Goal: Task Accomplishment & Management: Manage account settings

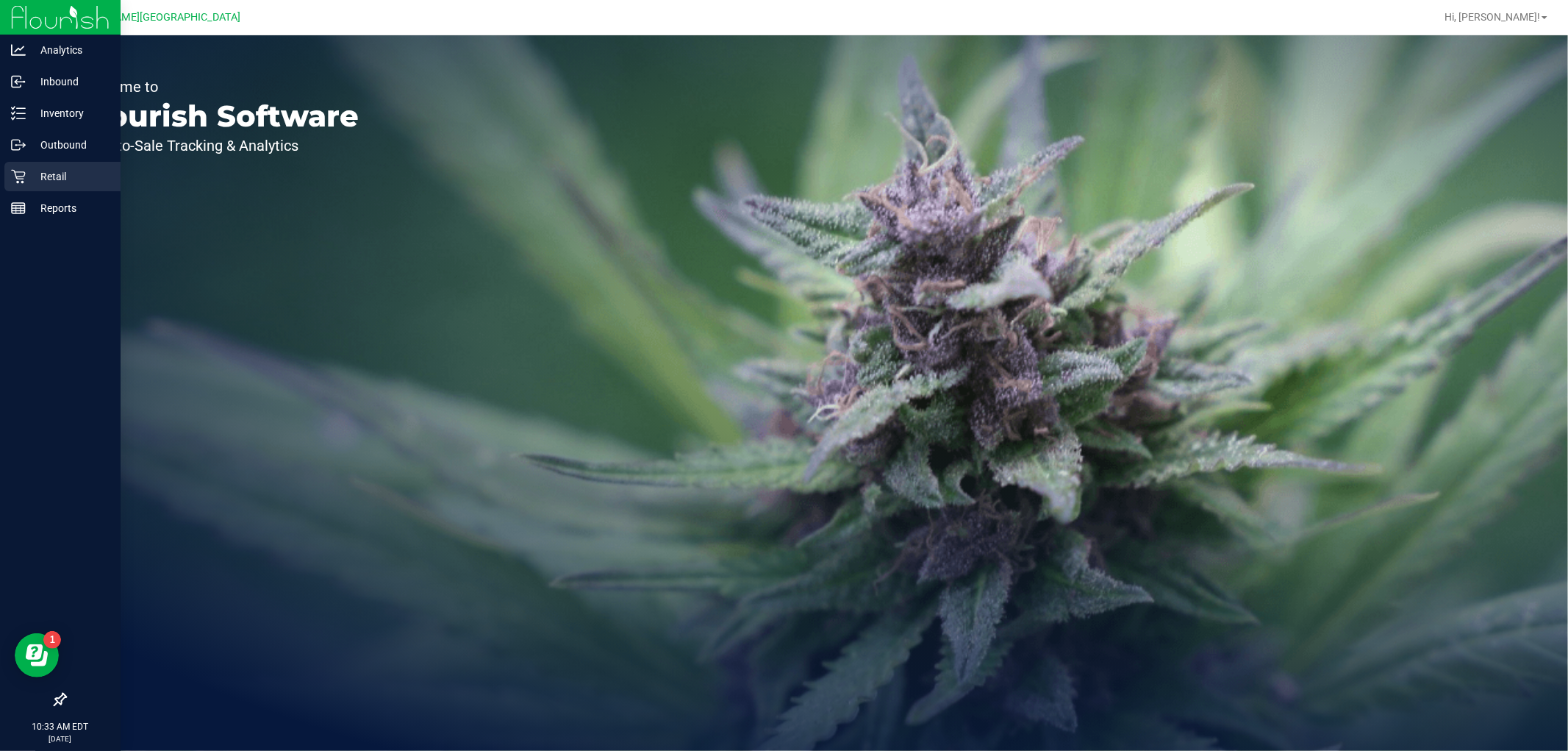
click at [47, 177] on p "Retail" at bounding box center [69, 176] width 88 height 18
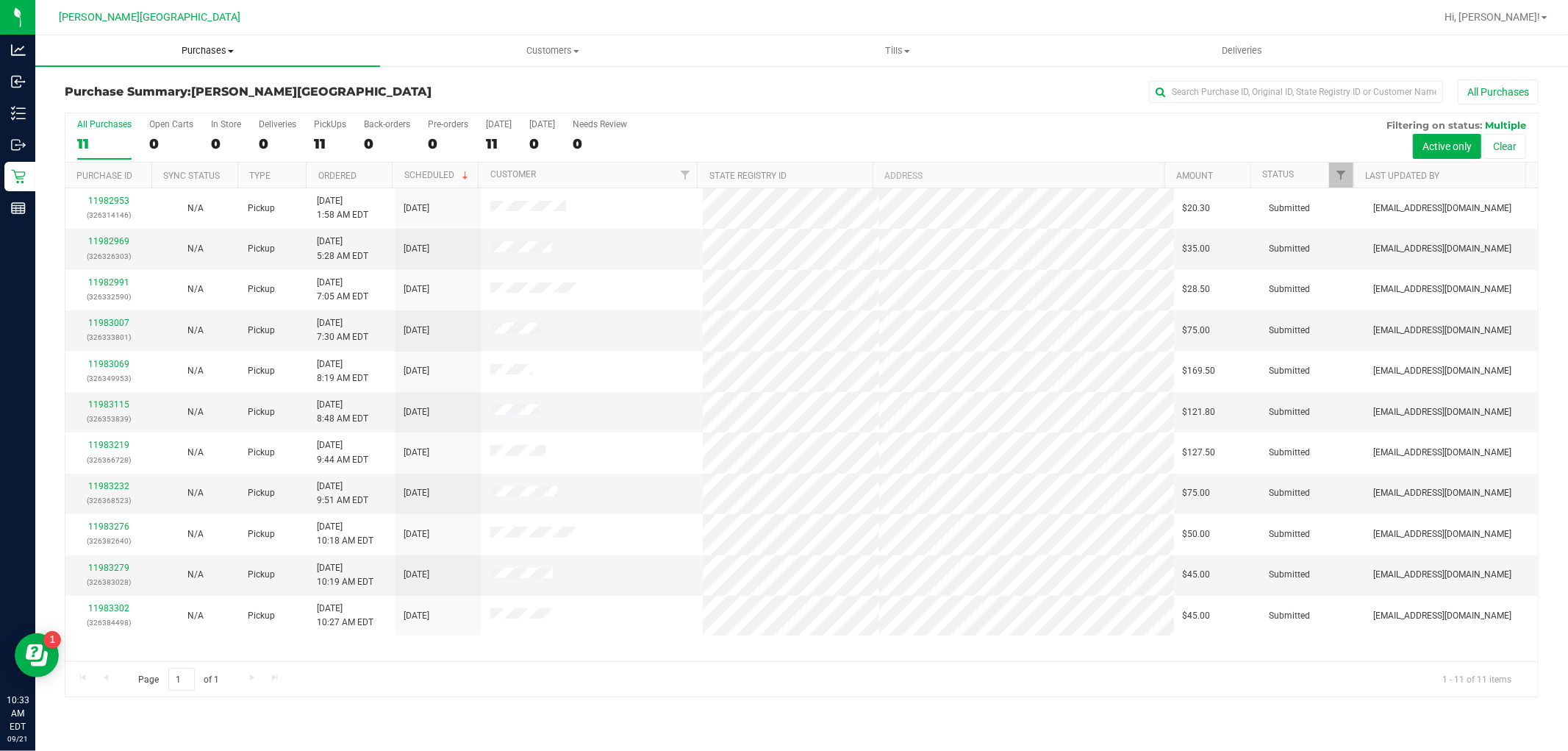
click at [198, 47] on span "Purchases" at bounding box center [208, 51] width 345 height 14
click at [114, 101] on span "Fulfillment" at bounding box center [81, 106] width 91 height 13
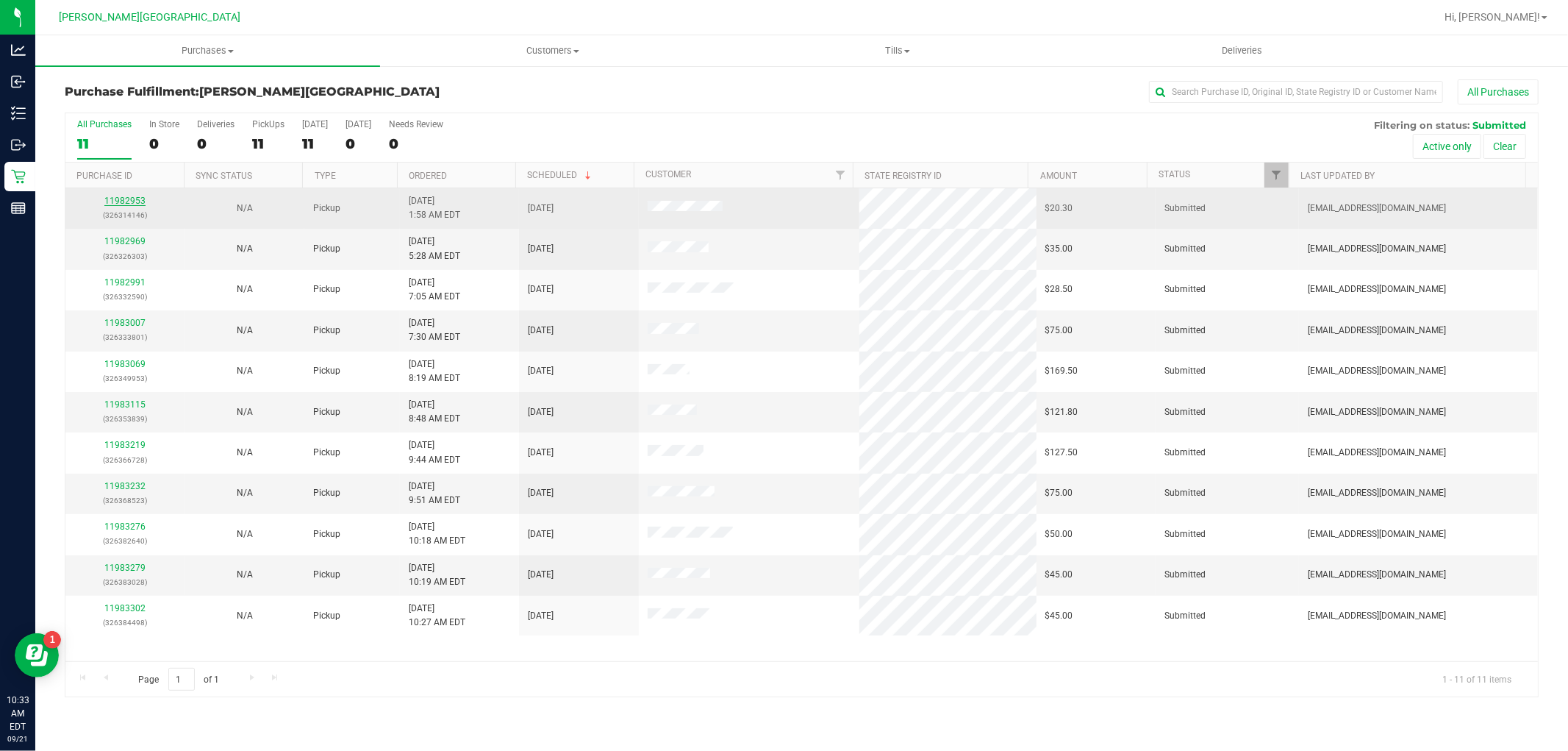
click at [135, 206] on link "11982953" at bounding box center [125, 201] width 42 height 10
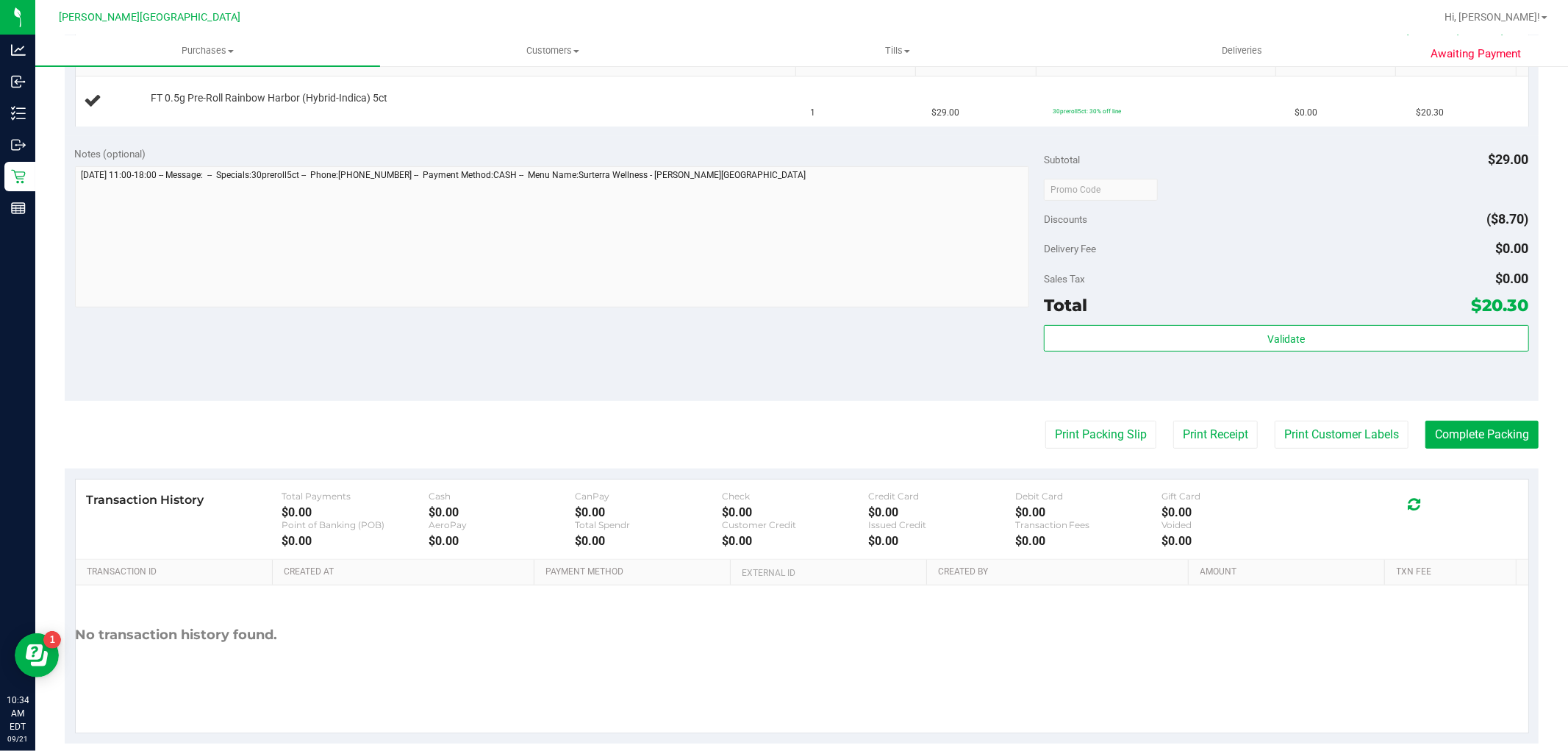
scroll to position [408, 0]
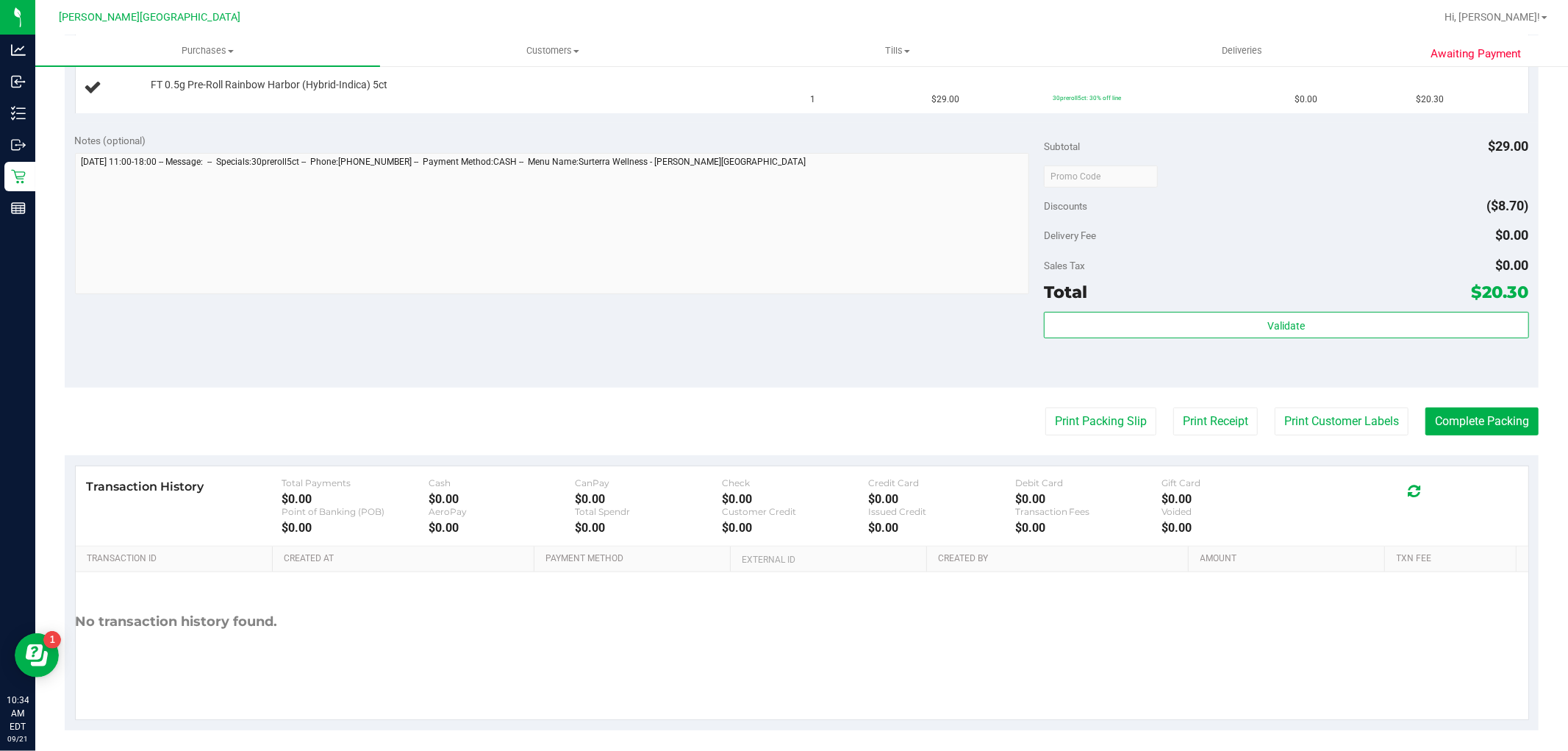
click at [1085, 443] on purchase-details "Back Edit Purchase Cancel Purchase View Profile # 11982953 BioTrack ID: - Submi…" at bounding box center [801, 200] width 1473 height 1059
click at [1083, 425] on button "Print Packing Slip" at bounding box center [1100, 421] width 111 height 28
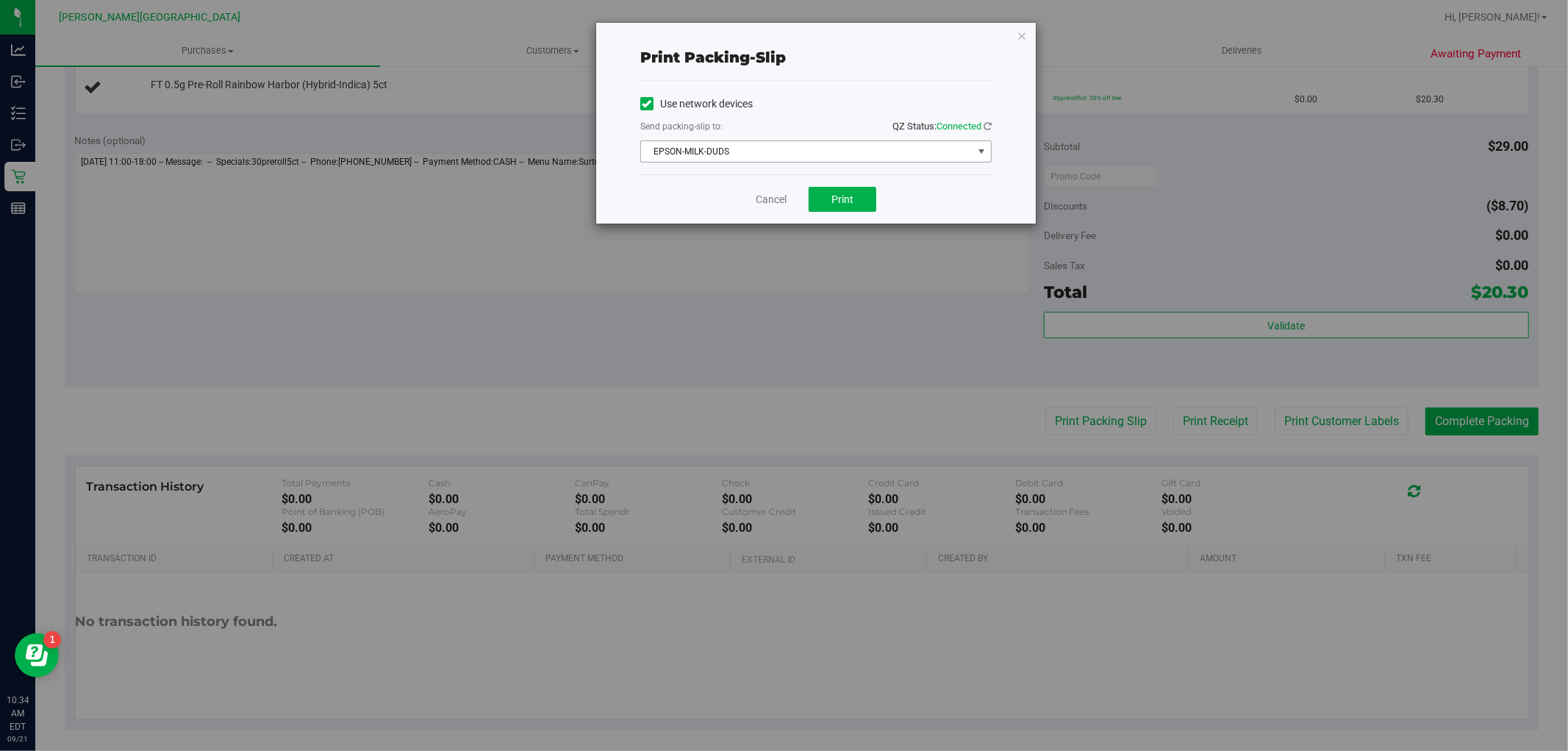
click at [785, 142] on span "EPSON-MILK-DUDS" at bounding box center [806, 152] width 331 height 20
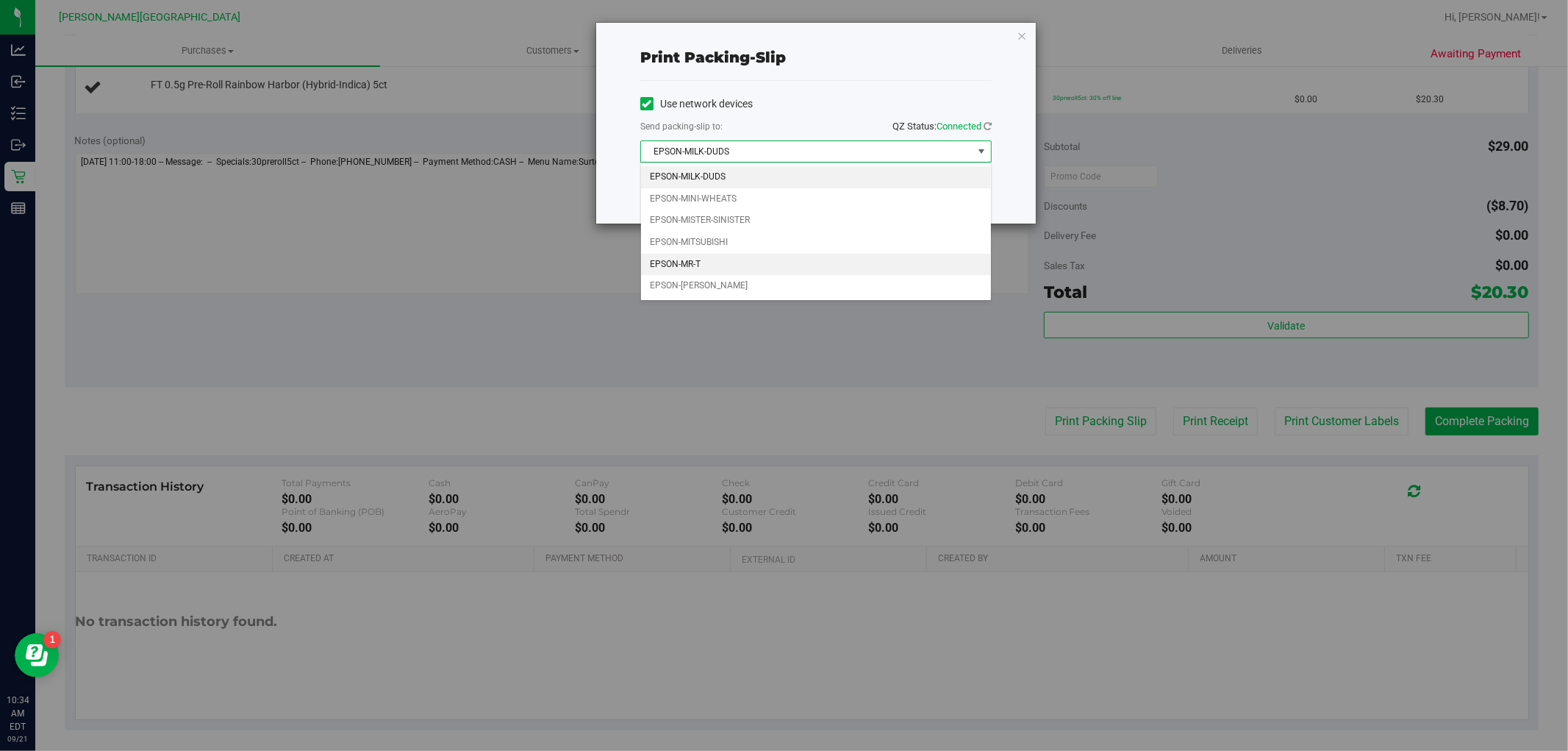
click at [672, 264] on li "EPSON-MR-T" at bounding box center [816, 264] width 350 height 22
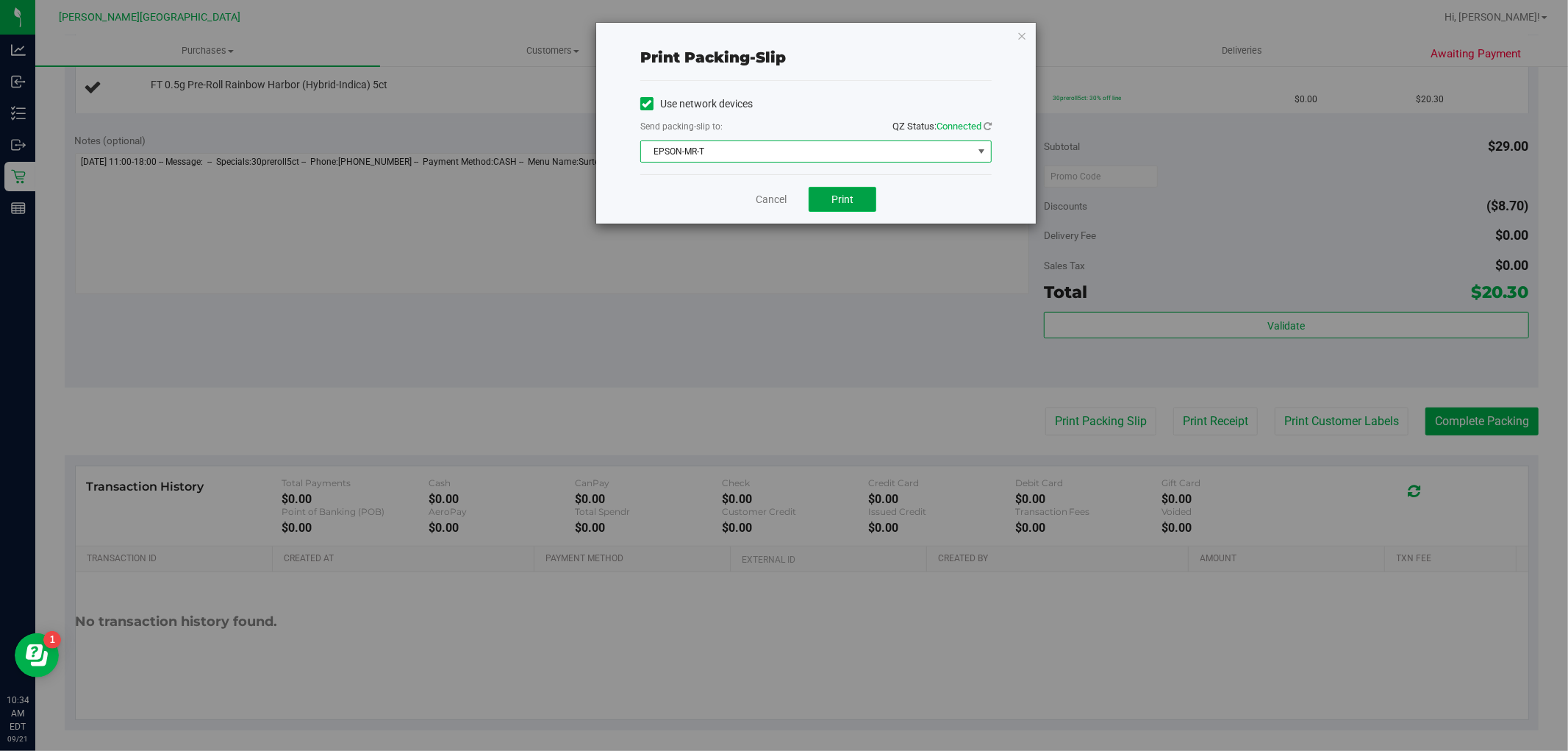
click at [828, 203] on button "Print" at bounding box center [842, 198] width 68 height 25
click at [828, 203] on button "Print" at bounding box center [842, 198] width 68 height 25
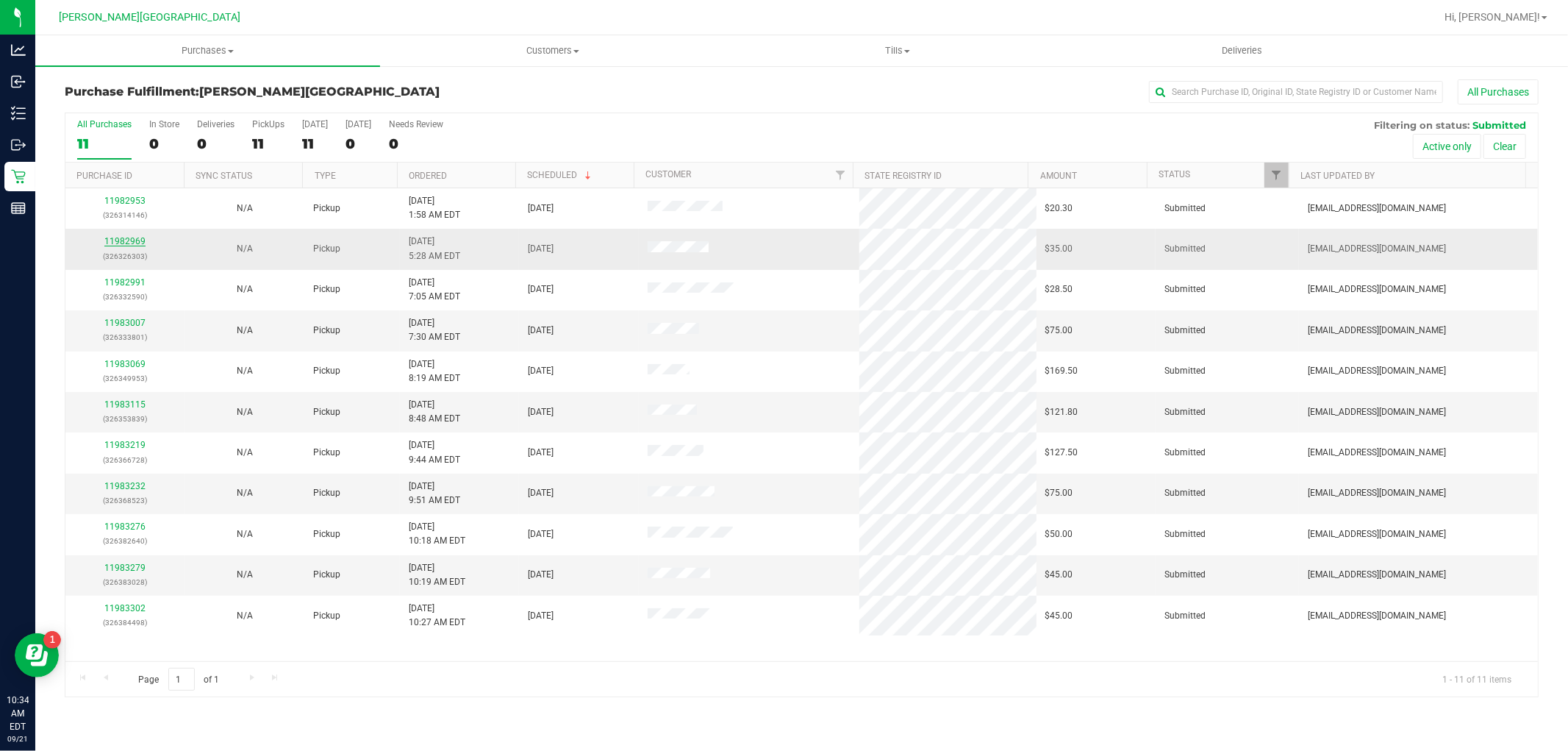
click at [138, 242] on link "11982969" at bounding box center [125, 241] width 42 height 10
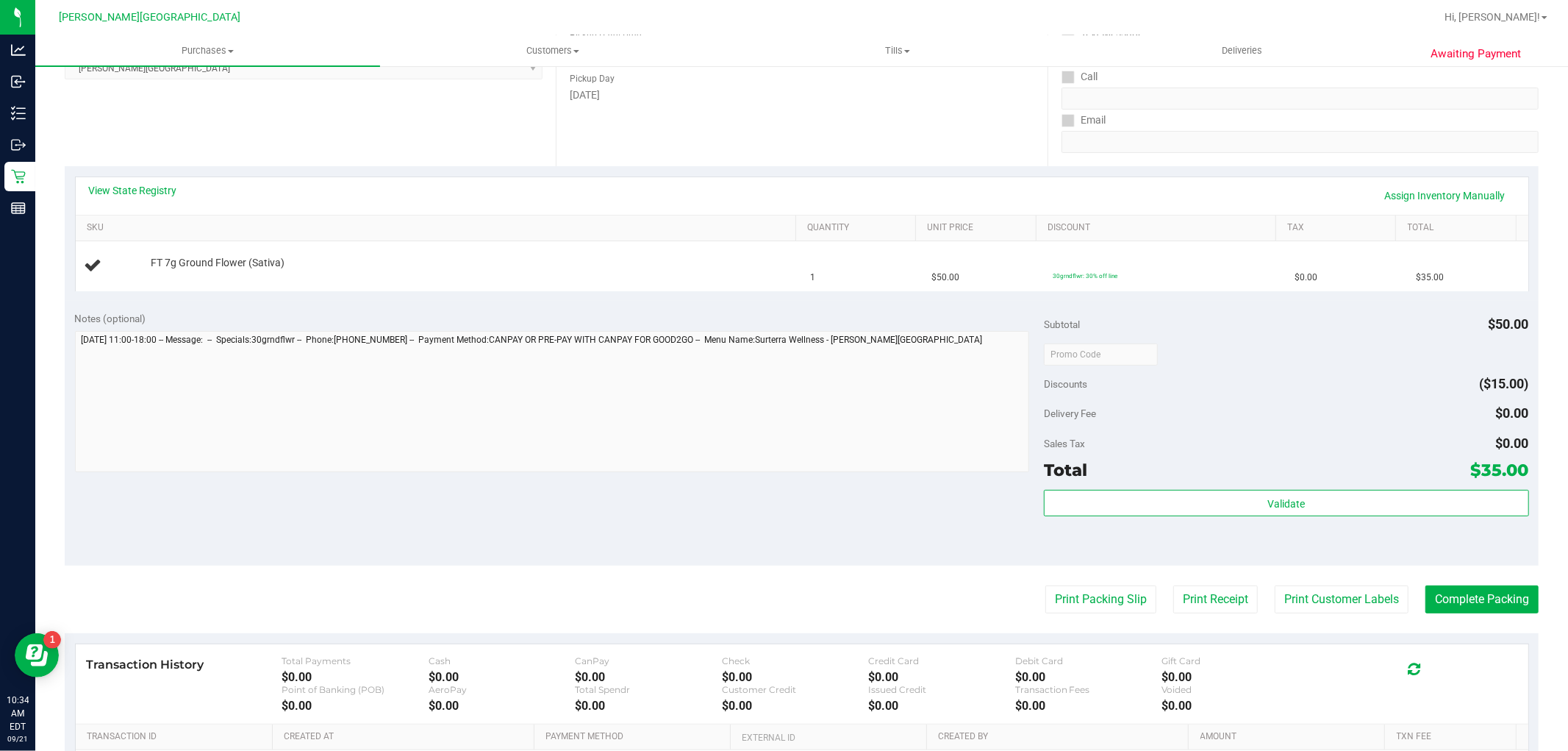
scroll to position [245, 0]
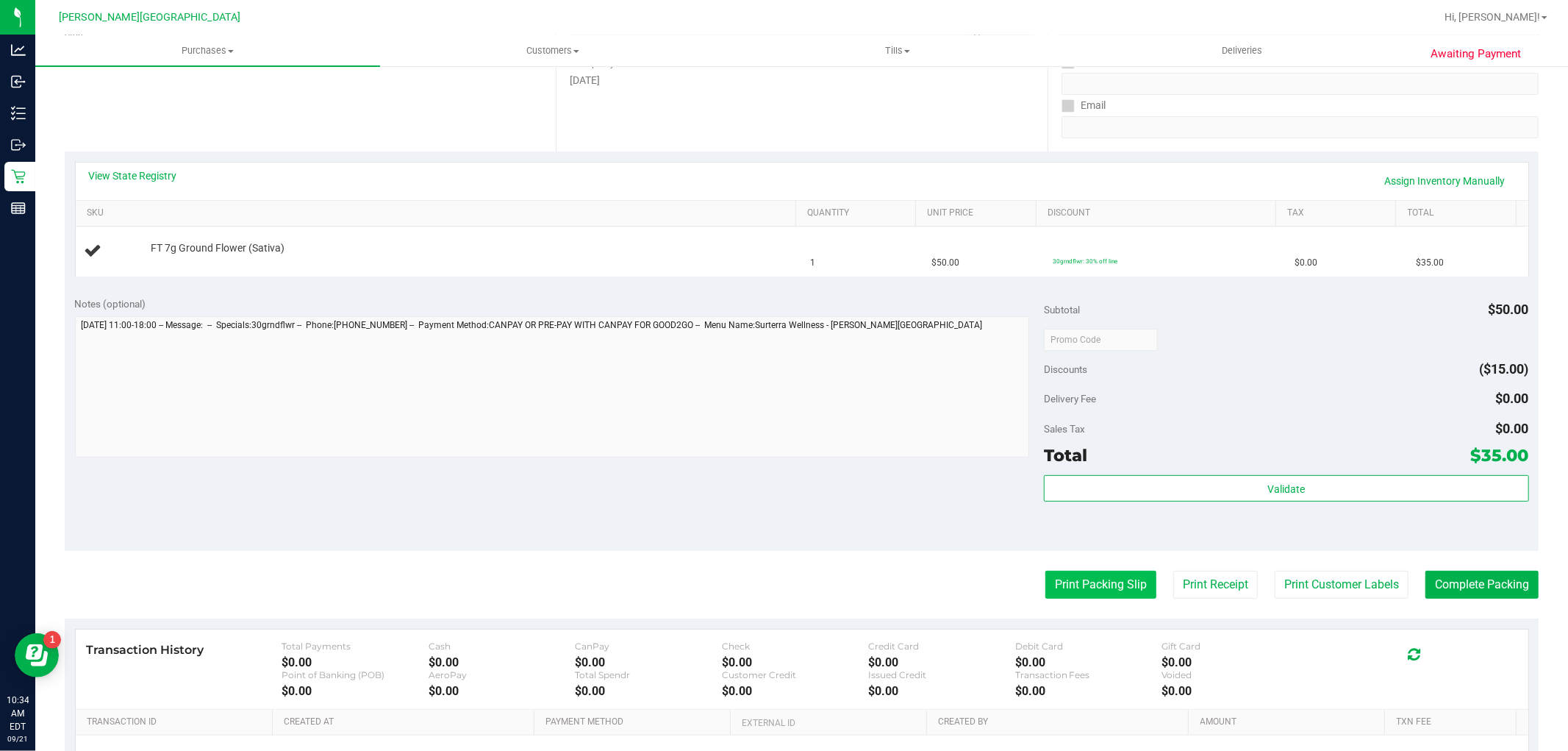
click at [1072, 579] on button "Print Packing Slip" at bounding box center [1100, 584] width 111 height 28
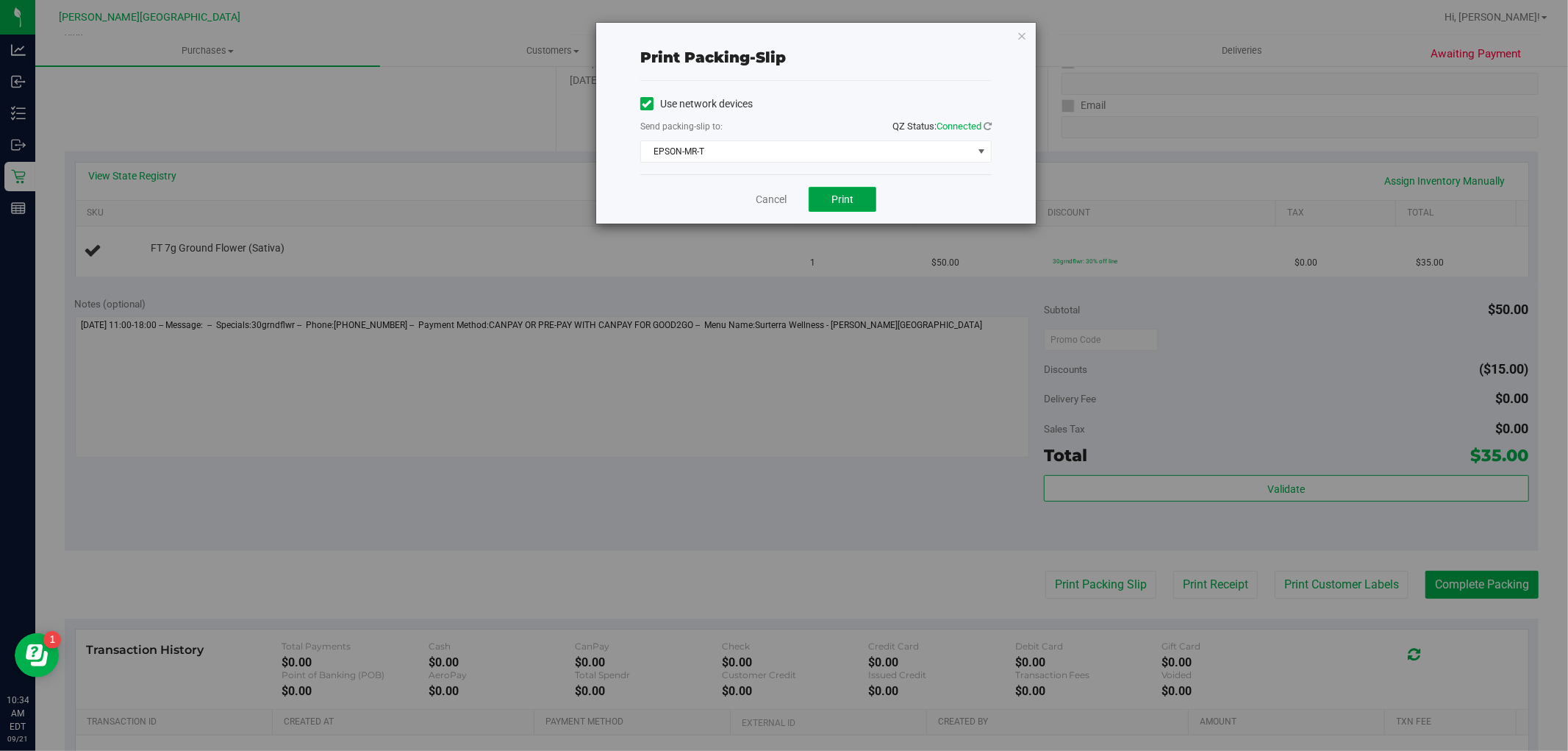
click at [852, 194] on span "Print" at bounding box center [842, 199] width 22 height 12
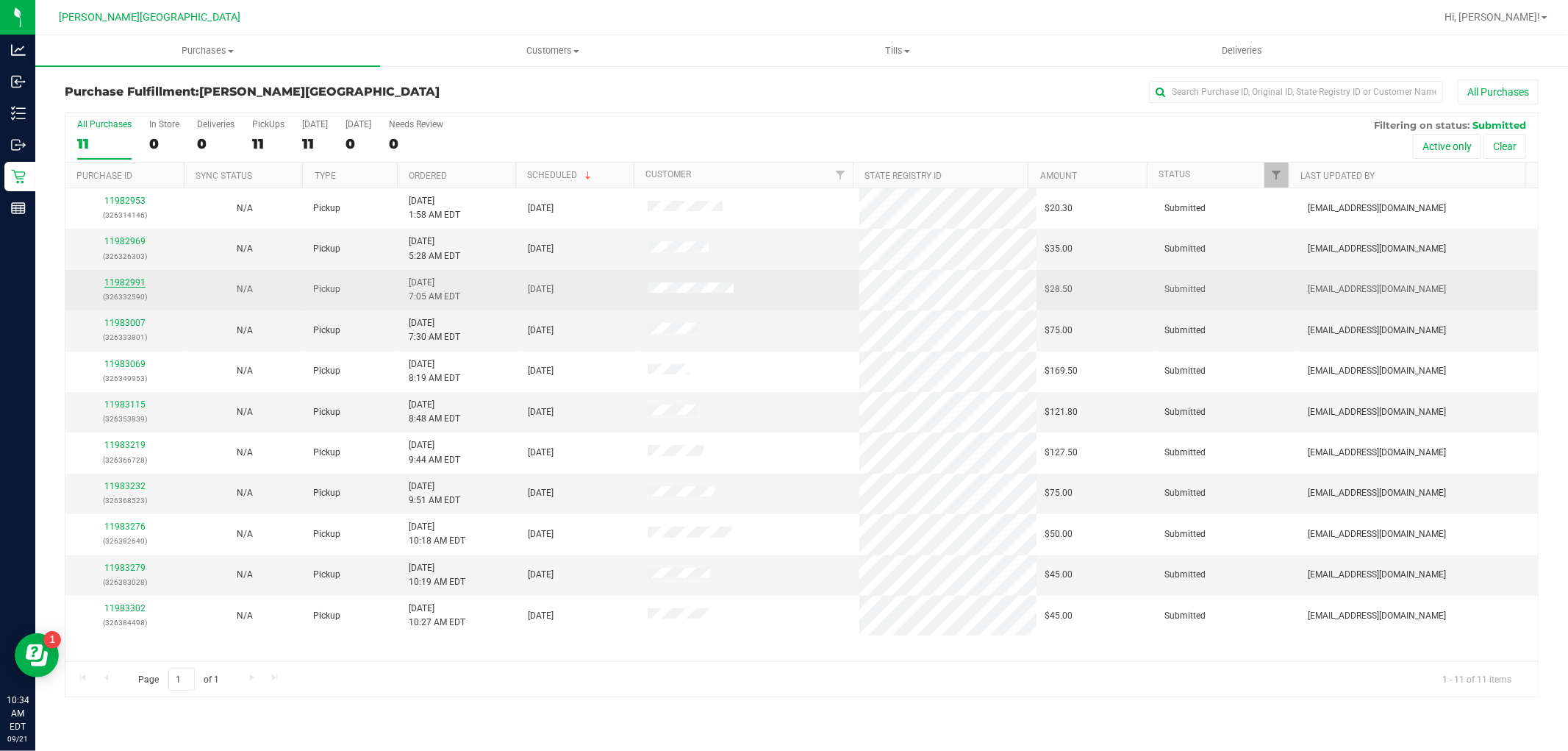
click at [122, 280] on link "11982991" at bounding box center [125, 282] width 42 height 10
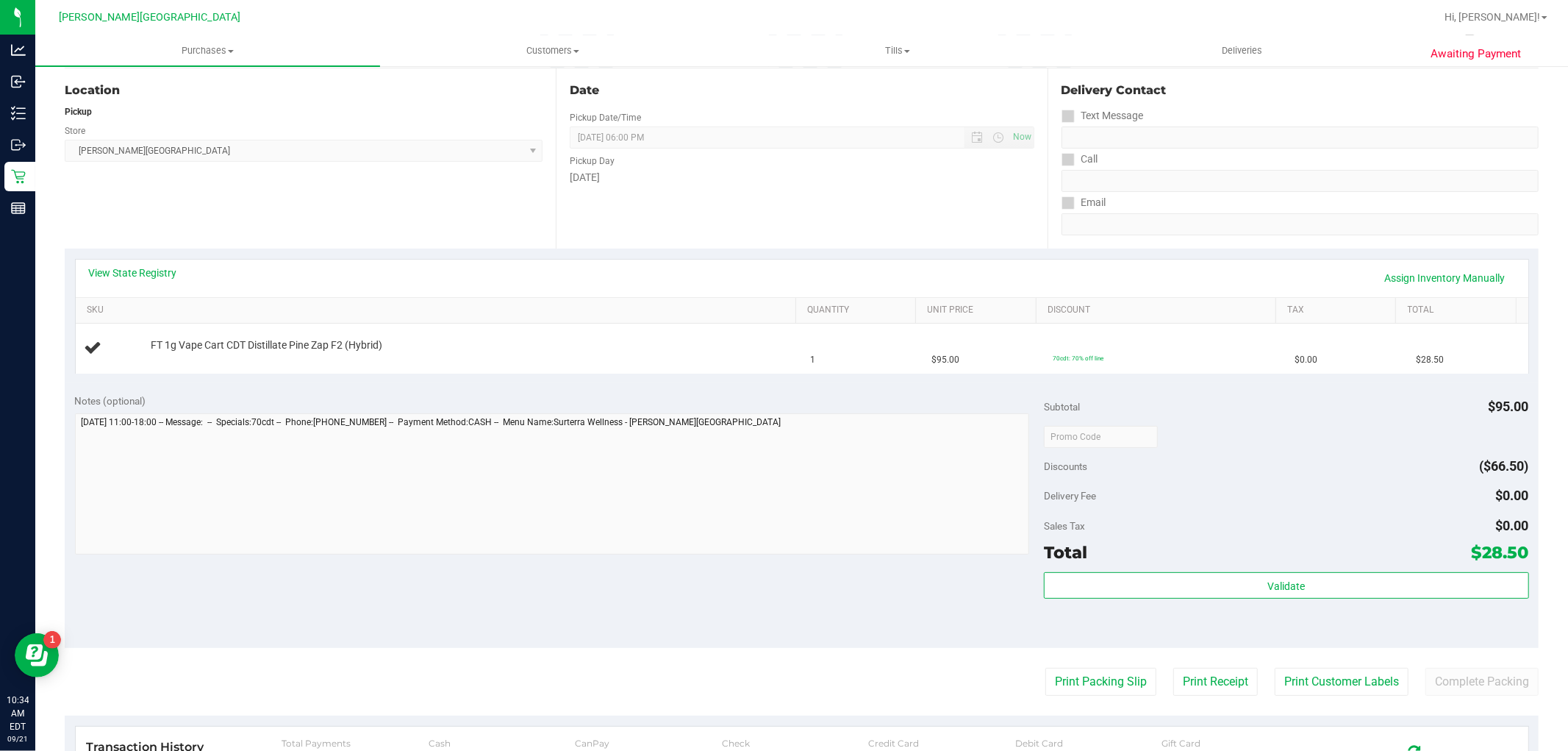
scroll to position [326, 0]
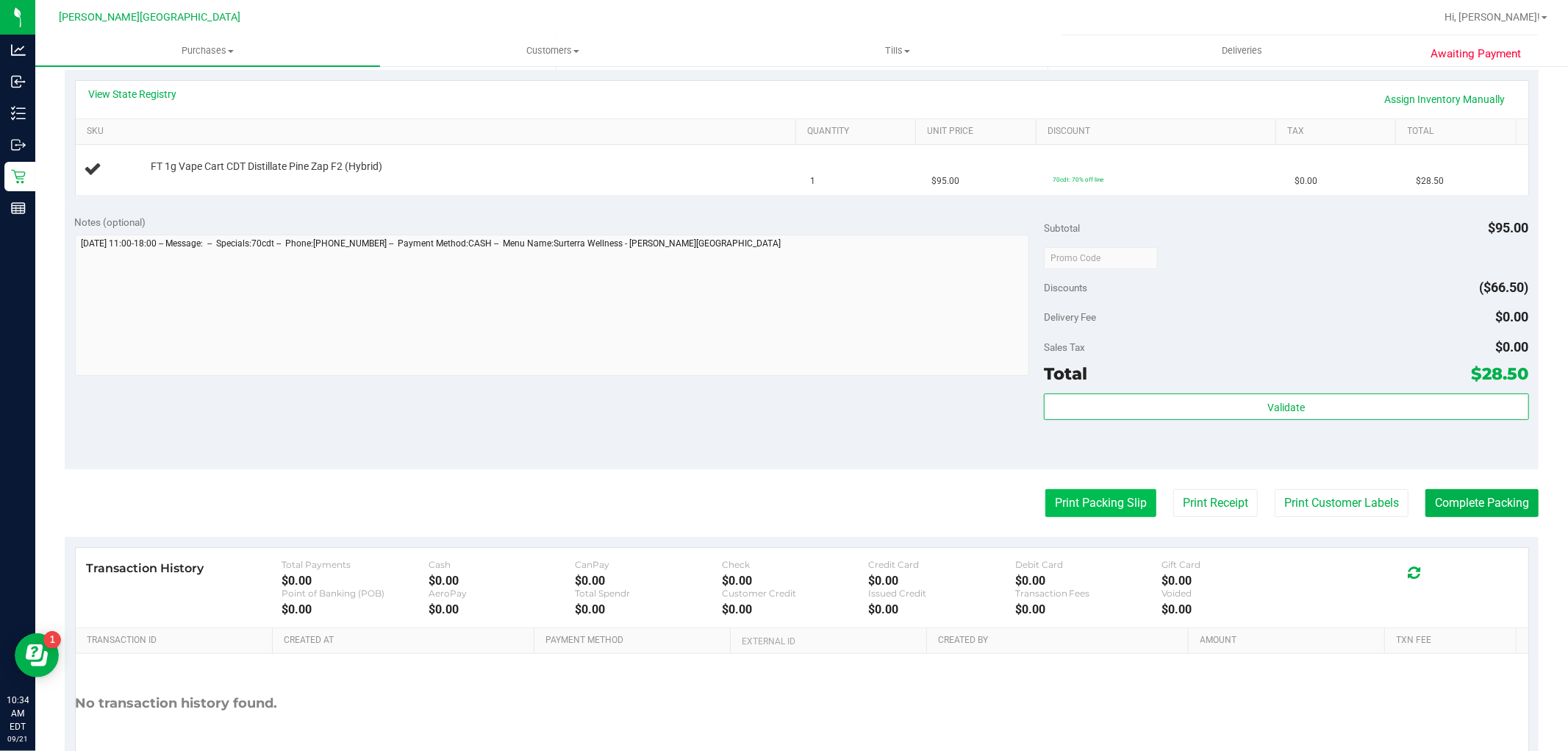
click at [1062, 509] on button "Print Packing Slip" at bounding box center [1100, 503] width 111 height 28
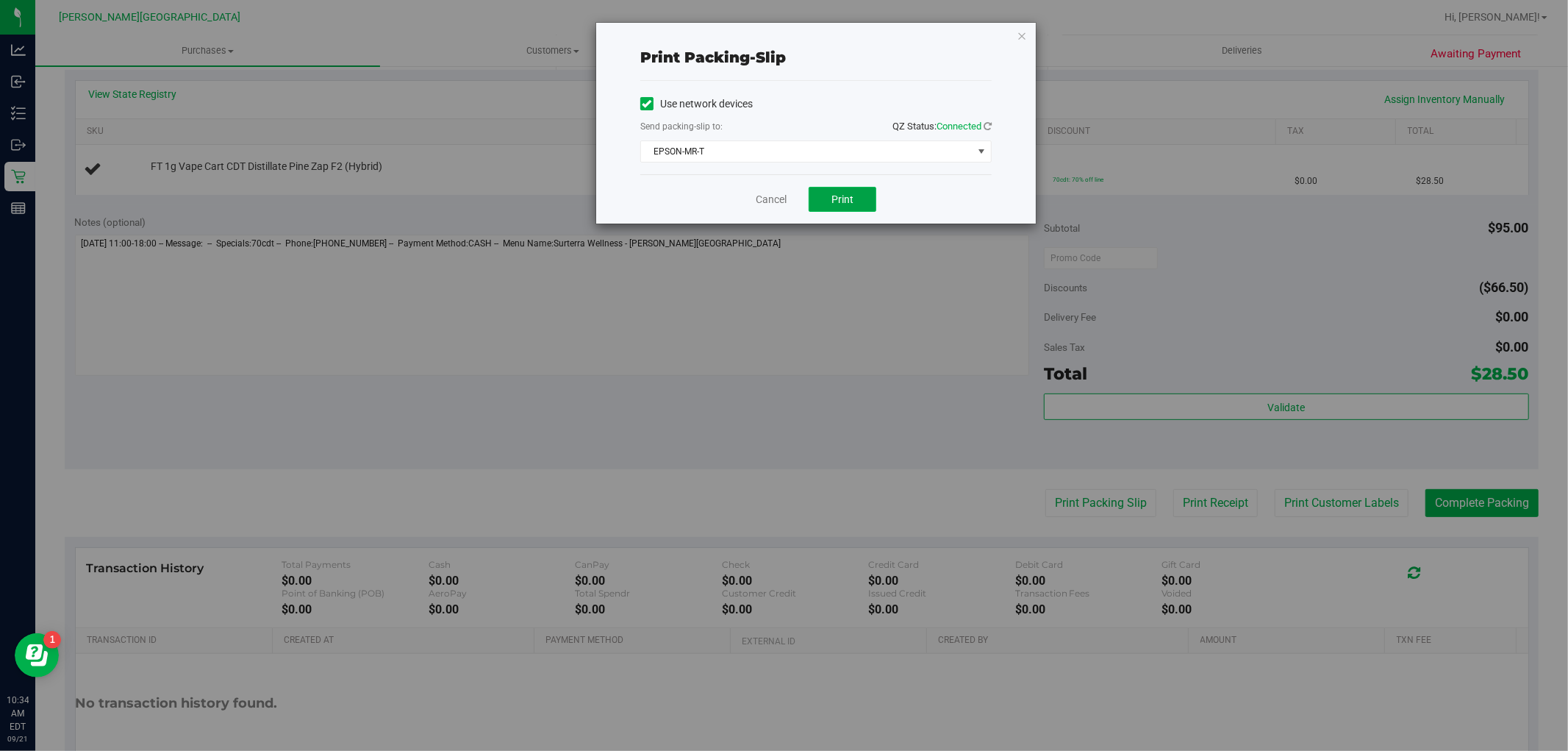
click at [853, 206] on button "Print" at bounding box center [842, 198] width 68 height 25
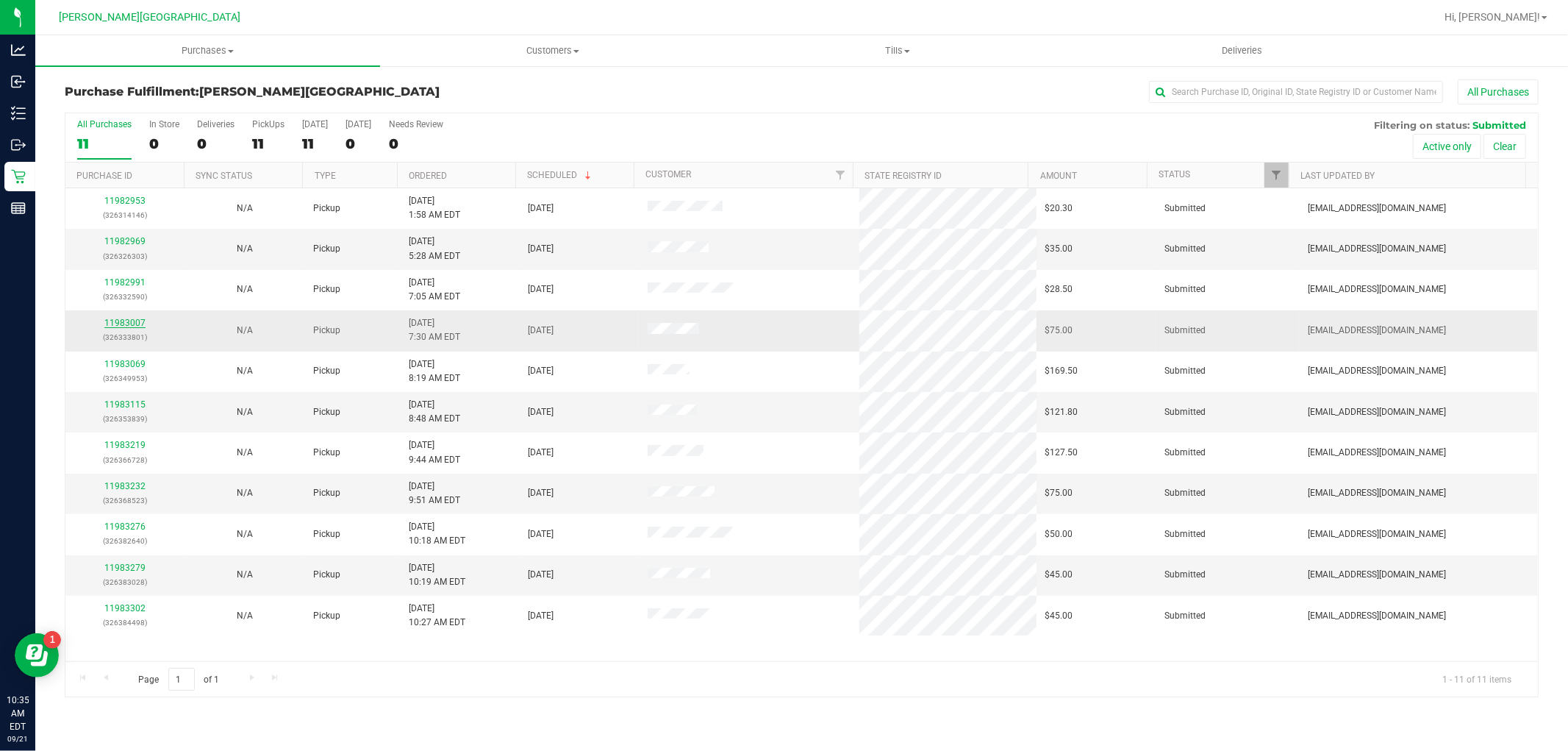
click at [133, 326] on link "11983007" at bounding box center [125, 323] width 42 height 10
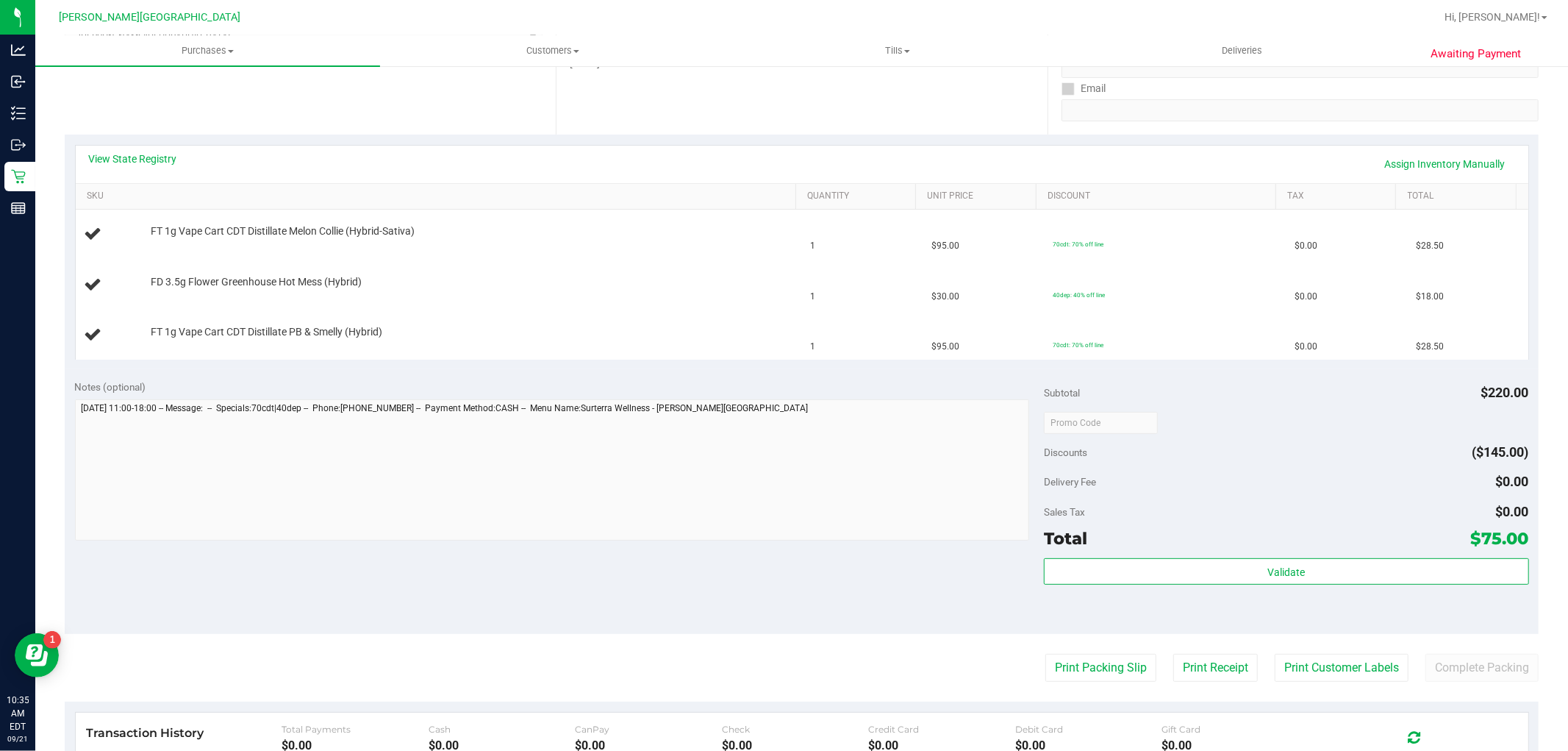
scroll to position [408, 0]
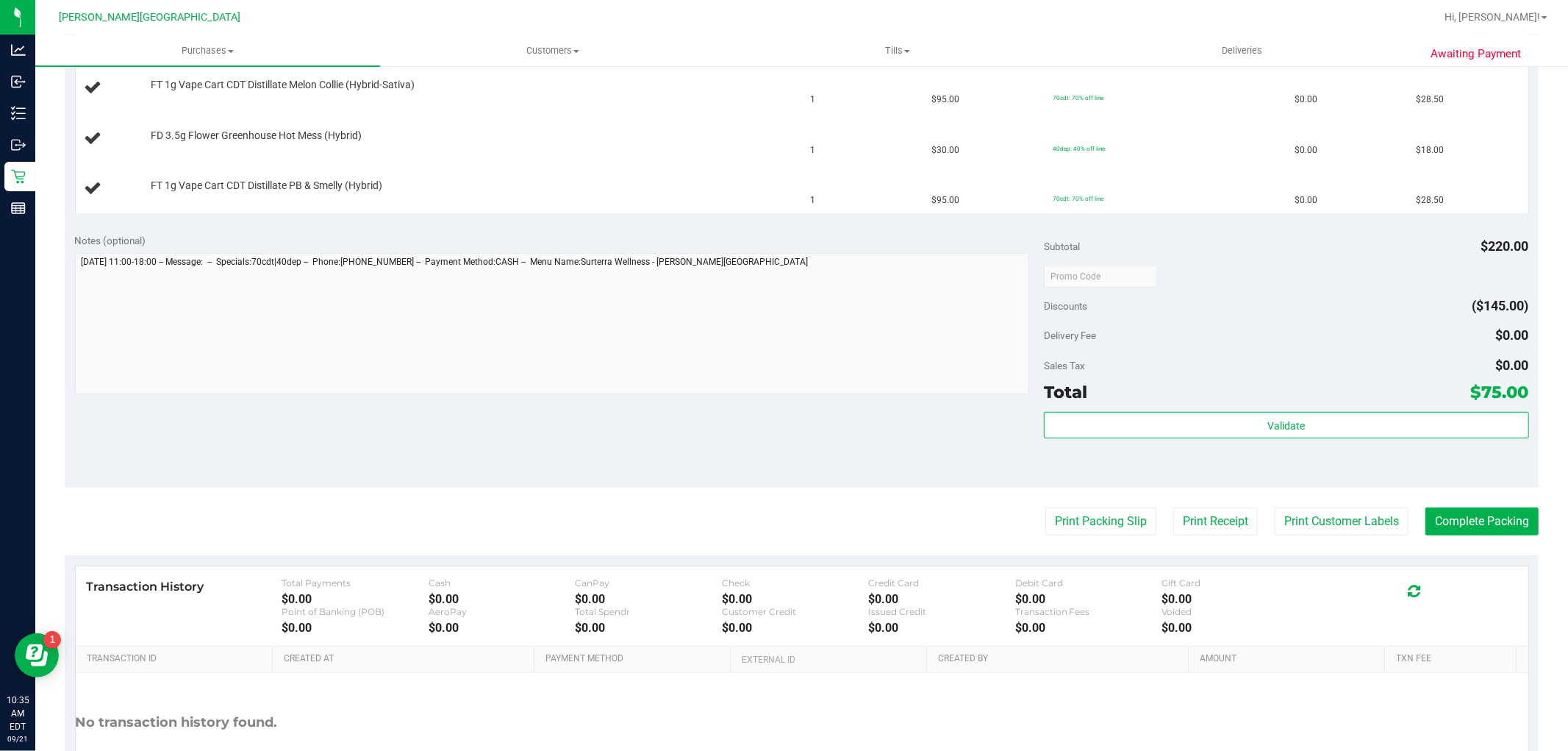
click at [1081, 540] on purchase-details "Back Edit Purchase Cancel Purchase View Profile # 11983007 BioTrack ID: - Submi…" at bounding box center [801, 250] width 1473 height 1159
click at [1073, 526] on button "Print Packing Slip" at bounding box center [1100, 521] width 111 height 28
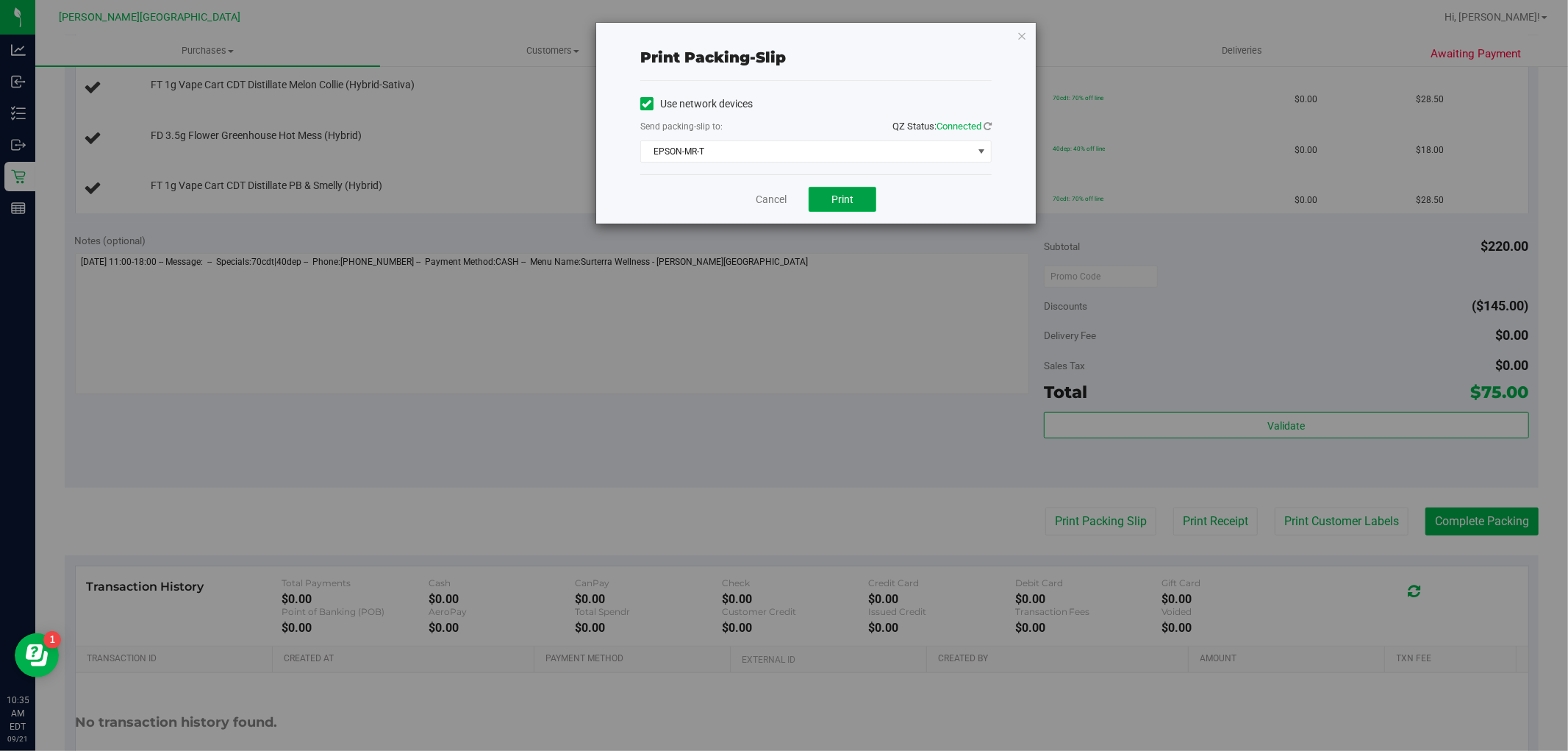
click at [860, 199] on button "Print" at bounding box center [842, 198] width 68 height 25
drag, startPoint x: 841, startPoint y: 239, endPoint x: 831, endPoint y: 243, distance: 10.8
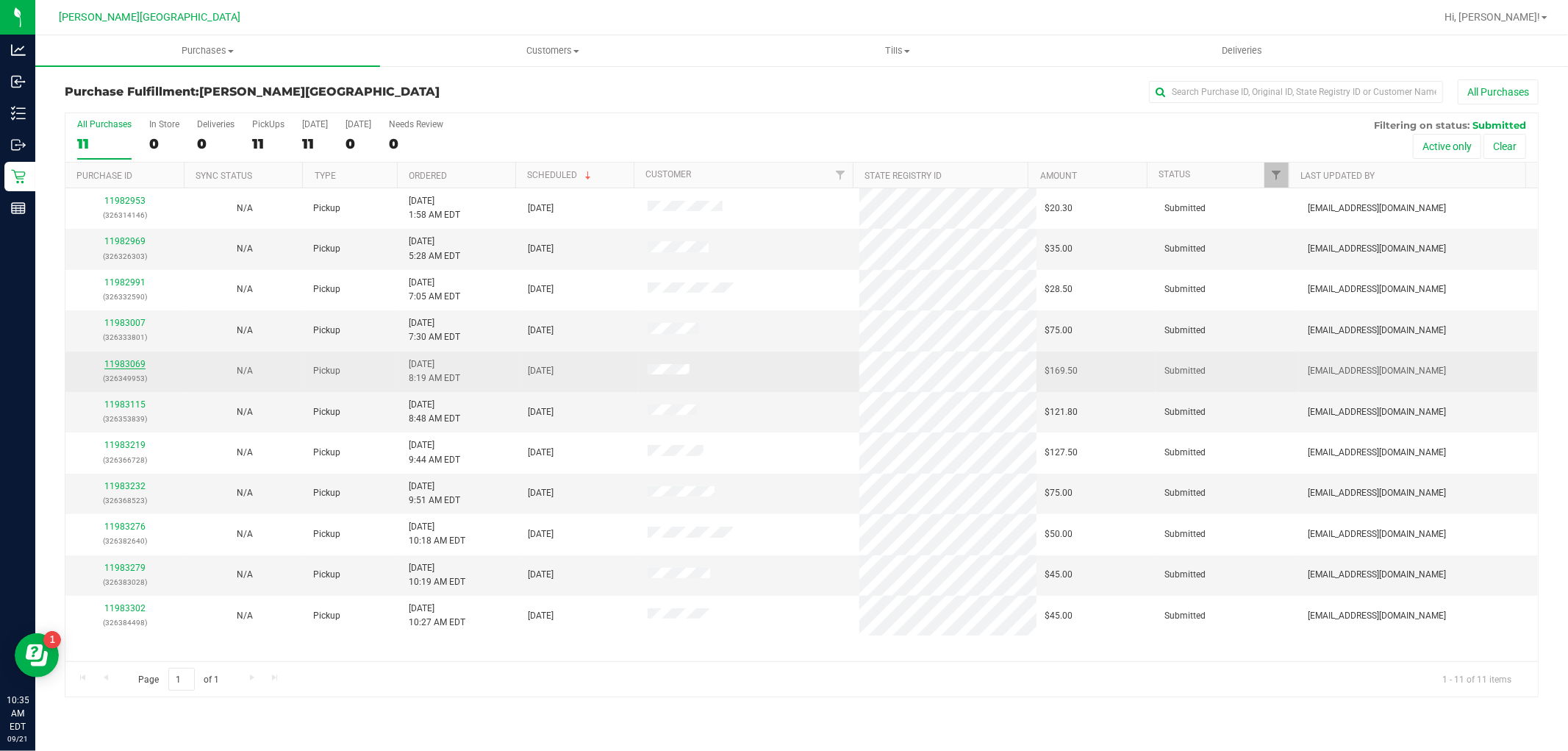
click at [121, 363] on link "11983069" at bounding box center [125, 364] width 42 height 10
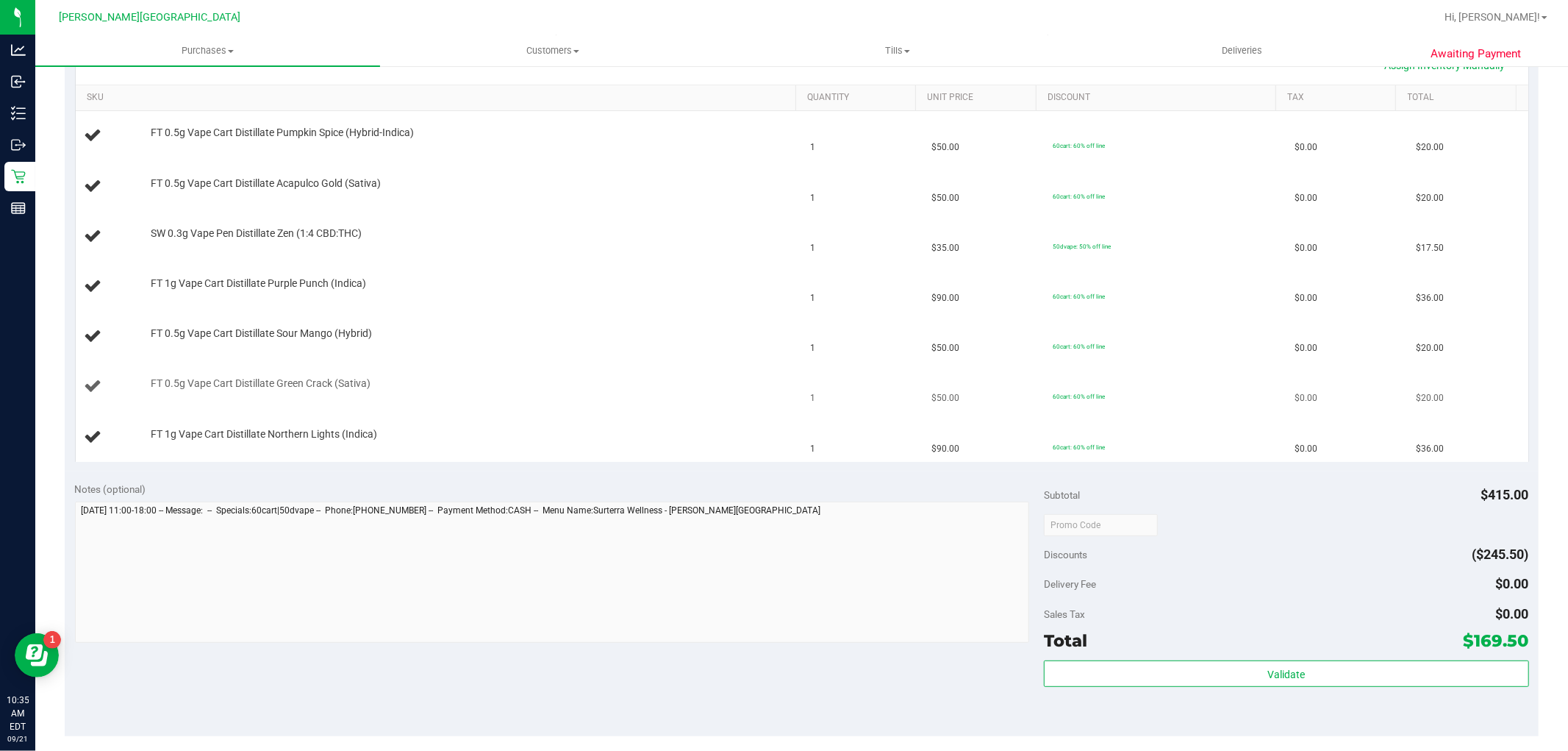
scroll to position [490, 0]
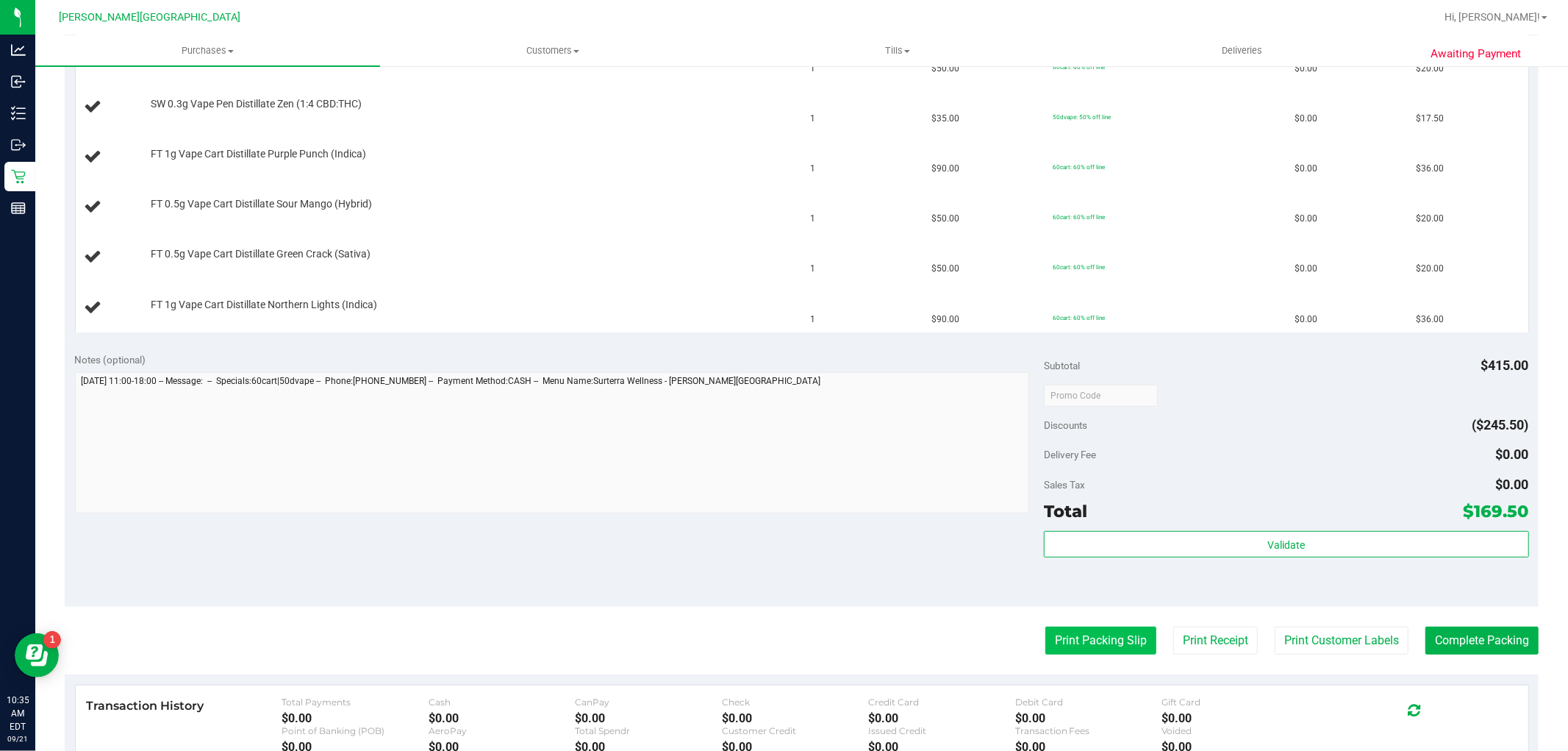
click at [1051, 643] on button "Print Packing Slip" at bounding box center [1100, 640] width 111 height 28
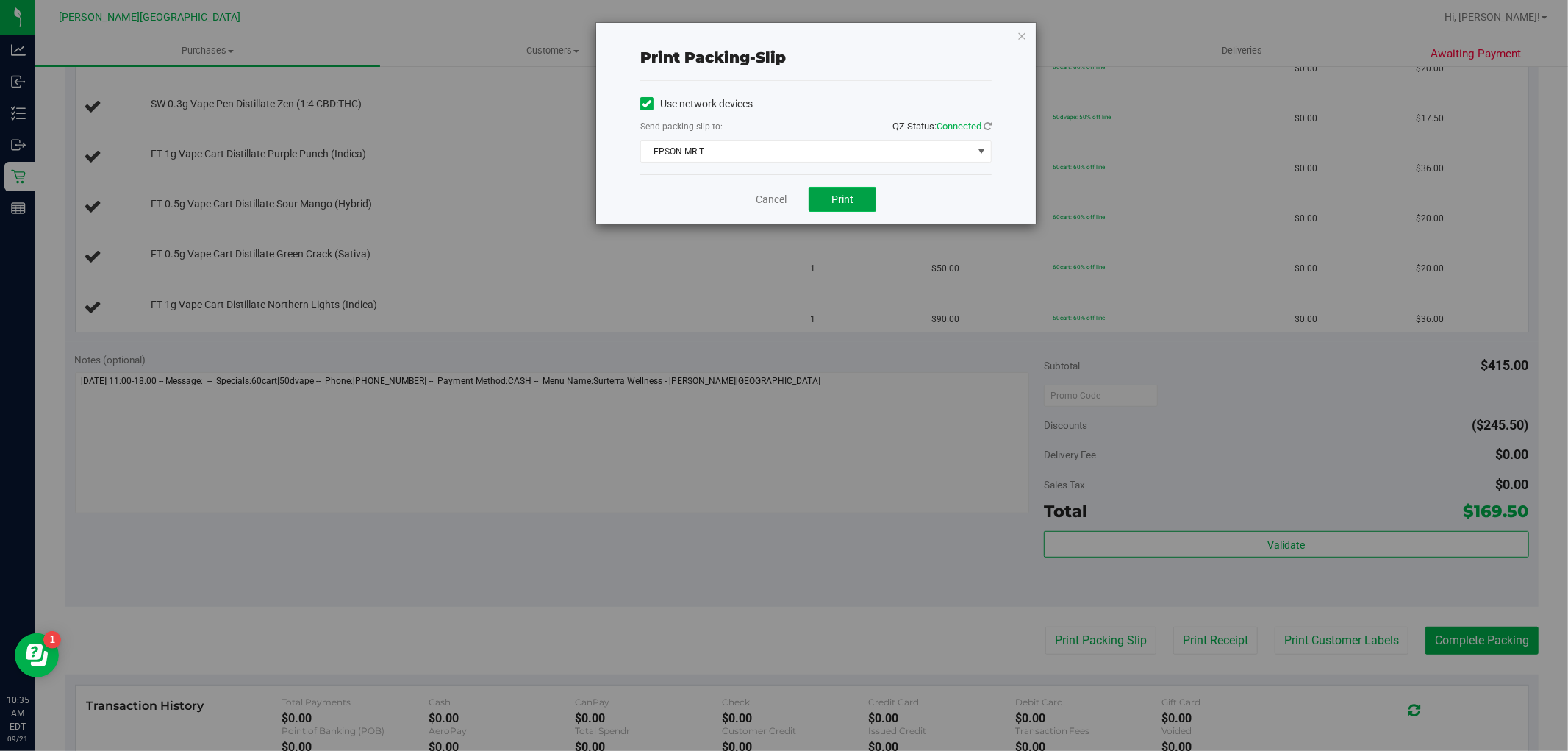
click at [843, 195] on span "Print" at bounding box center [842, 199] width 22 height 12
drag, startPoint x: 876, startPoint y: 287, endPoint x: 808, endPoint y: 296, distance: 68.6
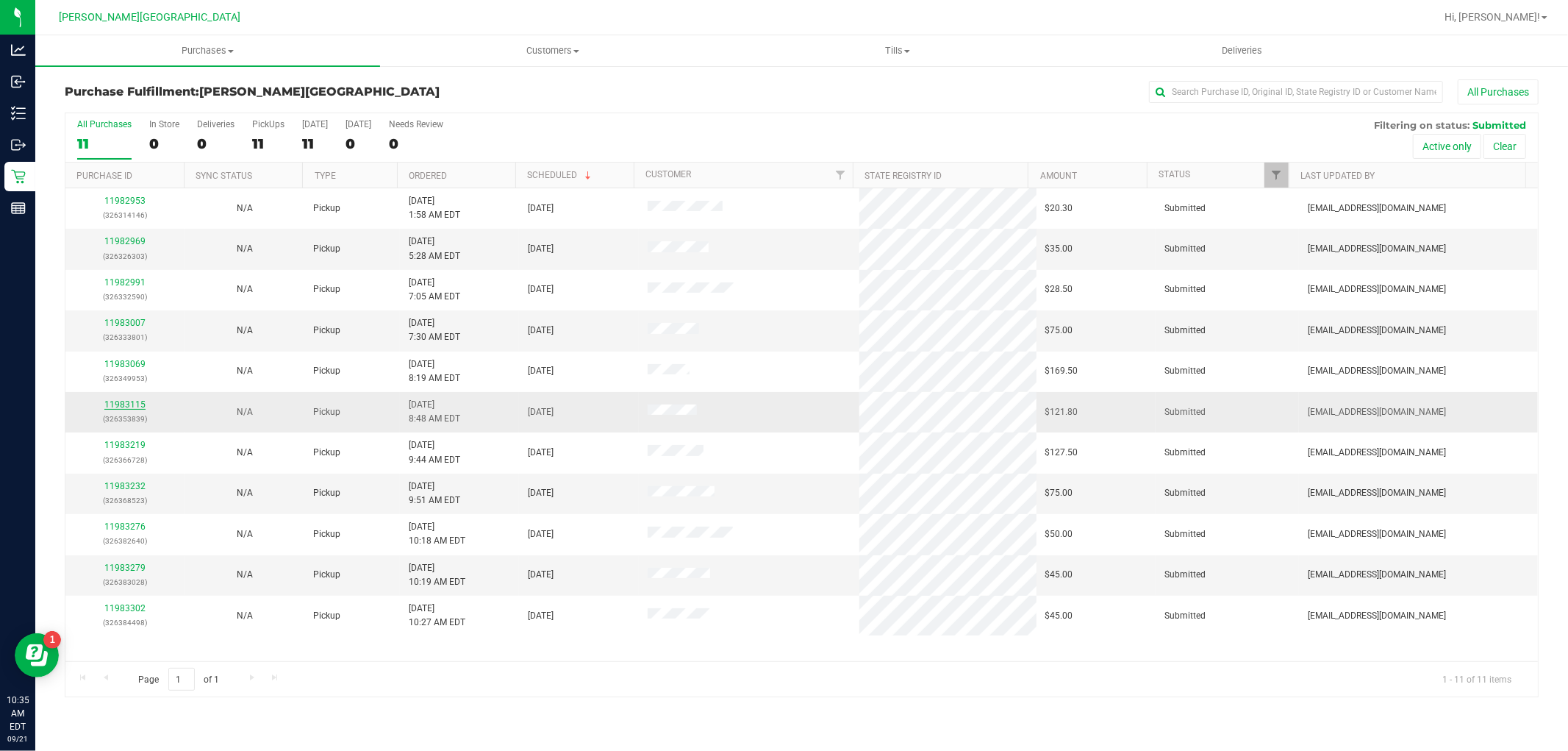
click at [128, 407] on link "11983115" at bounding box center [125, 404] width 42 height 10
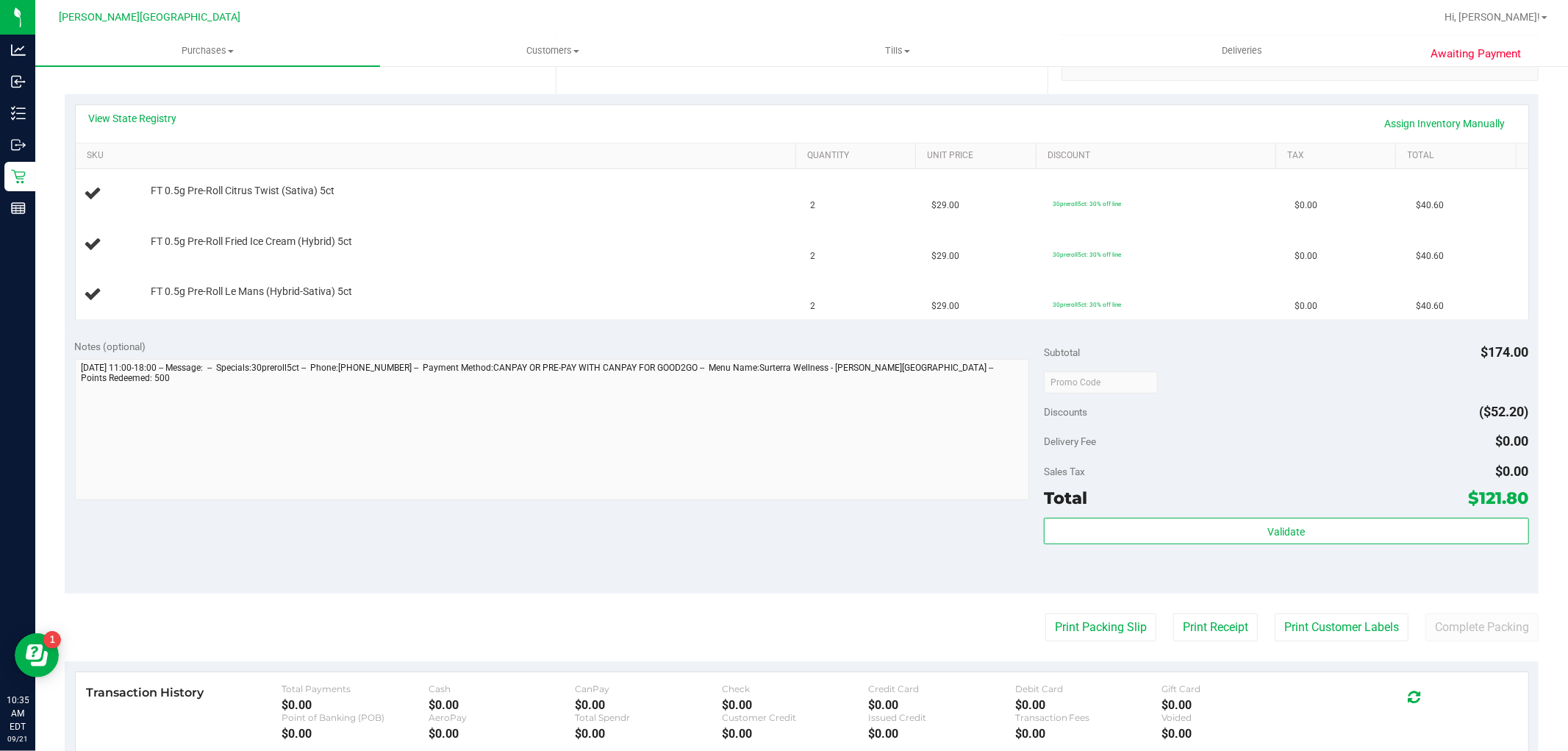
scroll to position [408, 0]
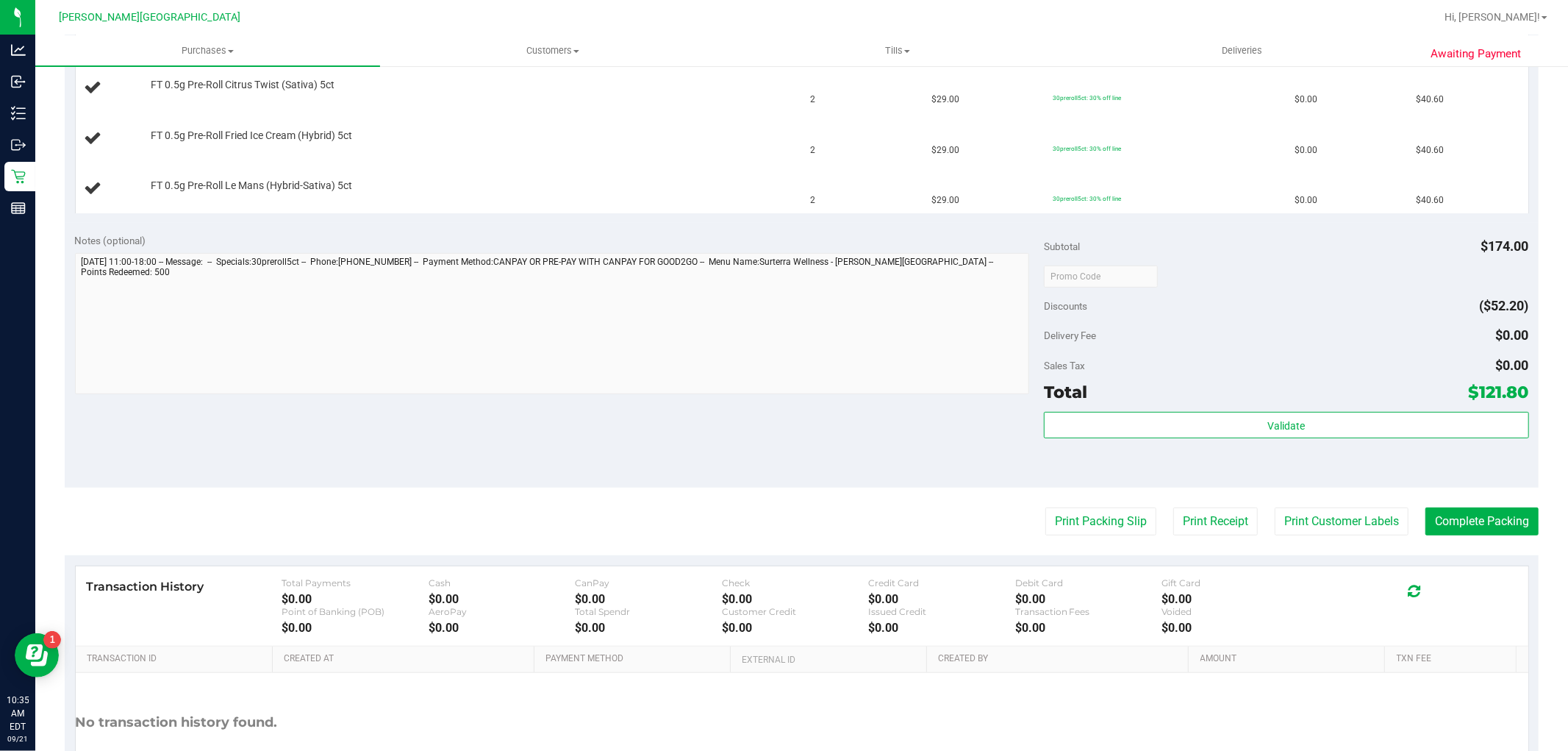
click at [1083, 537] on purchase-details "Back Edit Purchase Cancel Purchase View Profile # 11983115 BioTrack ID: - Submi…" at bounding box center [801, 250] width 1473 height 1159
click at [1075, 527] on button "Print Packing Slip" at bounding box center [1100, 521] width 111 height 28
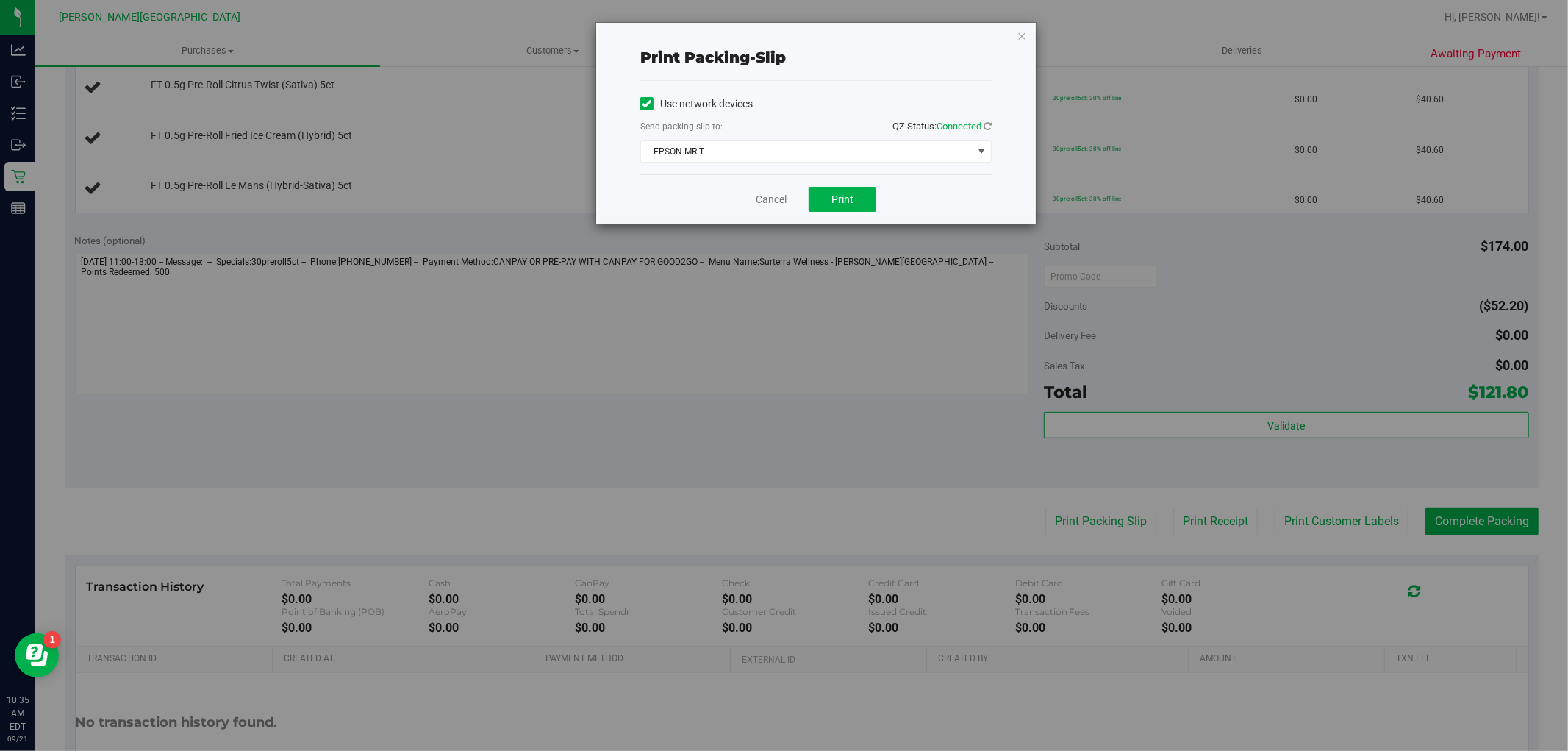
click at [821, 214] on div "Cancel Print" at bounding box center [816, 199] width 352 height 49
click at [838, 199] on span "Print" at bounding box center [842, 199] width 22 height 12
drag, startPoint x: 834, startPoint y: 206, endPoint x: 849, endPoint y: 197, distance: 17.5
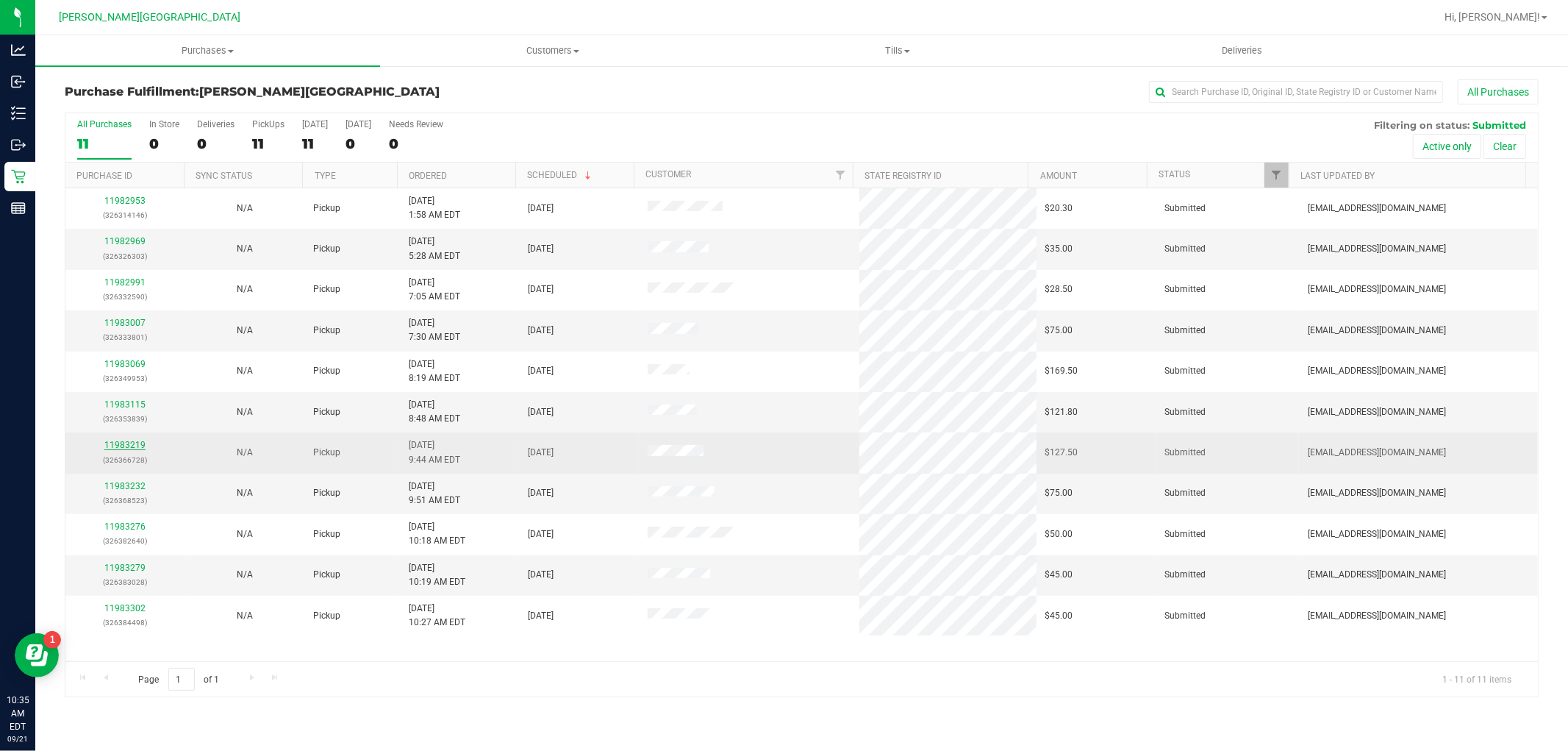
click at [119, 449] on link "11983219" at bounding box center [125, 445] width 42 height 10
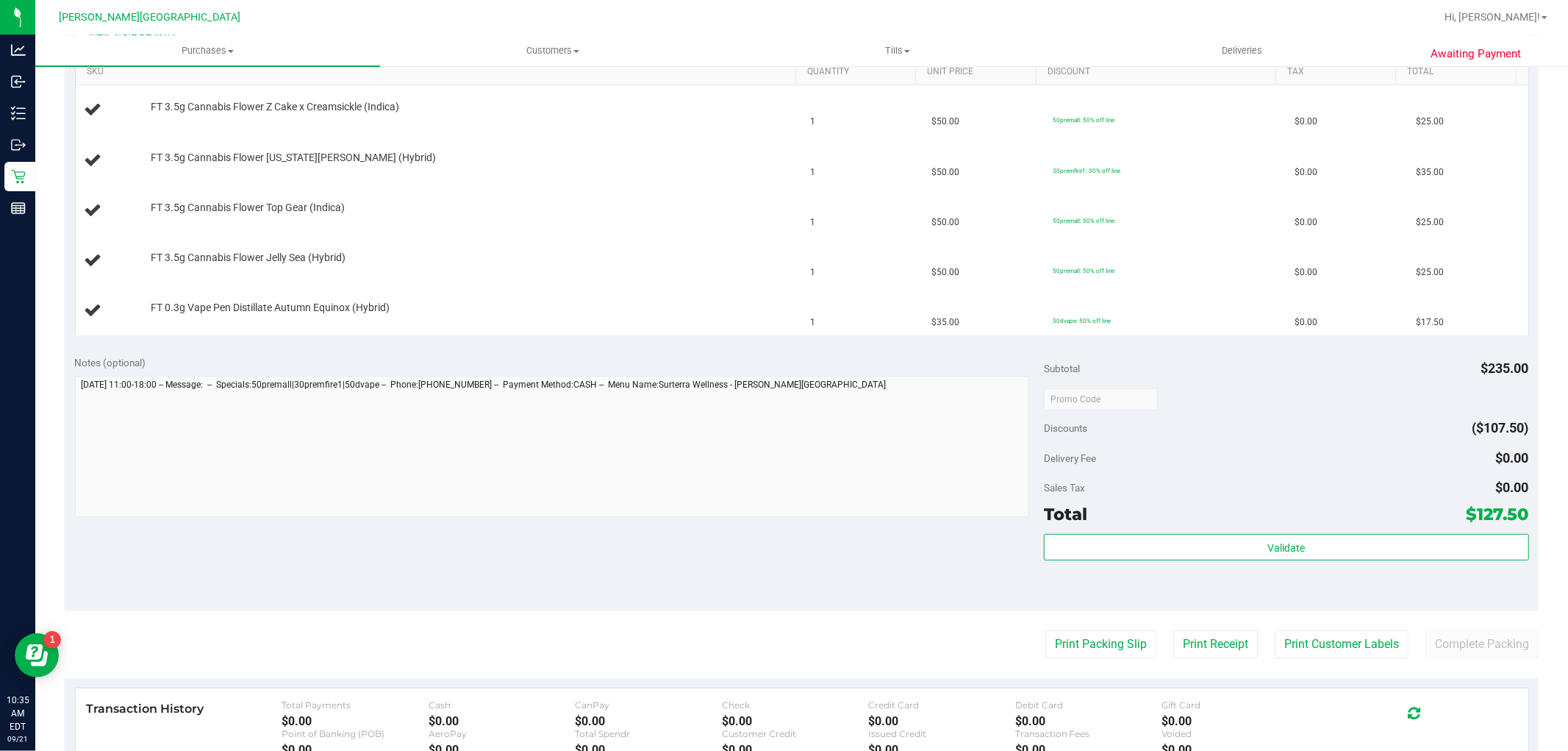
scroll to position [408, 0]
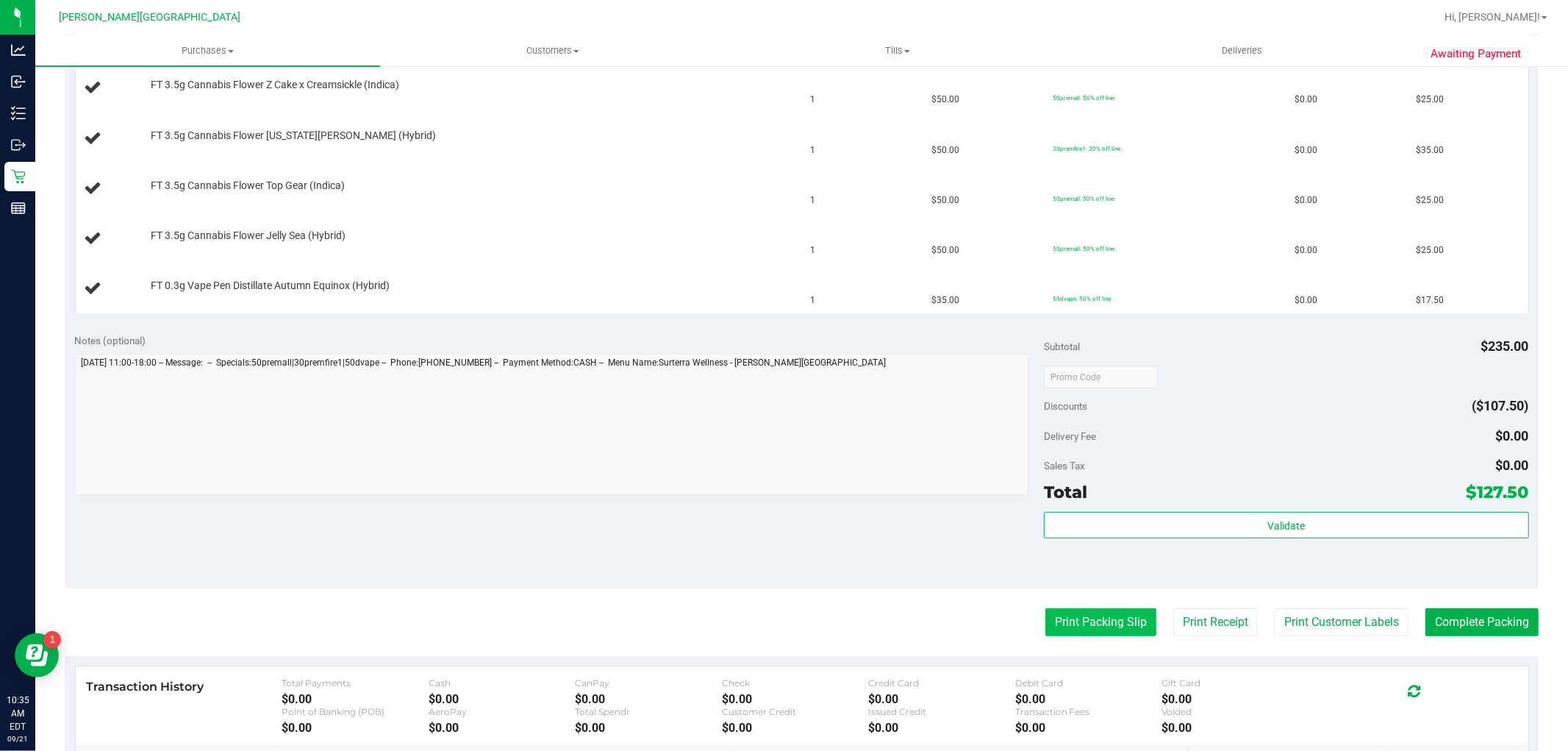
click at [1079, 616] on button "Print Packing Slip" at bounding box center [1100, 621] width 111 height 28
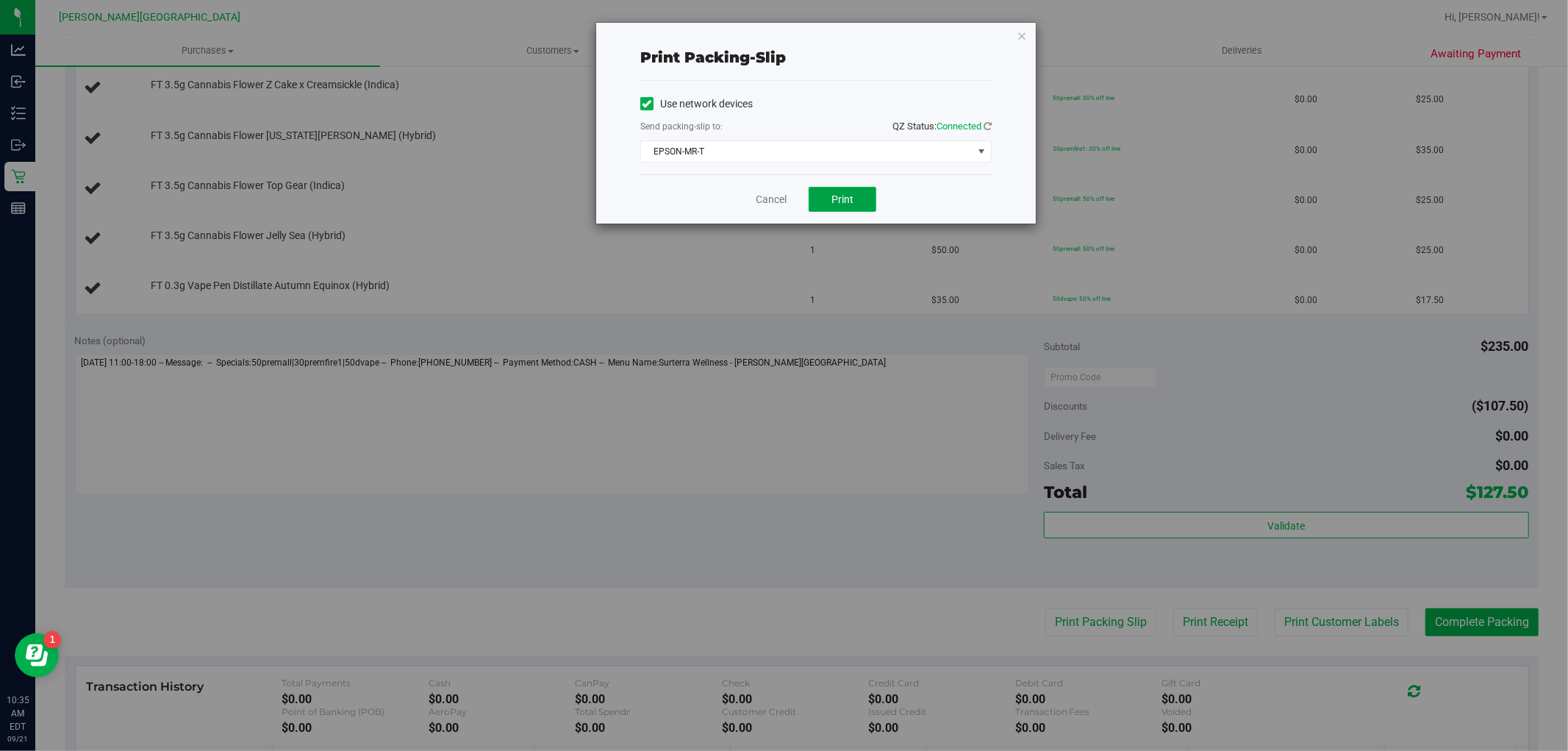
click at [828, 192] on button "Print" at bounding box center [842, 198] width 68 height 25
drag, startPoint x: 828, startPoint y: 192, endPoint x: 828, endPoint y: 184, distance: 8.0
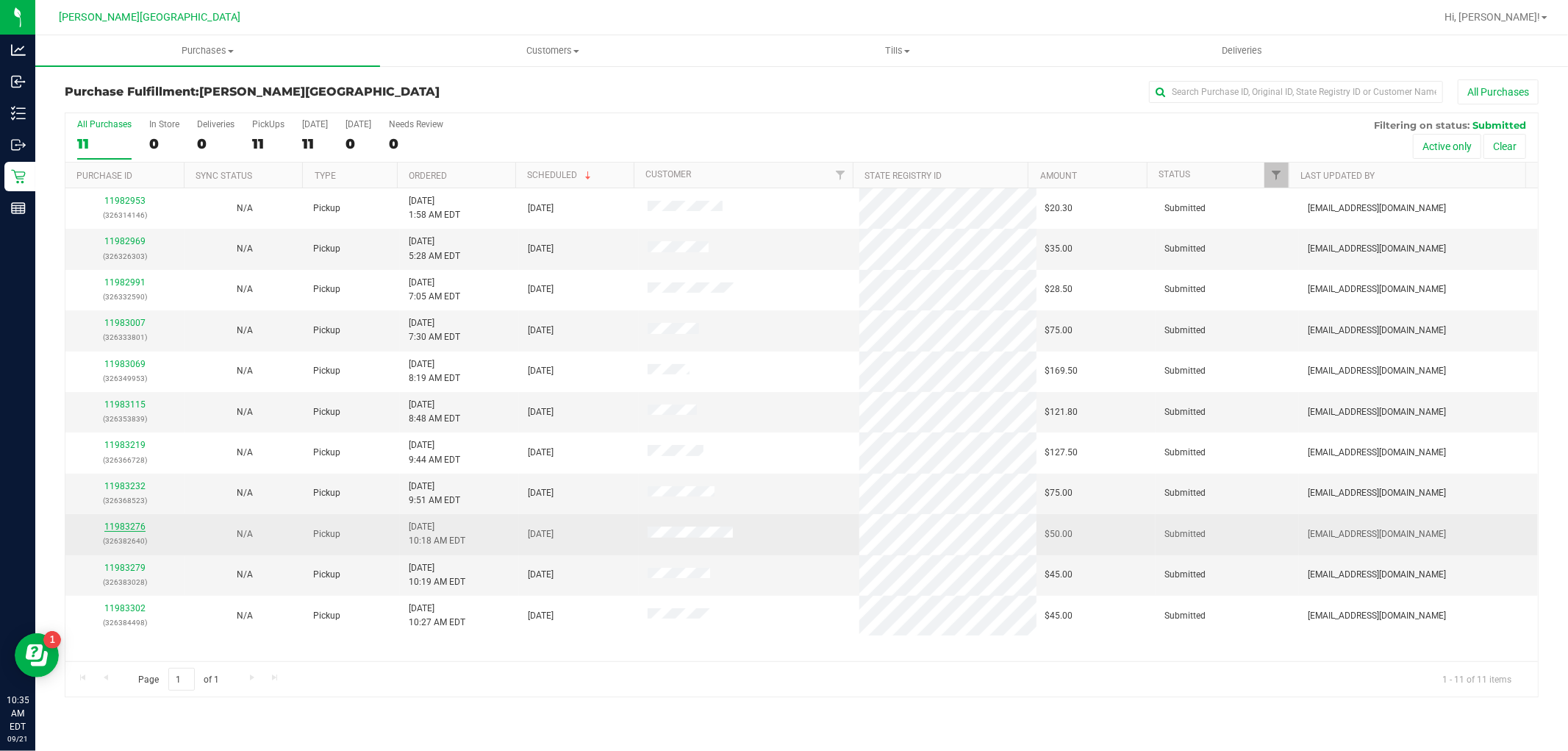
click at [134, 526] on link "11983276" at bounding box center [125, 526] width 42 height 10
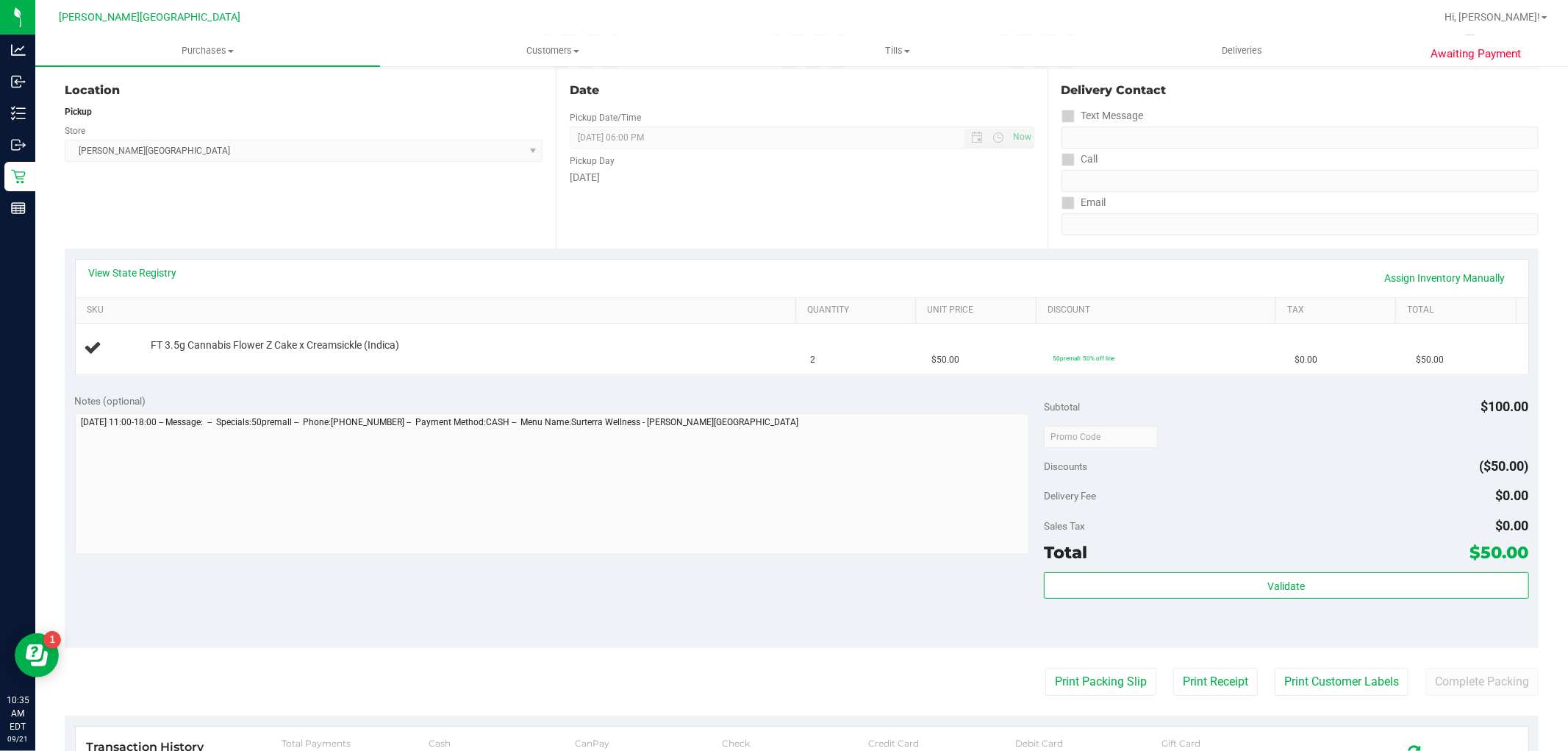
scroll to position [408, 0]
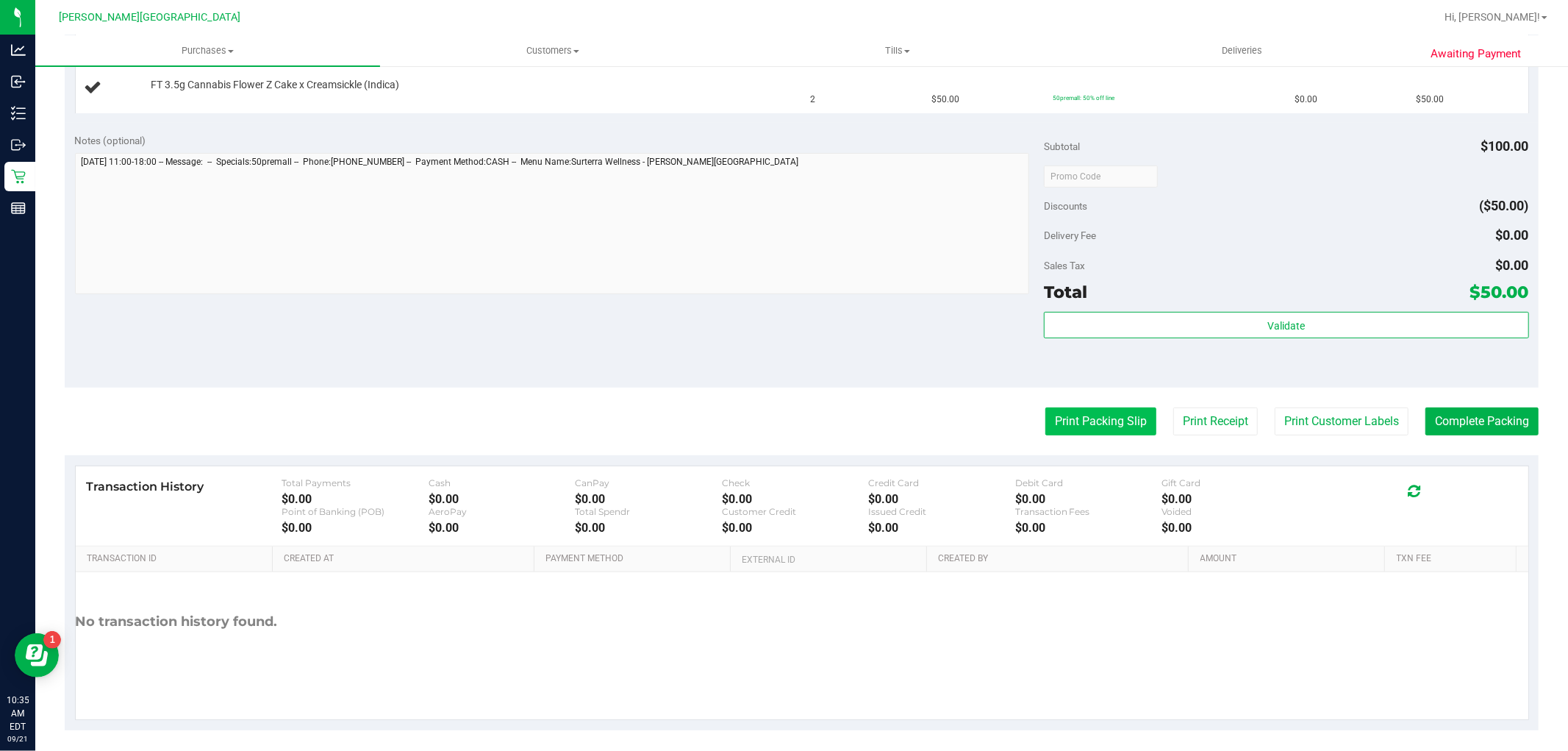
click at [1066, 435] on button "Print Packing Slip" at bounding box center [1100, 421] width 111 height 28
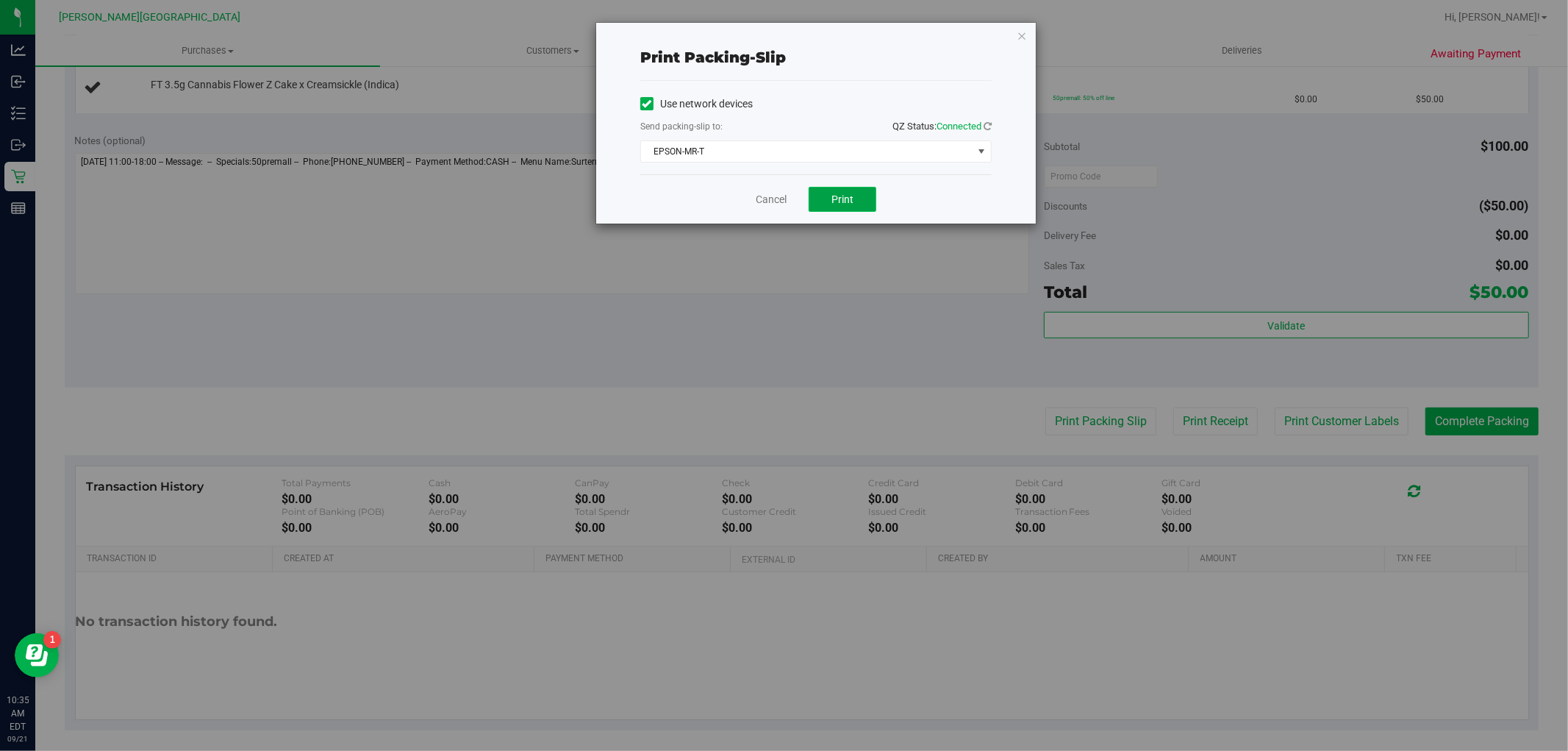
click at [847, 197] on span "Print" at bounding box center [842, 199] width 22 height 12
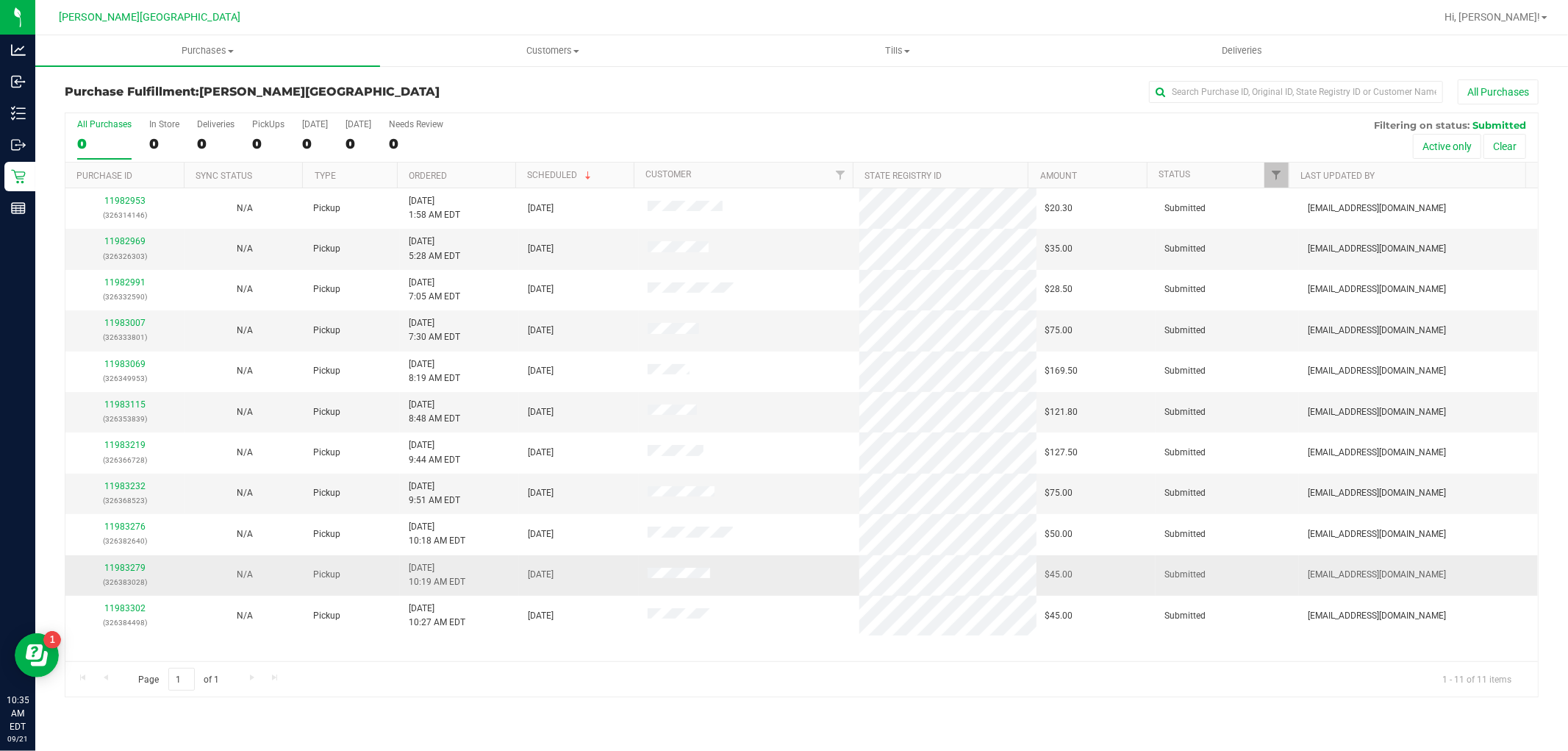
click at [119, 574] on div "11983279 (326383028)" at bounding box center [125, 575] width 102 height 28
click at [119, 565] on link "11983279" at bounding box center [125, 568] width 42 height 10
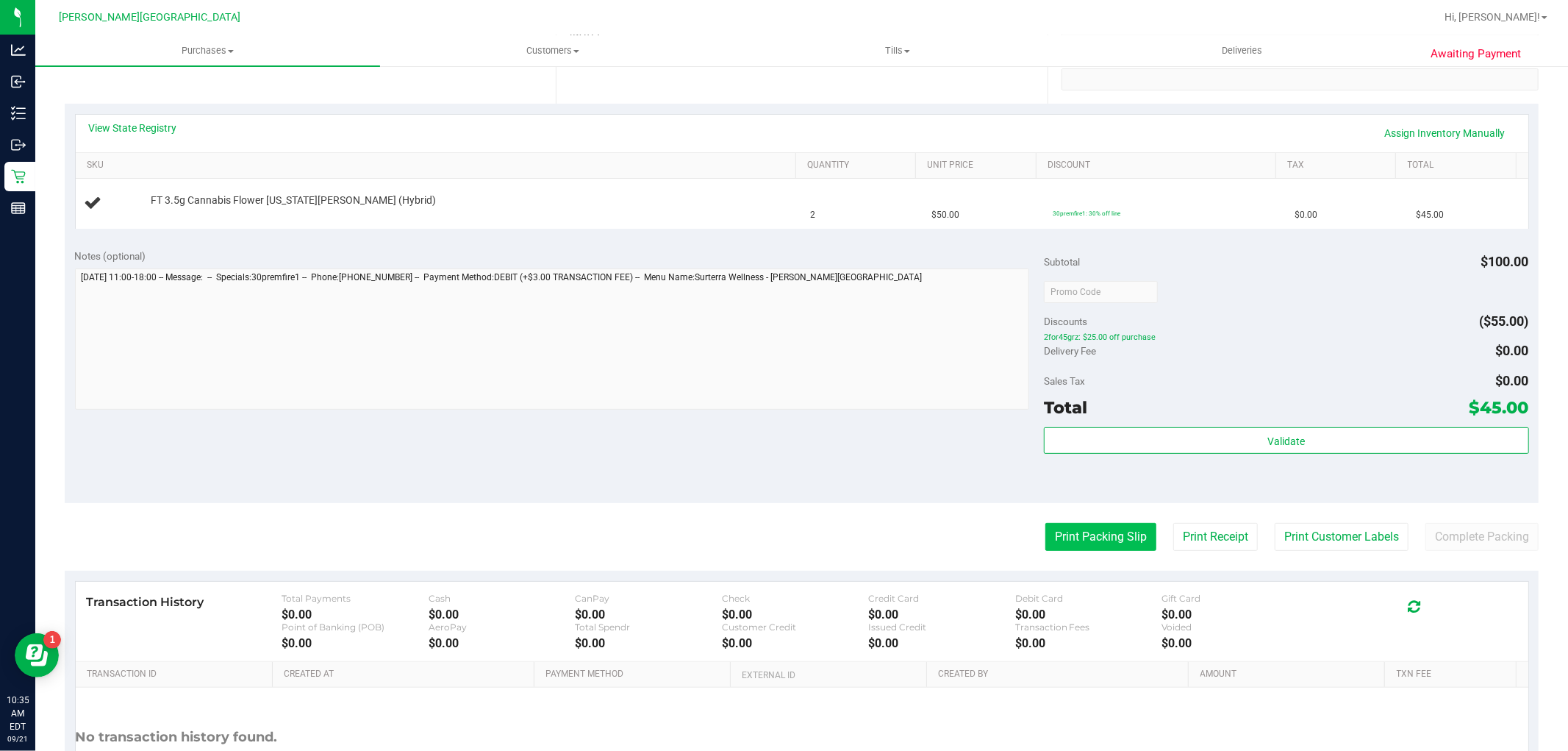
scroll to position [326, 0]
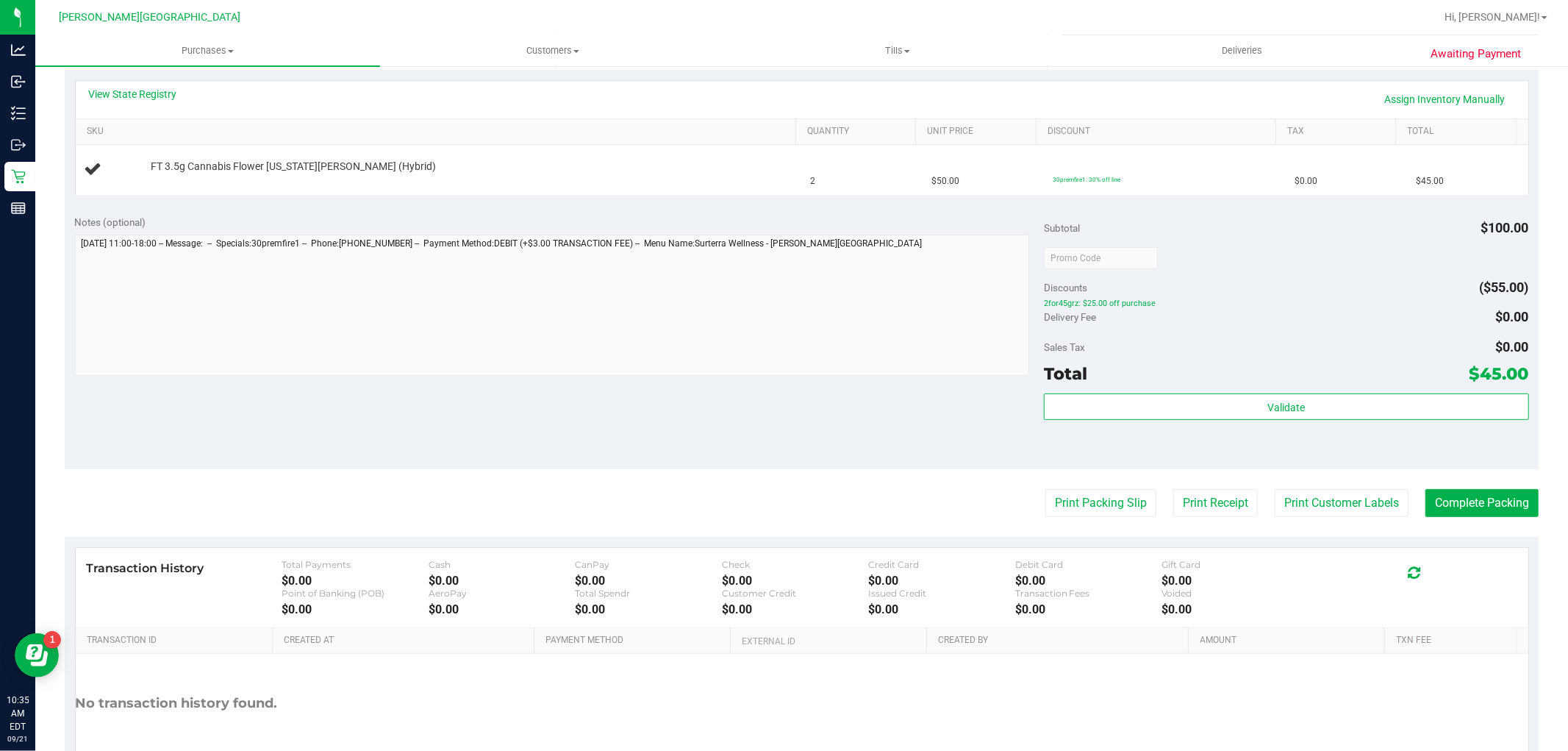
click at [1093, 525] on purchase-details "Back Edit Purchase Cancel Purchase View Profile # 11983279 BioTrack ID: - Submi…" at bounding box center [801, 281] width 1473 height 1059
click at [1083, 509] on button "Print Packing Slip" at bounding box center [1100, 503] width 111 height 28
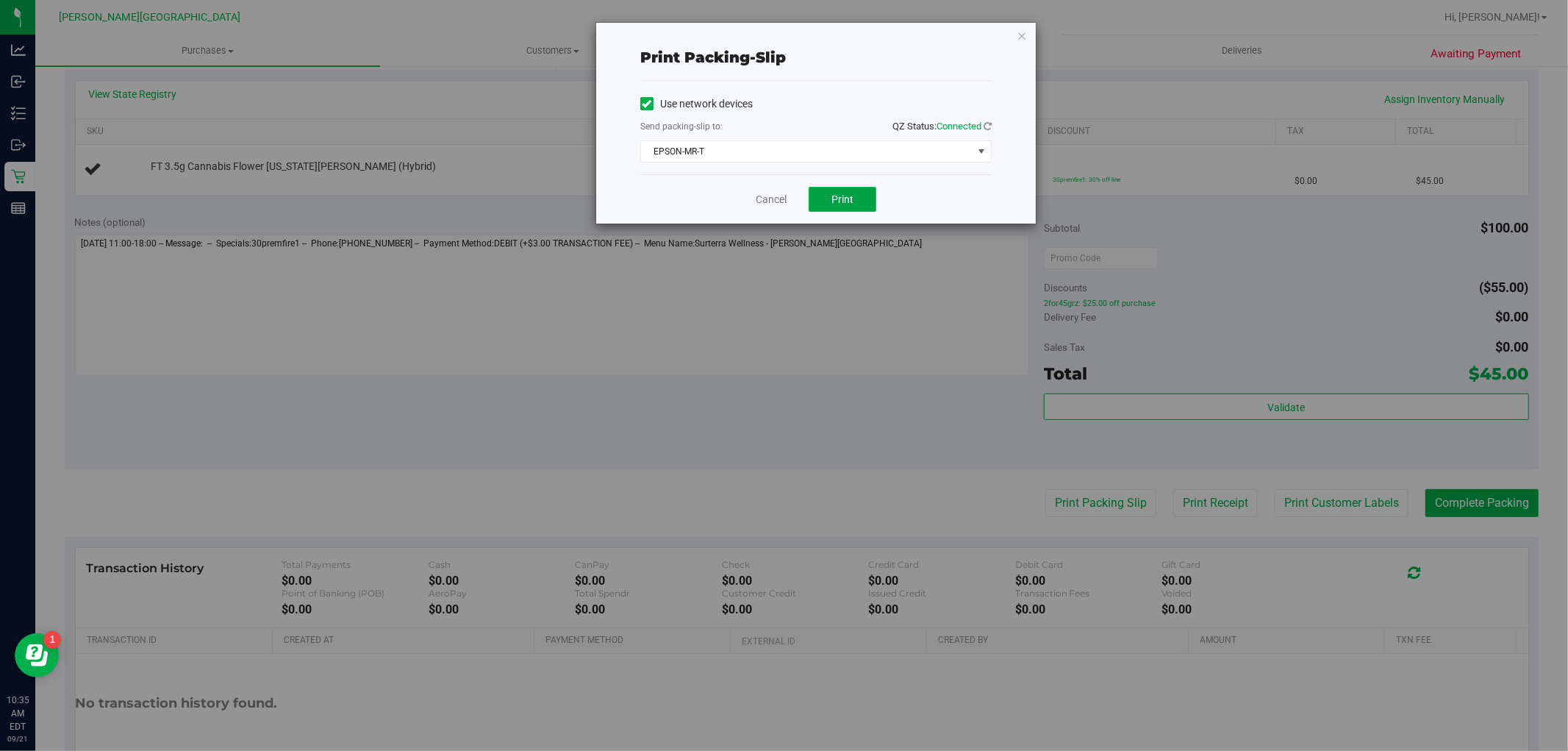
click at [860, 207] on button "Print" at bounding box center [842, 198] width 68 height 25
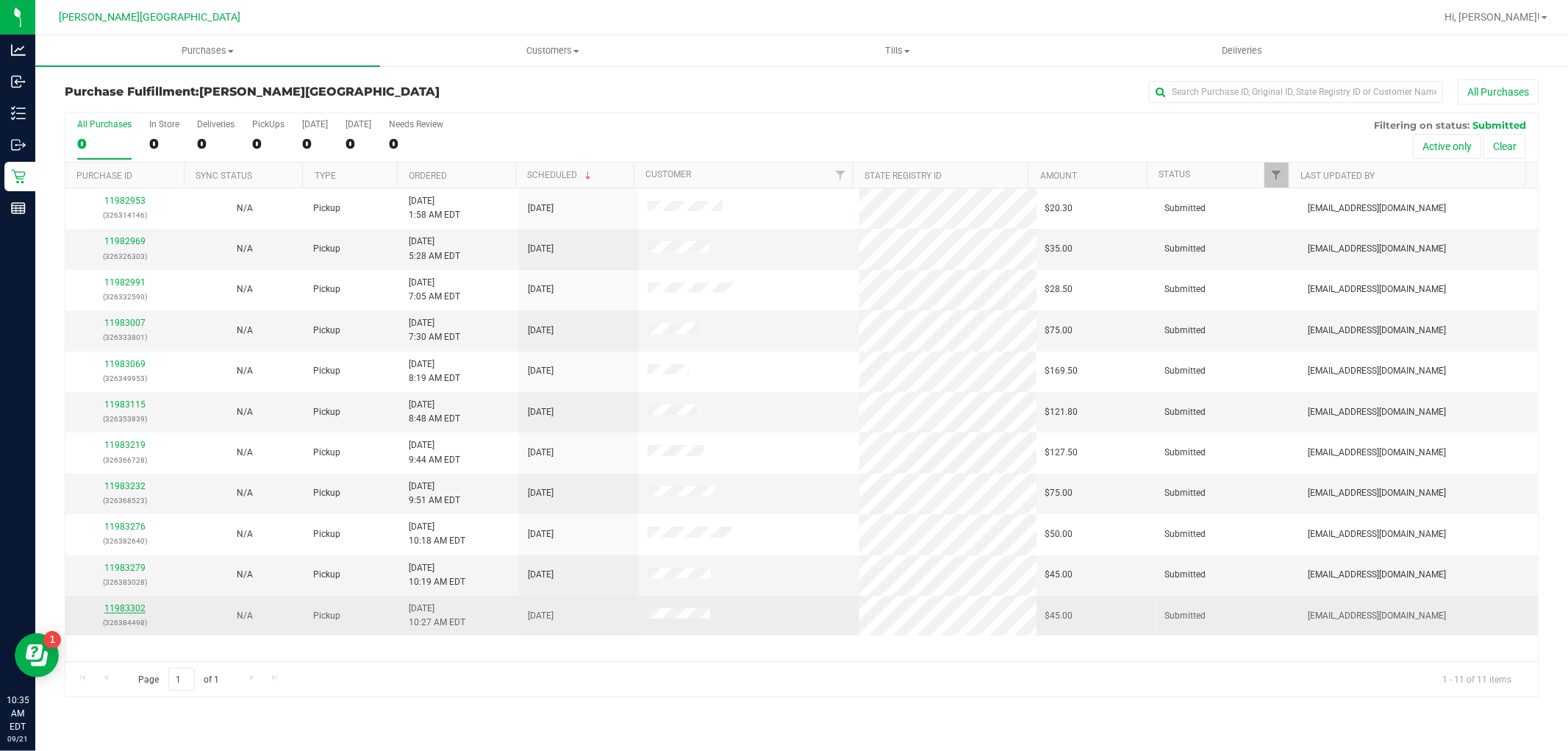
click at [141, 612] on link "11983302" at bounding box center [125, 608] width 42 height 10
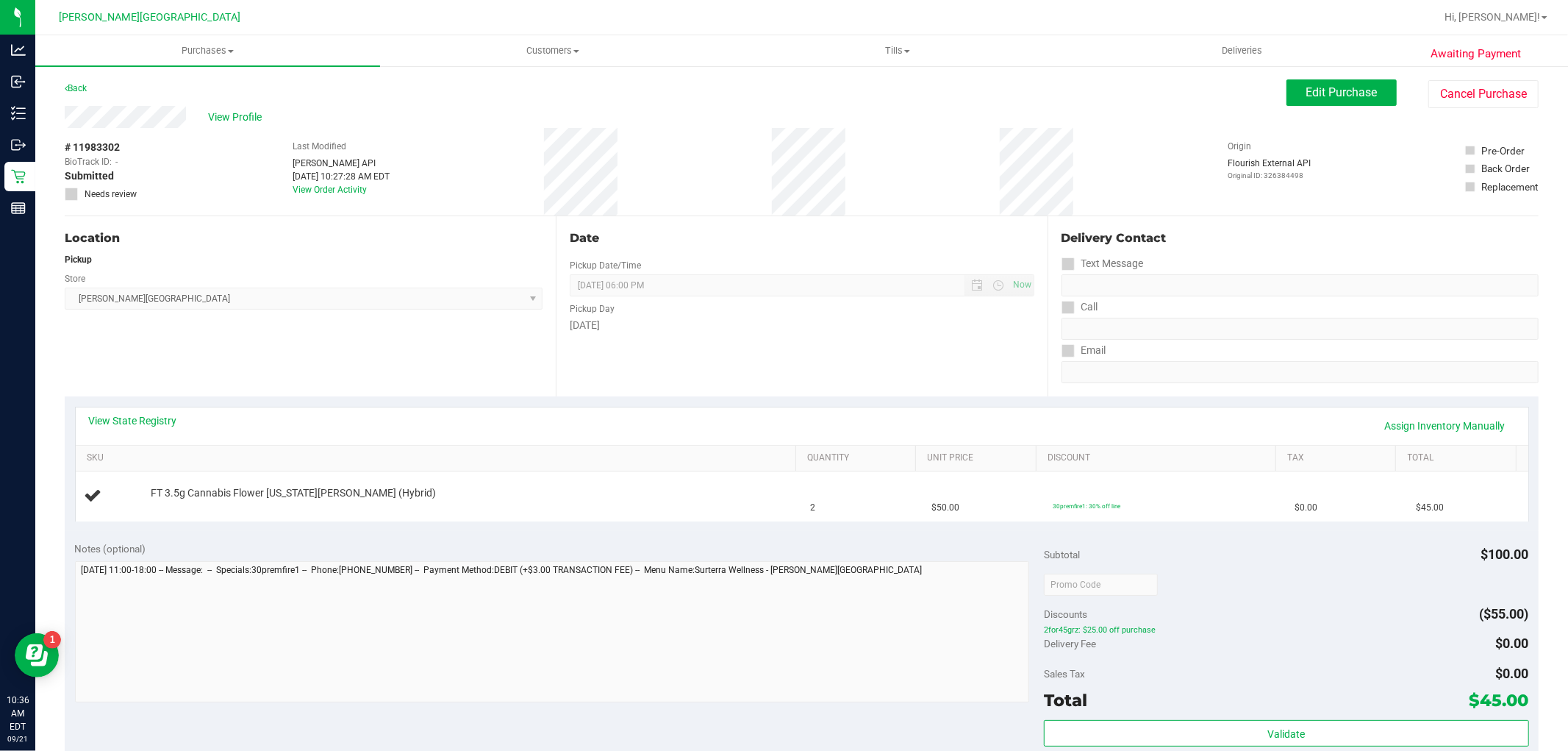
drag, startPoint x: 942, startPoint y: 447, endPoint x: 1048, endPoint y: 374, distance: 128.7
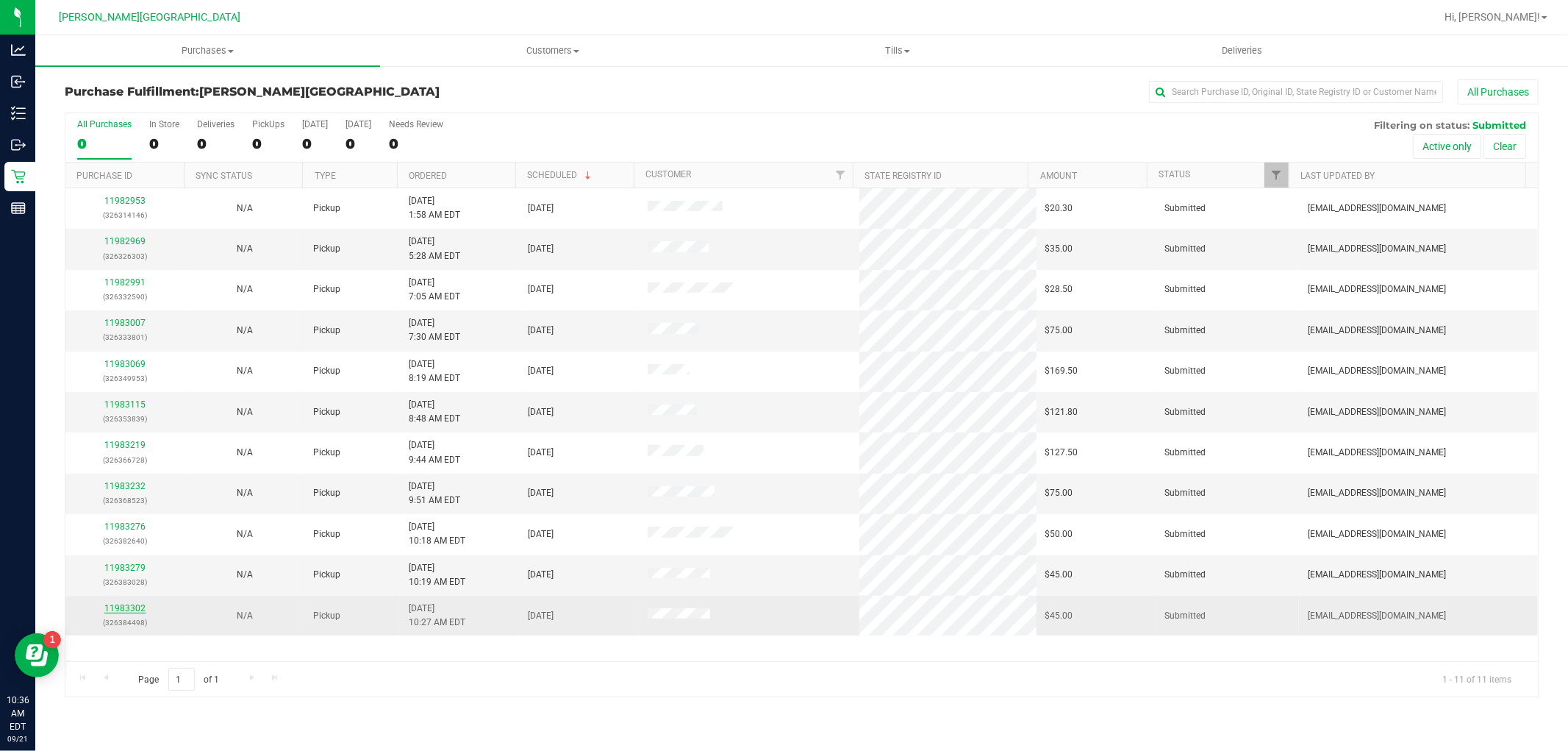
click at [108, 608] on link "11983302" at bounding box center [125, 608] width 42 height 10
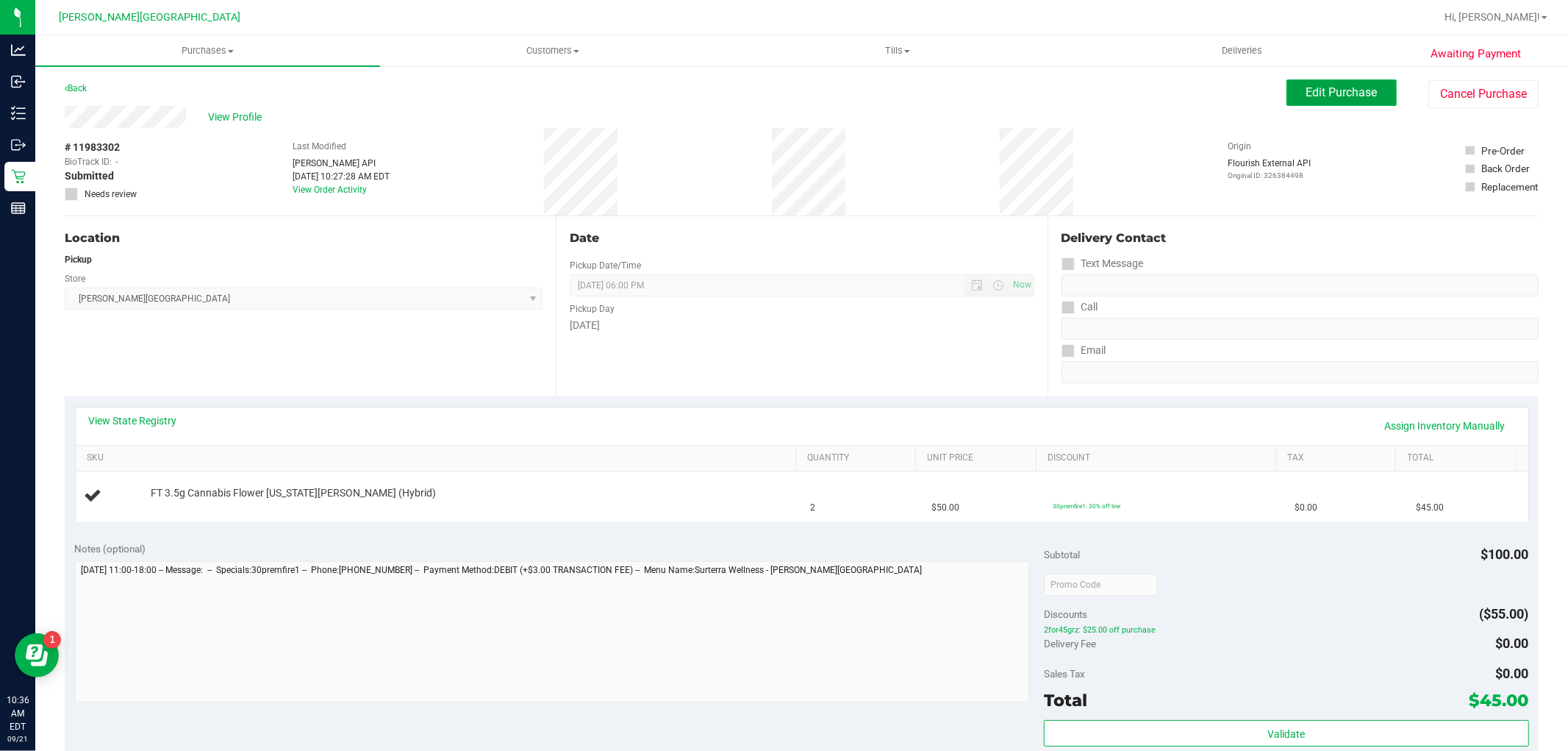
click at [1306, 97] on span "Edit Purchase" at bounding box center [1342, 92] width 71 height 14
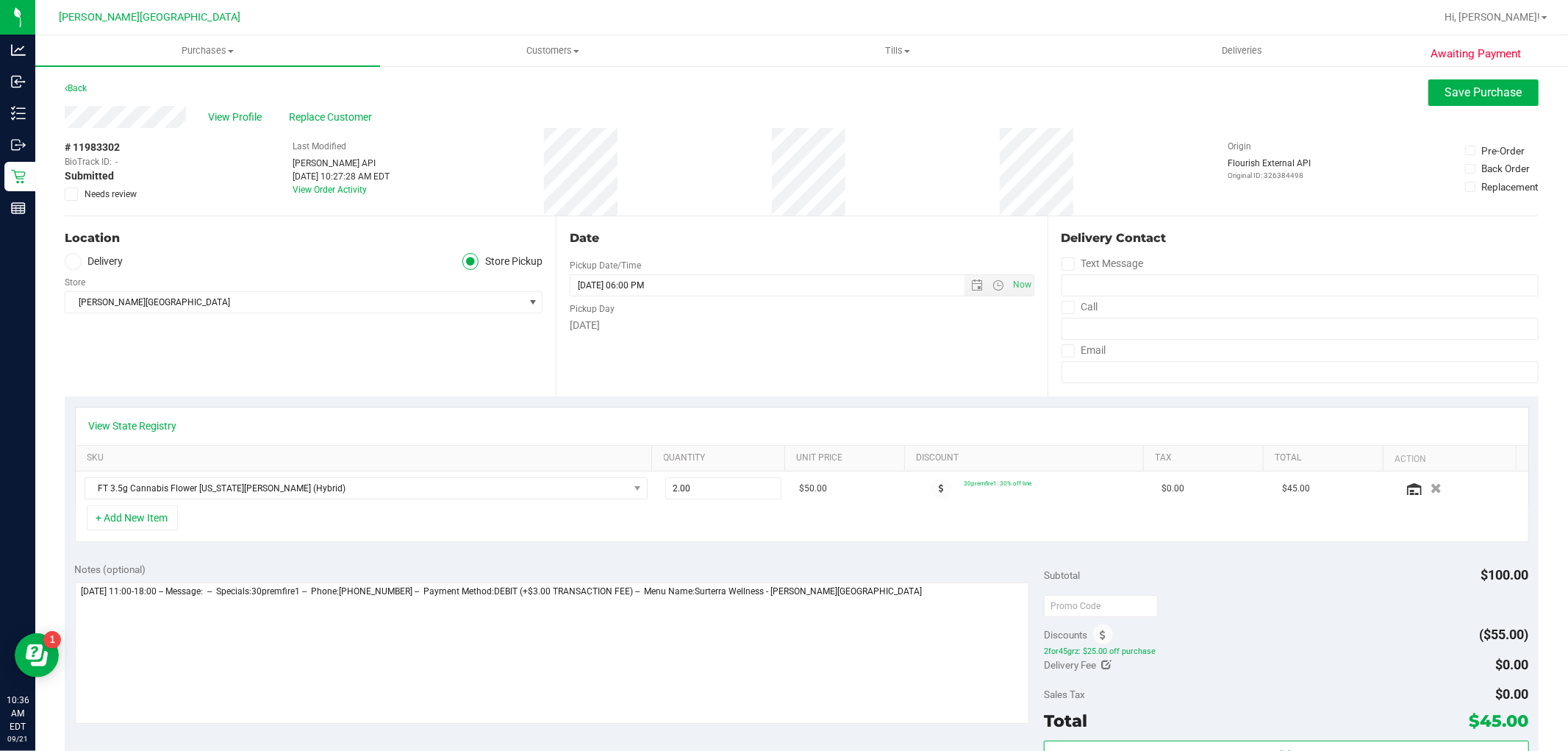
click at [77, 189] on span at bounding box center [71, 194] width 14 height 14
click at [0, 0] on input "Needs review" at bounding box center [0, 0] width 0 height 0
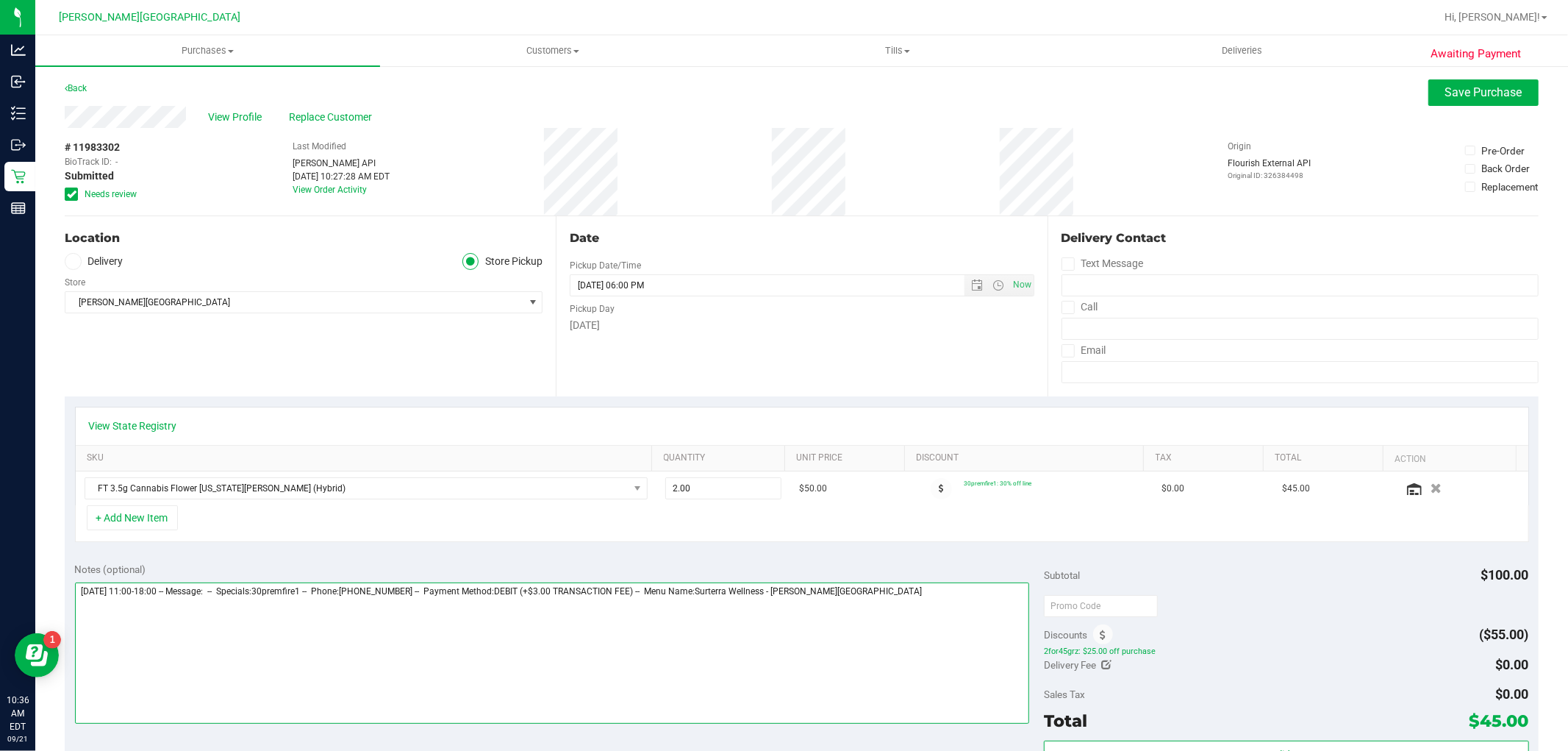
click at [907, 625] on textarea at bounding box center [551, 653] width 955 height 142
type textarea "Sunday 09/21/2025 11:00-18:00 -- Message: -- Specials:30premfire1 -- Phone:4075…"
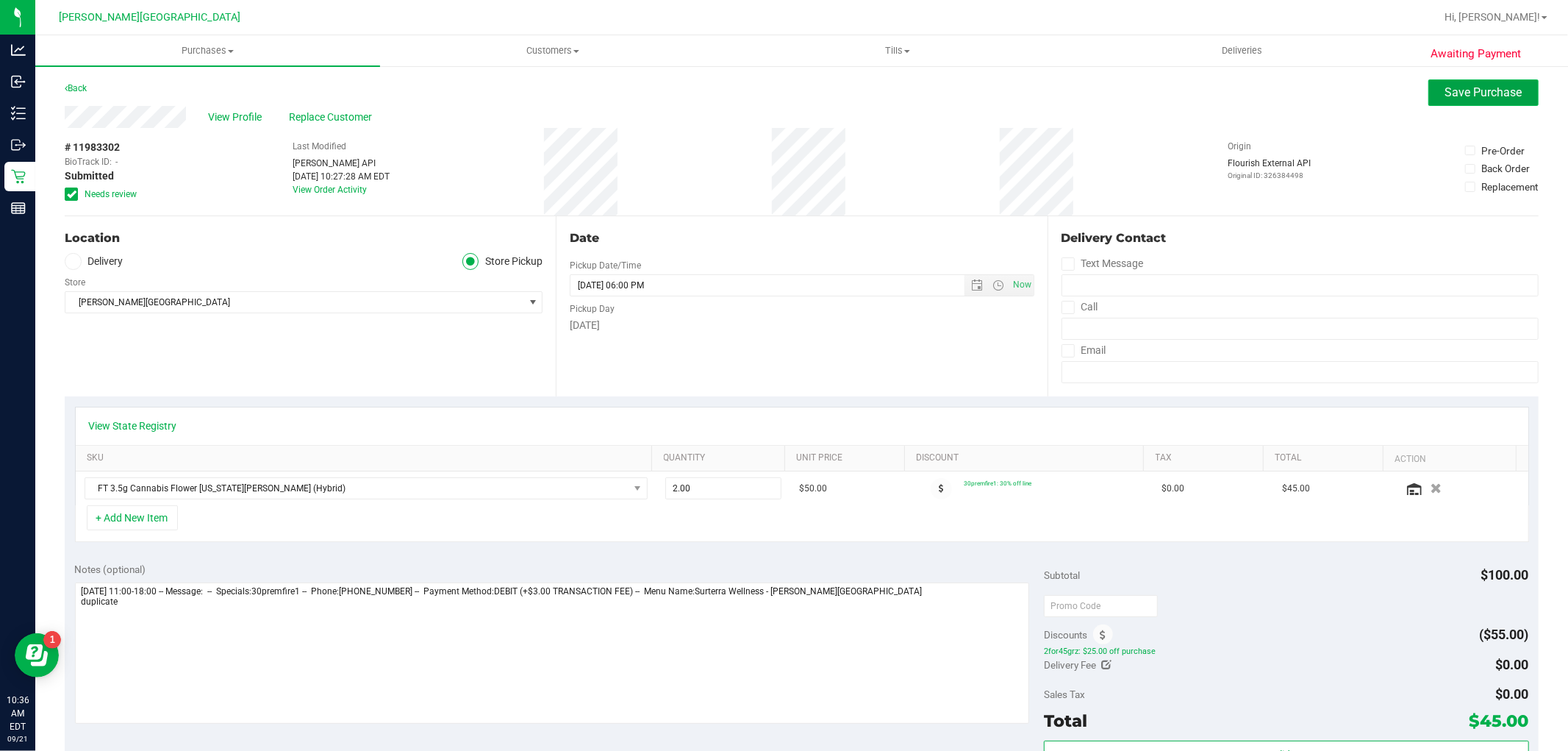
click at [1428, 90] on button "Save Purchase" at bounding box center [1483, 92] width 110 height 26
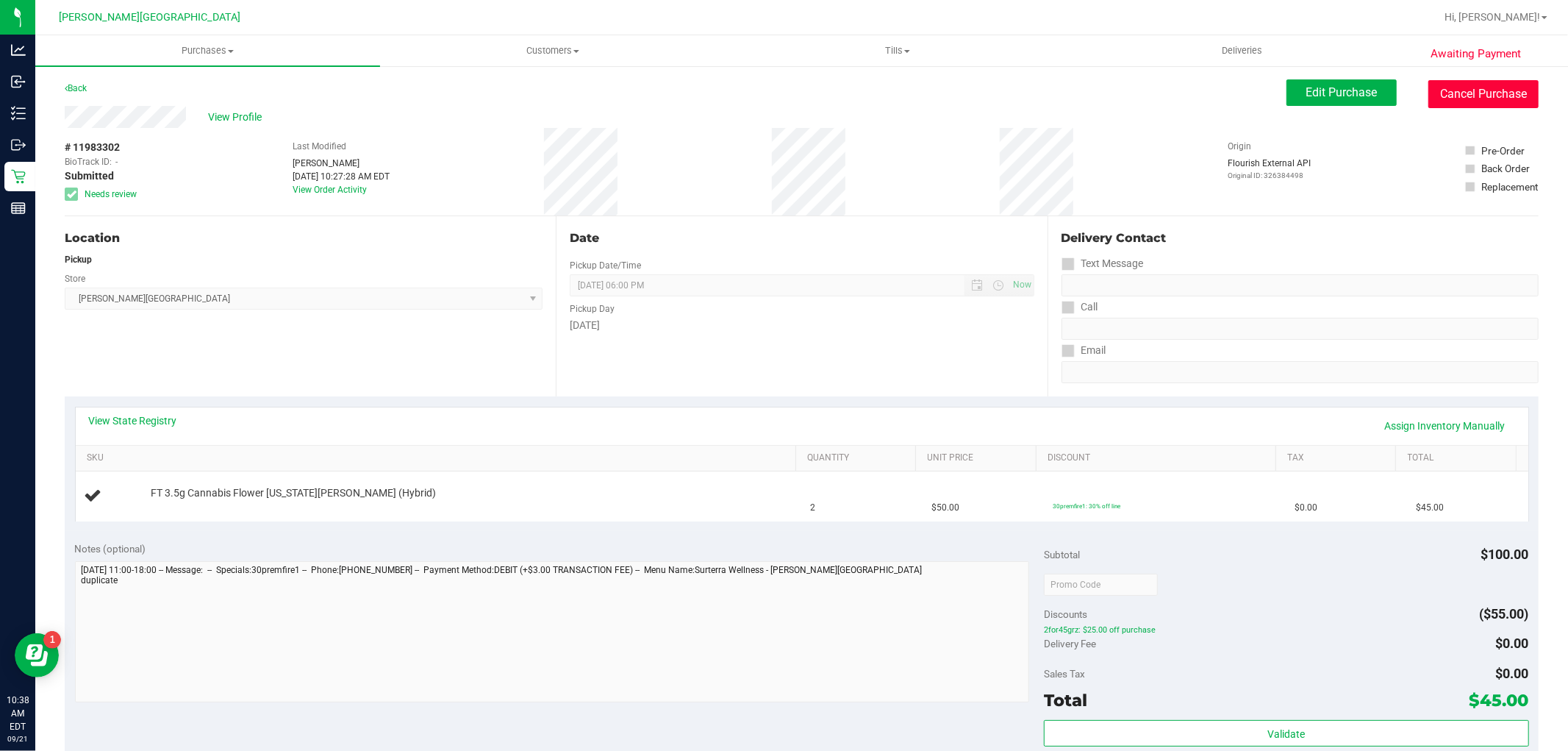
drag, startPoint x: 1478, startPoint y: 93, endPoint x: 1478, endPoint y: 64, distance: 29.0
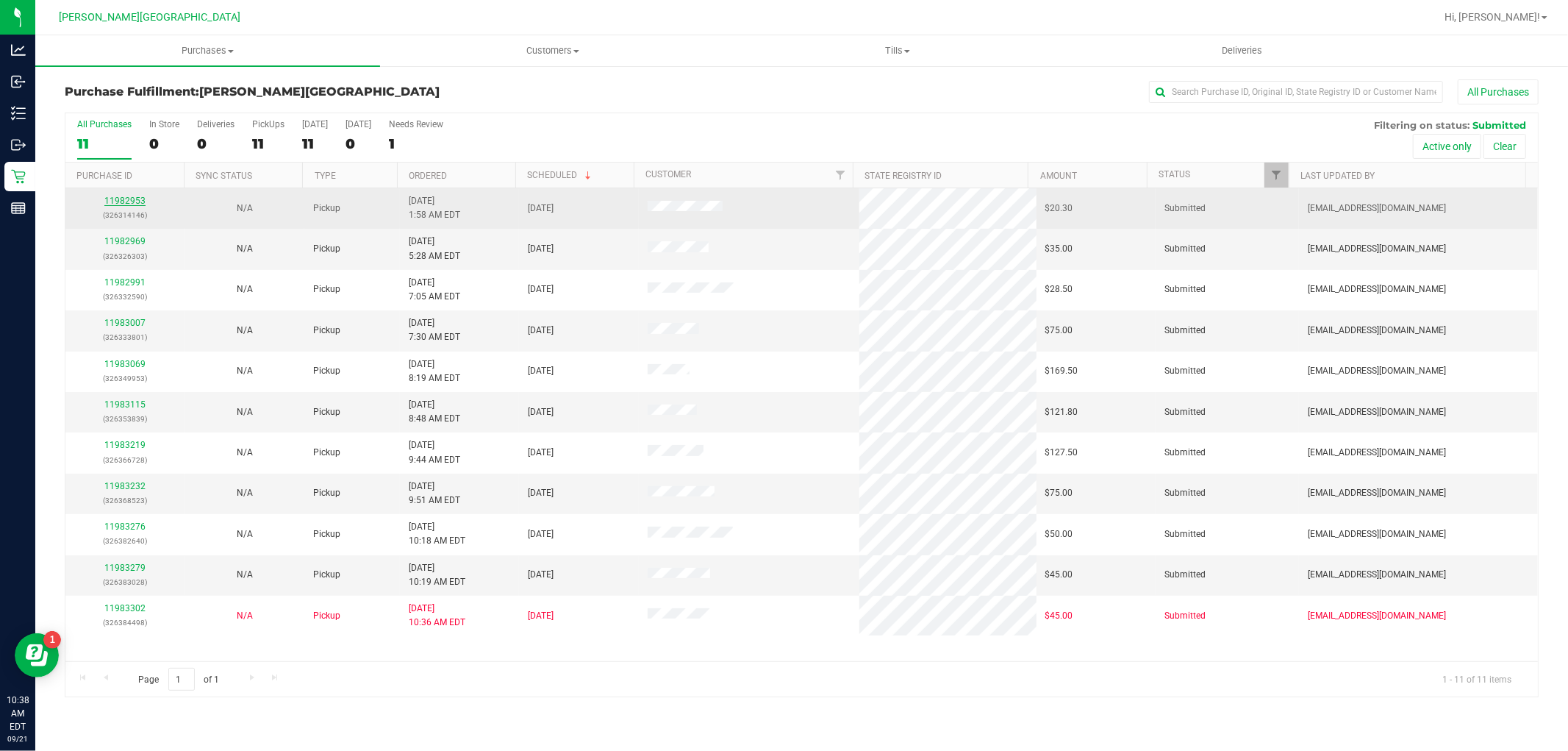
click at [142, 199] on link "11982953" at bounding box center [125, 201] width 42 height 10
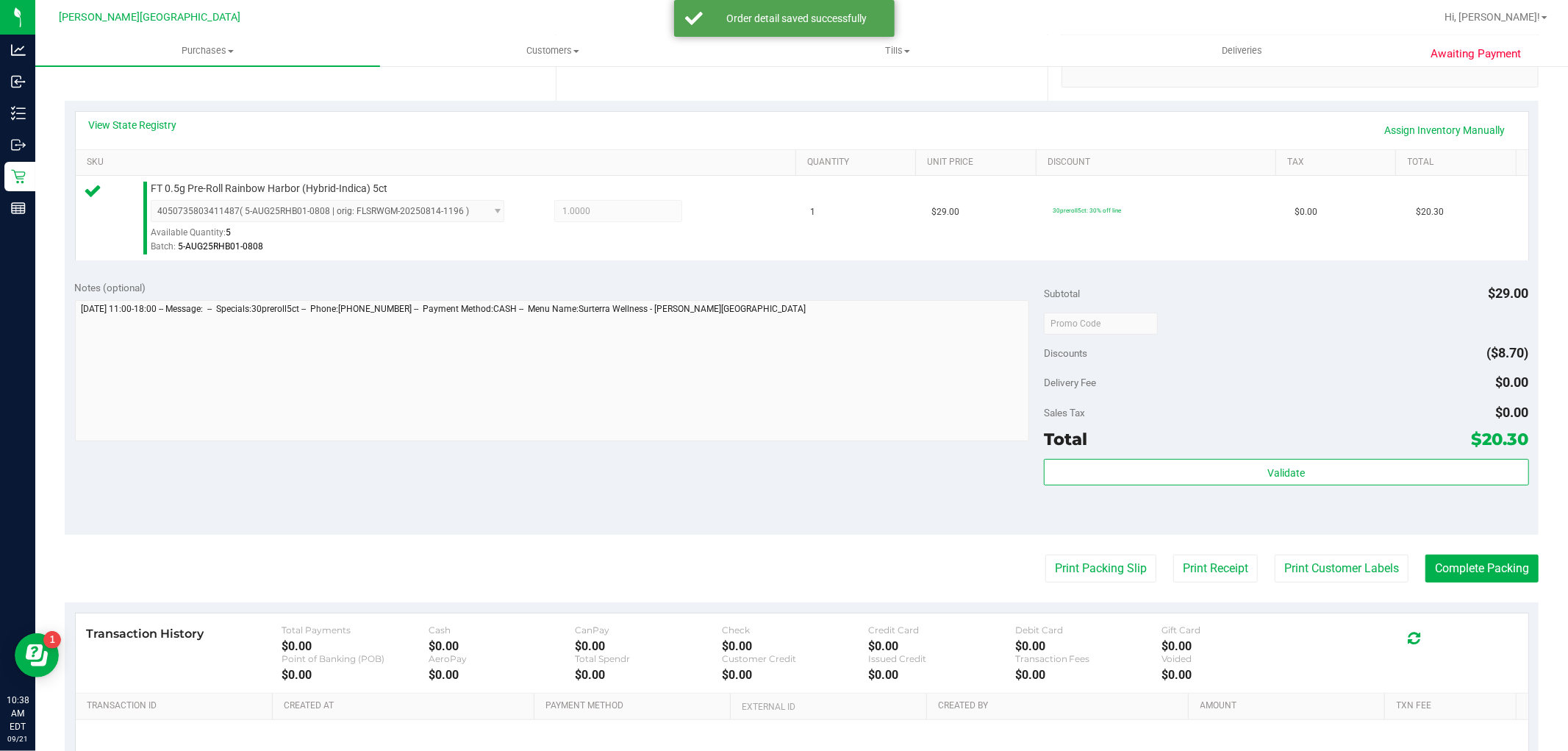
scroll to position [326, 0]
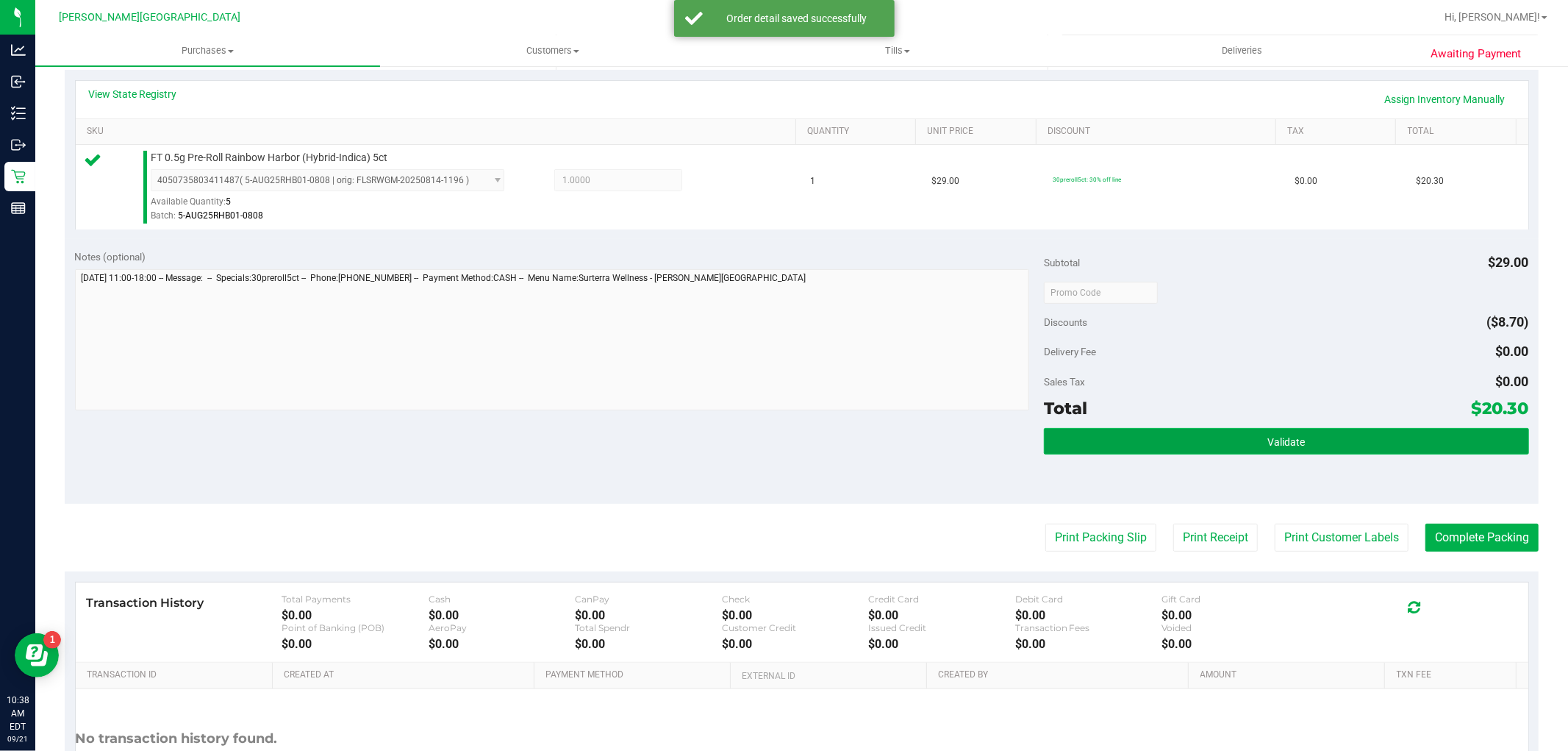
click at [1205, 438] on button "Validate" at bounding box center [1286, 441] width 485 height 26
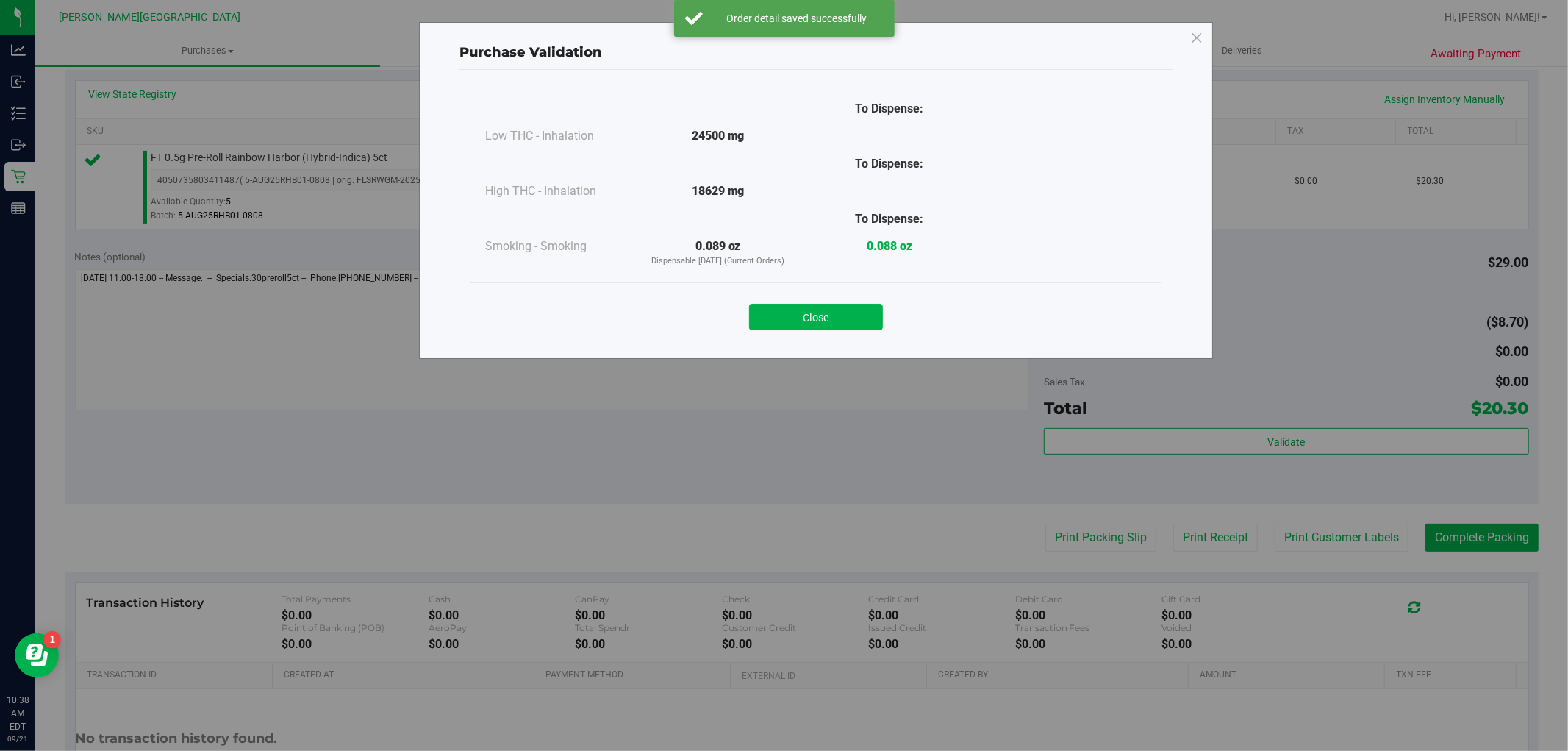
click at [860, 319] on button "Close" at bounding box center [816, 316] width 134 height 26
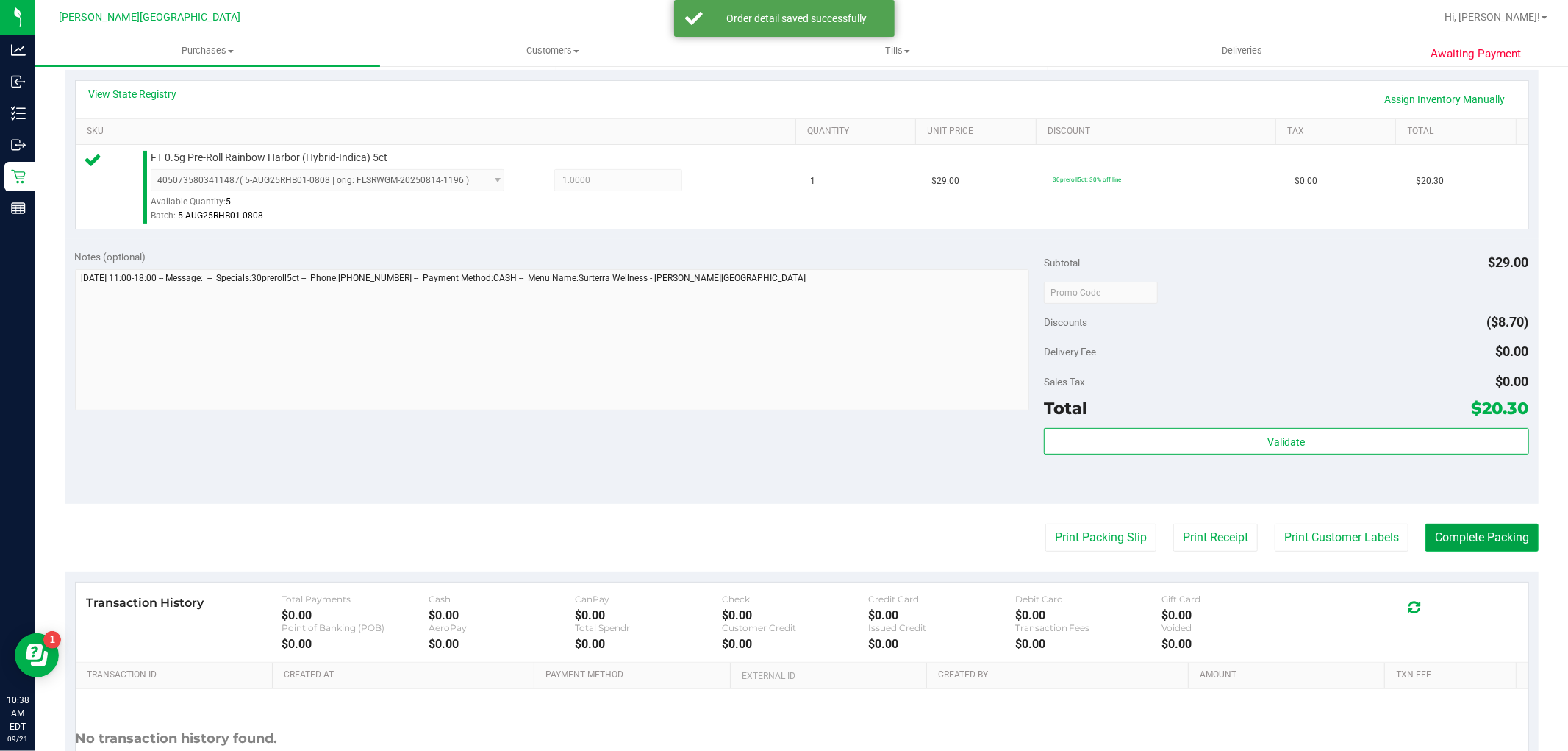
click at [1430, 531] on button "Complete Packing" at bounding box center [1482, 537] width 114 height 28
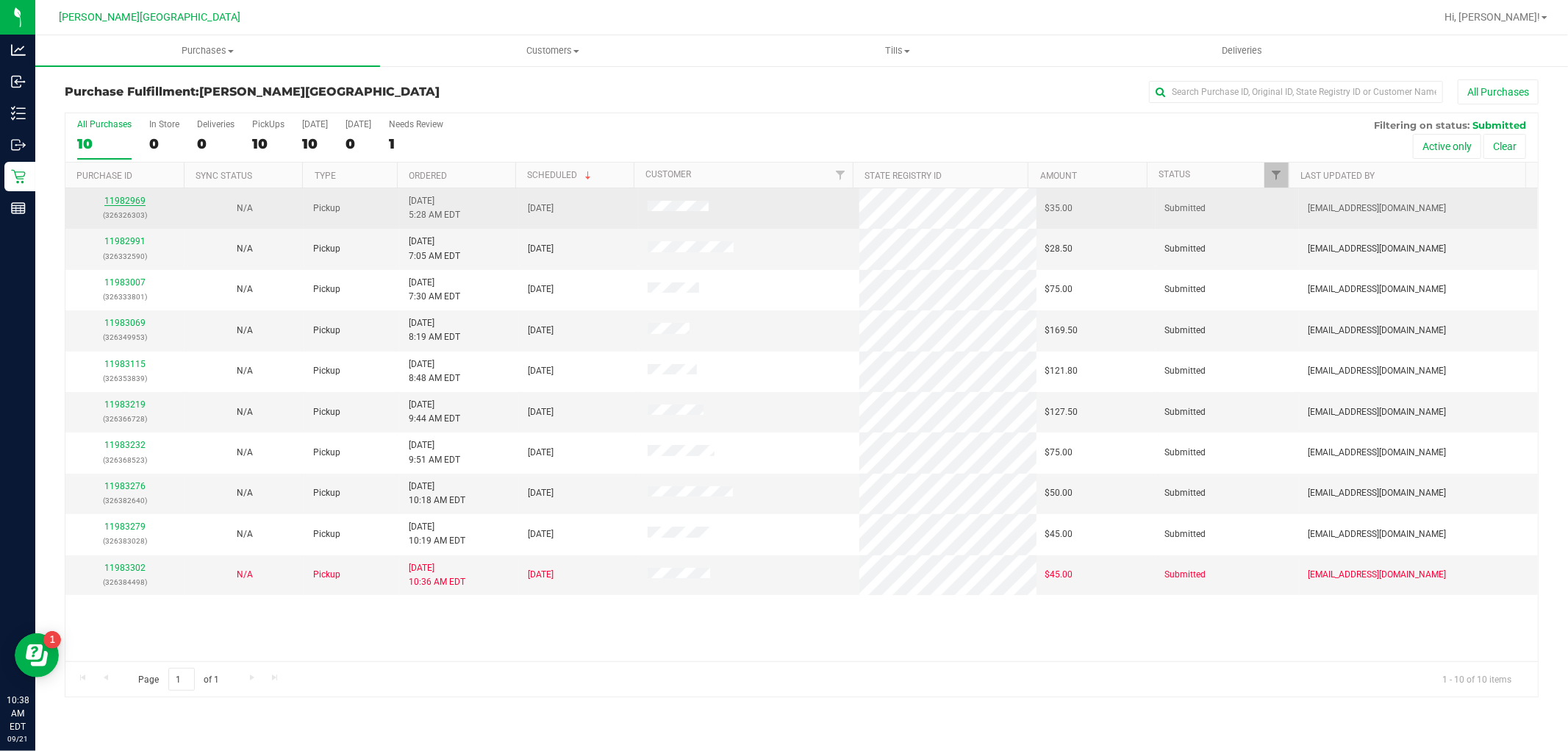
click at [136, 203] on link "11982969" at bounding box center [125, 201] width 42 height 10
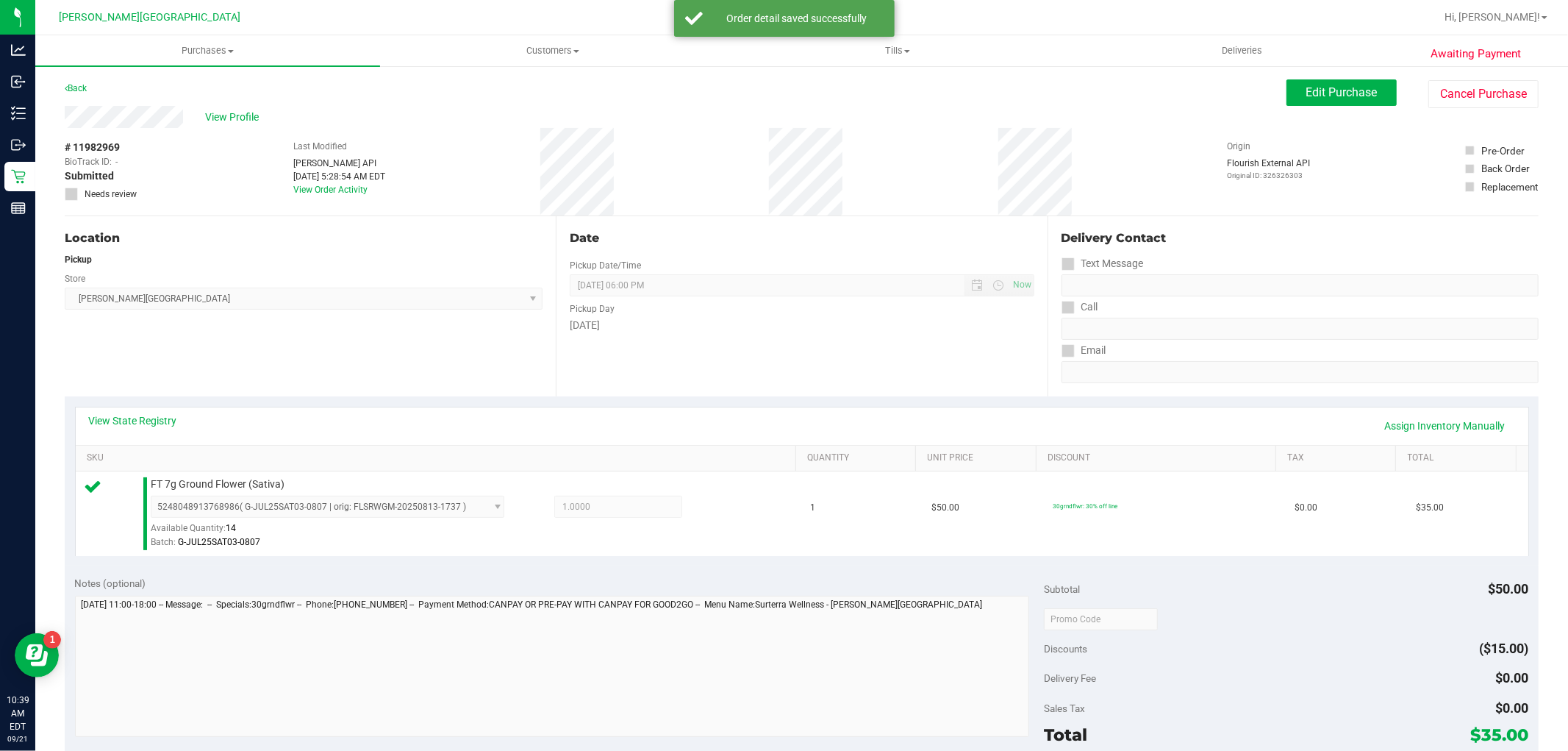
scroll to position [326, 0]
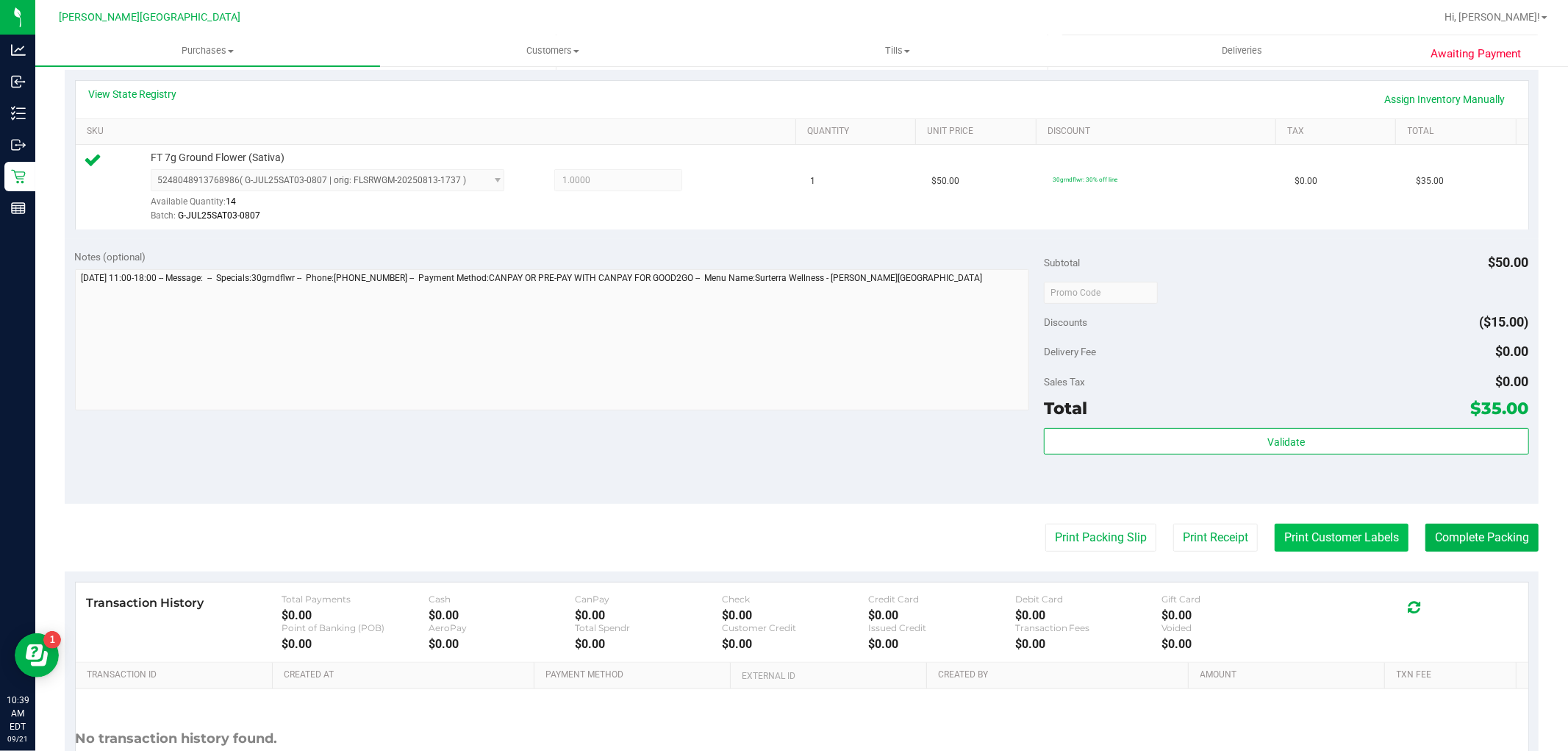
click at [1305, 537] on button "Print Customer Labels" at bounding box center [1341, 537] width 134 height 28
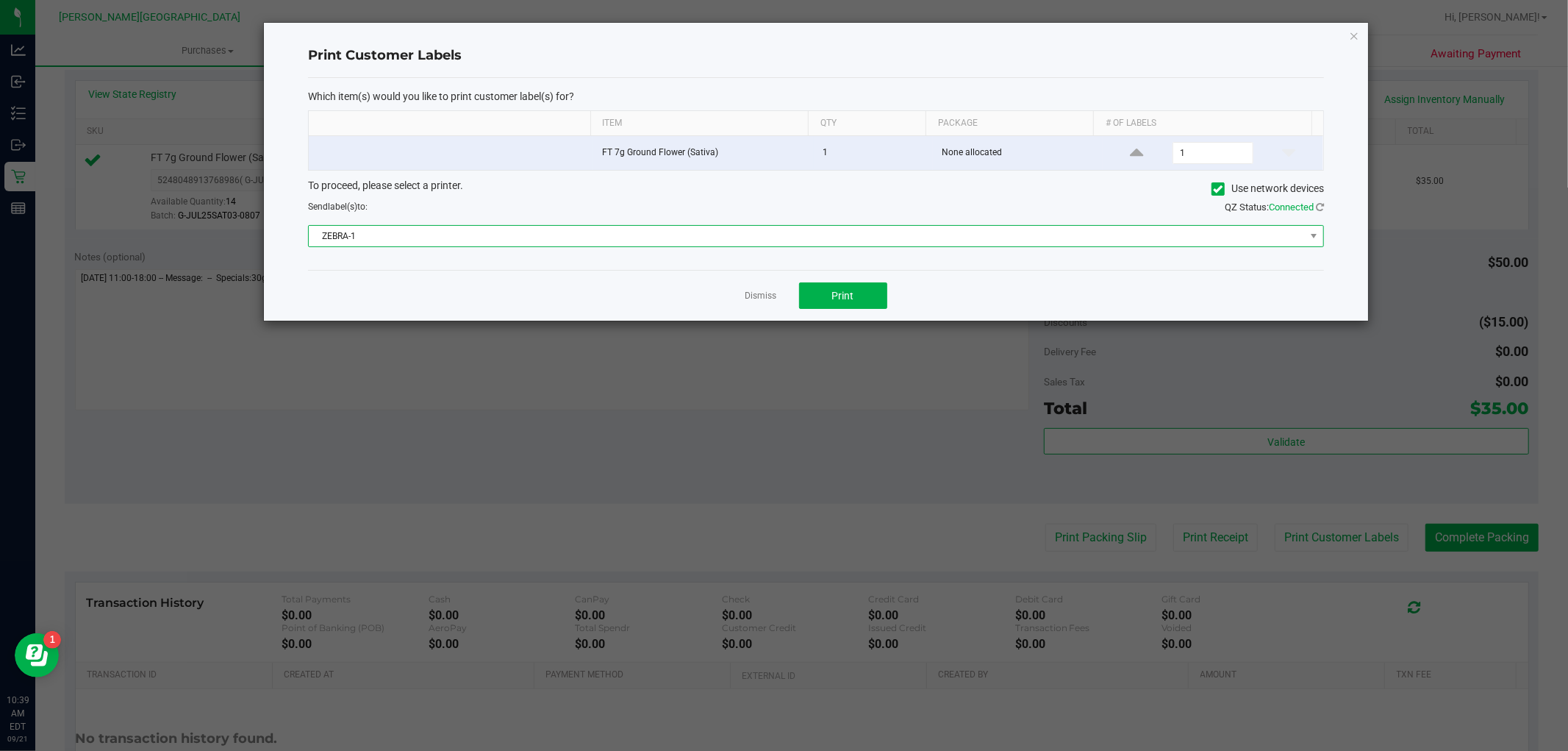
click at [598, 234] on span "ZEBRA-1" at bounding box center [806, 236] width 996 height 20
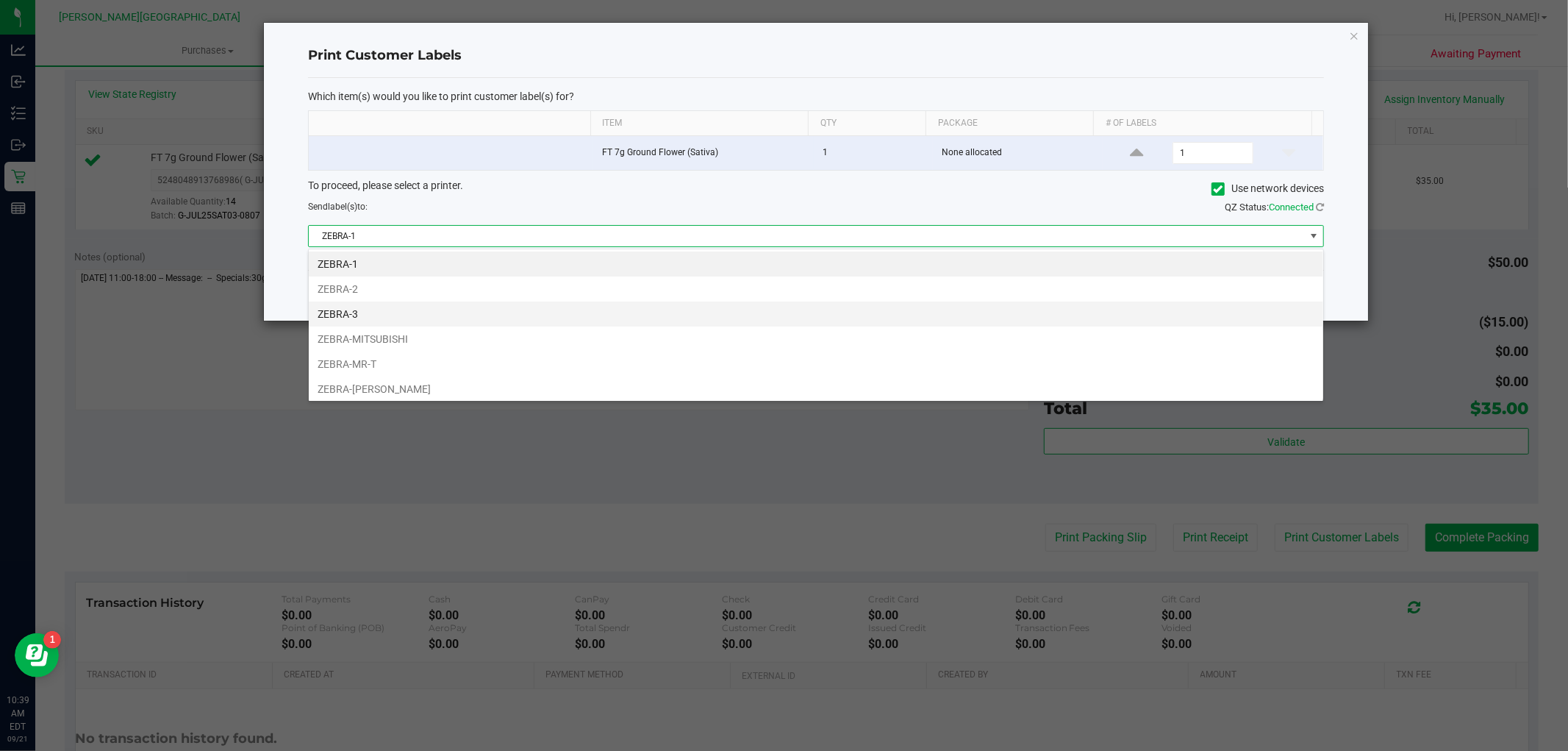
scroll to position [22, 1016]
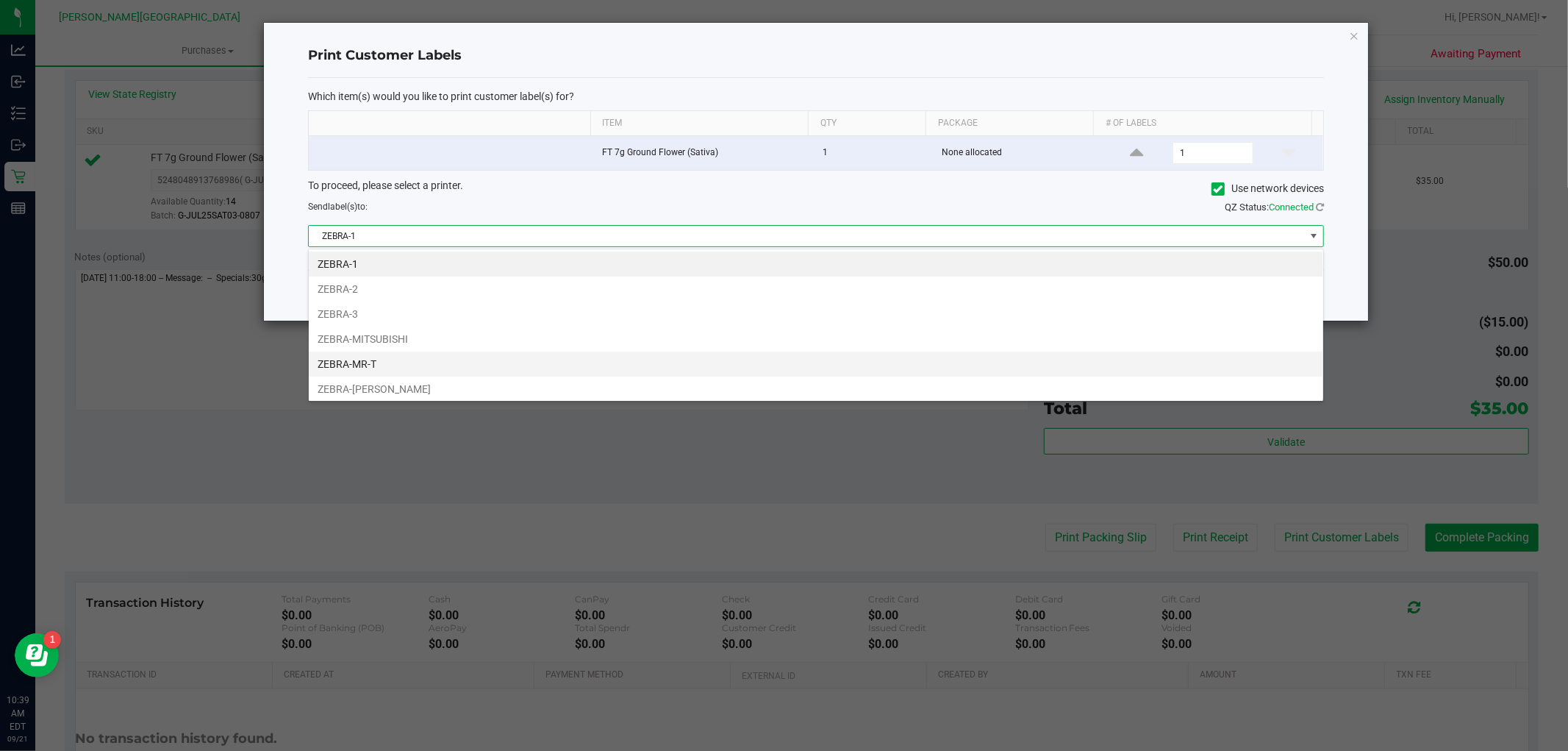
click at [385, 368] on li "ZEBRA-MR-T" at bounding box center [815, 364] width 1014 height 25
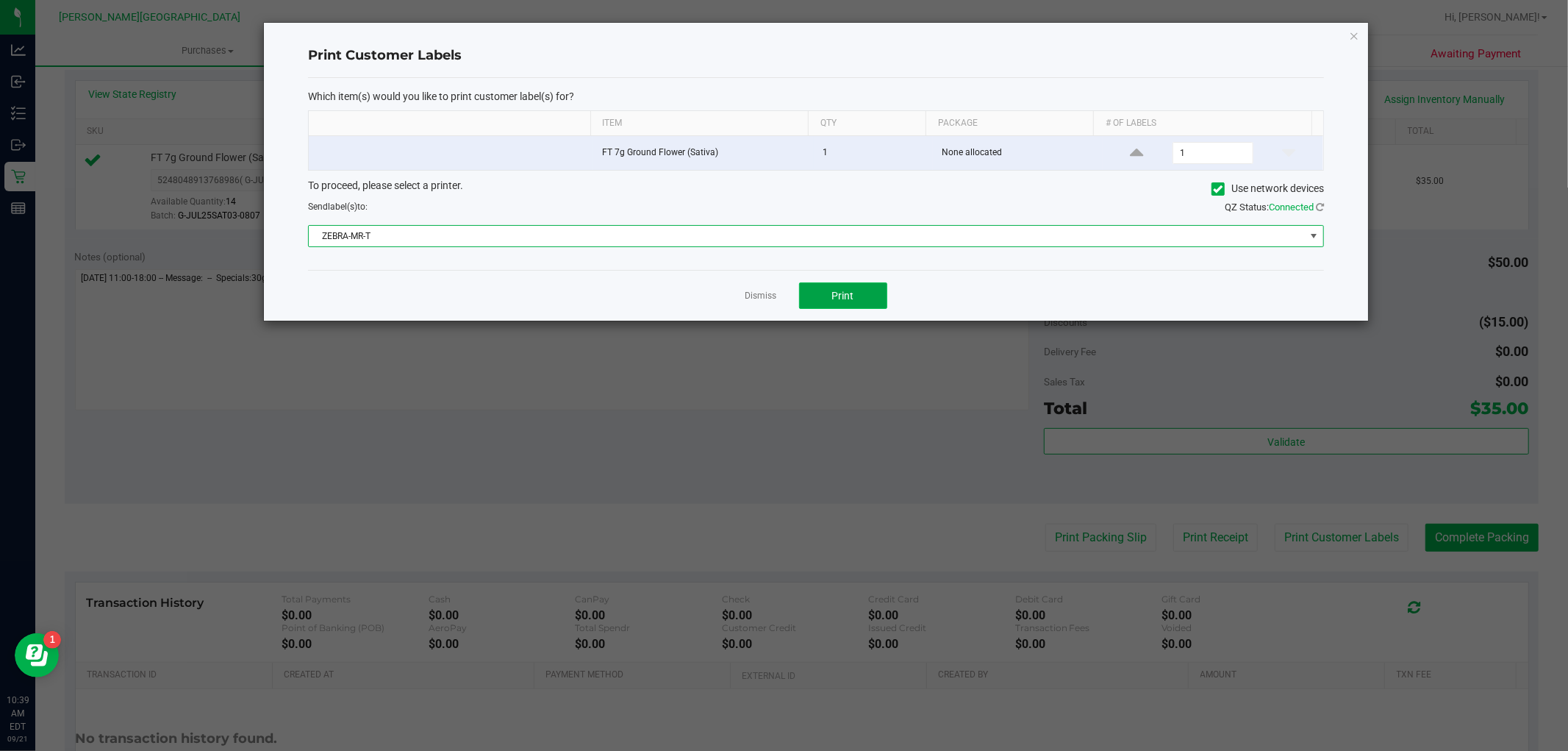
click at [834, 302] on span "Print" at bounding box center [843, 296] width 22 height 12
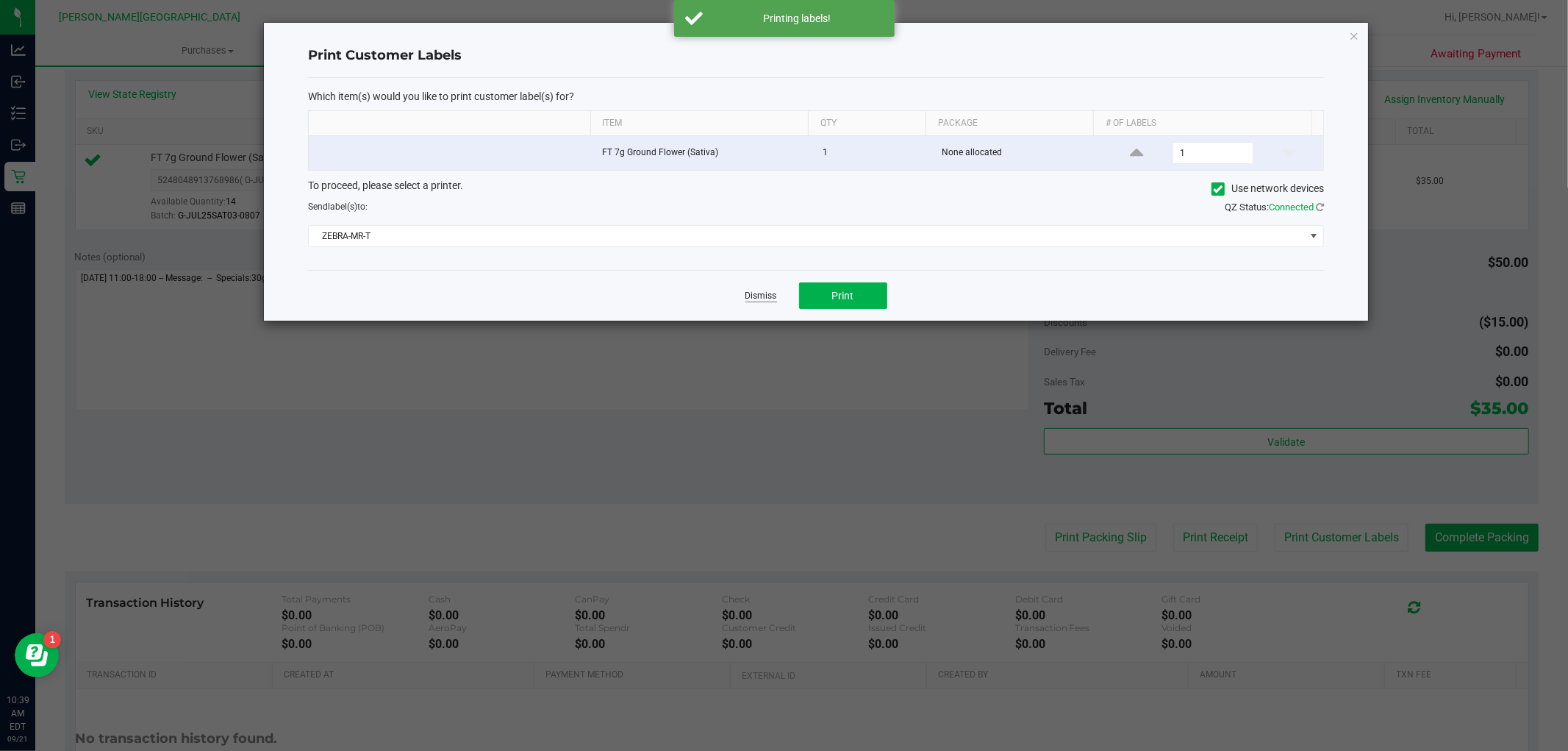
click at [765, 297] on link "Dismiss" at bounding box center [761, 296] width 31 height 13
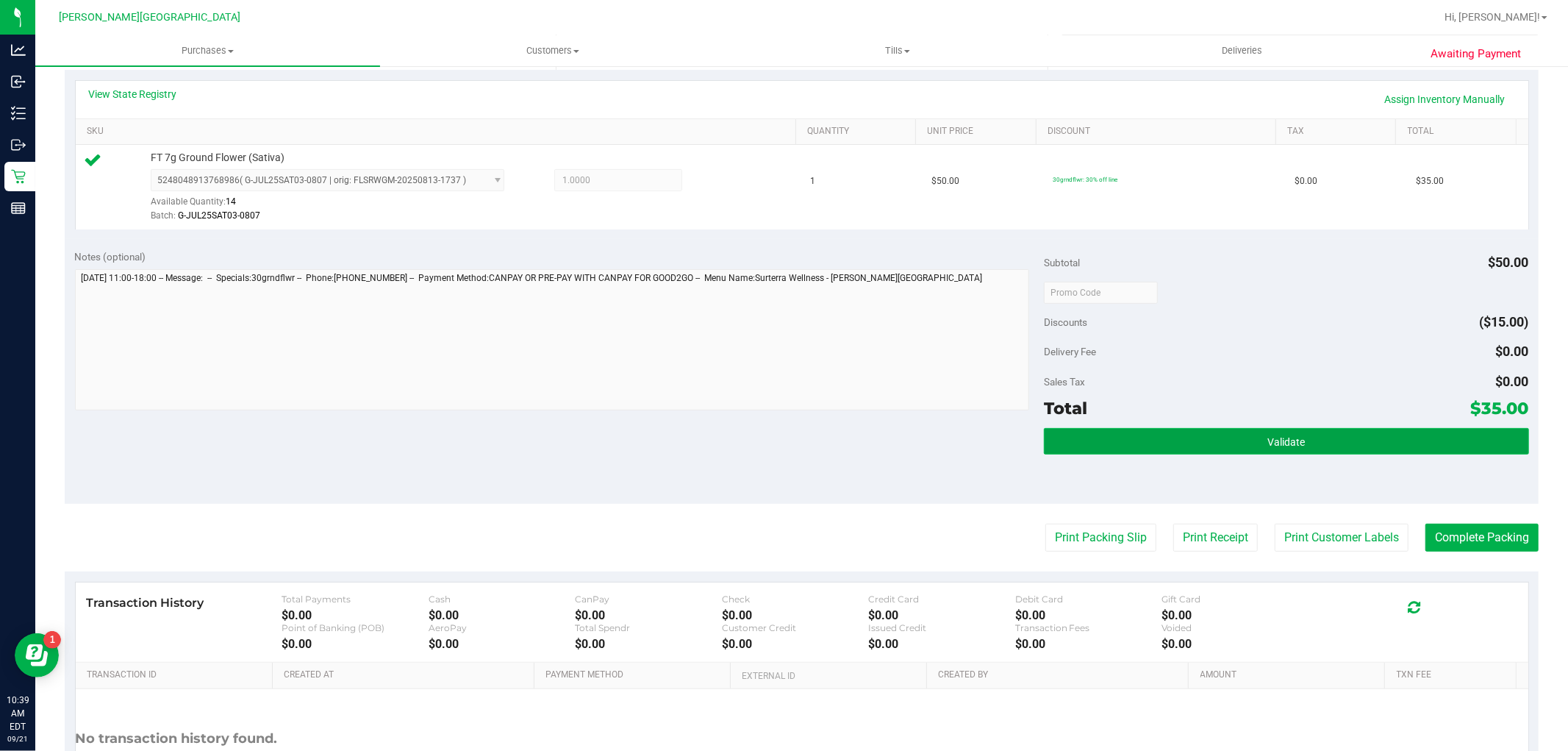
click at [1188, 445] on button "Validate" at bounding box center [1286, 441] width 485 height 26
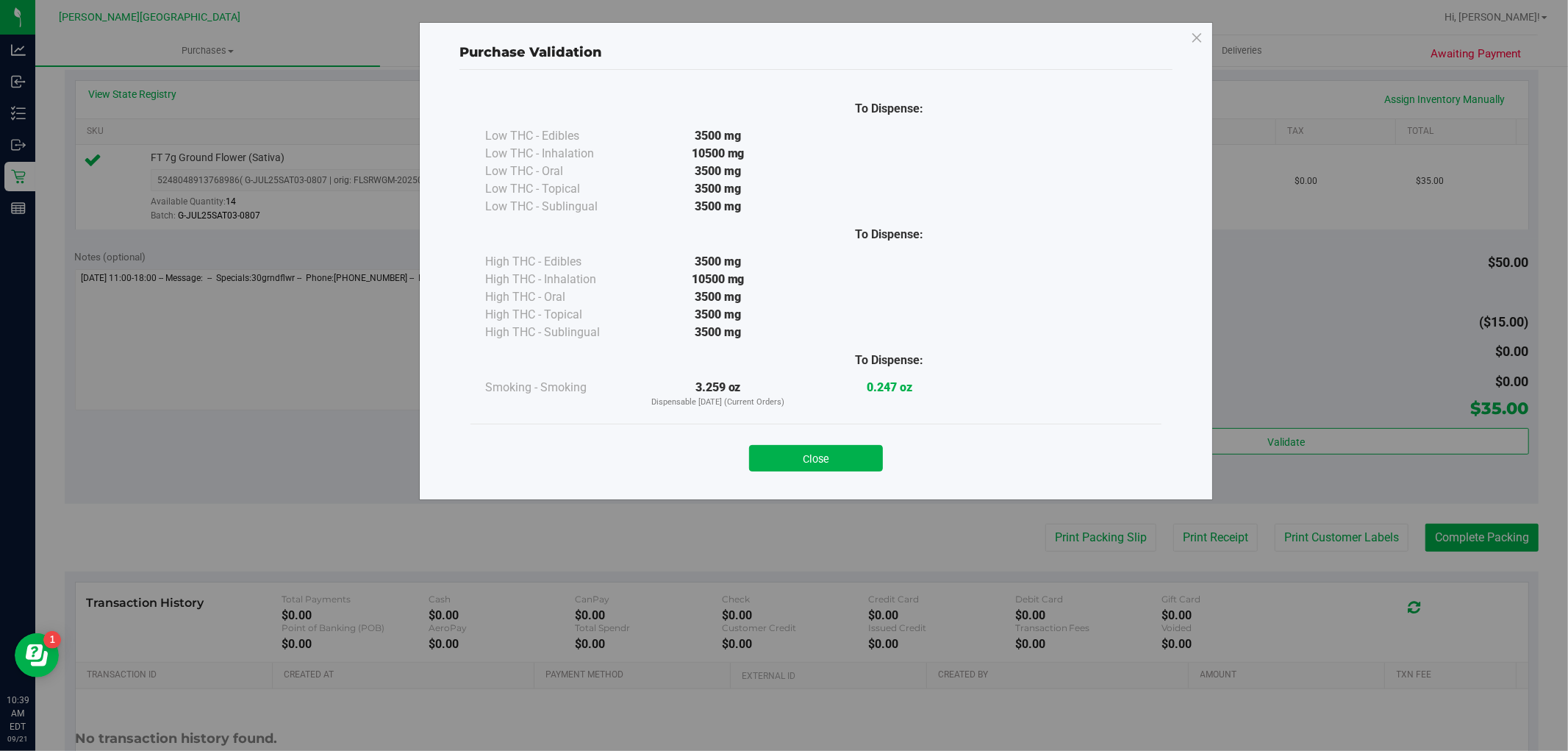
click at [757, 437] on div "Close" at bounding box center [815, 453] width 668 height 36
click at [804, 451] on button "Close" at bounding box center [816, 458] width 134 height 26
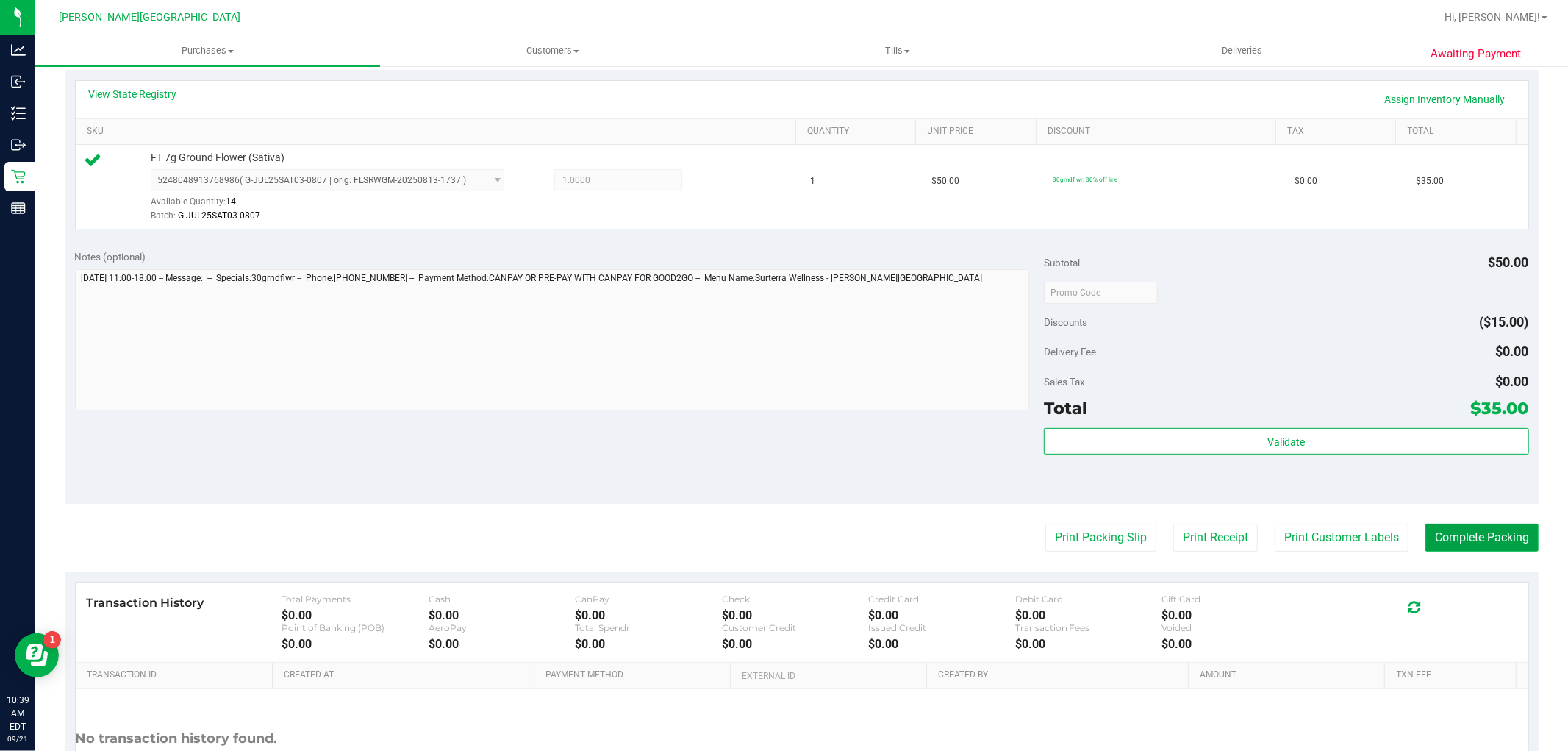
click at [1466, 552] on button "Complete Packing" at bounding box center [1482, 537] width 114 height 28
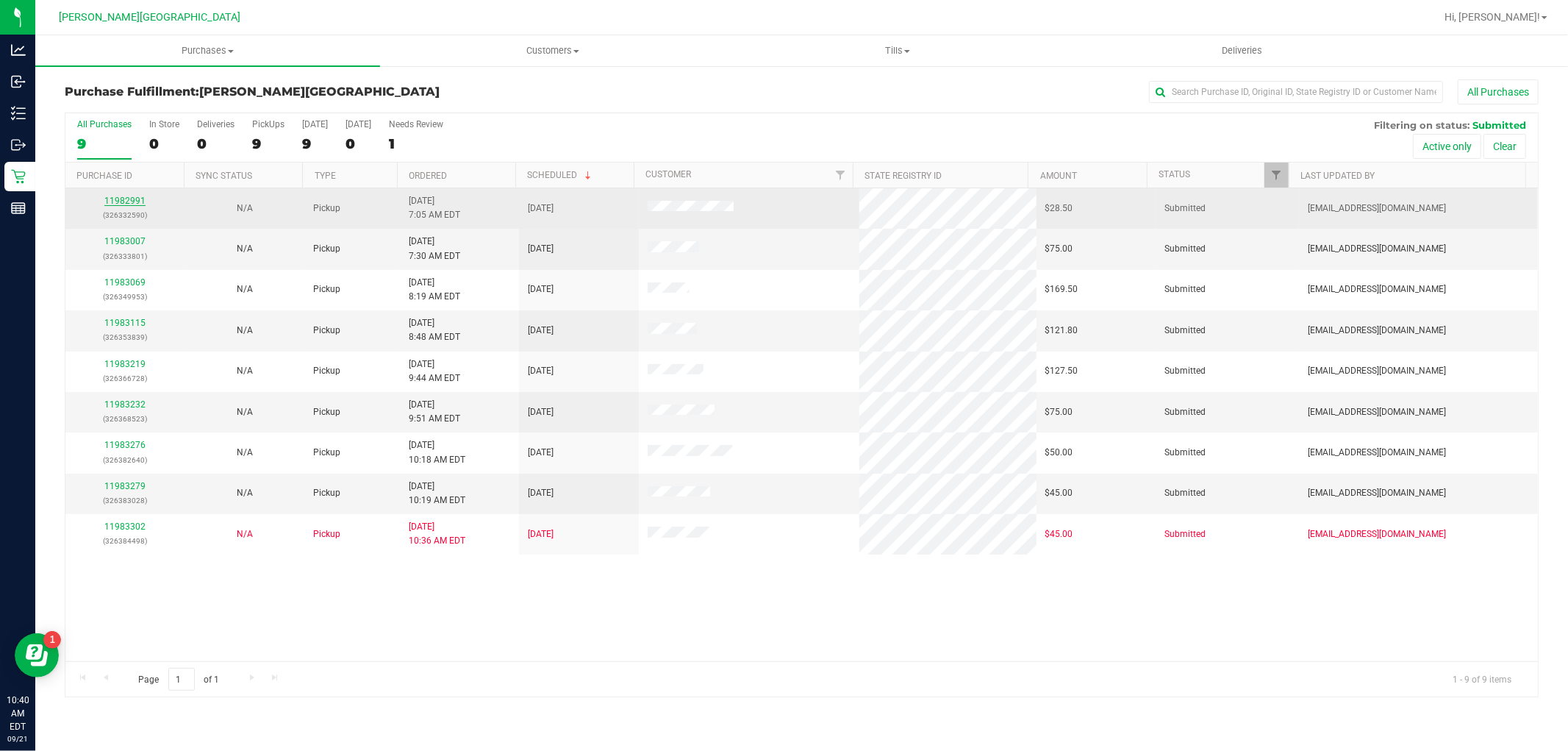
click at [118, 203] on link "11982991" at bounding box center [125, 201] width 42 height 10
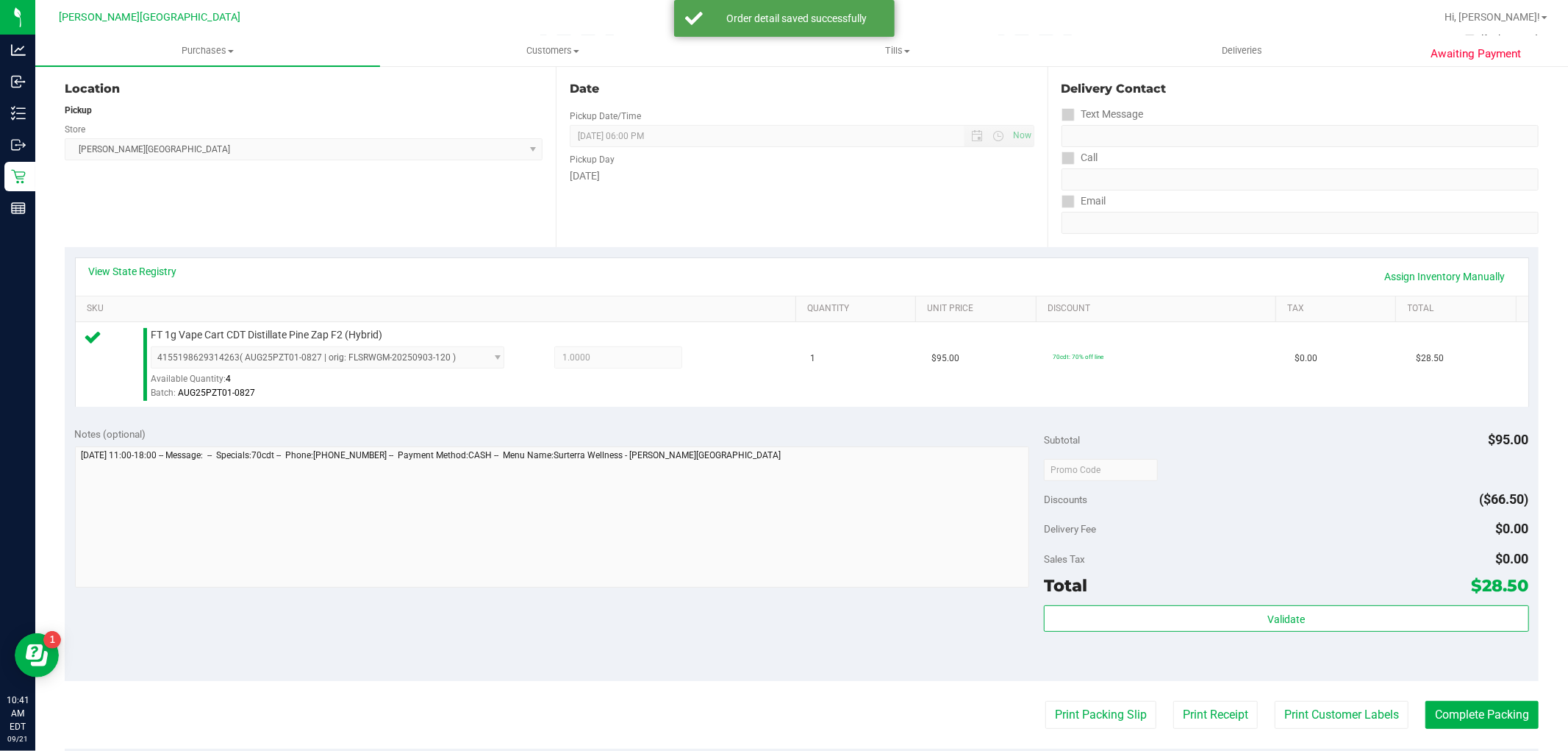
scroll to position [245, 0]
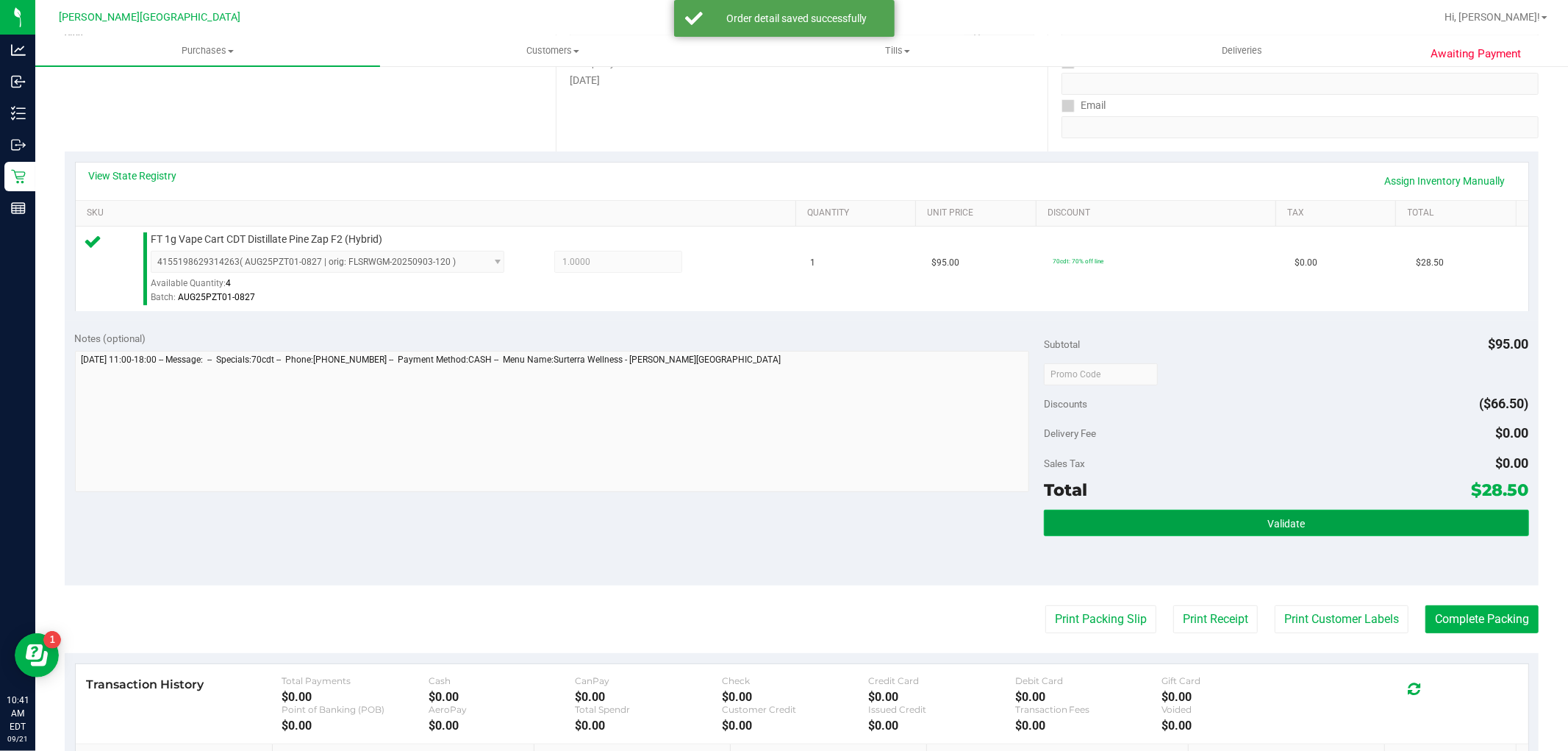
click at [1160, 511] on button "Validate" at bounding box center [1286, 522] width 485 height 26
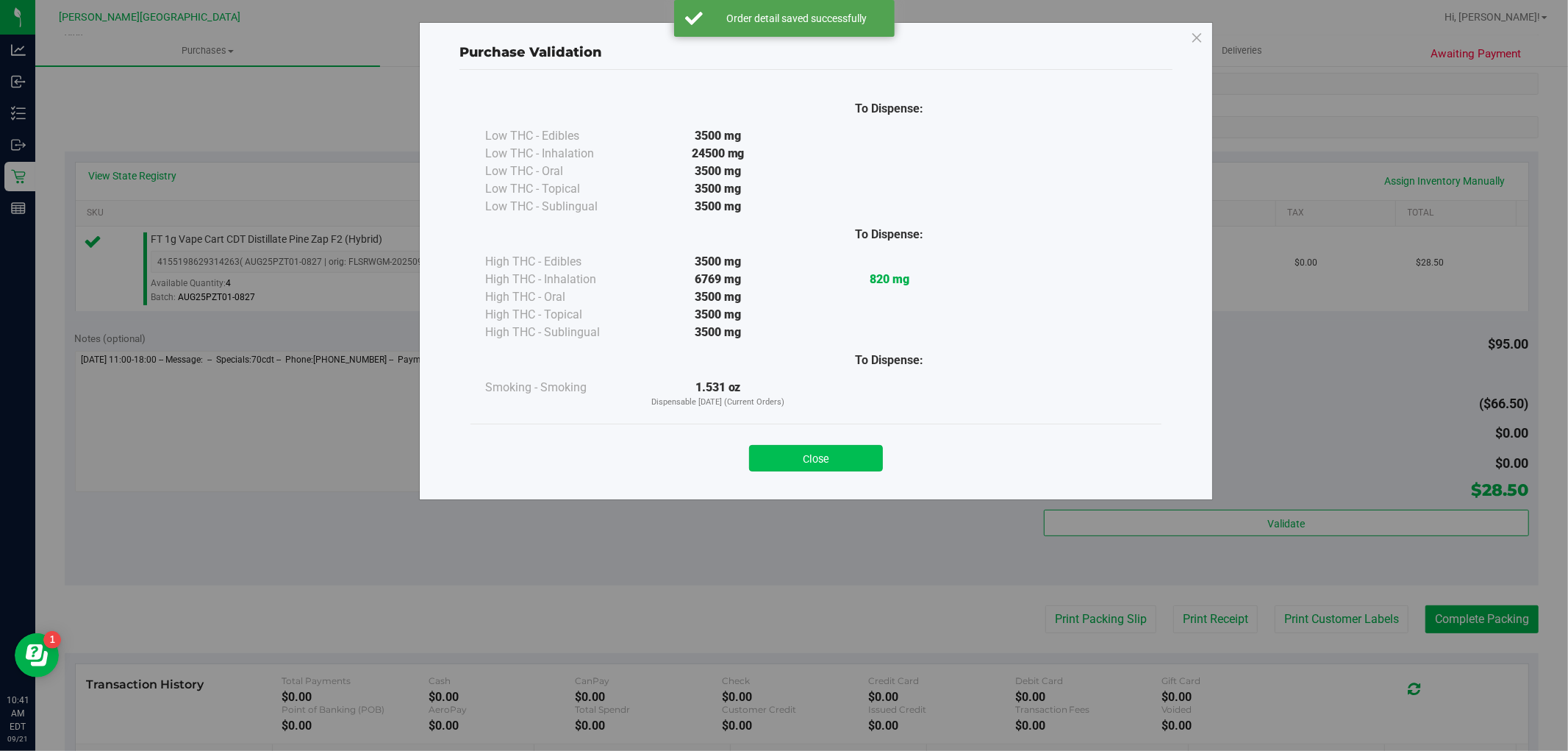
click at [807, 454] on button "Close" at bounding box center [816, 458] width 134 height 26
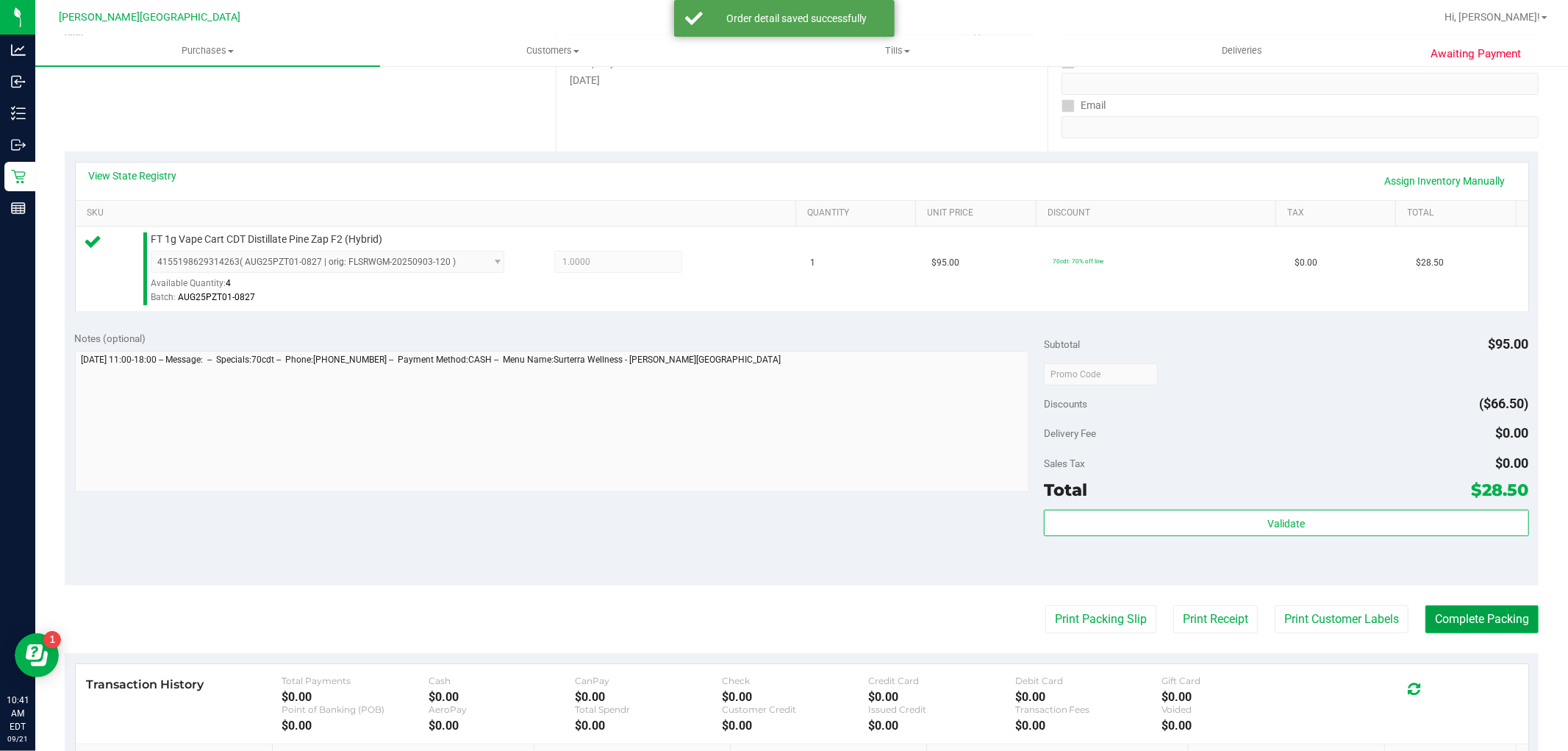
click at [1460, 614] on button "Complete Packing" at bounding box center [1482, 619] width 114 height 28
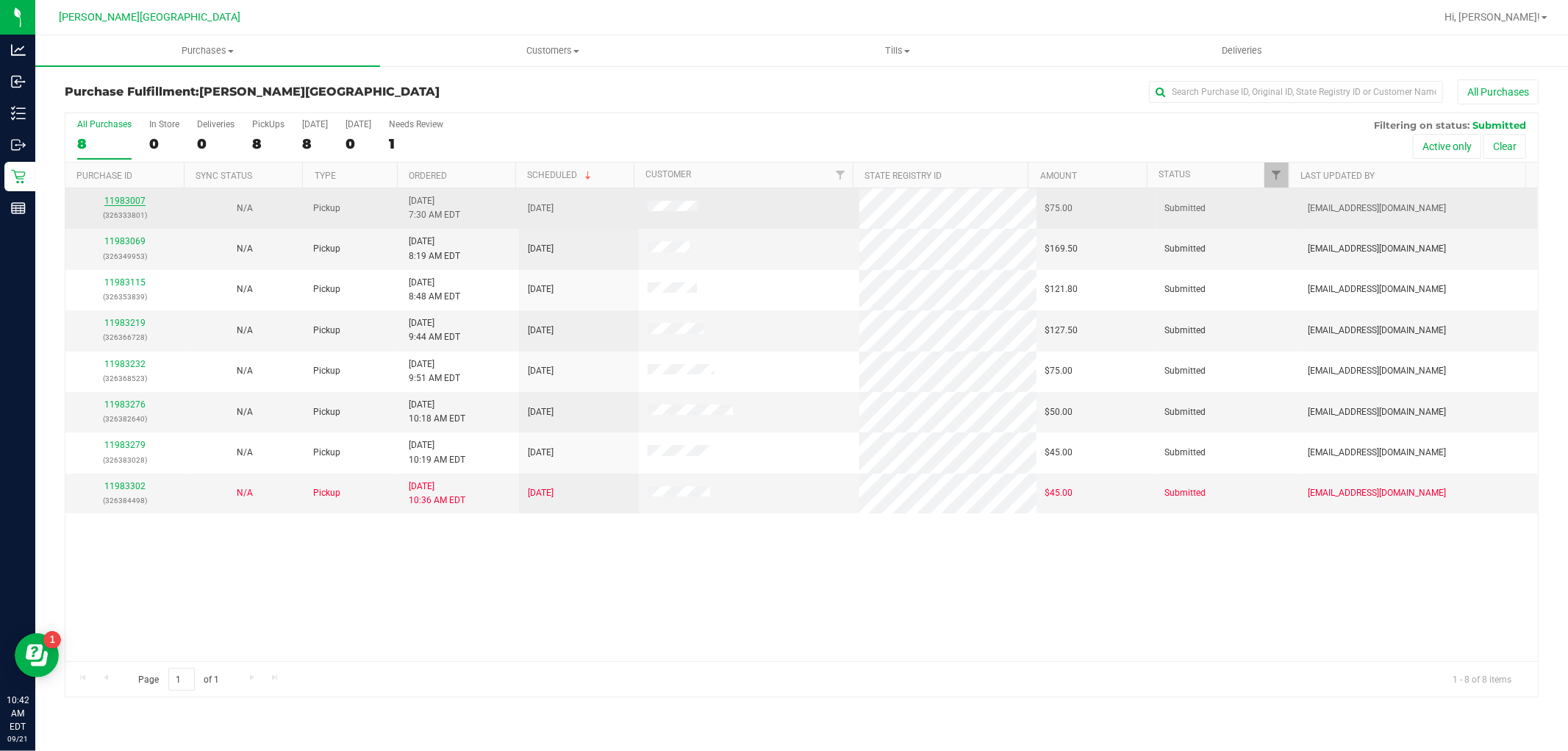
click at [125, 203] on link "11983007" at bounding box center [125, 201] width 42 height 10
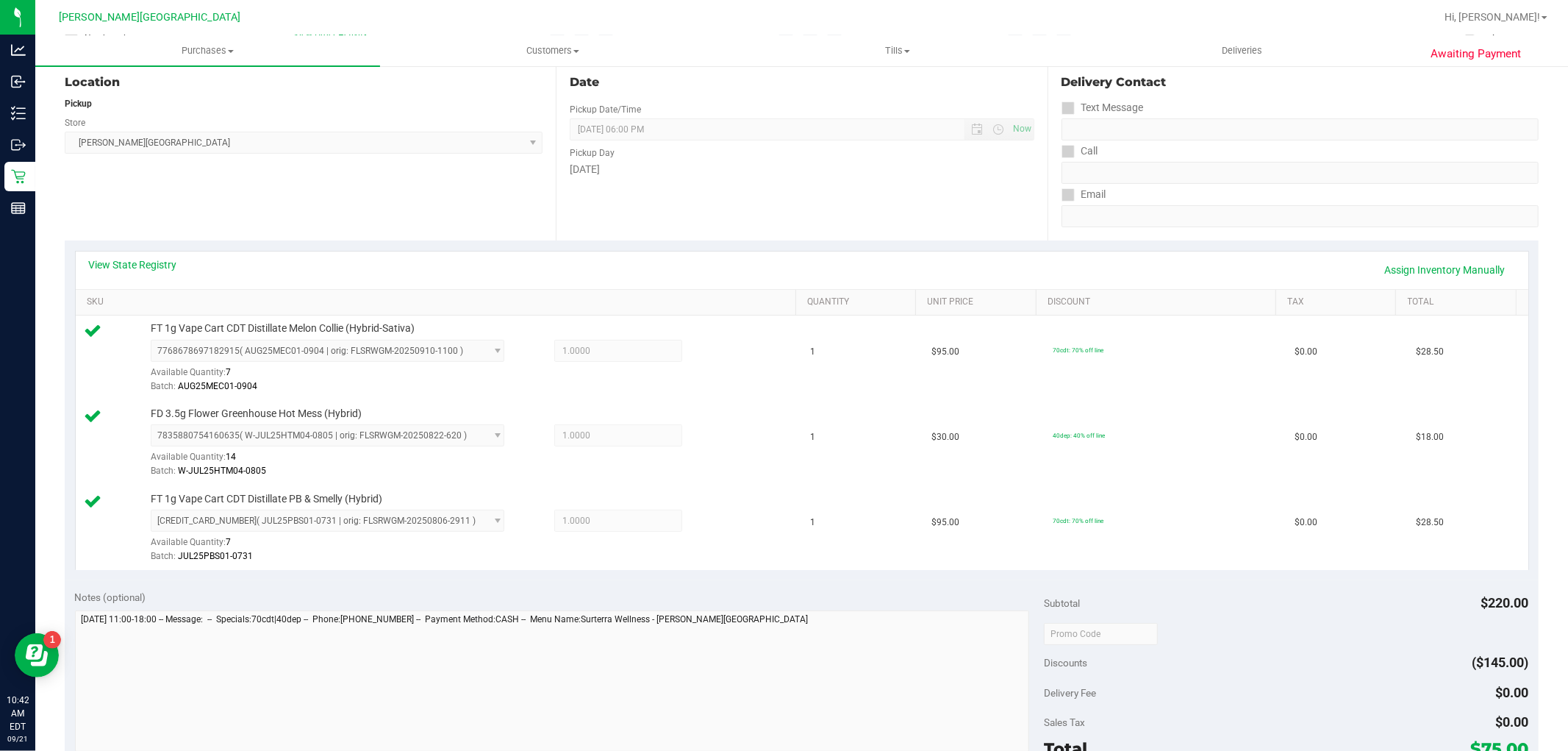
scroll to position [490, 0]
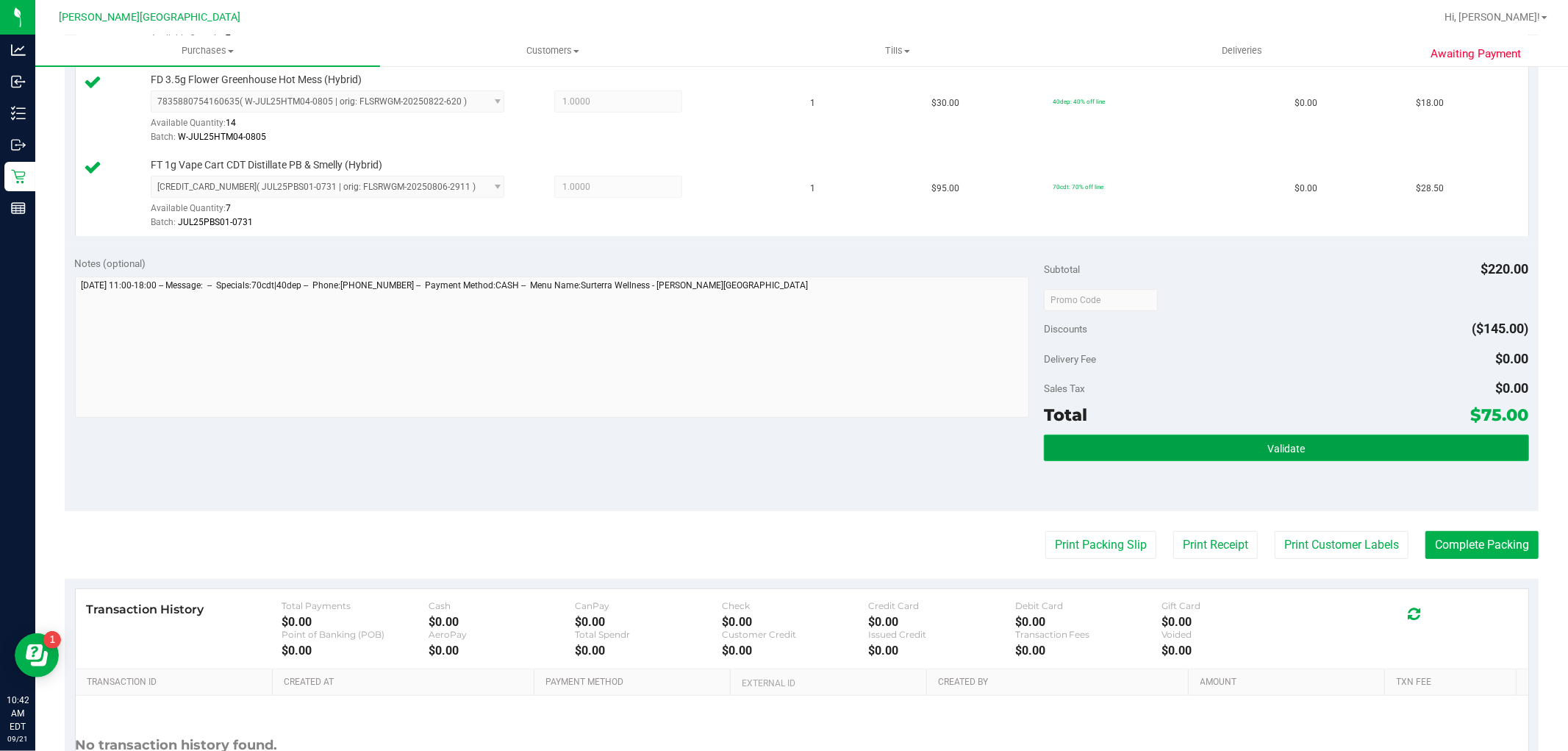
click at [1146, 456] on button "Validate" at bounding box center [1286, 448] width 485 height 26
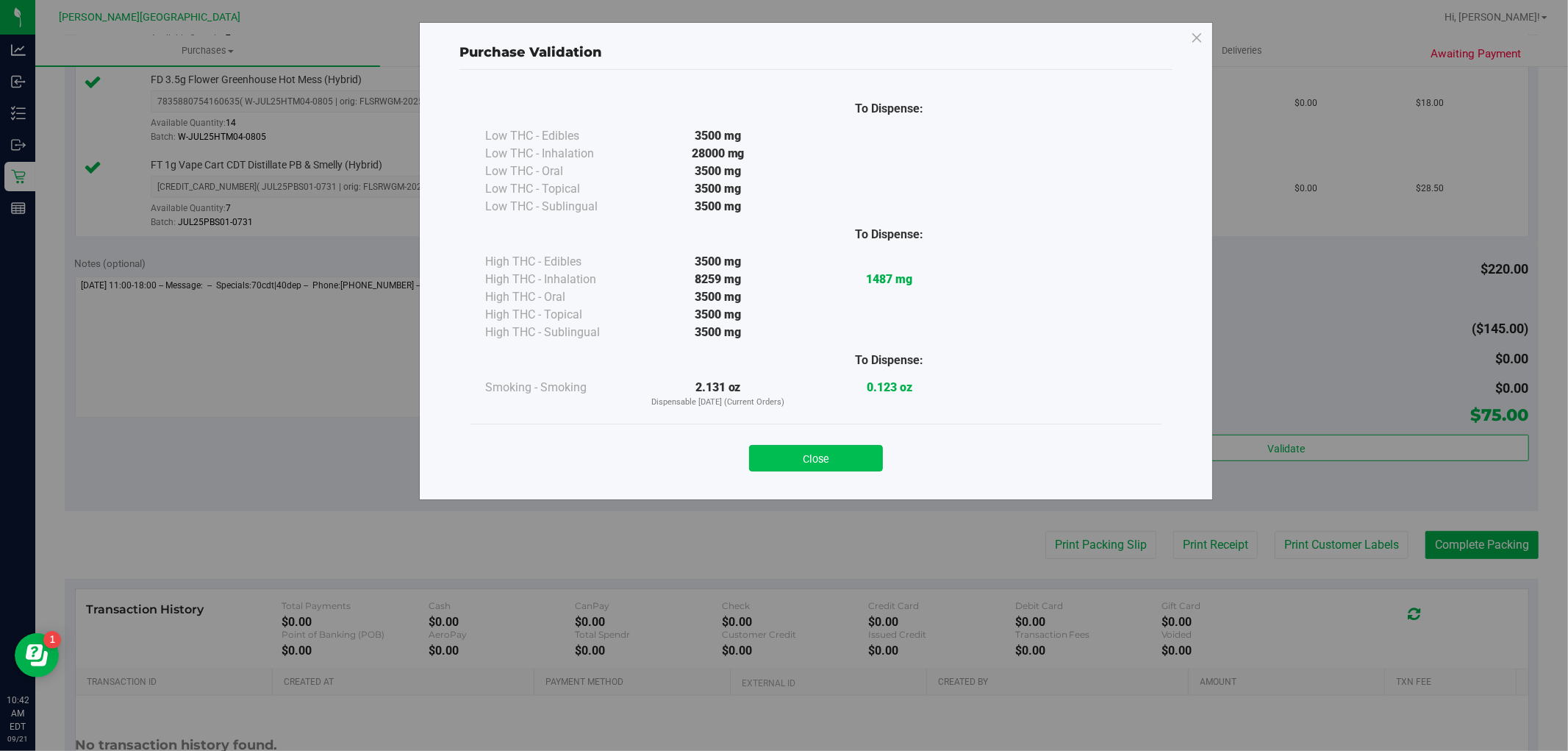
click at [870, 459] on button "Close" at bounding box center [816, 458] width 134 height 26
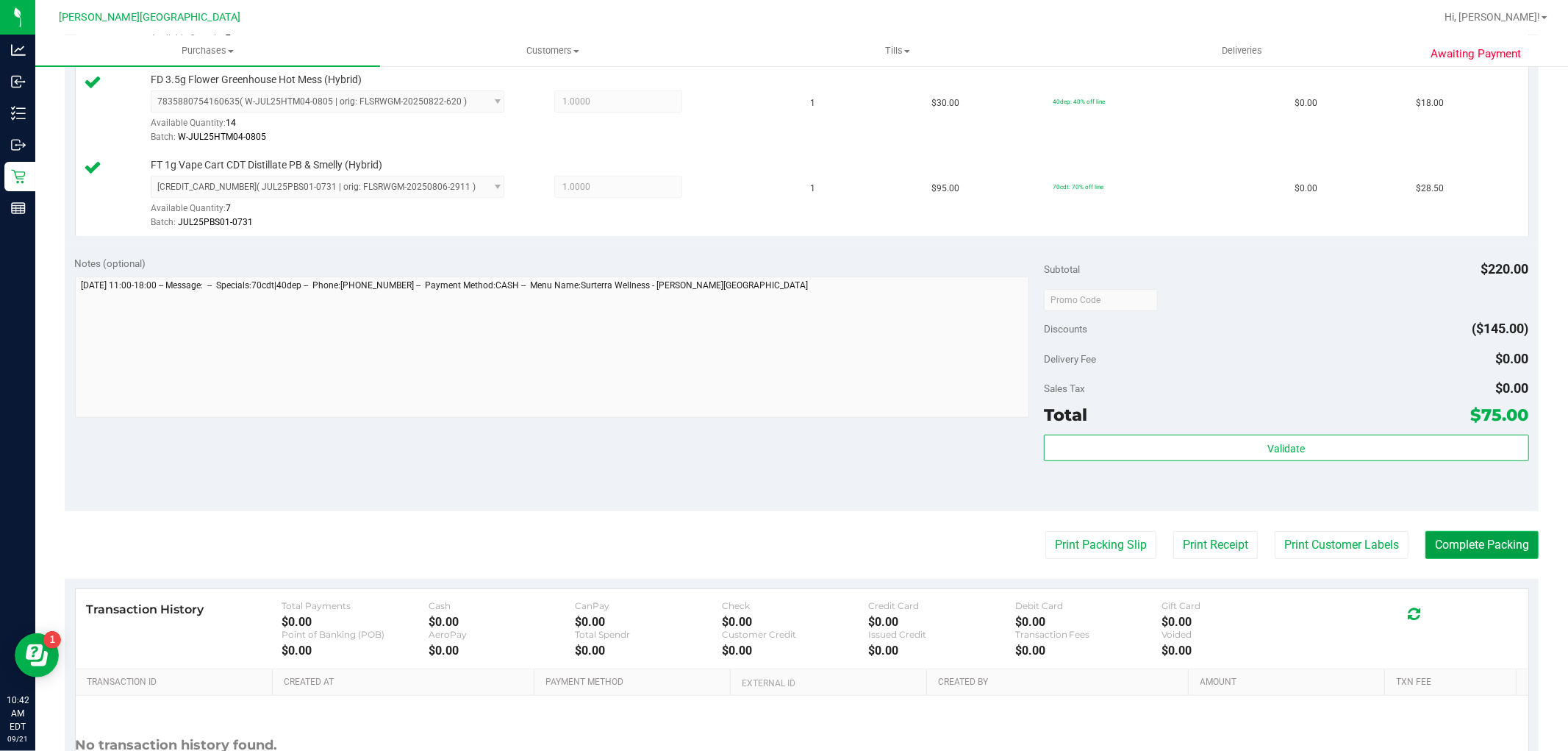
click at [1457, 537] on button "Complete Packing" at bounding box center [1482, 544] width 114 height 28
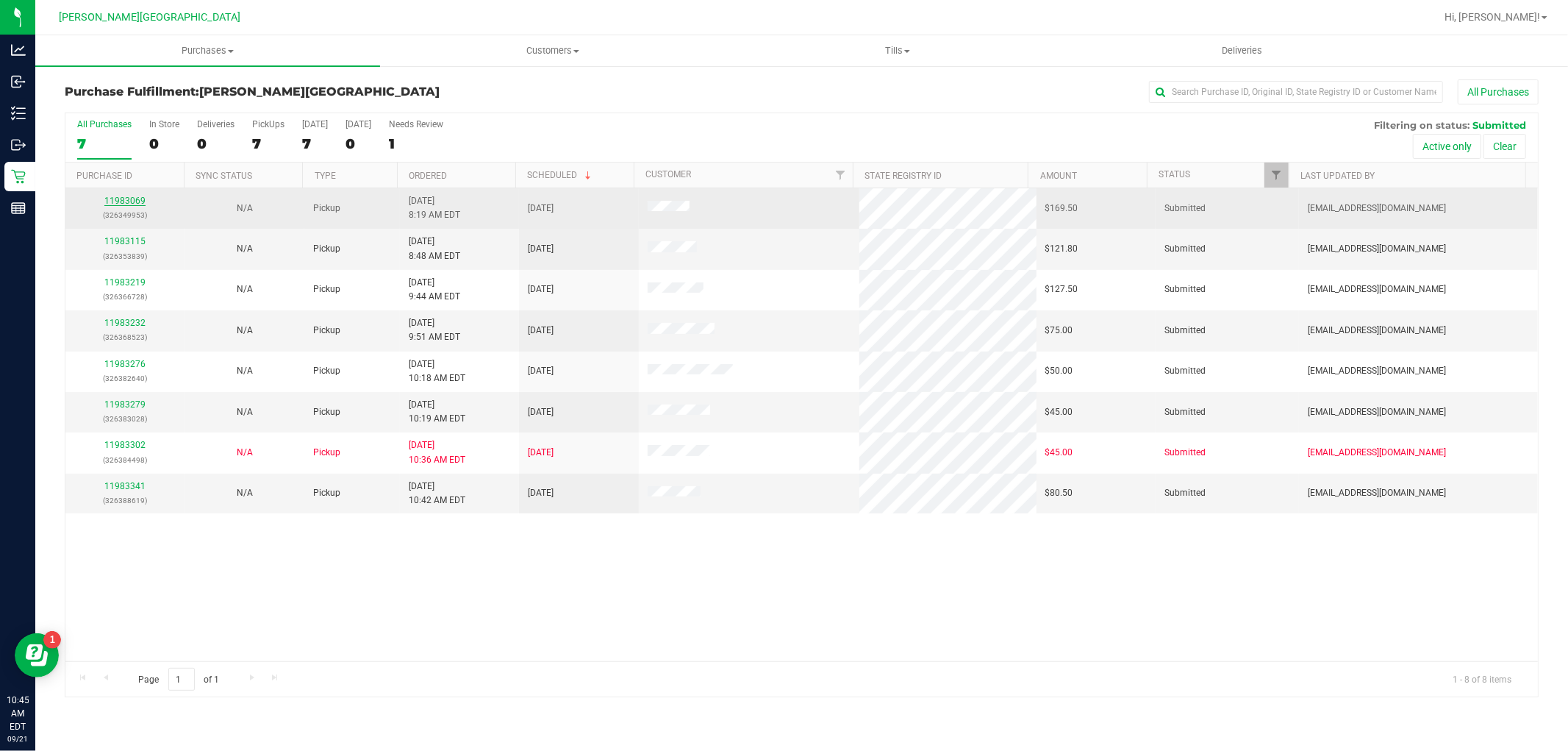
click at [134, 203] on link "11983069" at bounding box center [125, 201] width 42 height 10
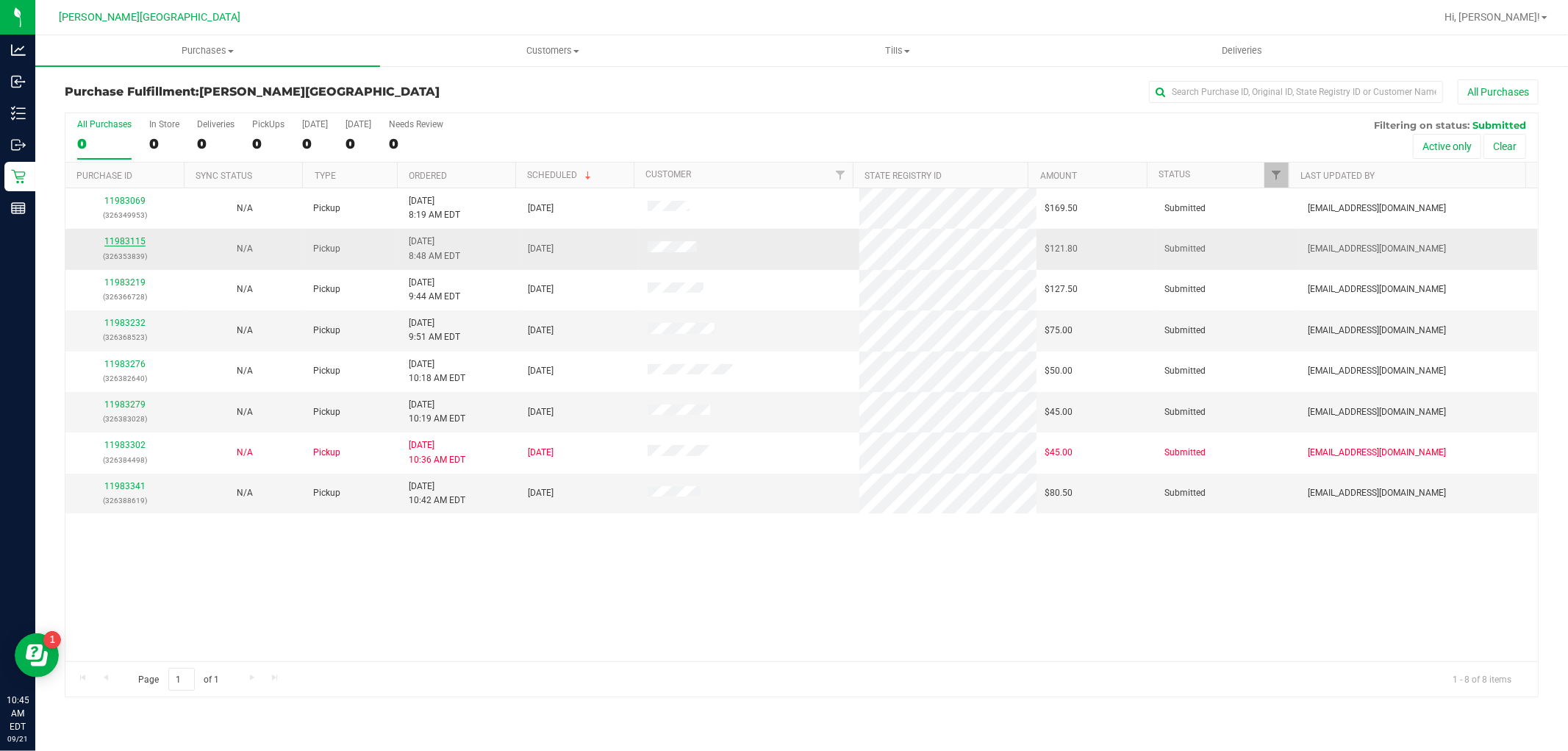
click at [125, 240] on link "11983115" at bounding box center [125, 241] width 42 height 10
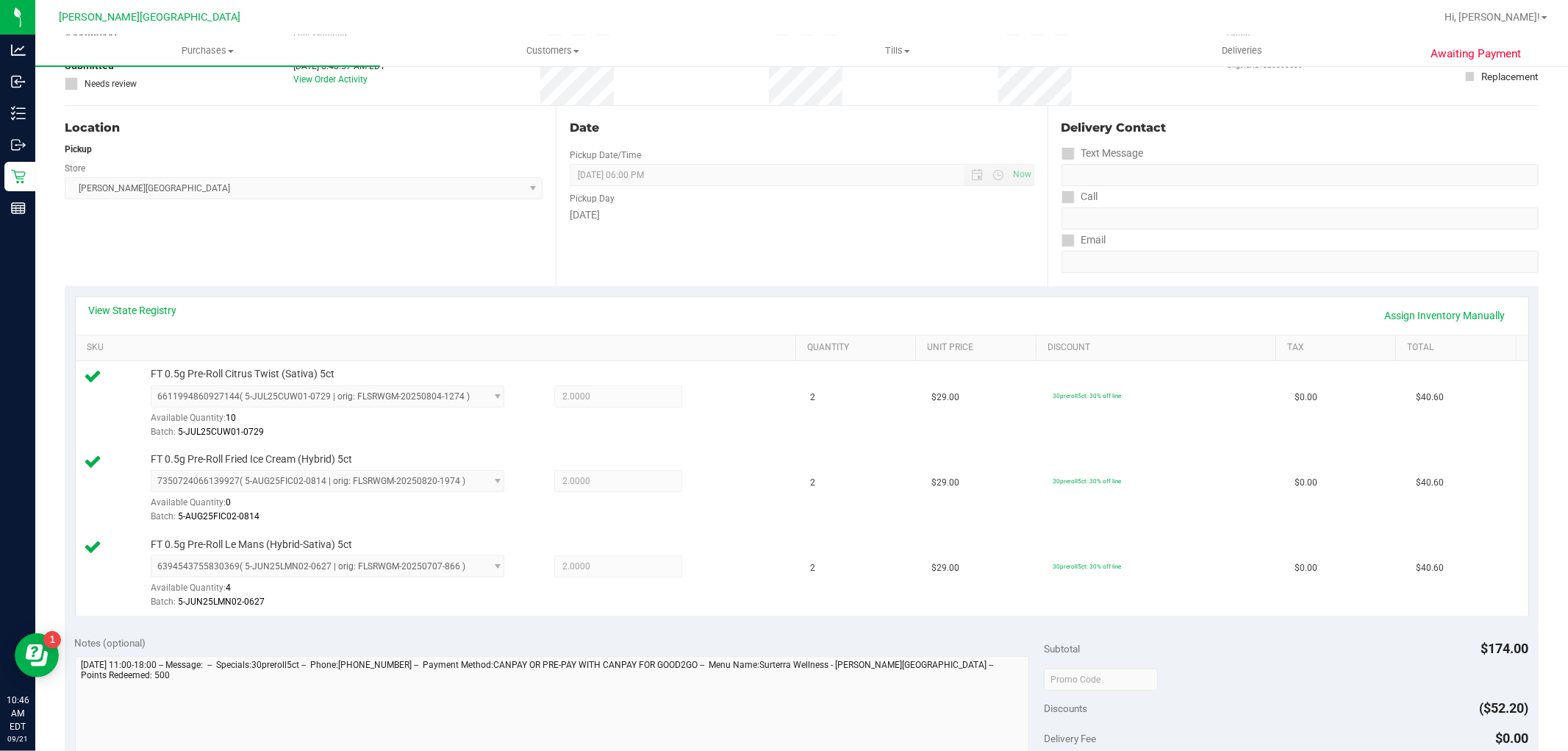
scroll to position [408, 0]
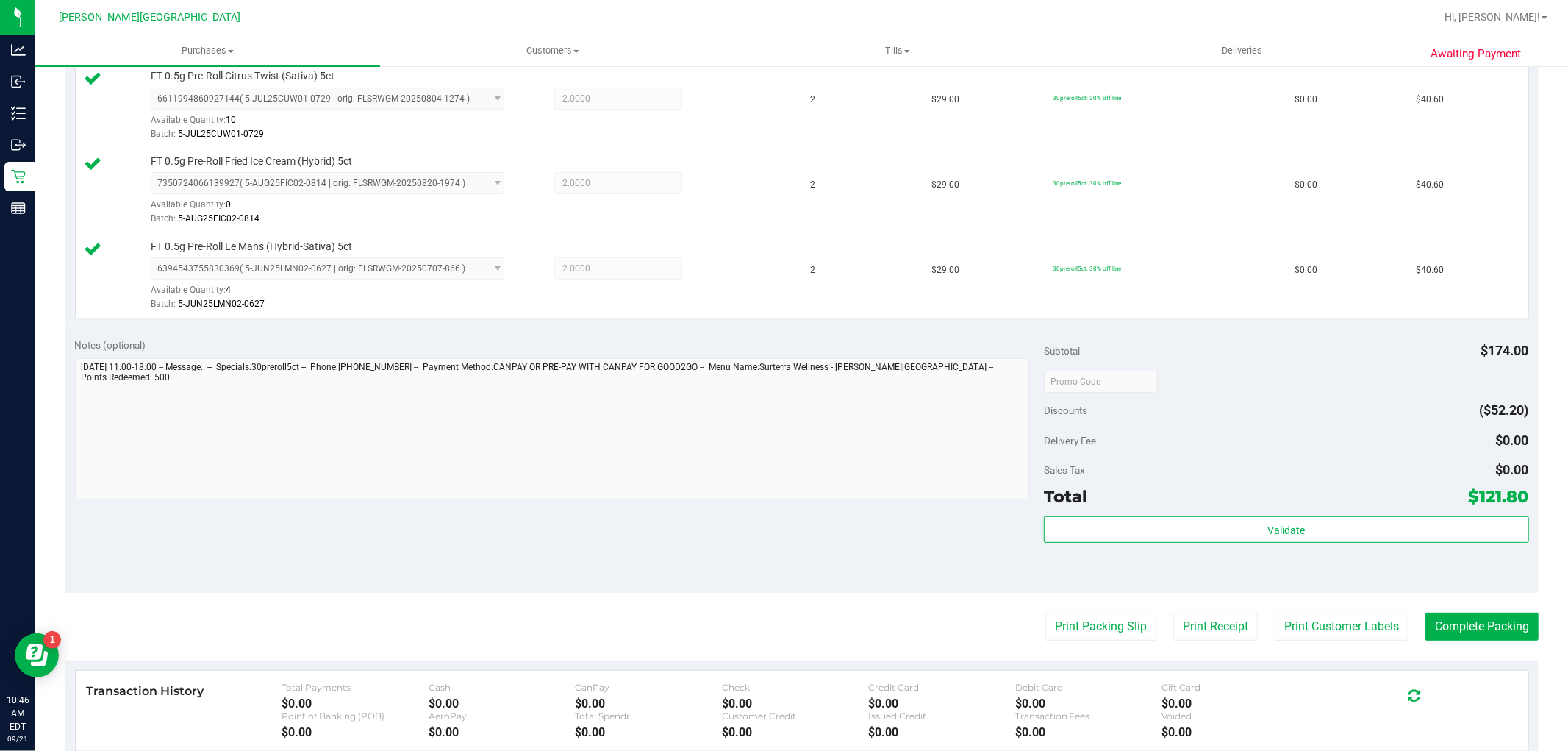
click at [1321, 508] on div "Total $121.80" at bounding box center [1286, 496] width 485 height 26
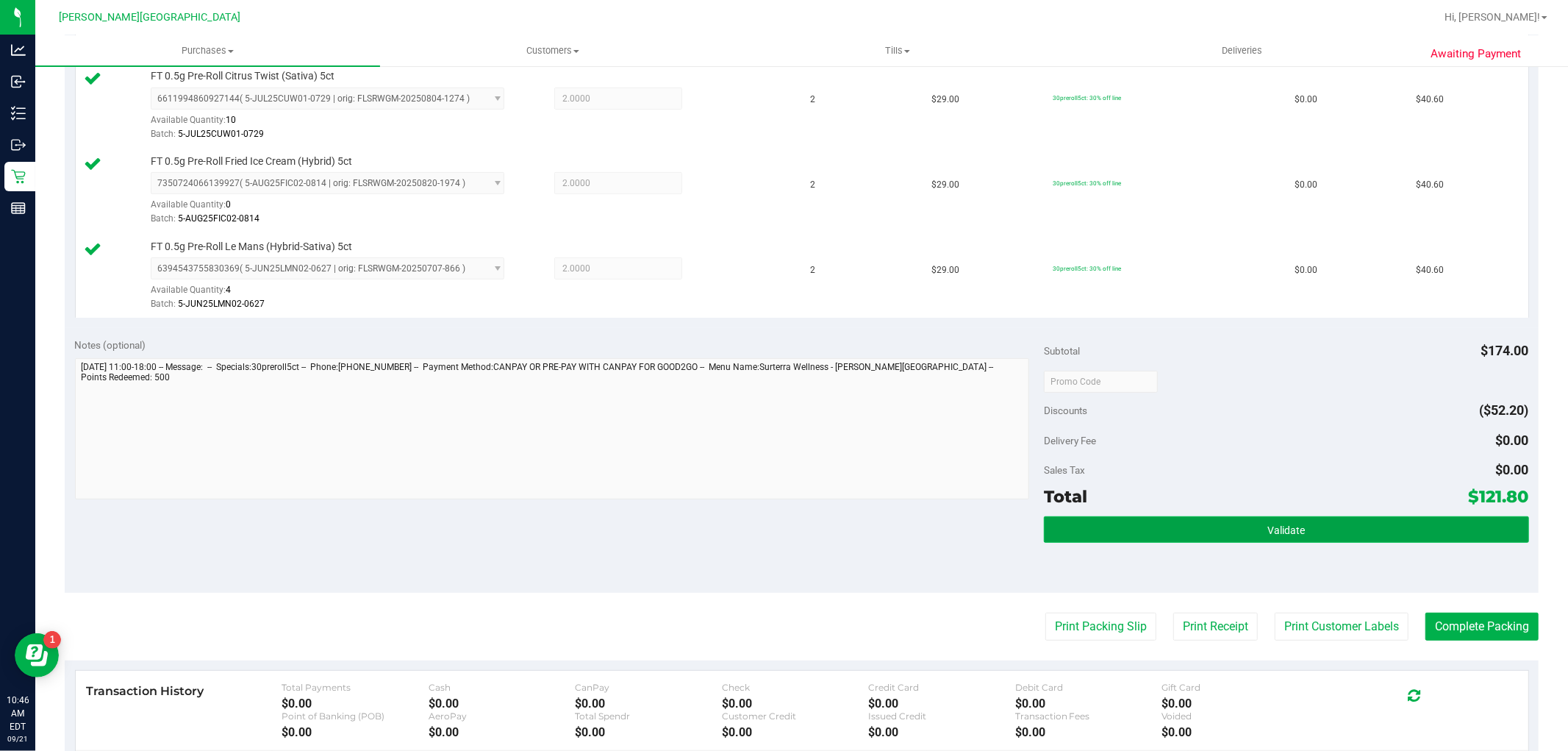
click at [1302, 525] on button "Validate" at bounding box center [1286, 529] width 485 height 26
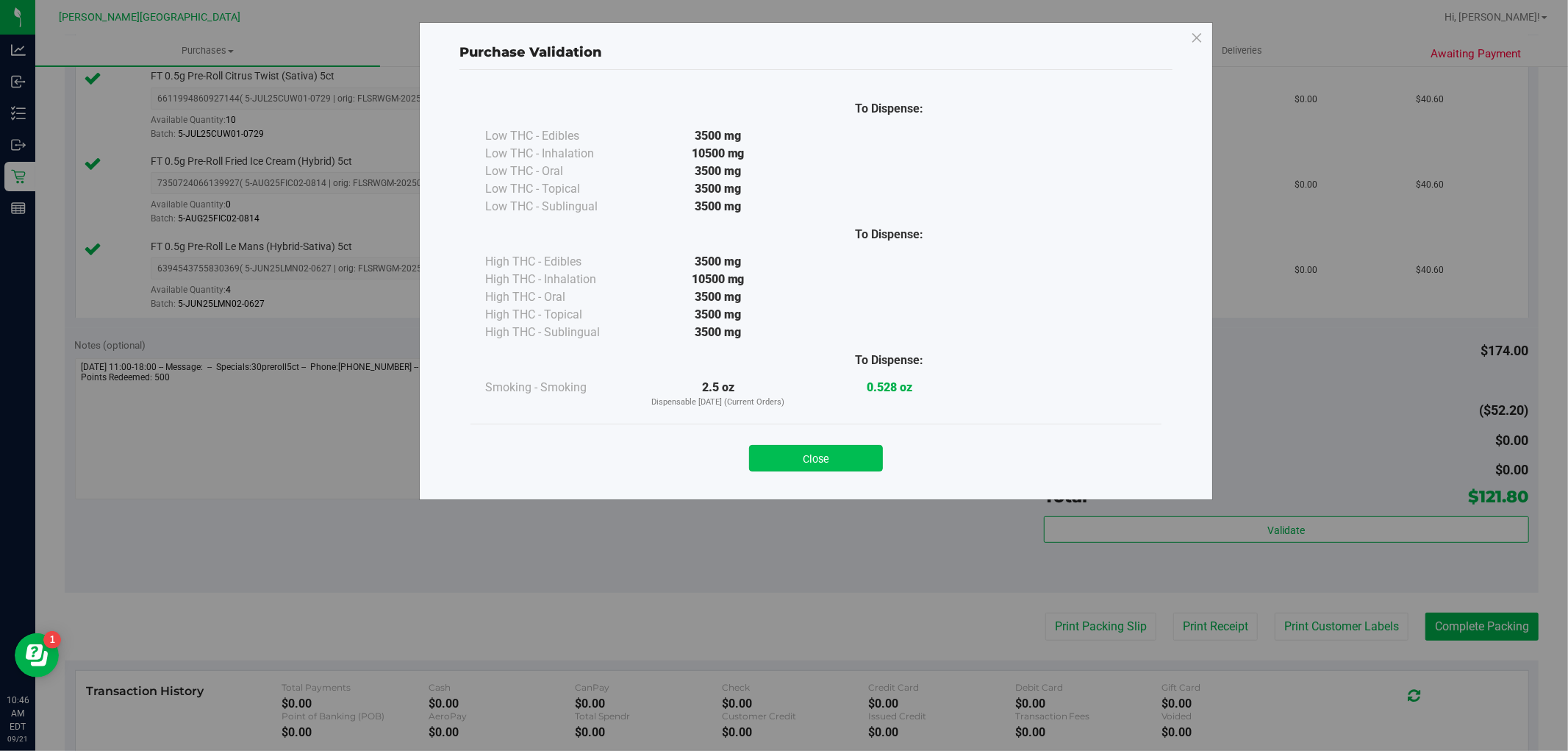
click at [826, 452] on button "Close" at bounding box center [816, 458] width 134 height 26
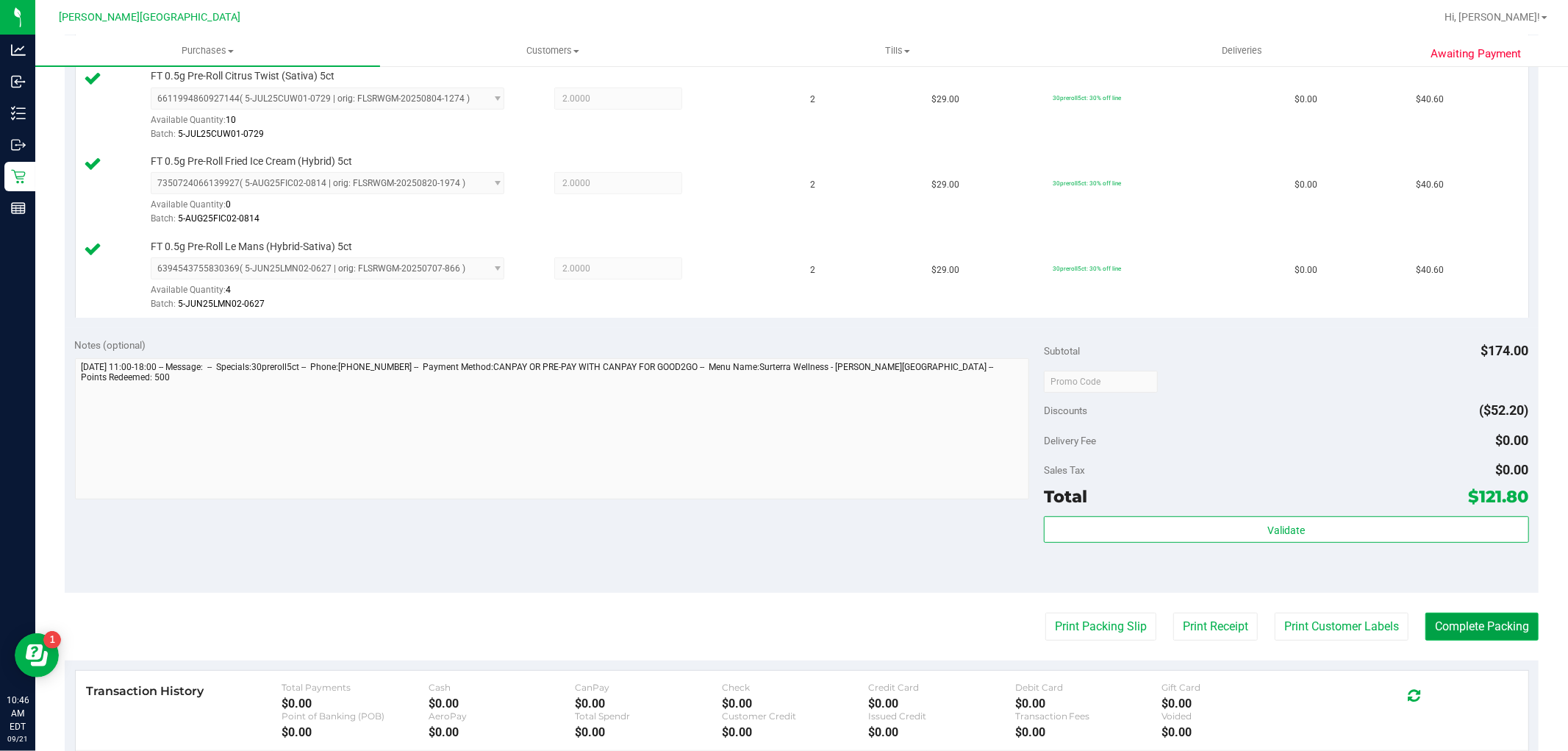
click at [1451, 626] on button "Complete Packing" at bounding box center [1482, 626] width 114 height 28
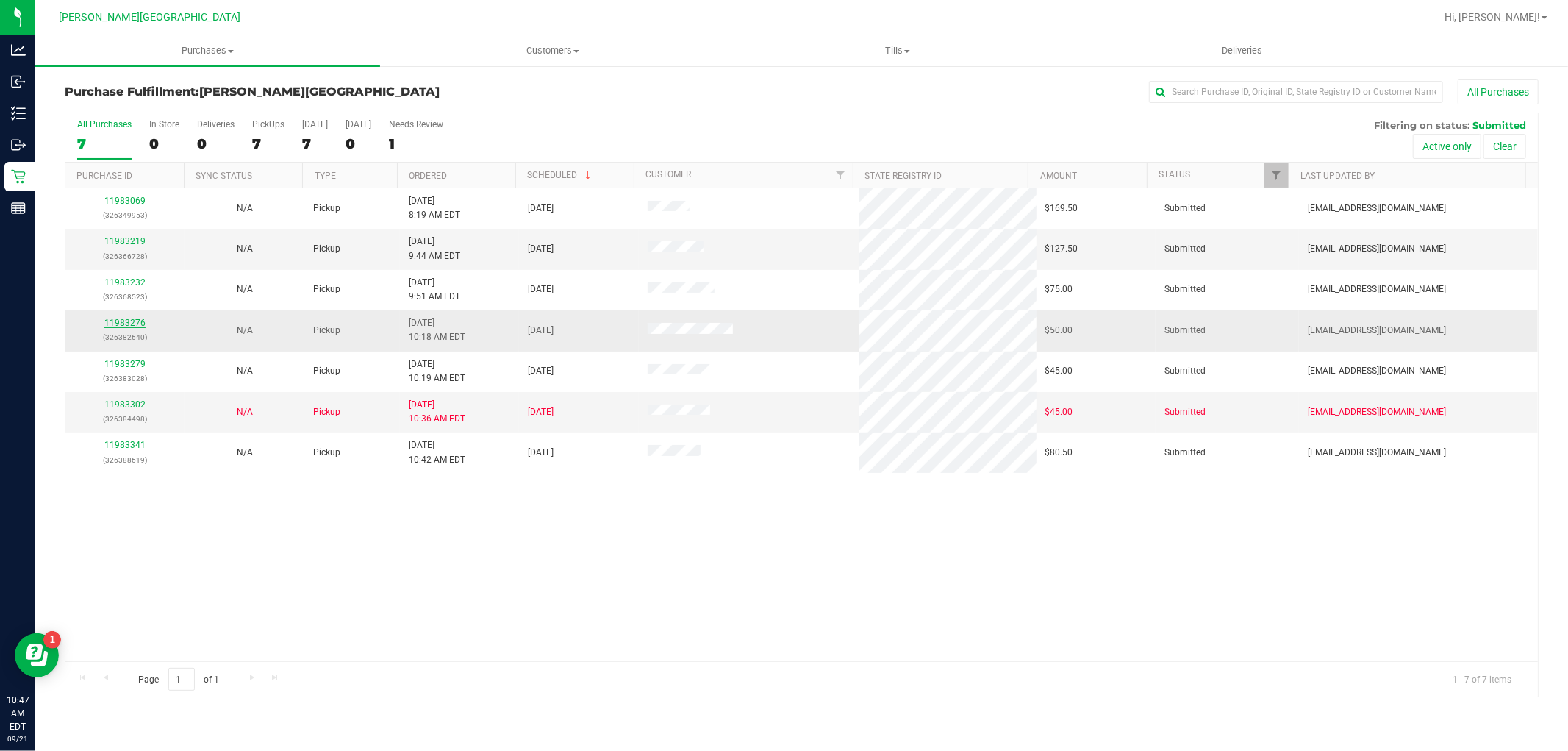
click at [129, 325] on link "11983276" at bounding box center [125, 323] width 42 height 10
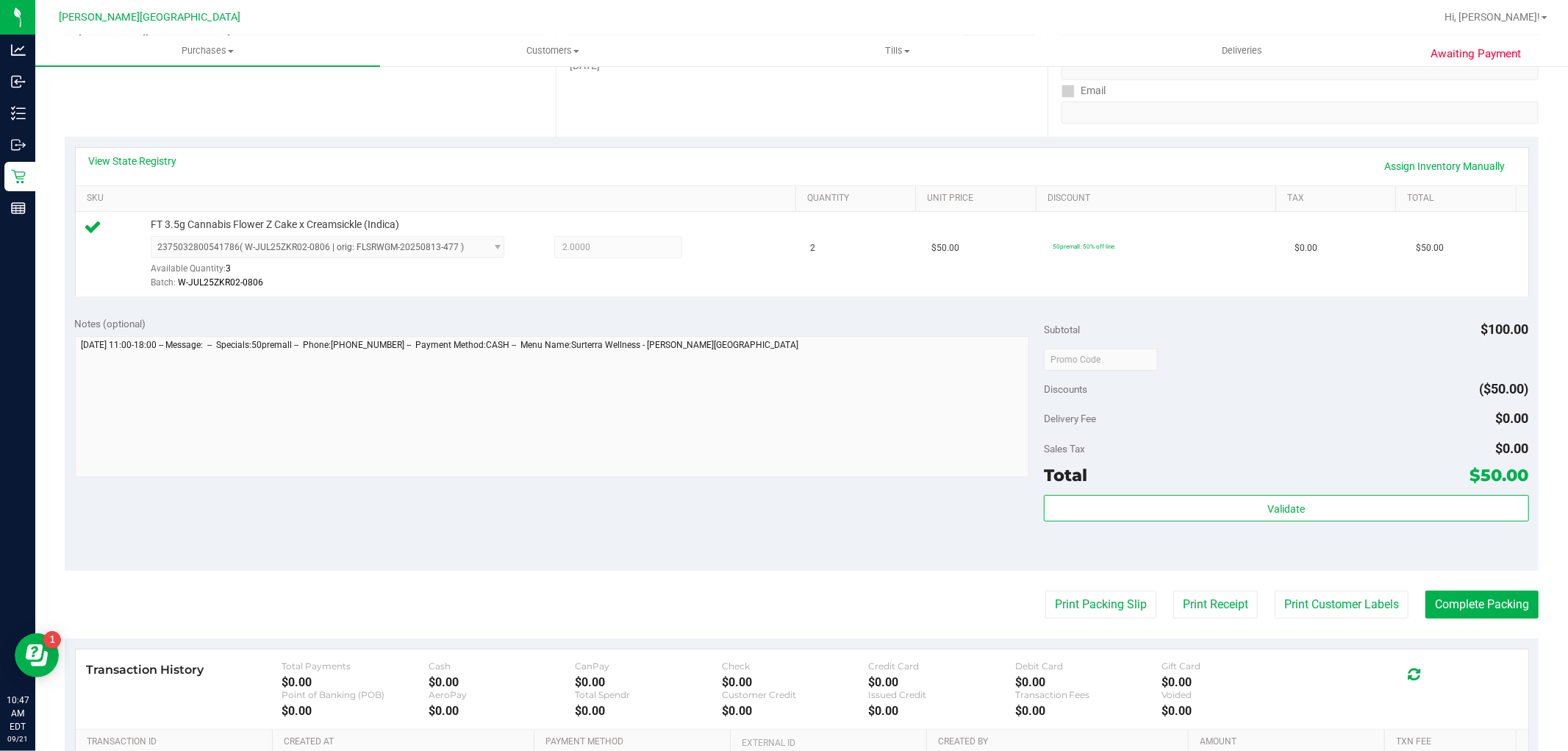
scroll to position [453, 0]
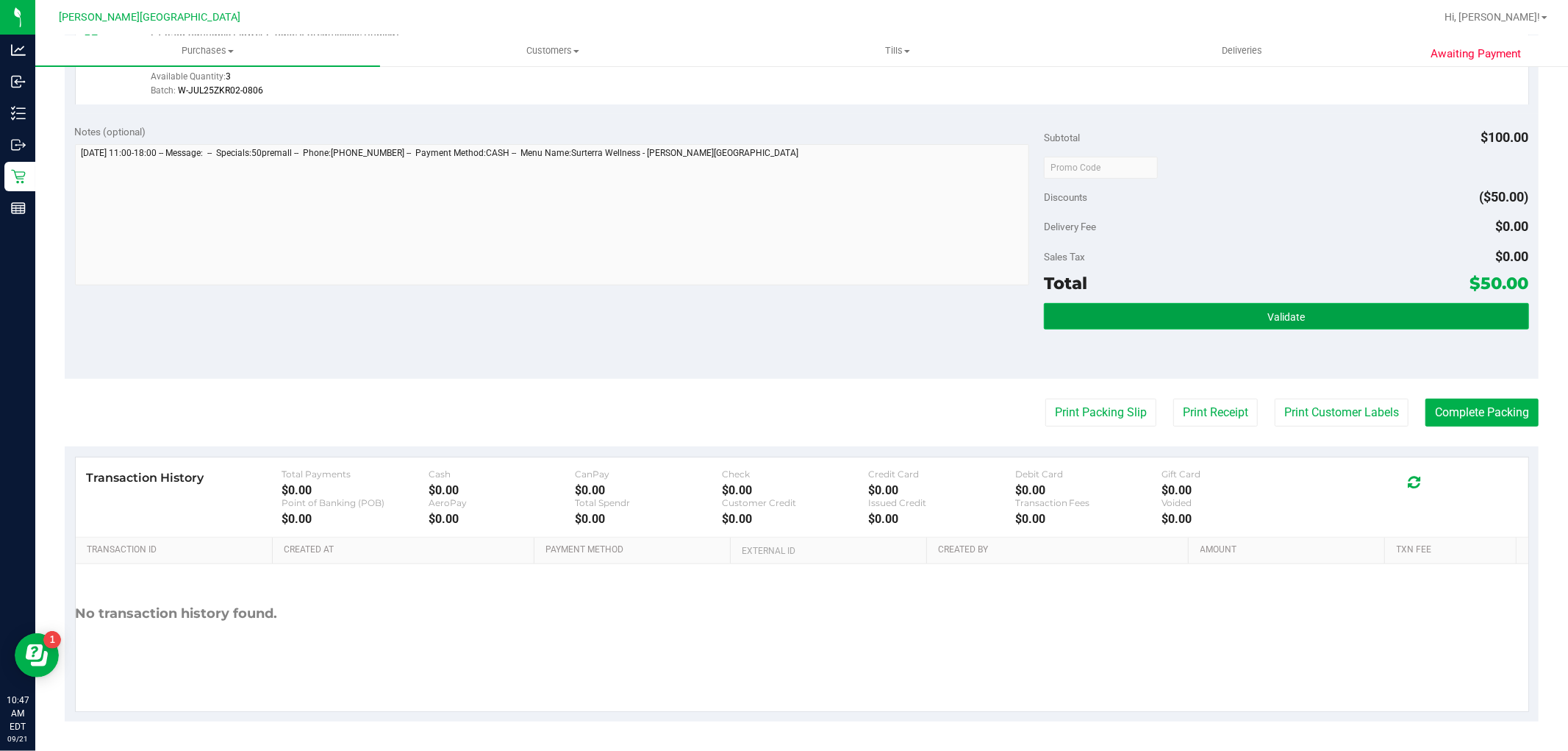
click at [1230, 318] on button "Validate" at bounding box center [1286, 315] width 485 height 26
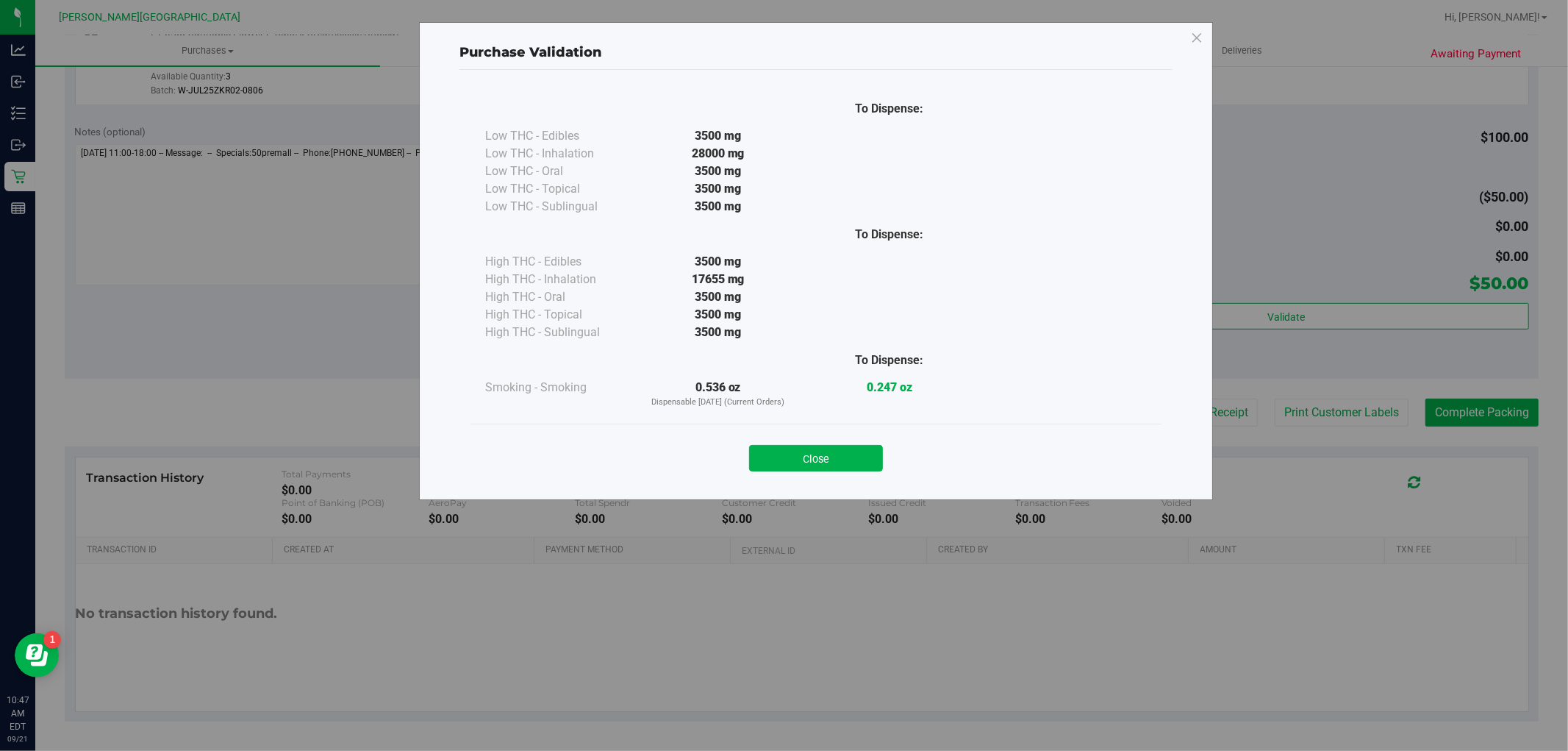
click at [789, 475] on div "Close" at bounding box center [816, 453] width 691 height 59
click at [856, 464] on button "Close" at bounding box center [816, 458] width 134 height 26
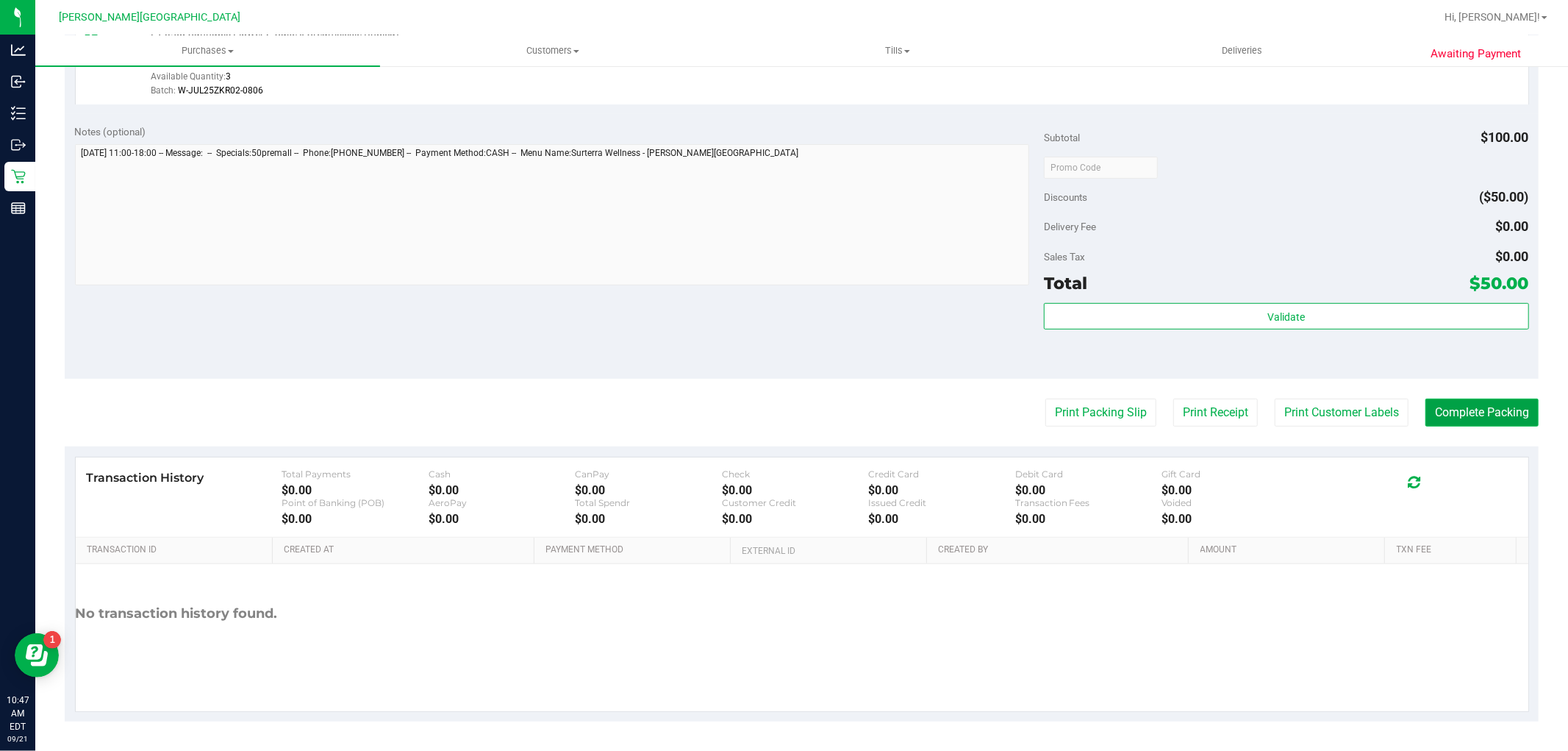
click at [1439, 401] on button "Complete Packing" at bounding box center [1482, 412] width 114 height 28
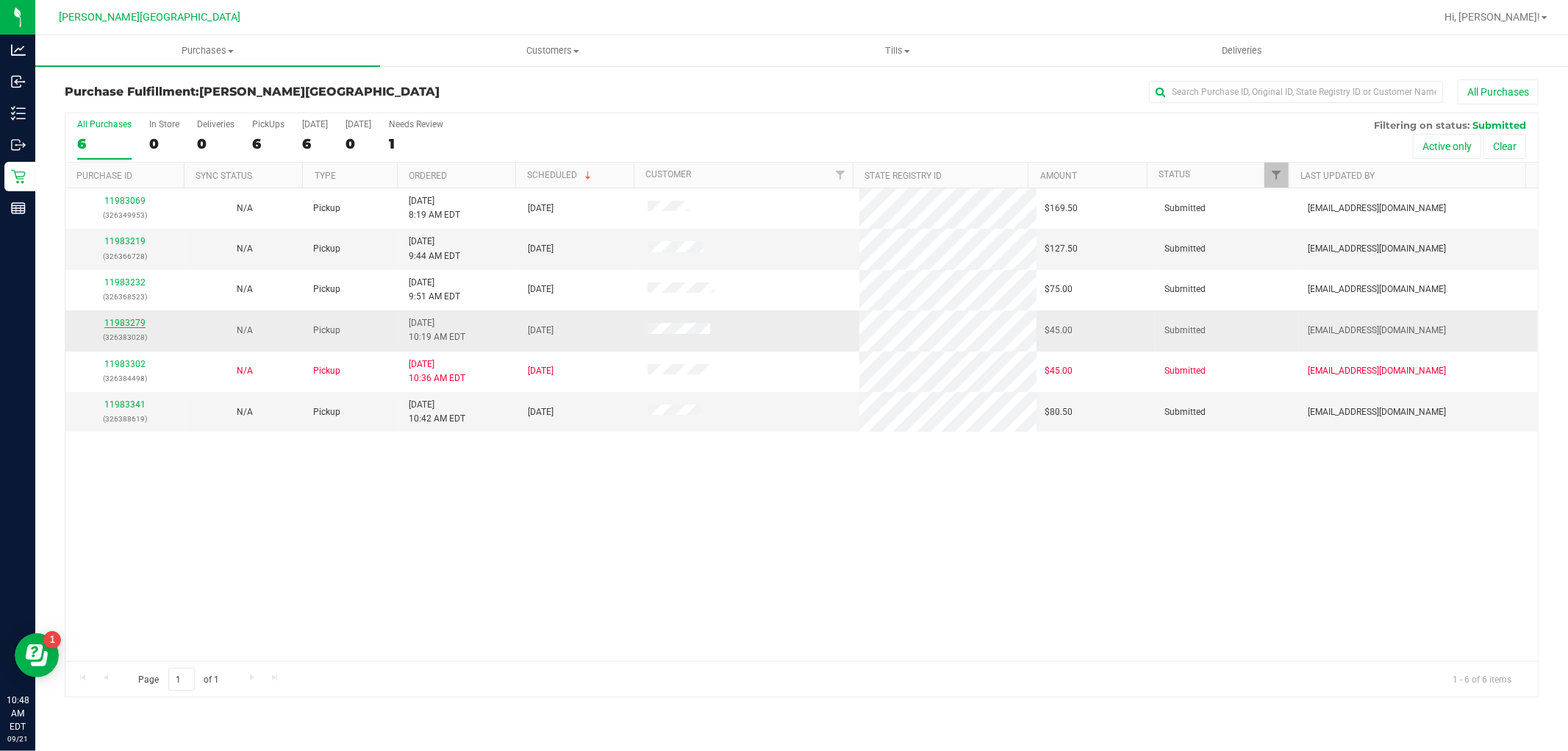
click at [127, 321] on link "11983279" at bounding box center [125, 323] width 42 height 10
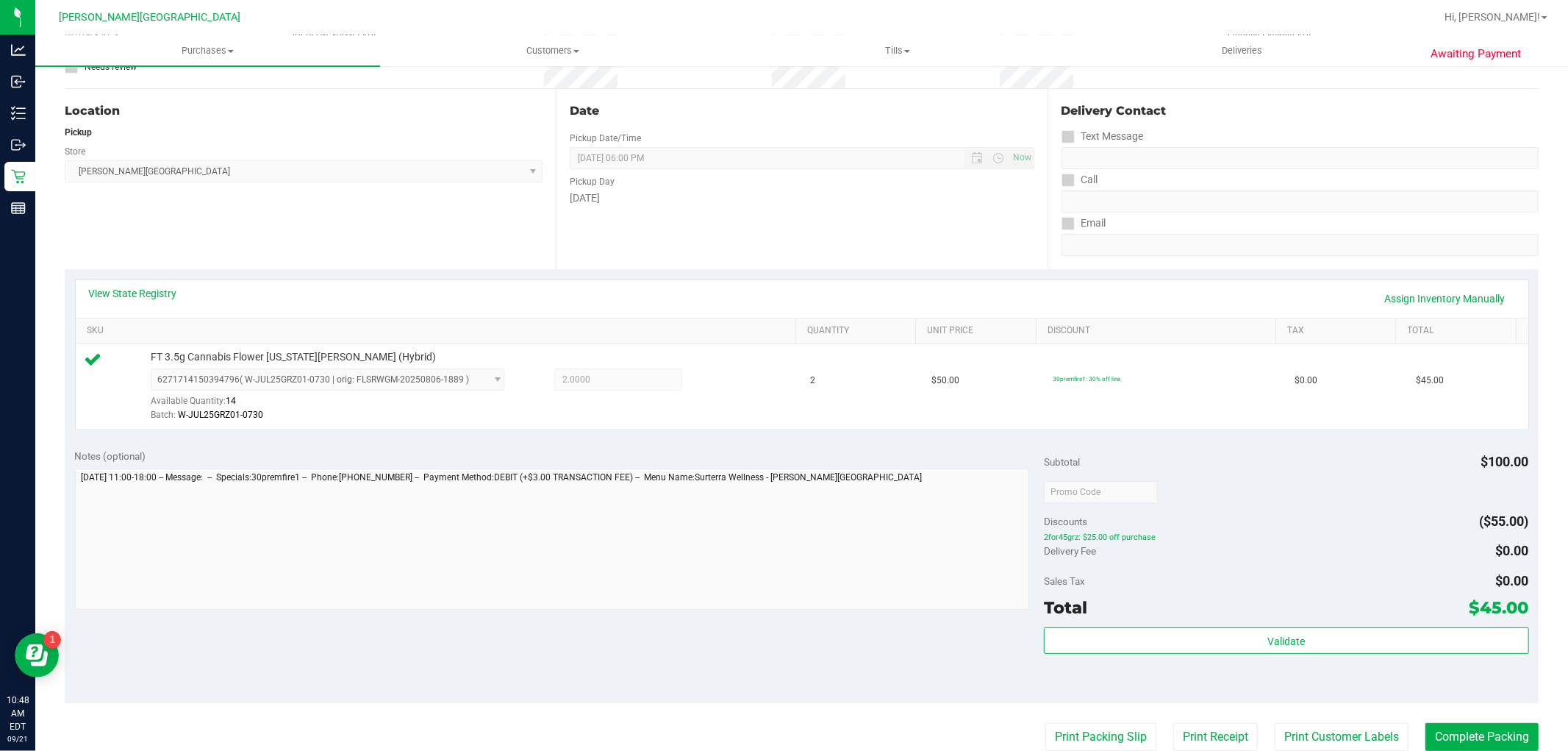
scroll to position [326, 0]
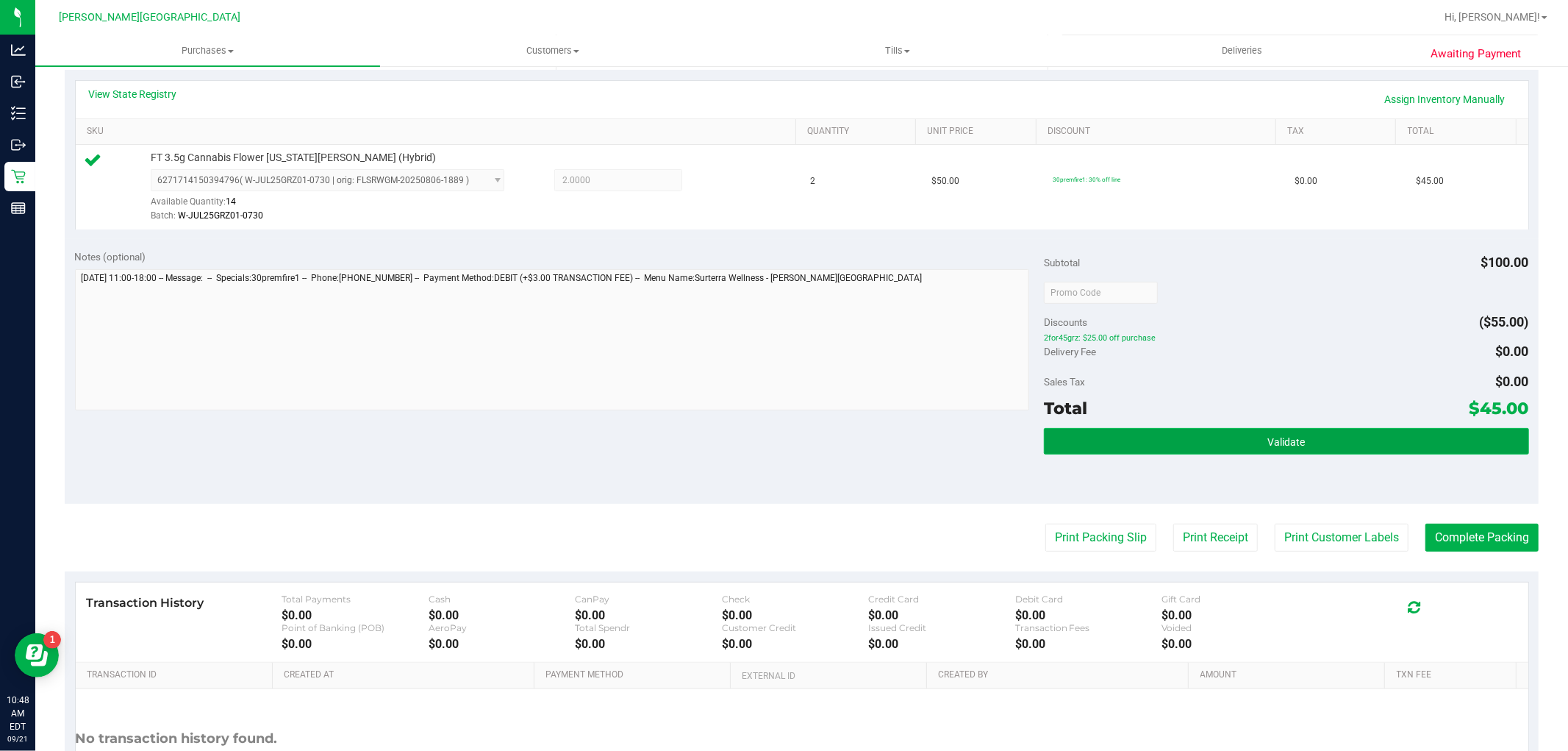
click at [1118, 443] on button "Validate" at bounding box center [1286, 441] width 485 height 26
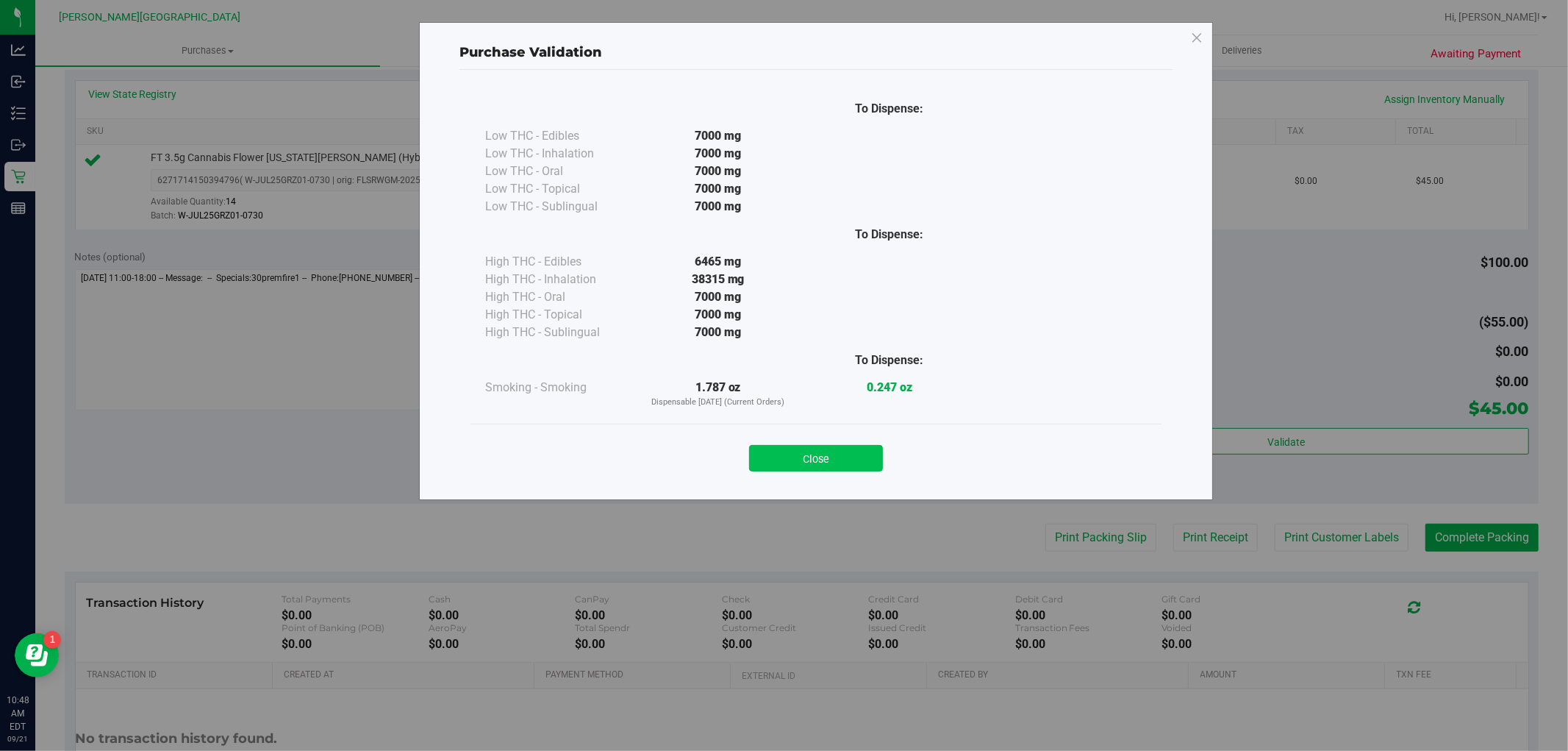
click at [840, 470] on button "Close" at bounding box center [816, 458] width 134 height 26
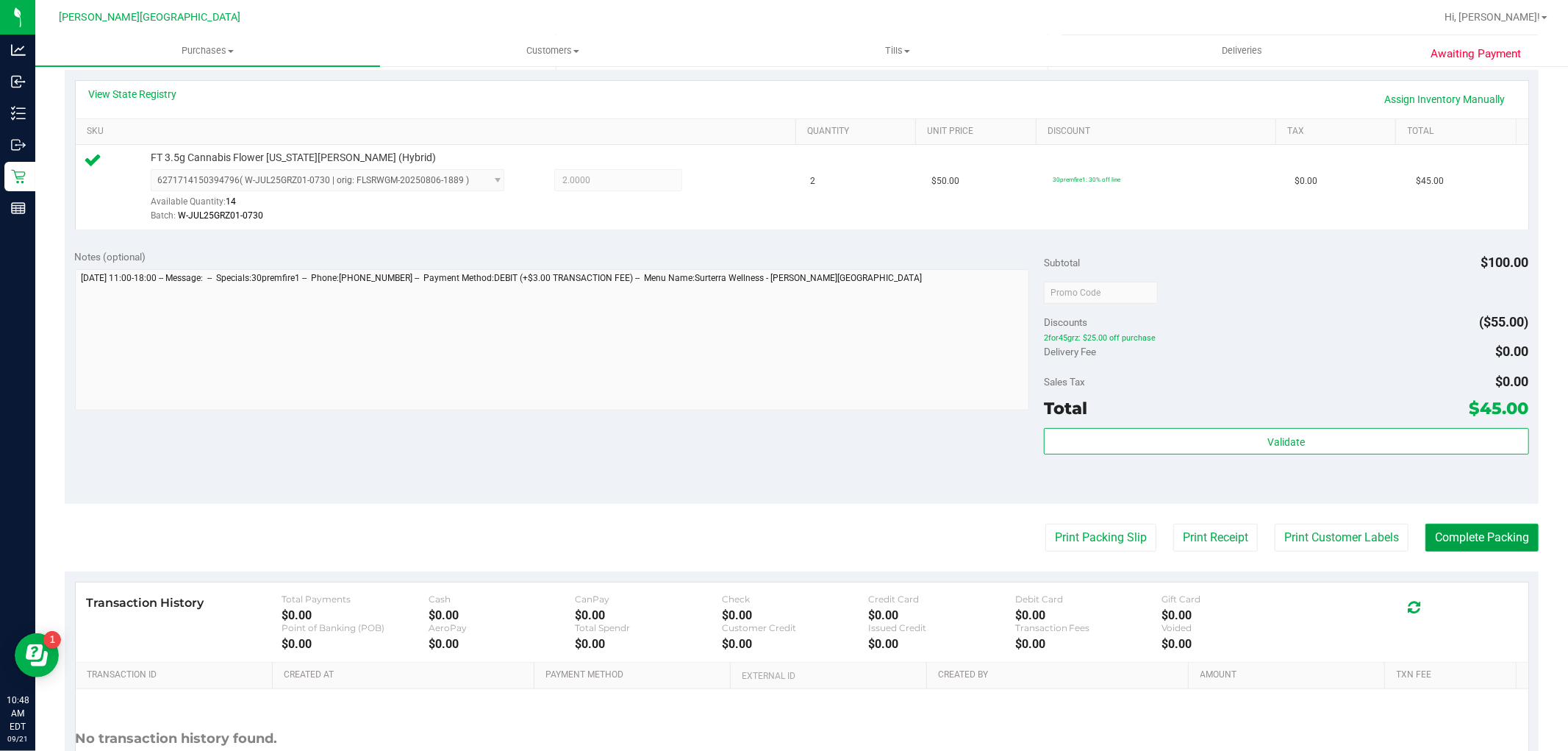
click at [1448, 531] on button "Complete Packing" at bounding box center [1482, 537] width 114 height 28
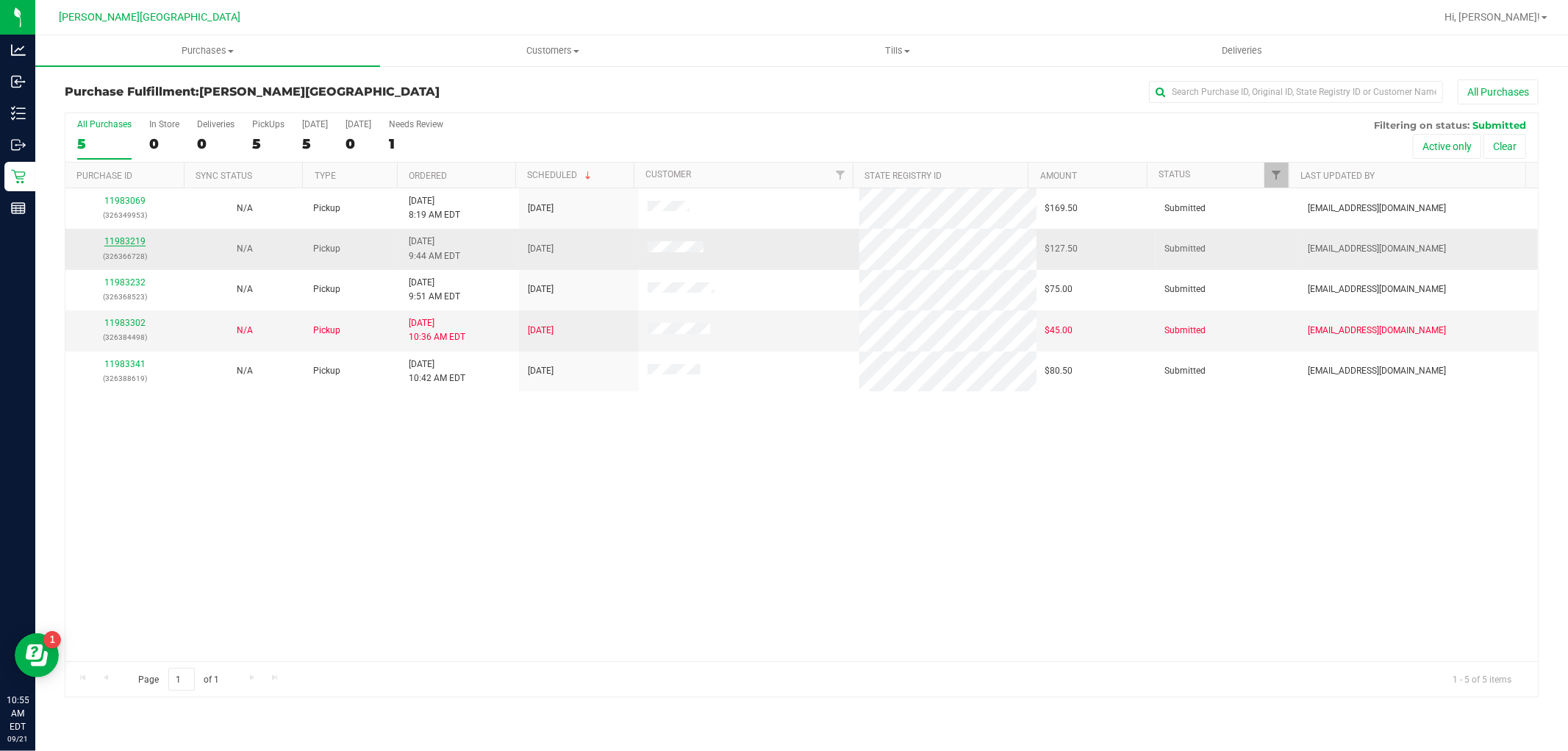
click at [136, 239] on link "11983219" at bounding box center [125, 241] width 42 height 10
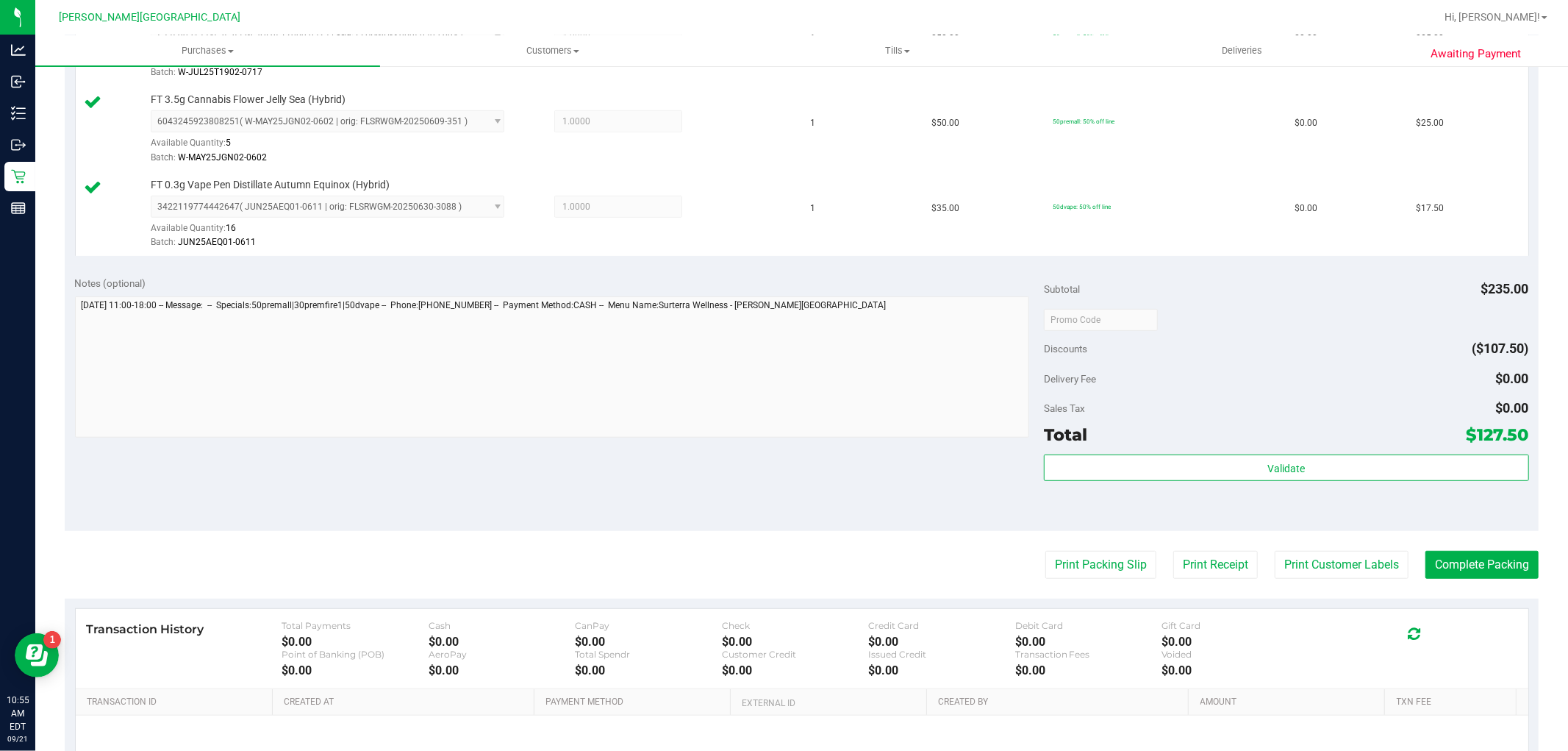
scroll to position [653, 0]
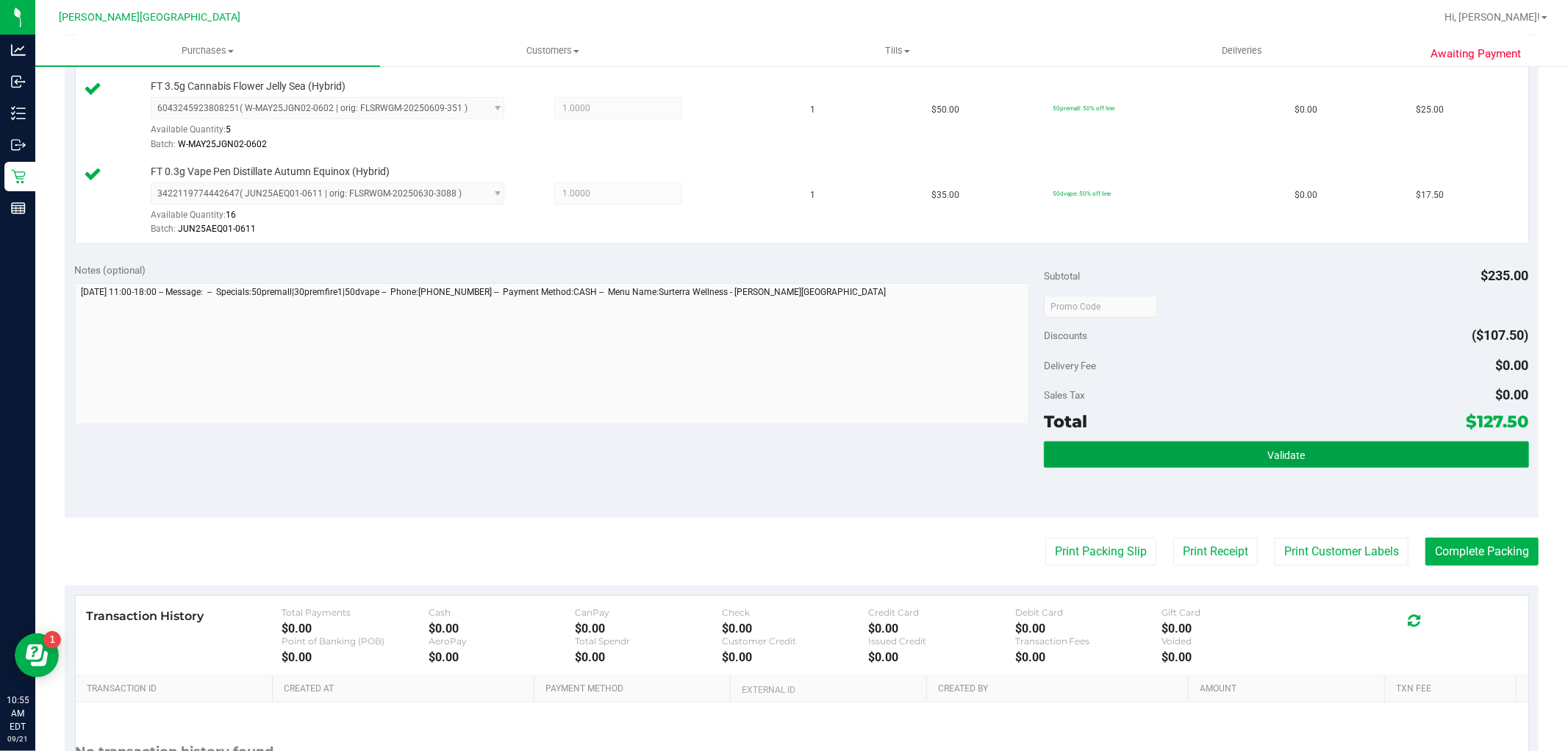
click at [1253, 453] on button "Validate" at bounding box center [1286, 454] width 485 height 26
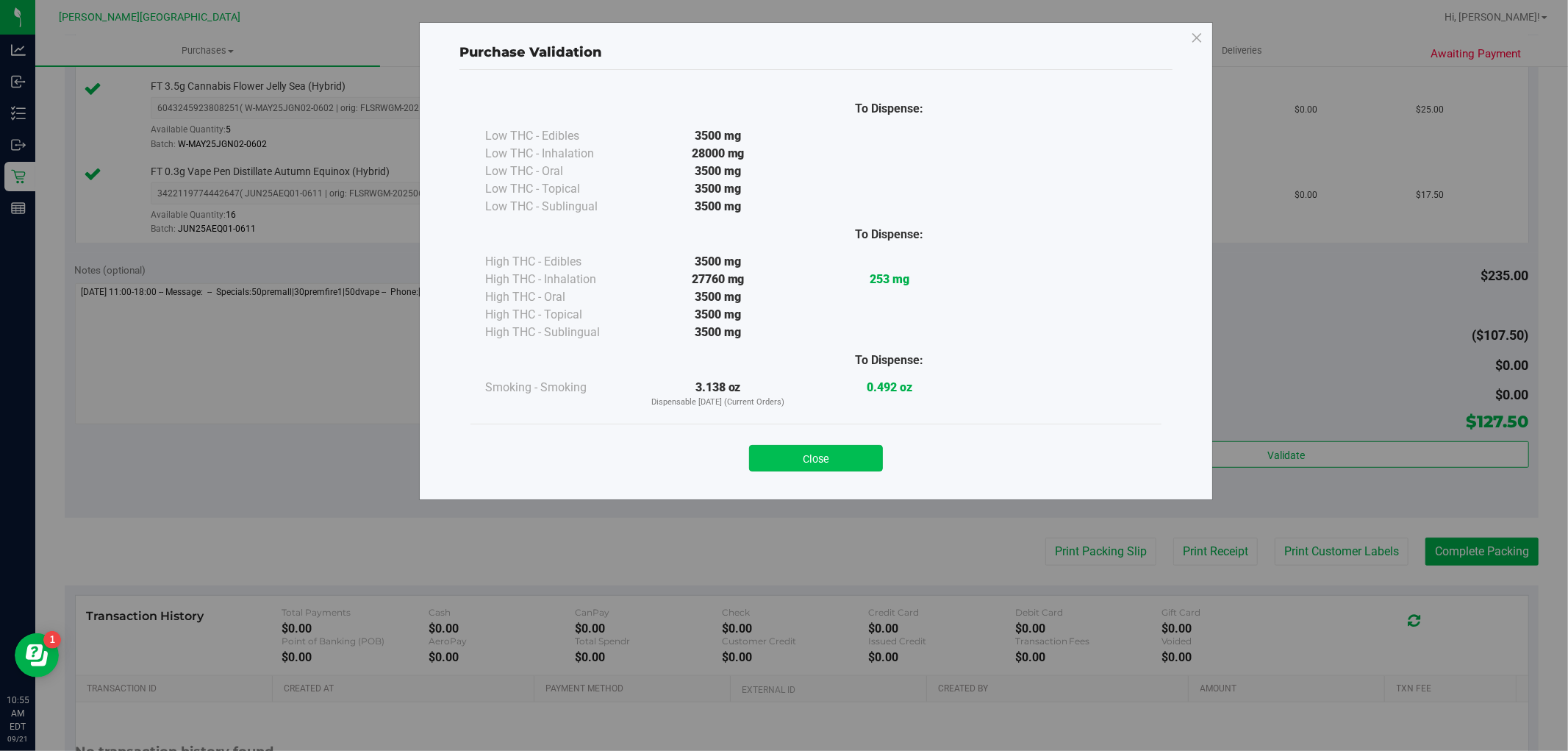
click at [819, 458] on button "Close" at bounding box center [816, 458] width 134 height 26
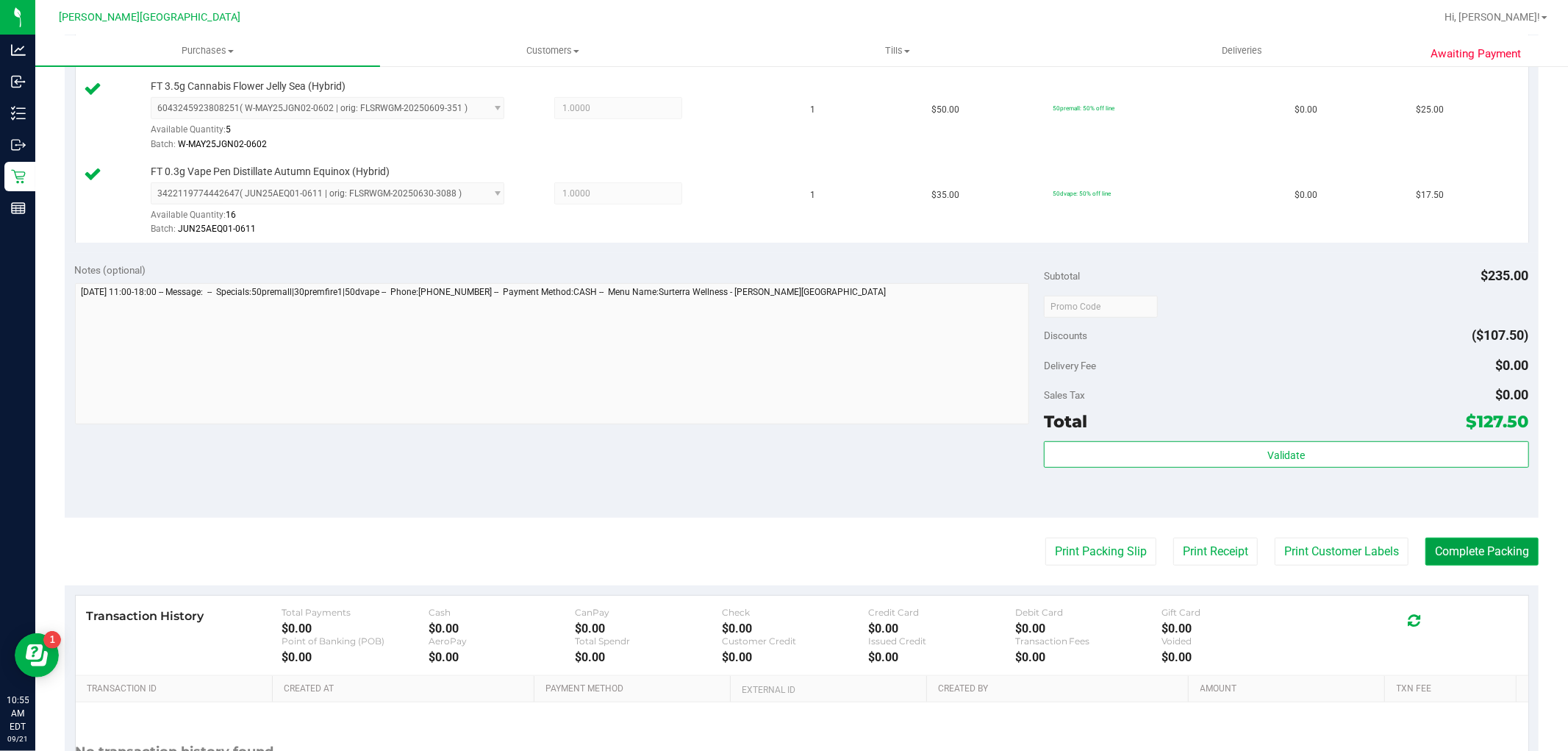
click at [1508, 553] on button "Complete Packing" at bounding box center [1482, 551] width 114 height 28
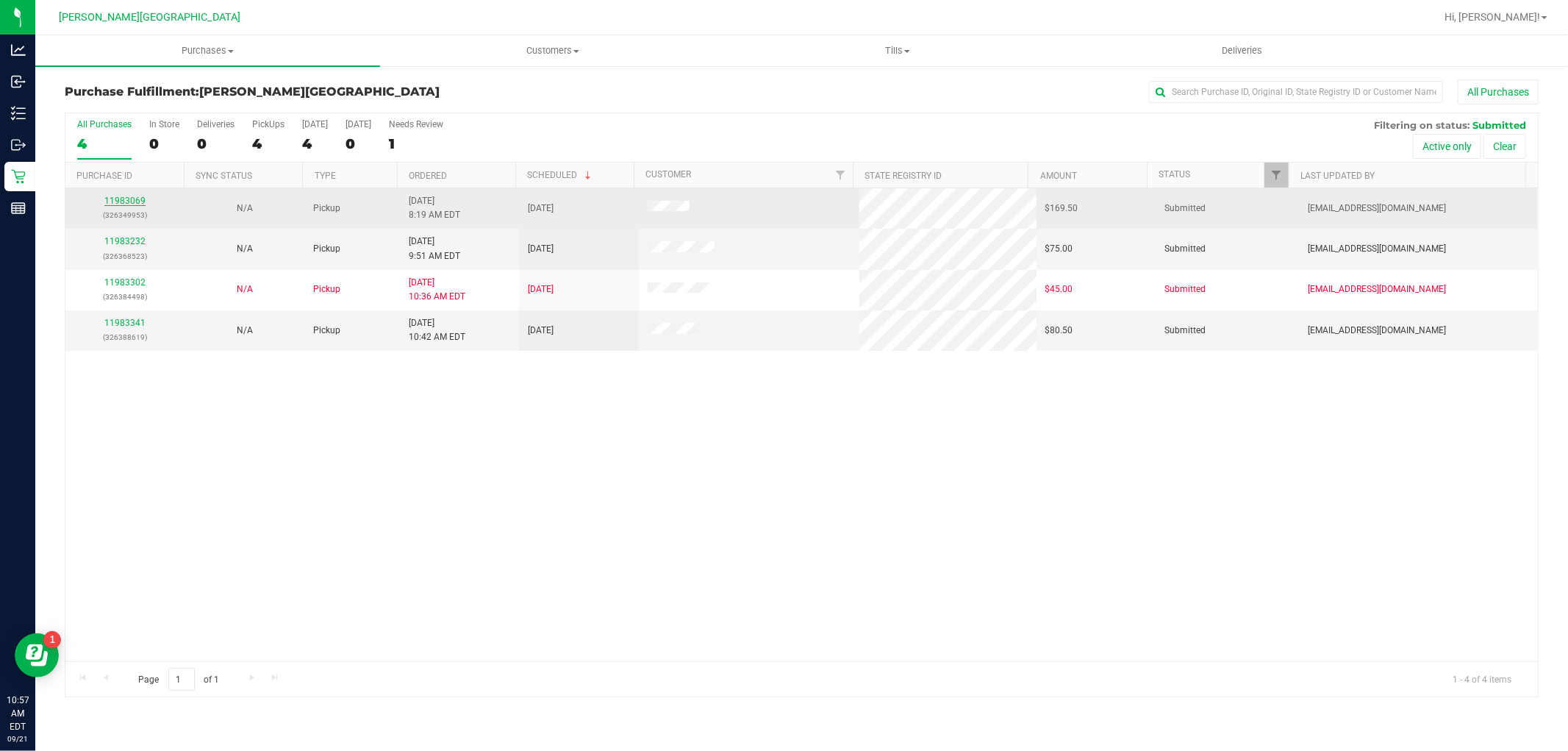
click at [127, 204] on link "11983069" at bounding box center [125, 201] width 42 height 10
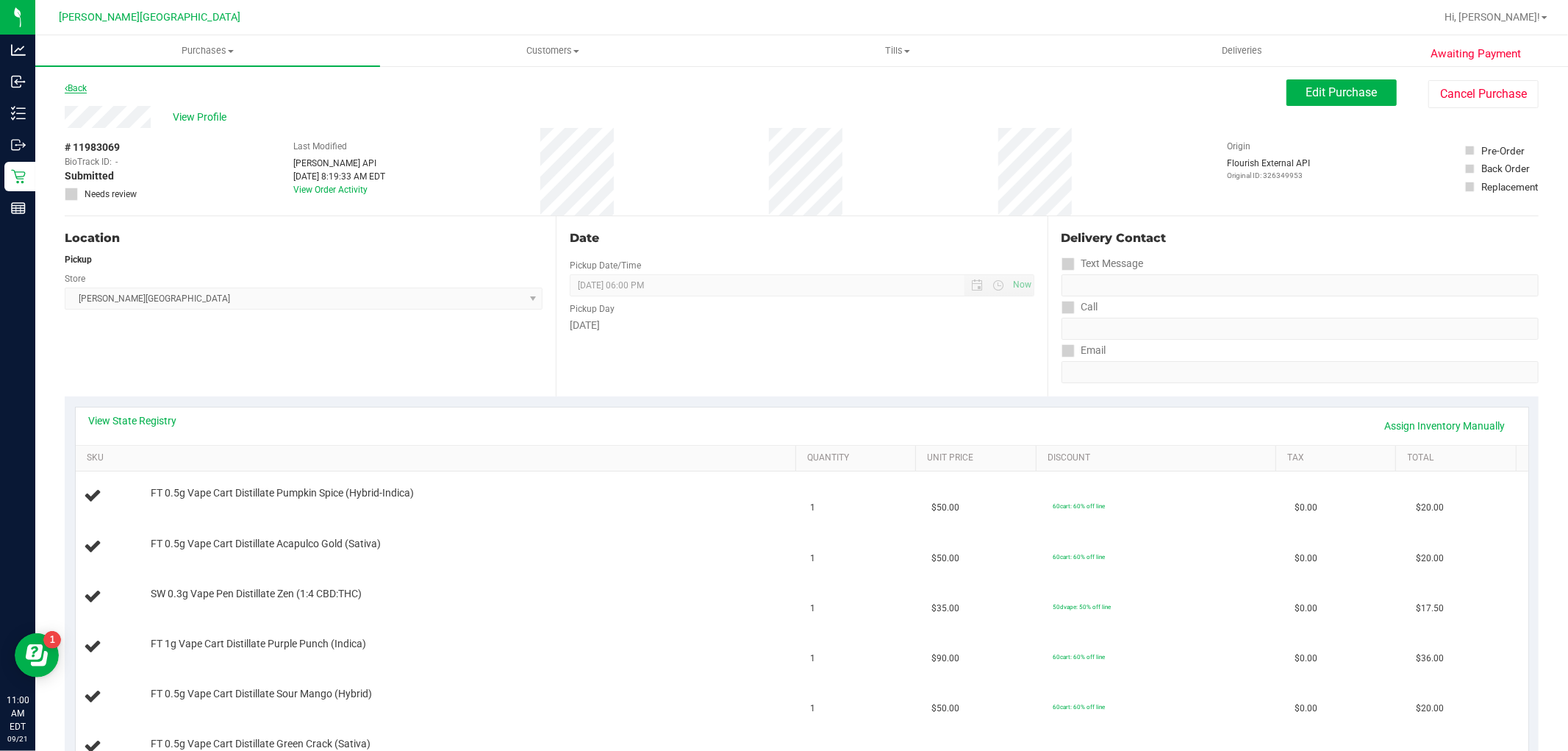
click at [78, 92] on link "Back" at bounding box center [75, 88] width 22 height 10
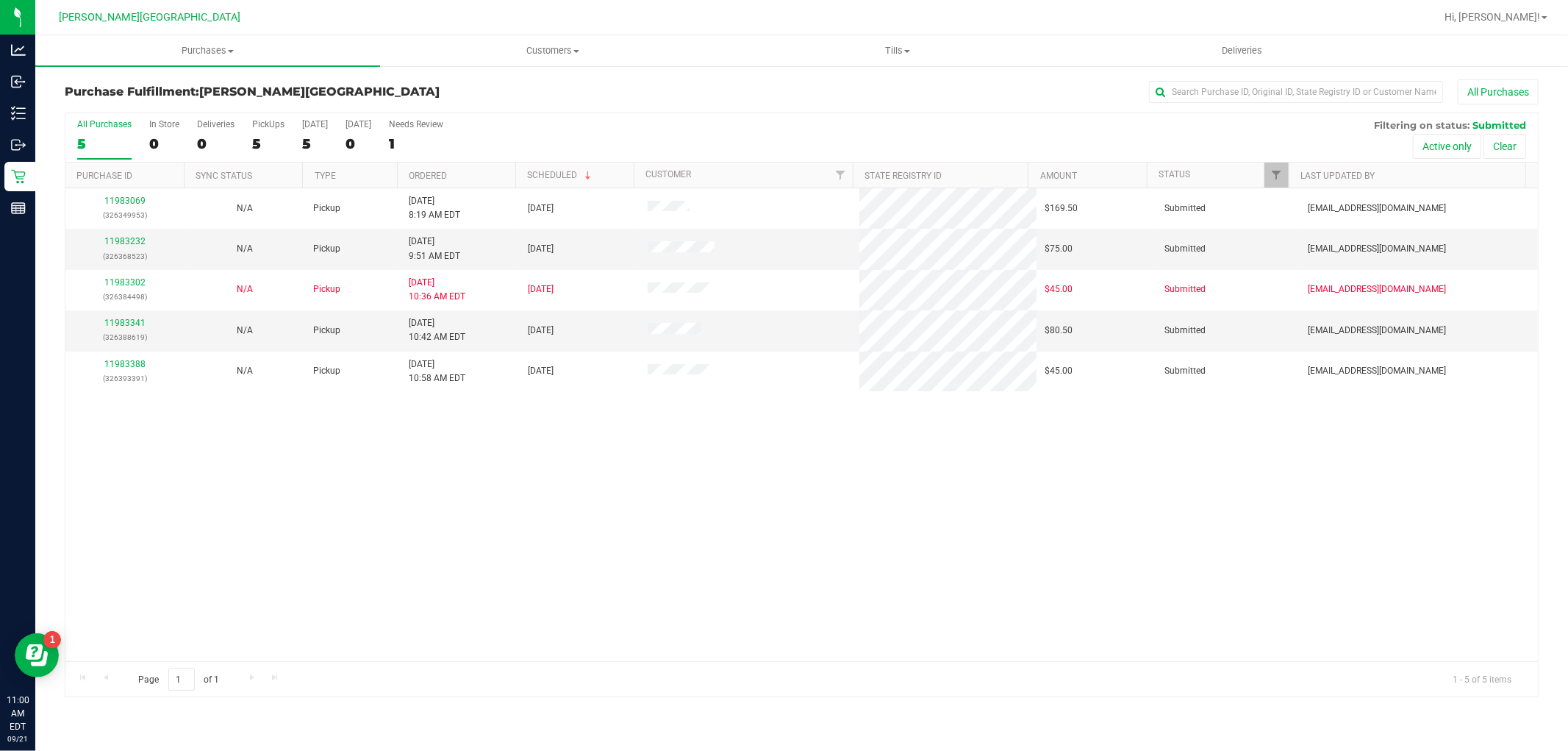
click at [549, 446] on div "11983069 (326349953) N/A Pickup 9/21/2025 8:19 AM EDT 9/21/2025 $169.50 Submitt…" at bounding box center [801, 425] width 1472 height 473
click at [552, 586] on div "11983069 (326349953) N/A Pickup 9/21/2025 8:19 AM EDT 9/21/2025 $169.50 Submitt…" at bounding box center [801, 425] width 1472 height 473
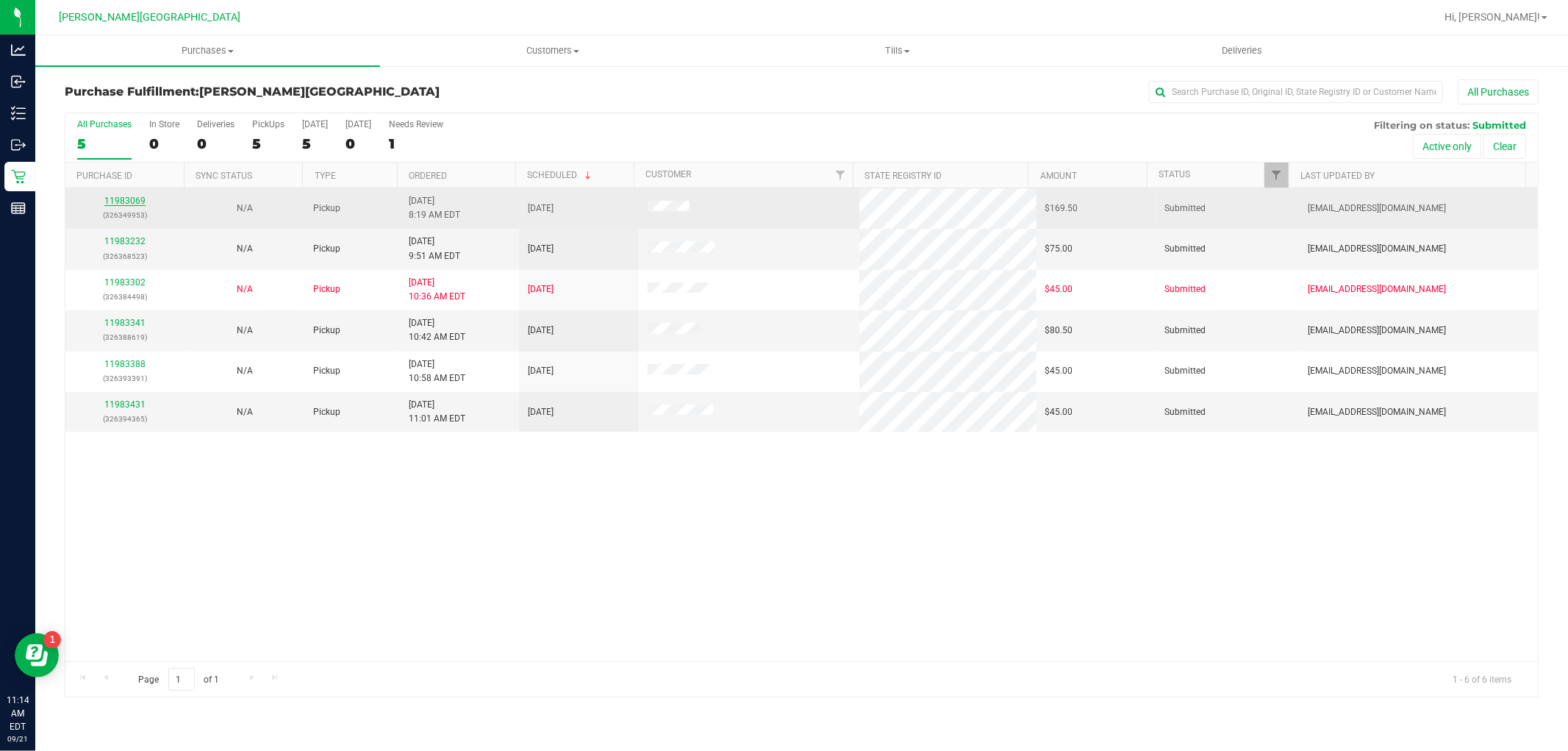
click at [138, 201] on link "11983069" at bounding box center [125, 201] width 42 height 10
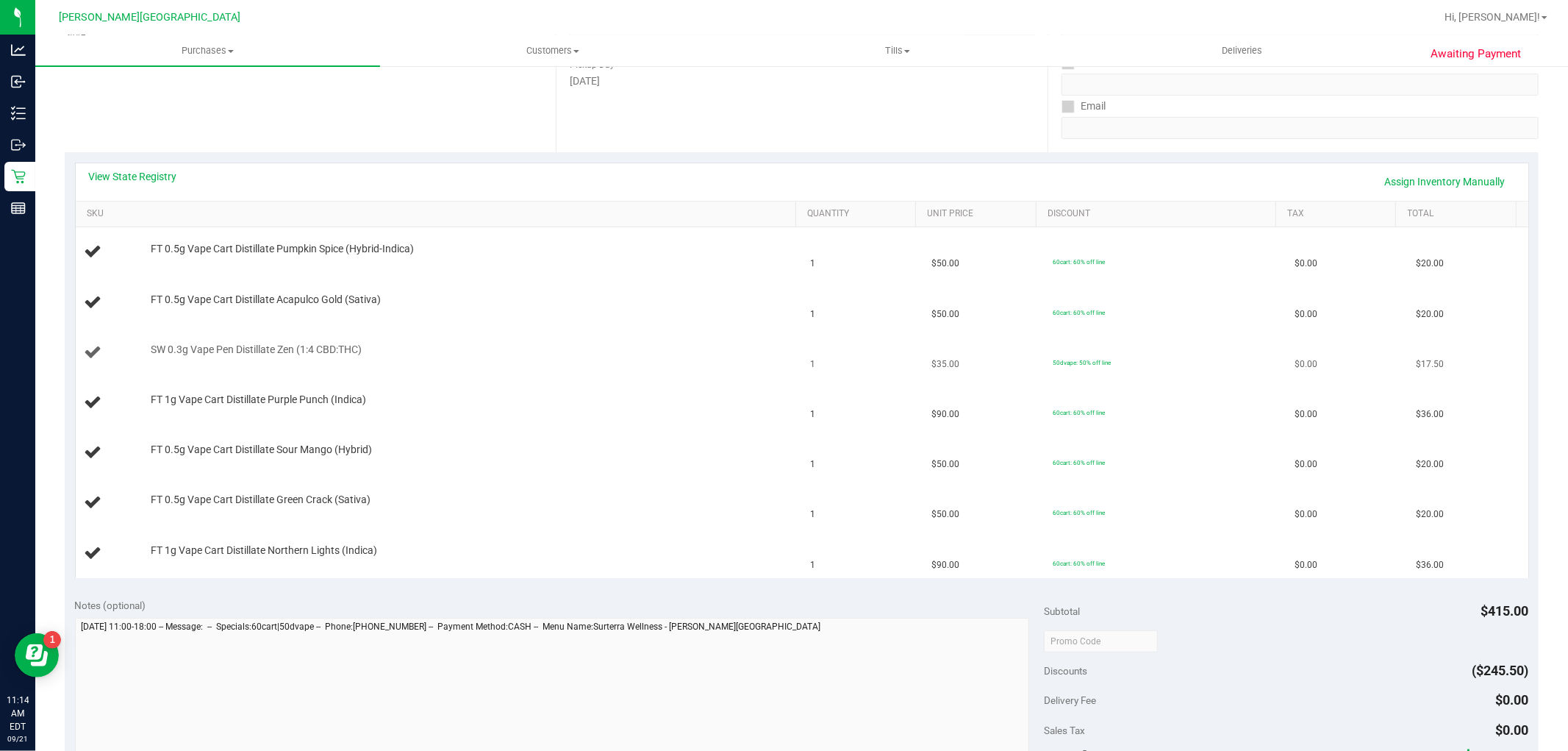
scroll to position [245, 0]
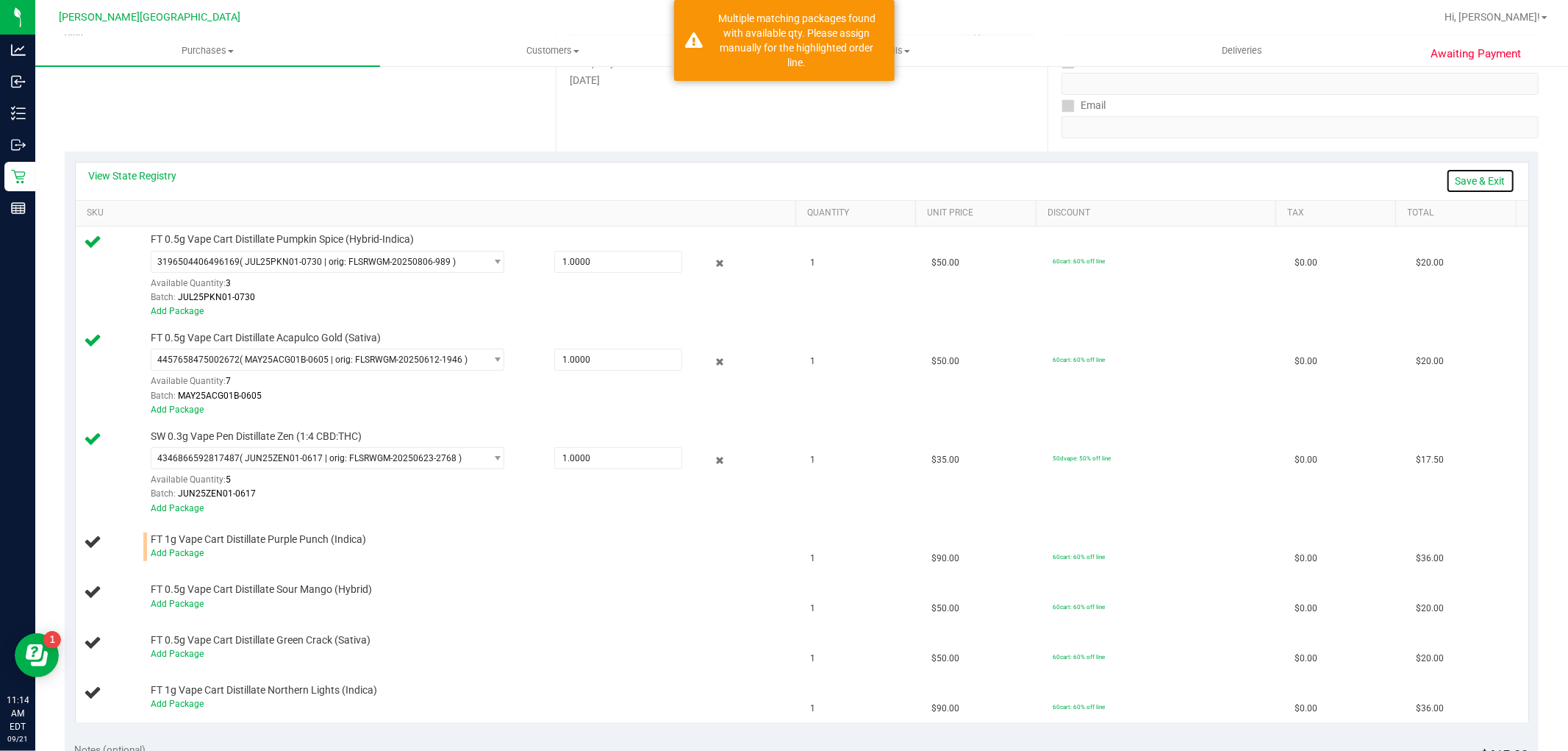
click at [1479, 181] on link "Save & Exit" at bounding box center [1481, 181] width 69 height 25
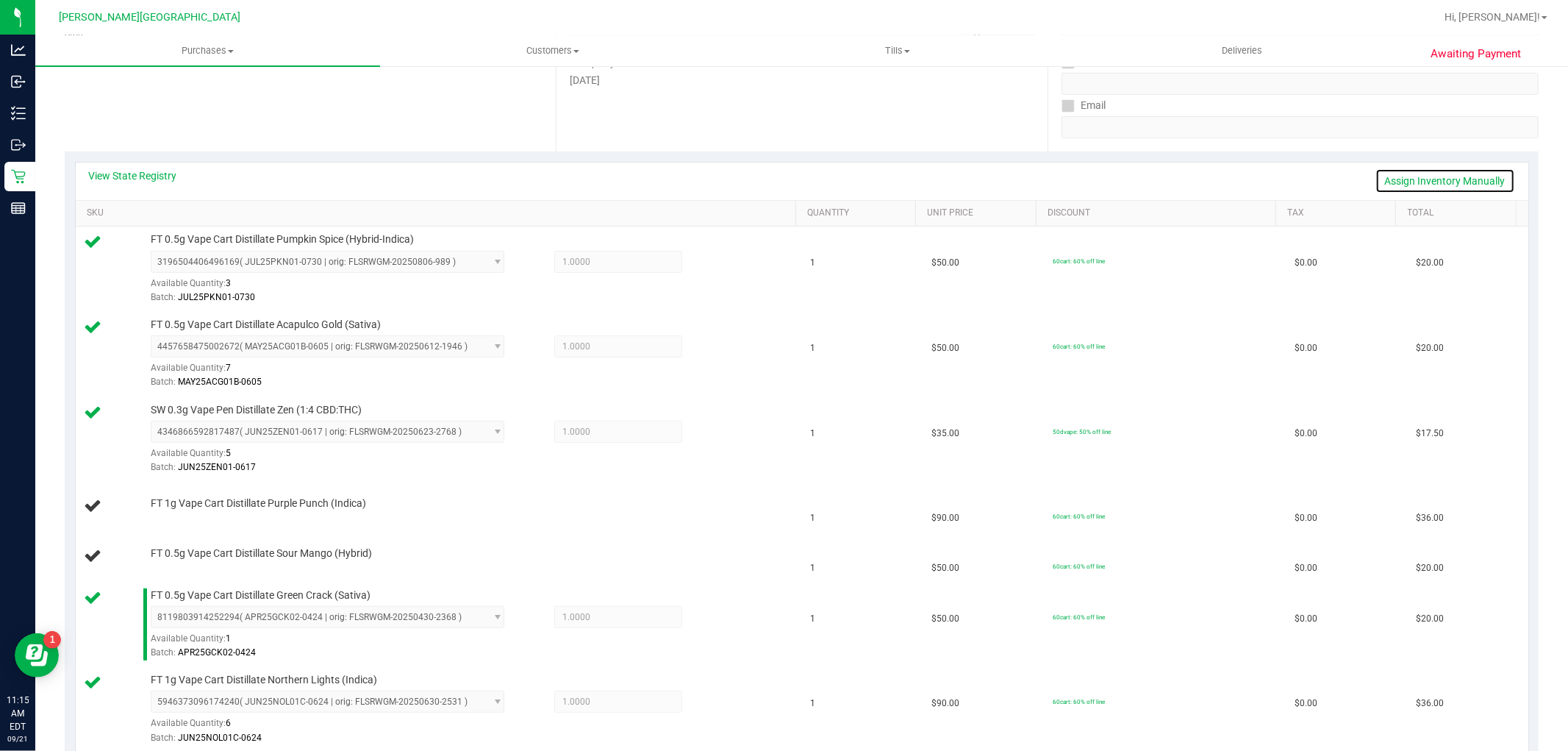
click at [1461, 179] on link "Assign Inventory Manually" at bounding box center [1444, 181] width 140 height 25
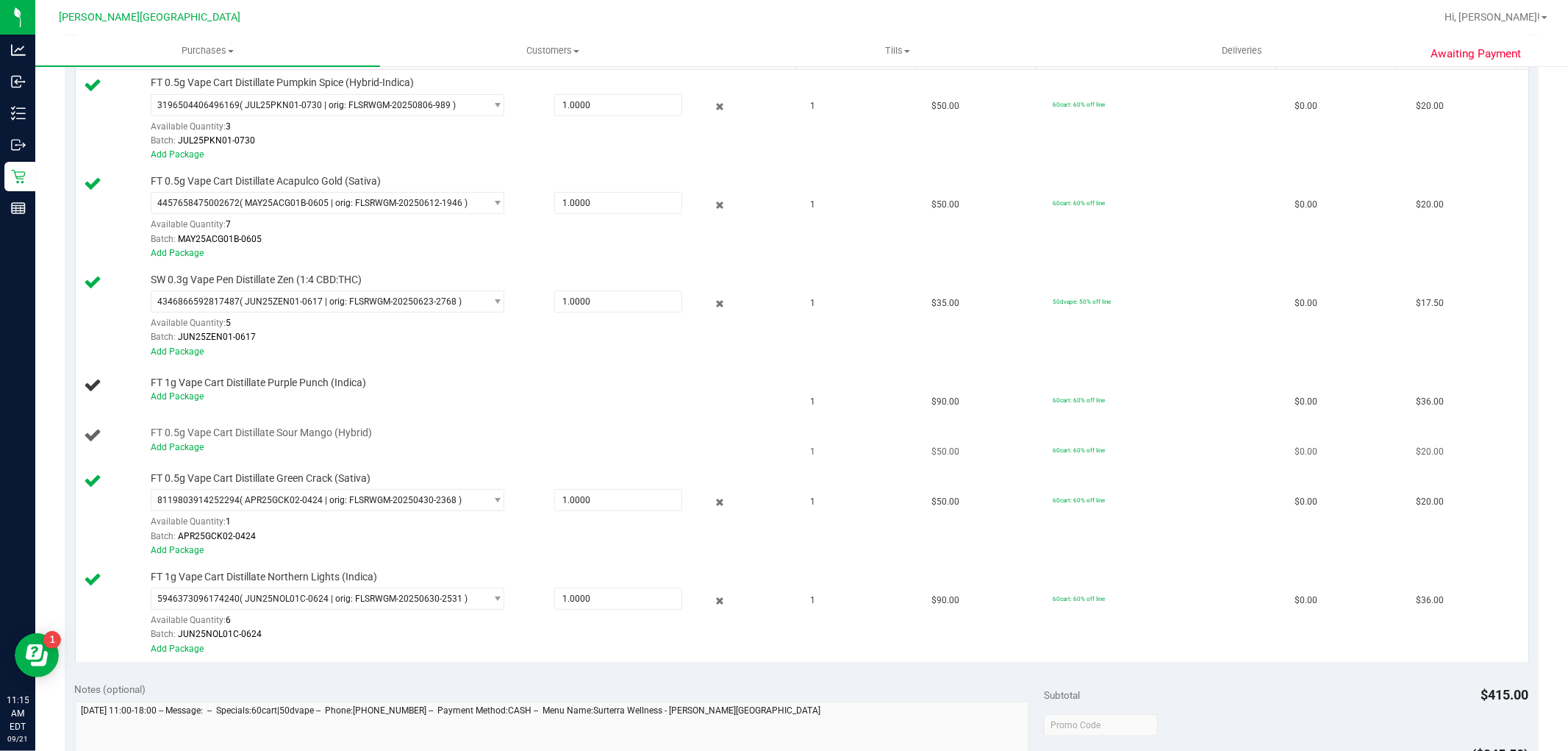
scroll to position [408, 0]
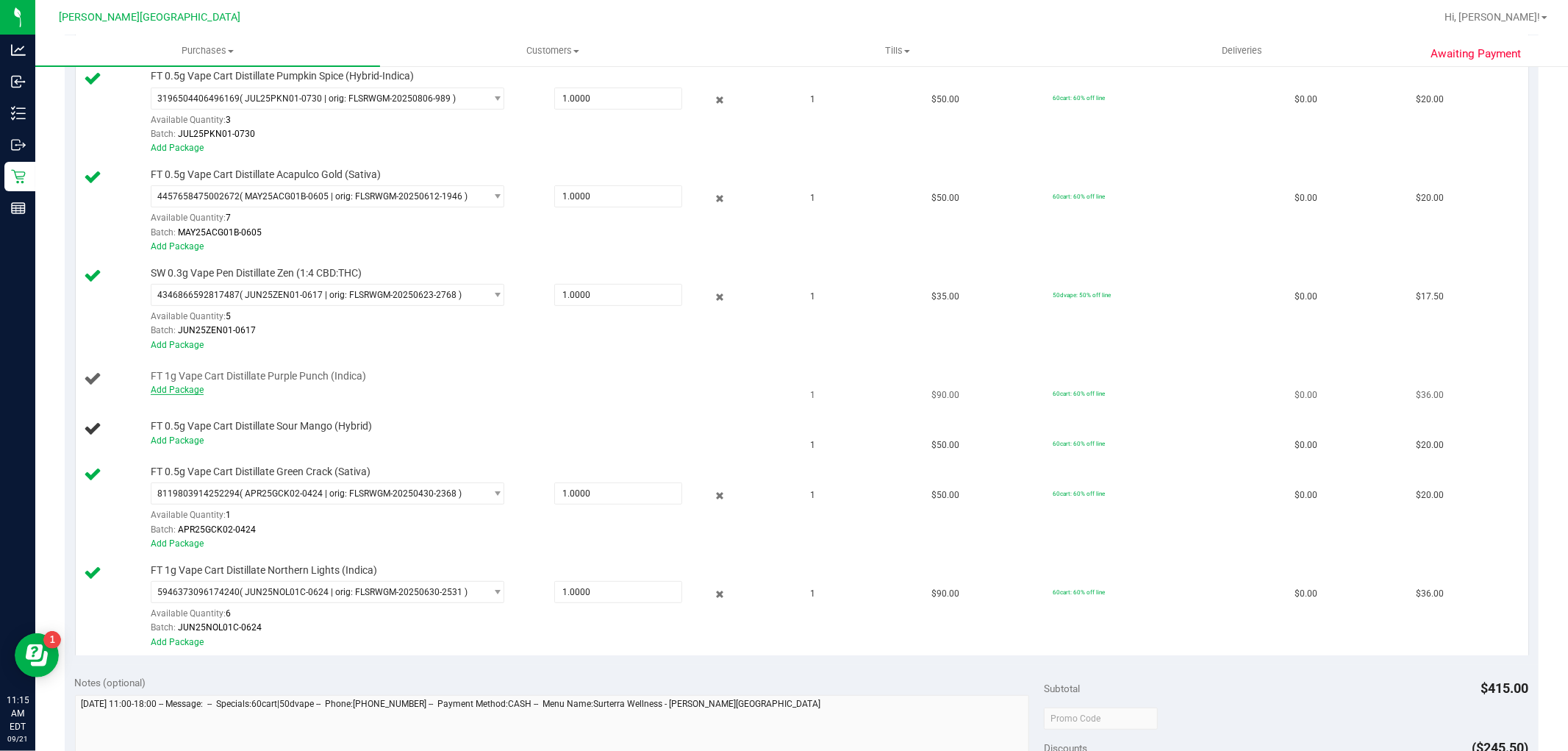
click at [163, 387] on link "Add Package" at bounding box center [177, 390] width 53 height 10
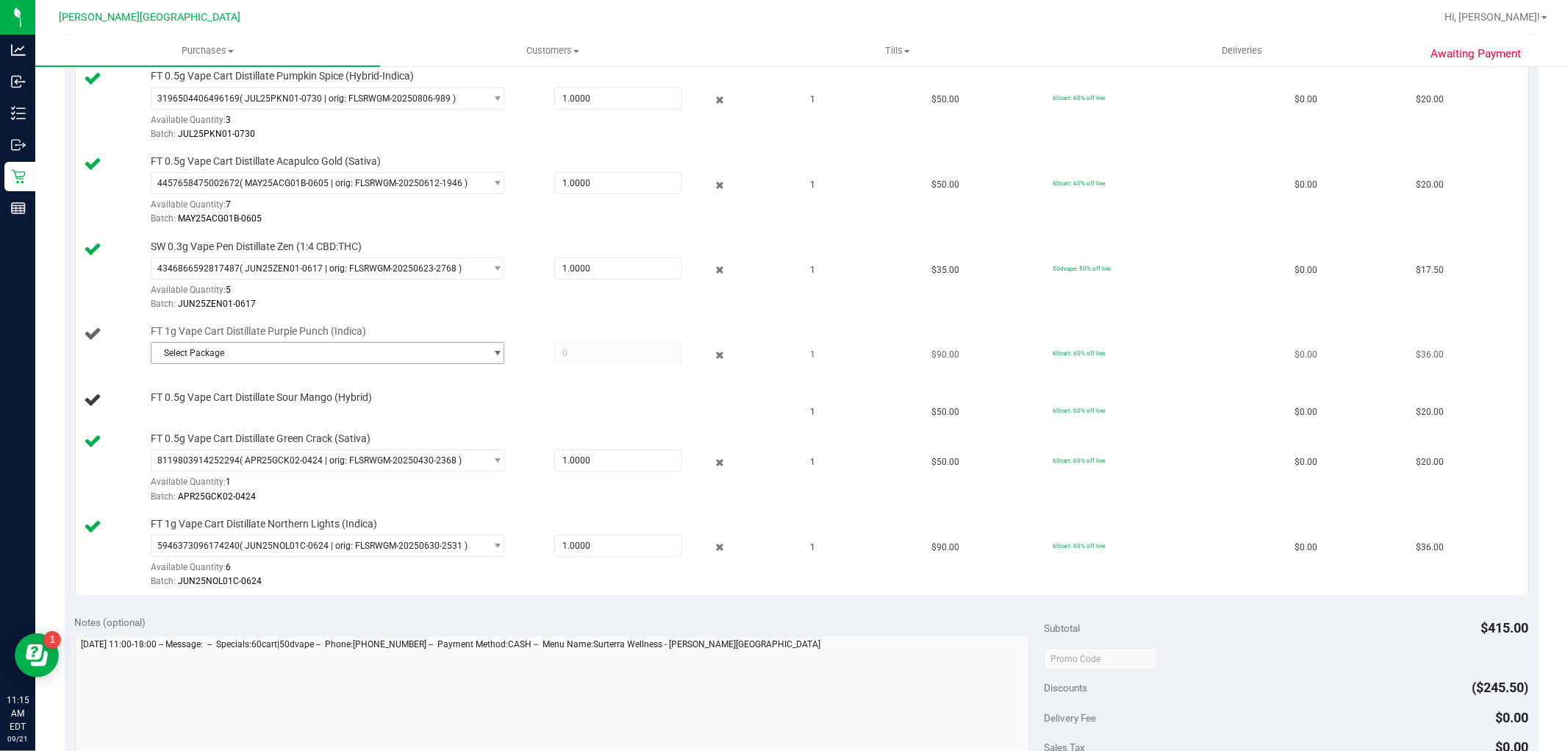
click at [252, 346] on span "Select Package" at bounding box center [319, 353] width 334 height 20
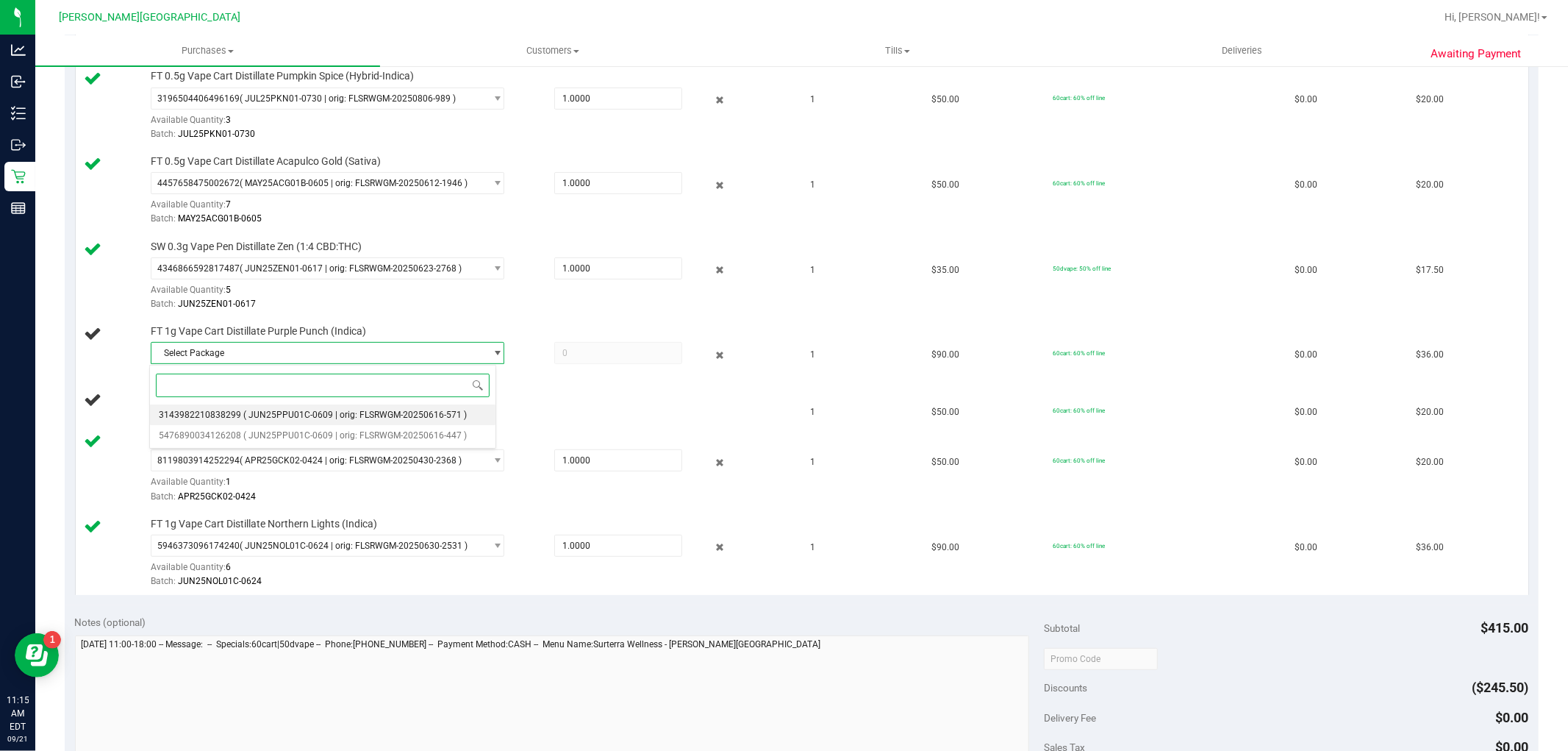
click at [230, 414] on span "3143982210838299" at bounding box center [199, 414] width 82 height 10
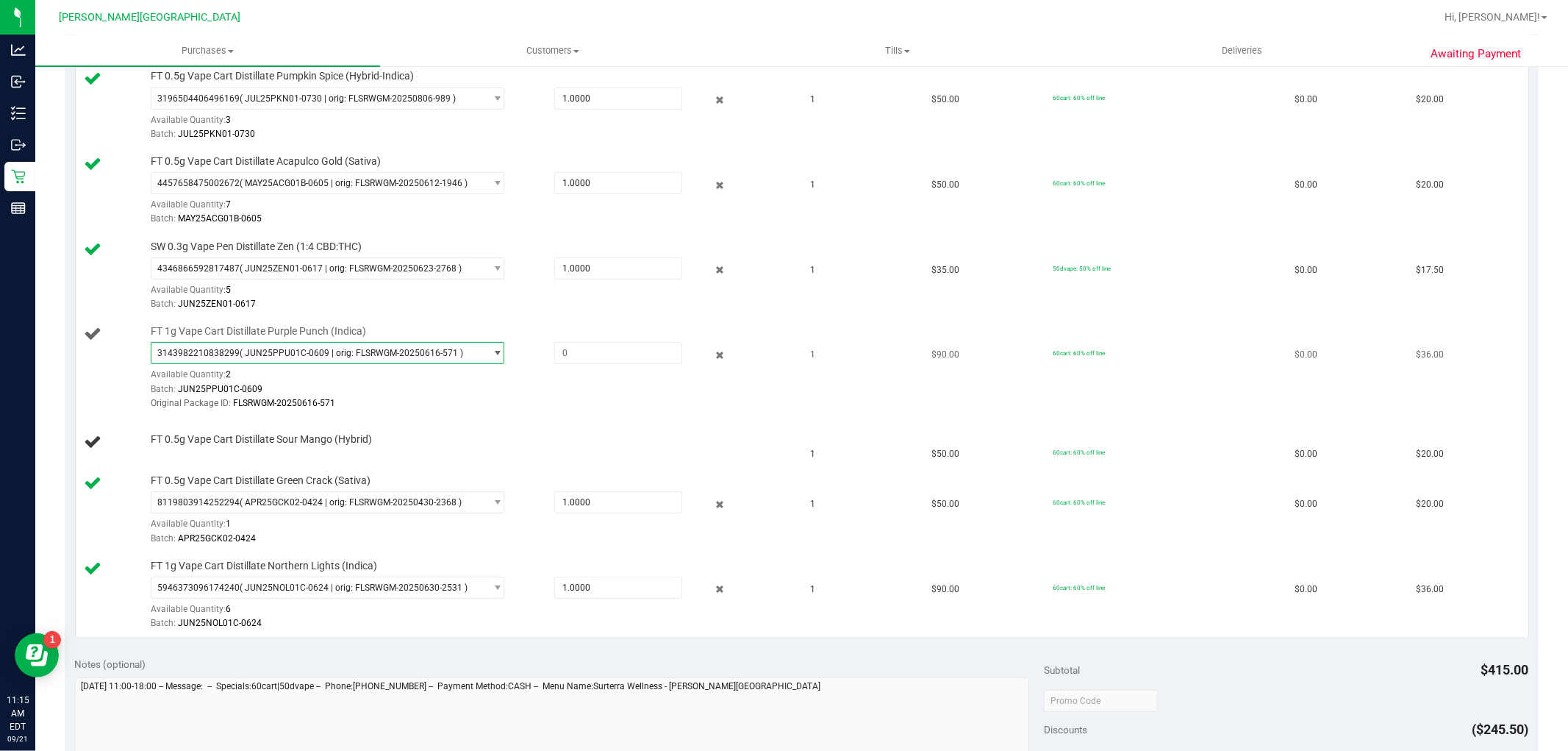
click at [264, 359] on span "( JUN25PPU01C-0609 | orig: FLSRWGM-20250616-571 )" at bounding box center [352, 353] width 224 height 10
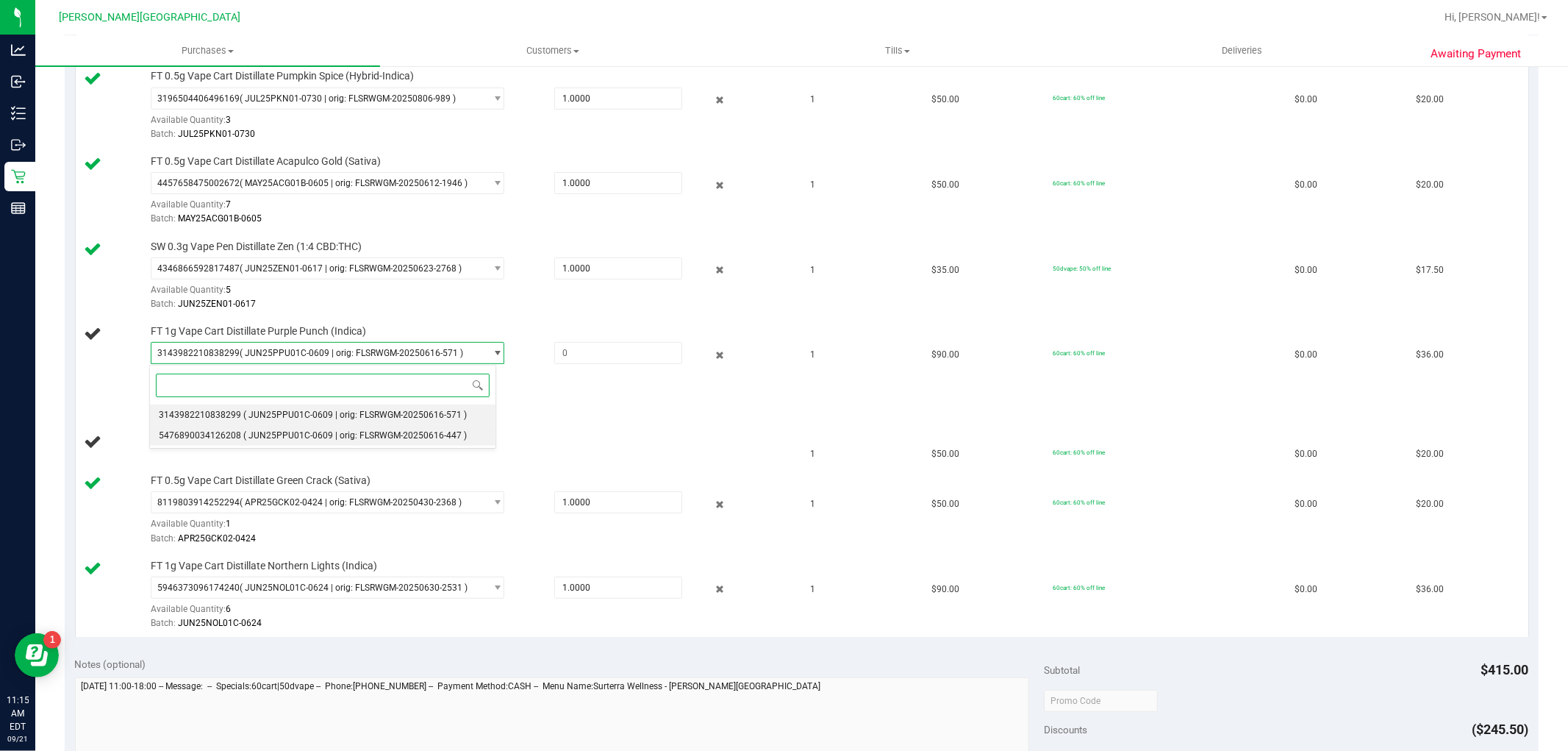
click at [246, 428] on li "5476890034126208 ( JUN25PPU01C-0609 | orig: FLSRWGM-20250616-447 )" at bounding box center [323, 435] width 346 height 20
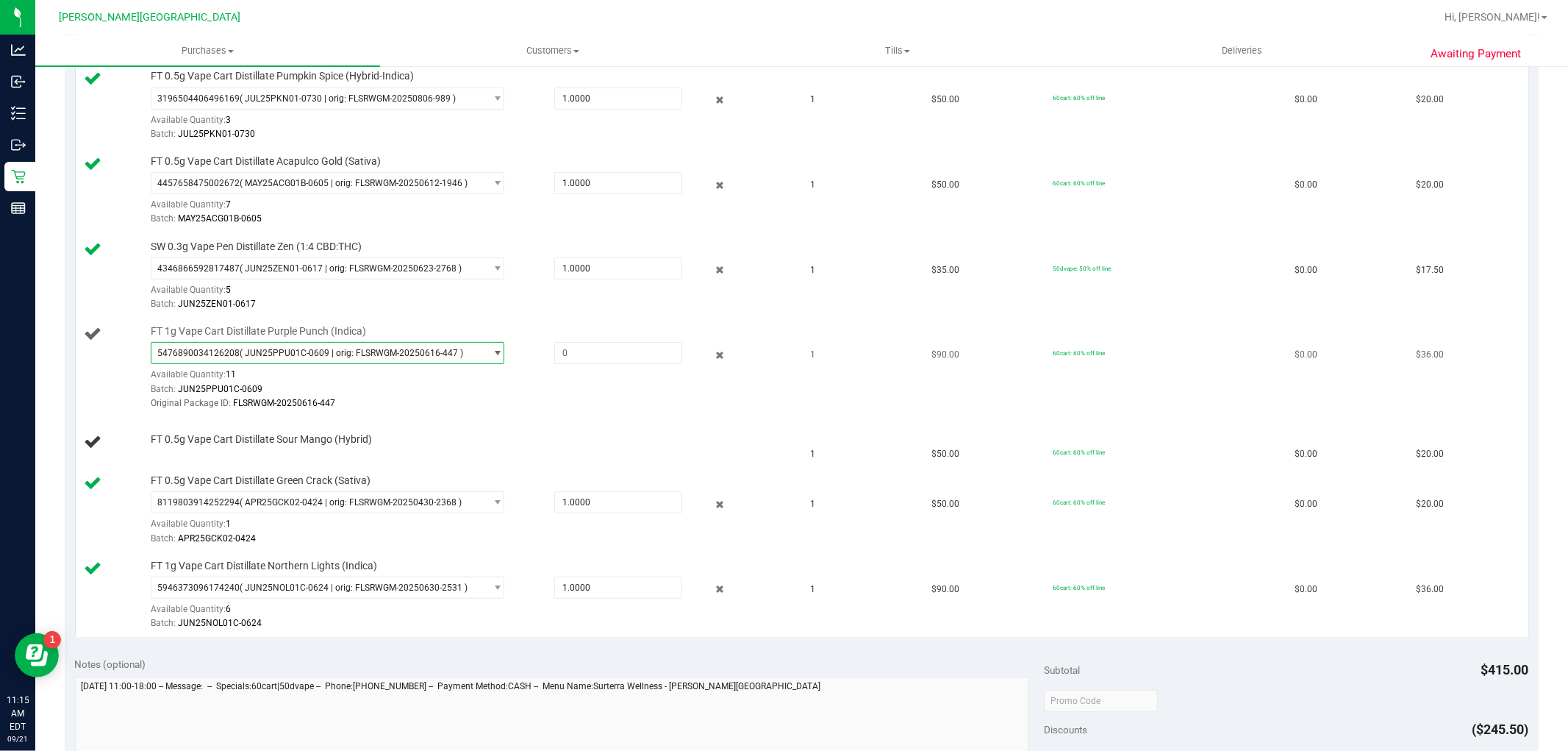
click at [270, 354] on span "( JUN25PPU01C-0609 | orig: FLSRWGM-20250616-447 )" at bounding box center [352, 353] width 224 height 10
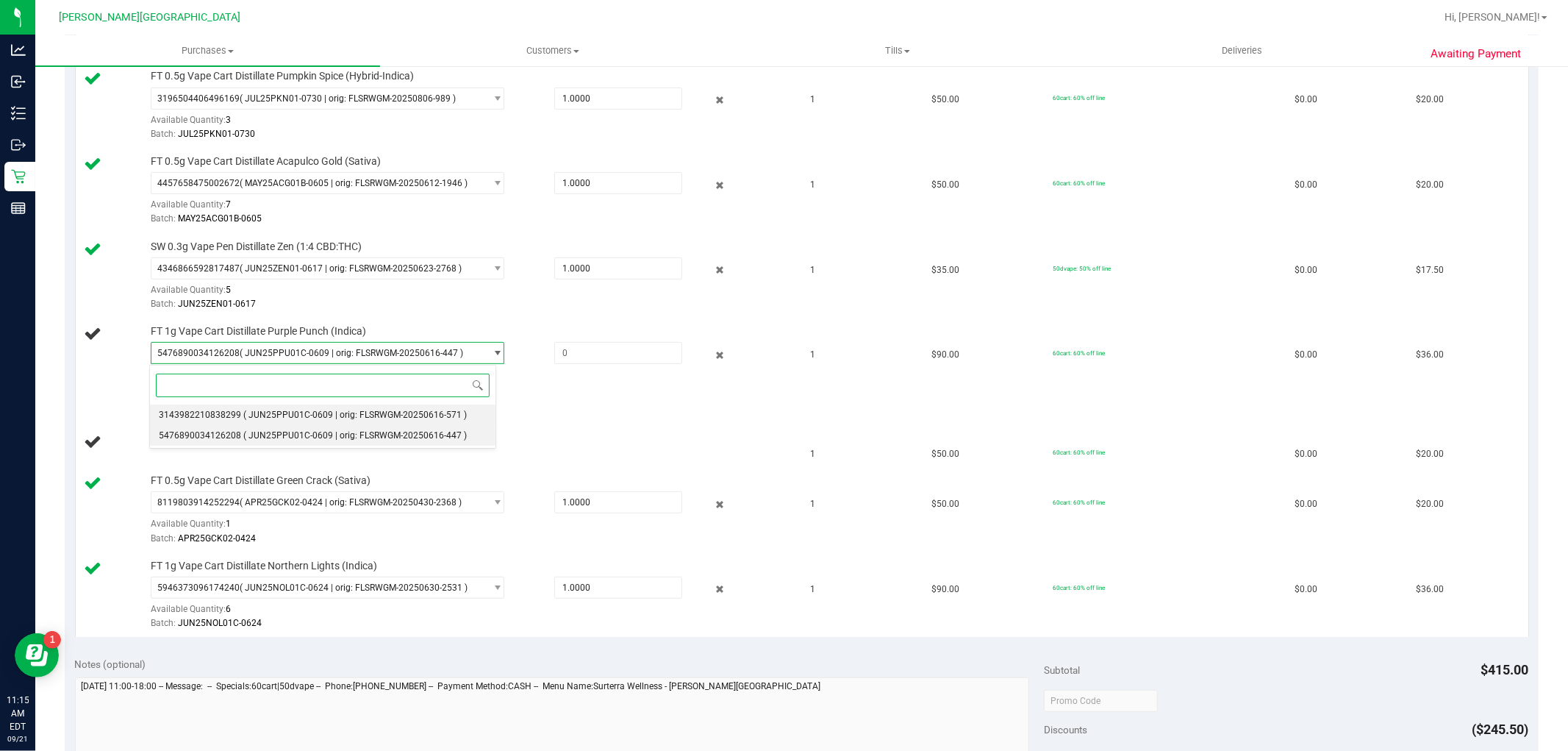
click at [254, 413] on span "( JUN25PPU01C-0609 | orig: FLSRWGM-20250616-571 )" at bounding box center [355, 414] width 224 height 10
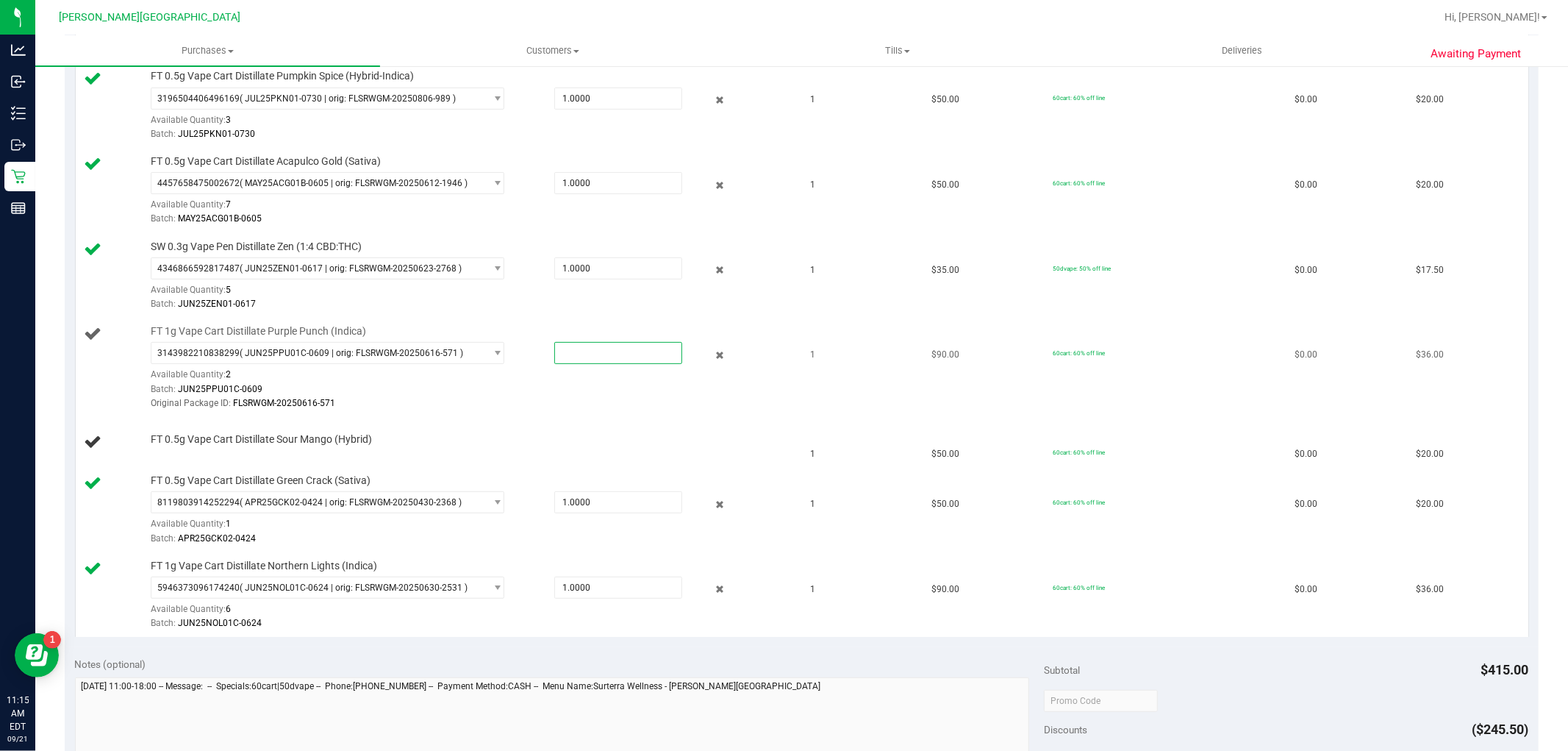
click at [576, 353] on span at bounding box center [618, 353] width 128 height 22
type input "1"
type input "1.0000"
click at [509, 407] on div "Original Package ID: FLSRWGM-20250616-571" at bounding box center [469, 403] width 638 height 14
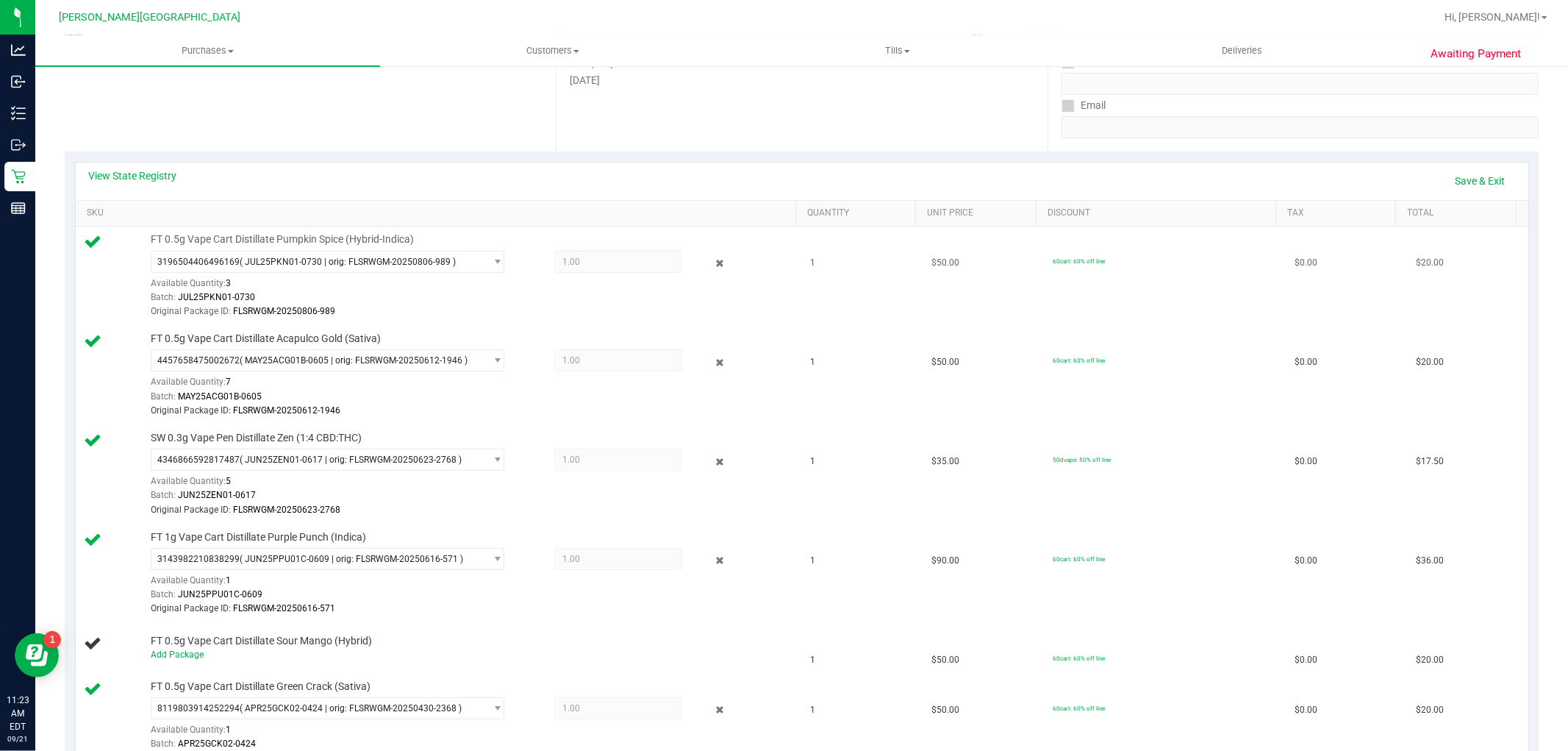
scroll to position [0, 0]
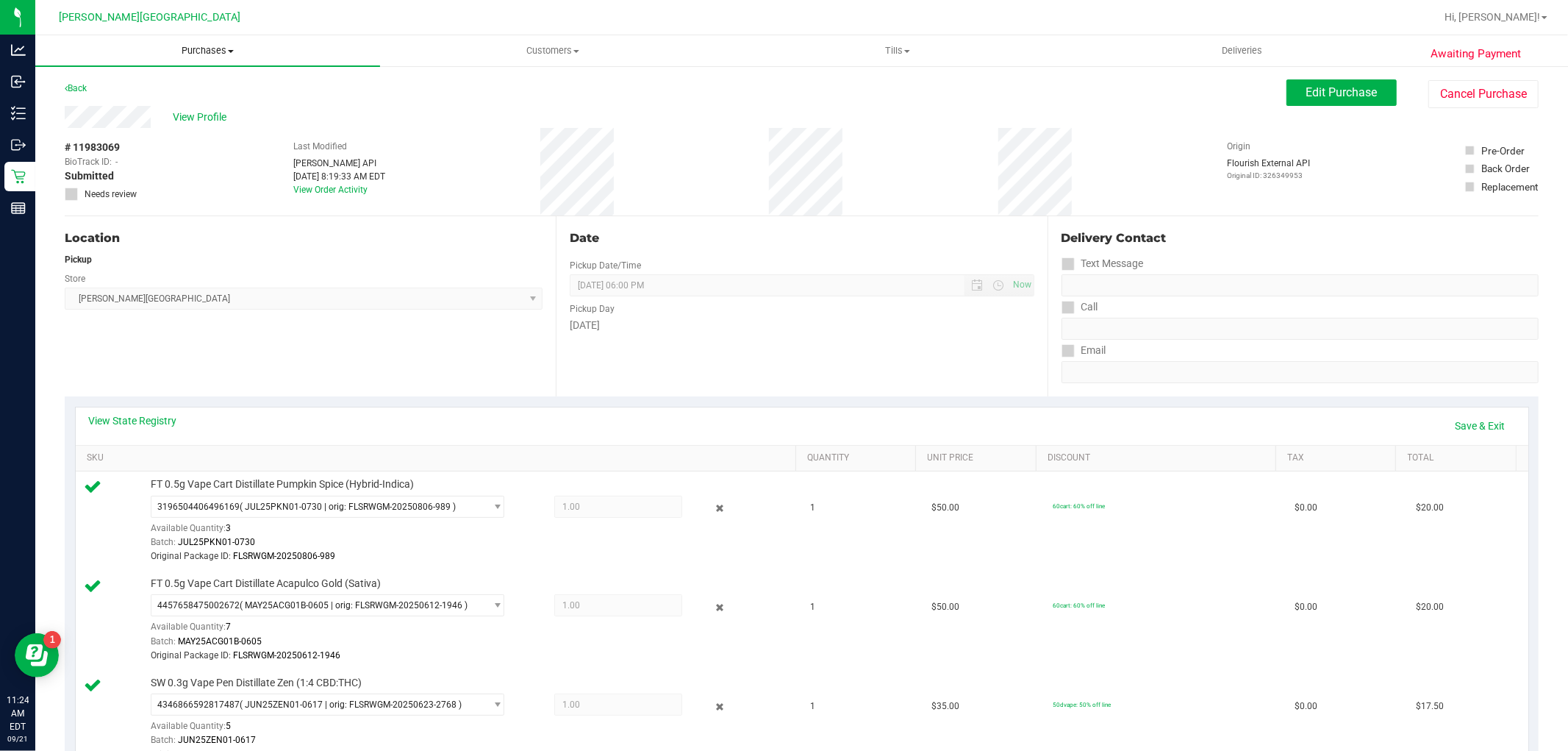
click at [200, 50] on span "Purchases" at bounding box center [208, 51] width 345 height 14
click at [130, 108] on li "Fulfillment" at bounding box center [208, 106] width 345 height 18
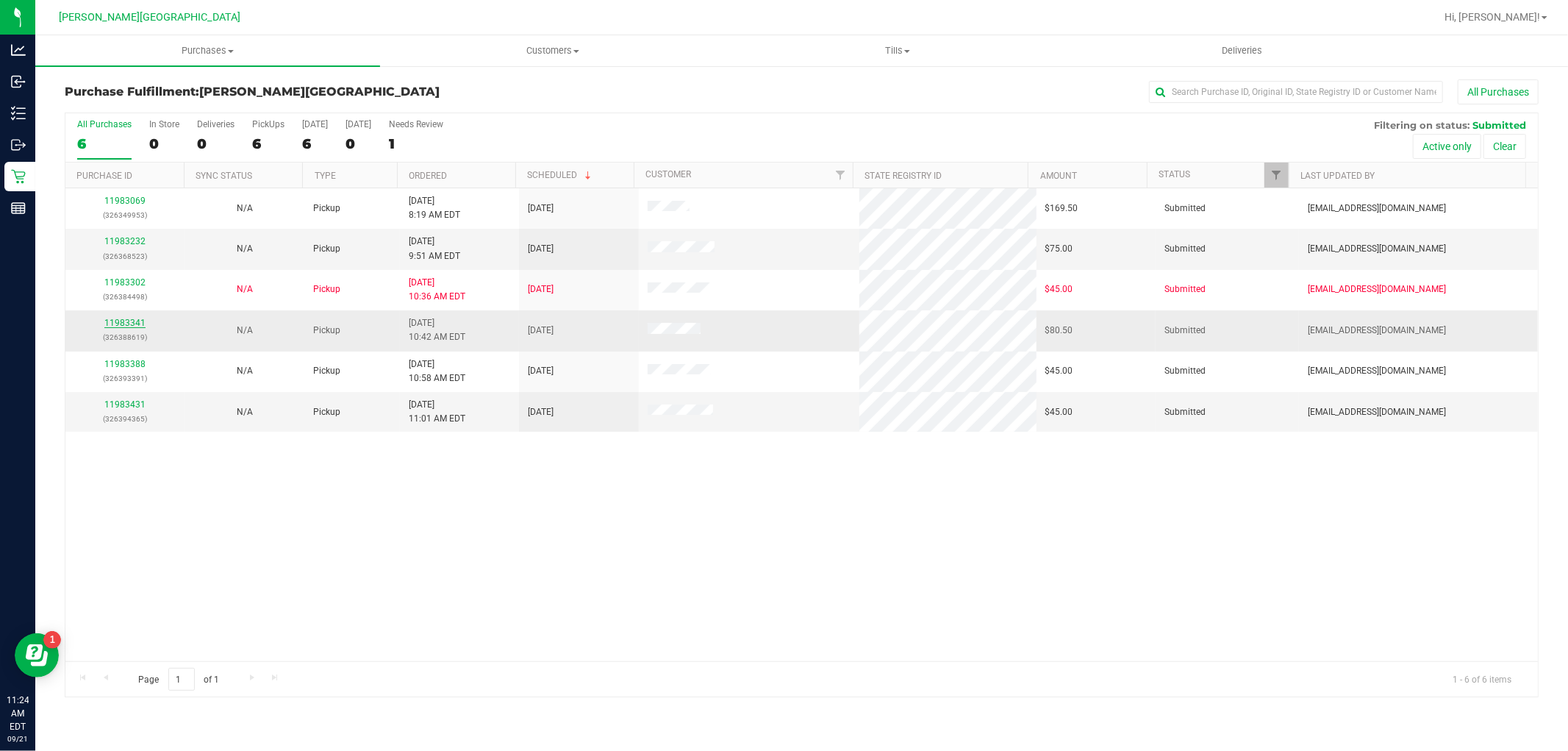
click at [112, 328] on link "11983341" at bounding box center [125, 323] width 42 height 10
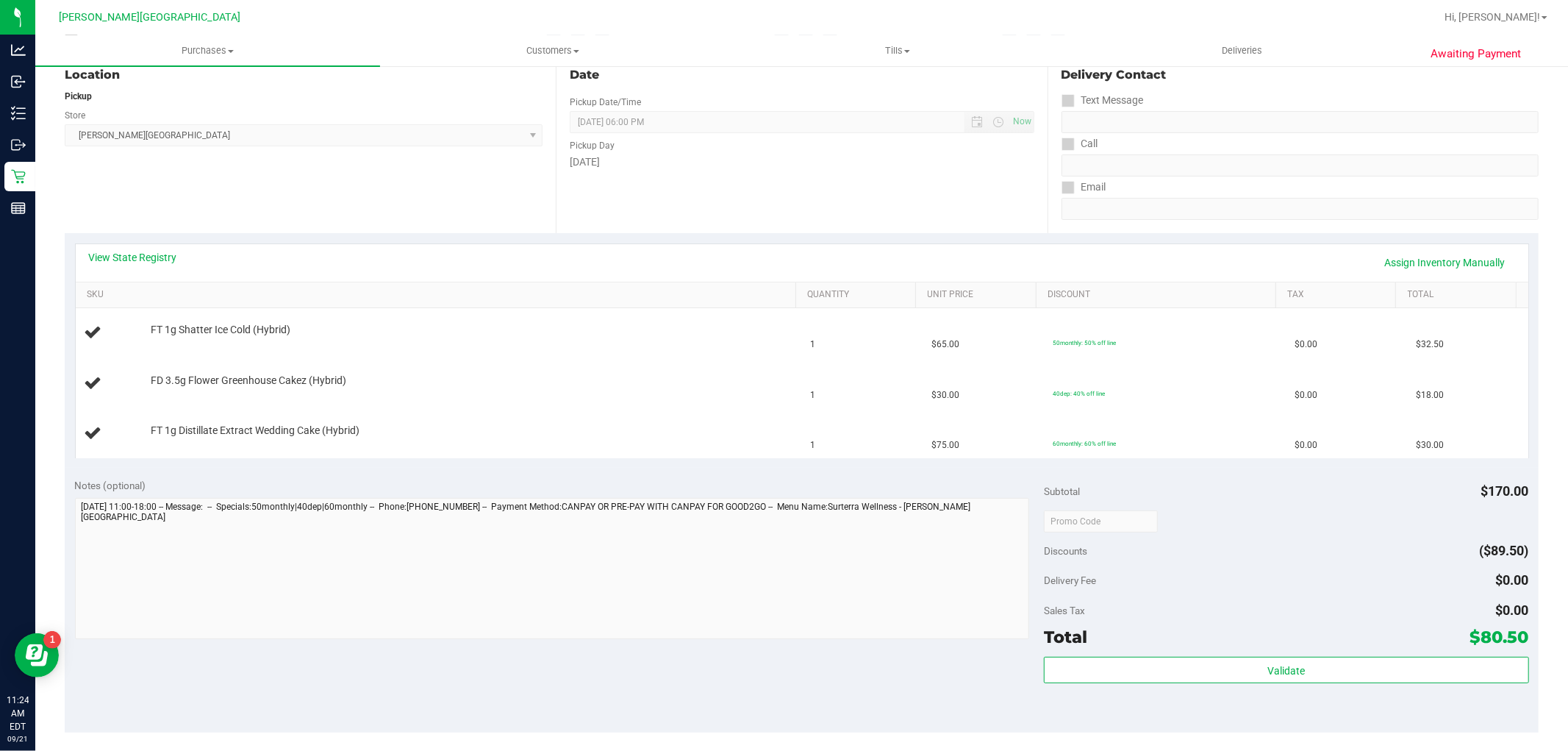
scroll to position [408, 0]
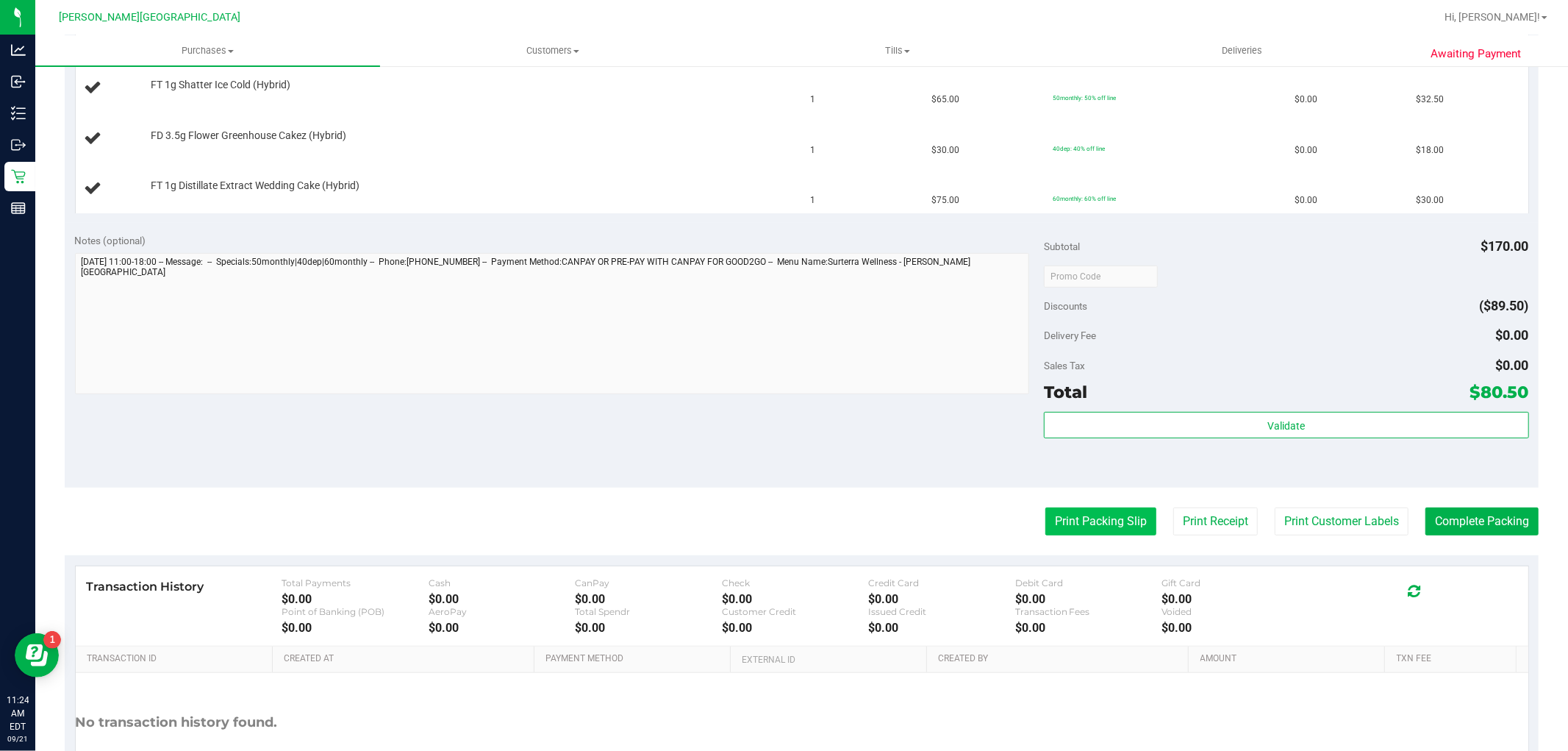
click at [1056, 511] on button "Print Packing Slip" at bounding box center [1100, 521] width 111 height 28
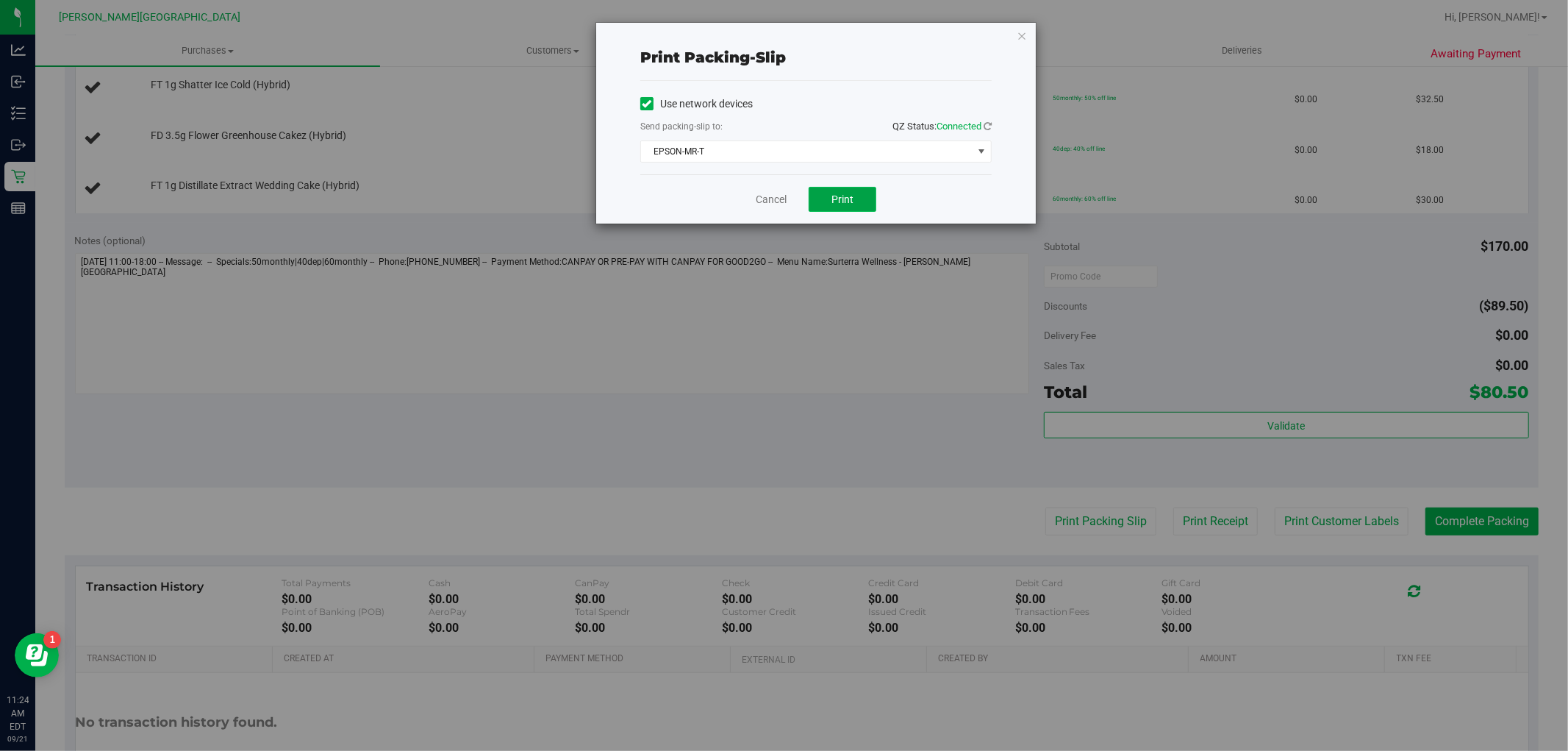
click at [833, 210] on button "Print" at bounding box center [842, 198] width 68 height 25
click at [775, 207] on link "Cancel" at bounding box center [771, 199] width 30 height 15
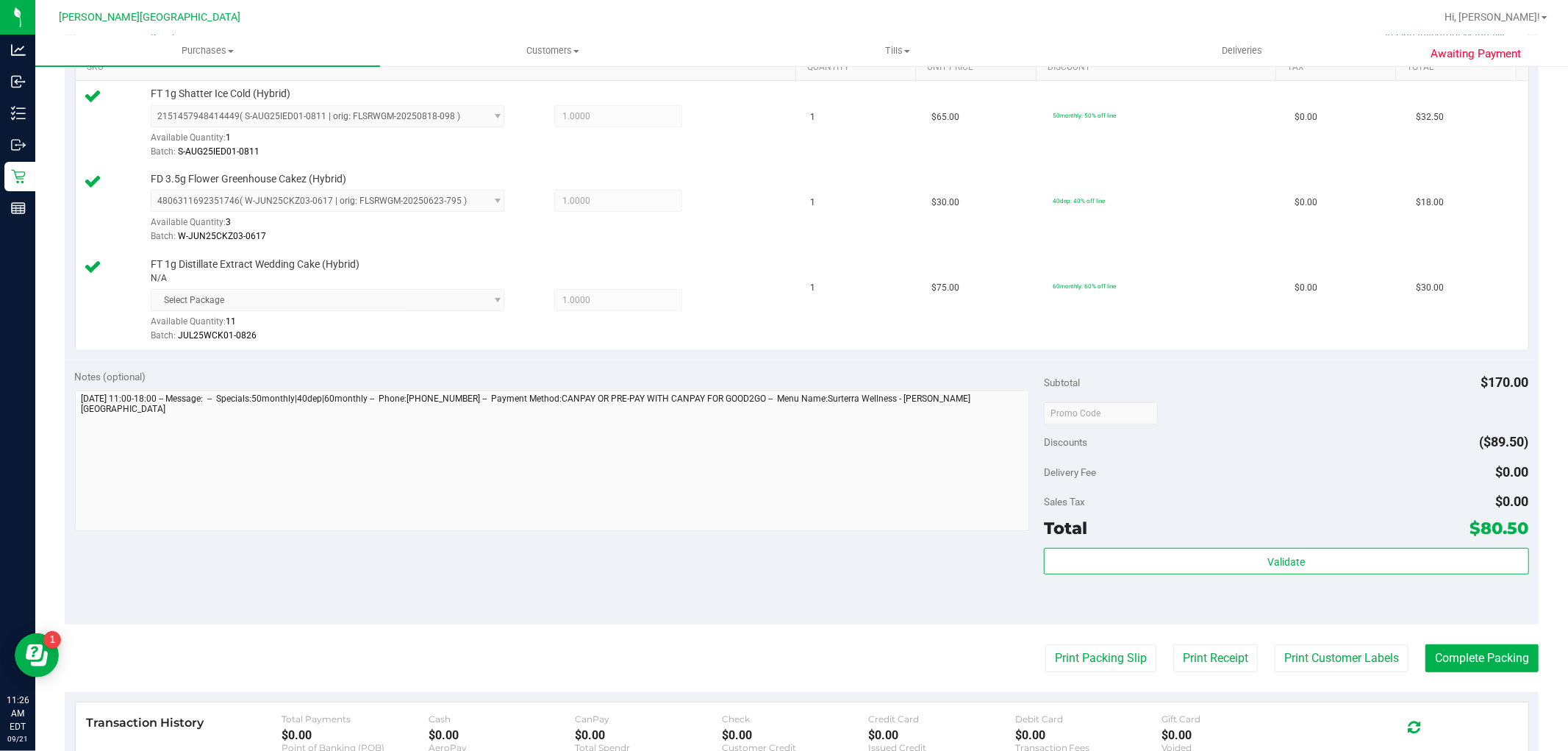
scroll to position [571, 0]
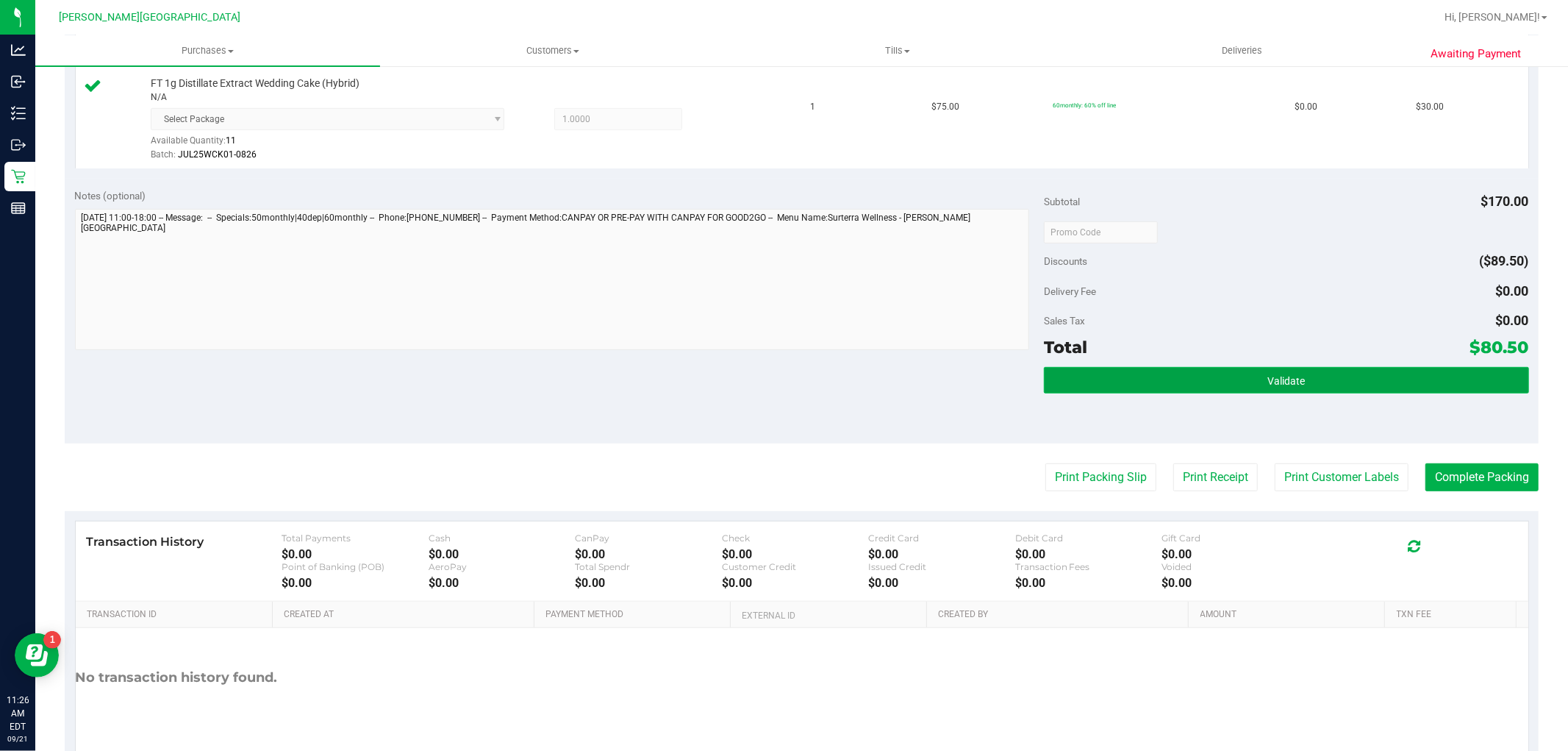
click at [1177, 386] on button "Validate" at bounding box center [1286, 380] width 485 height 26
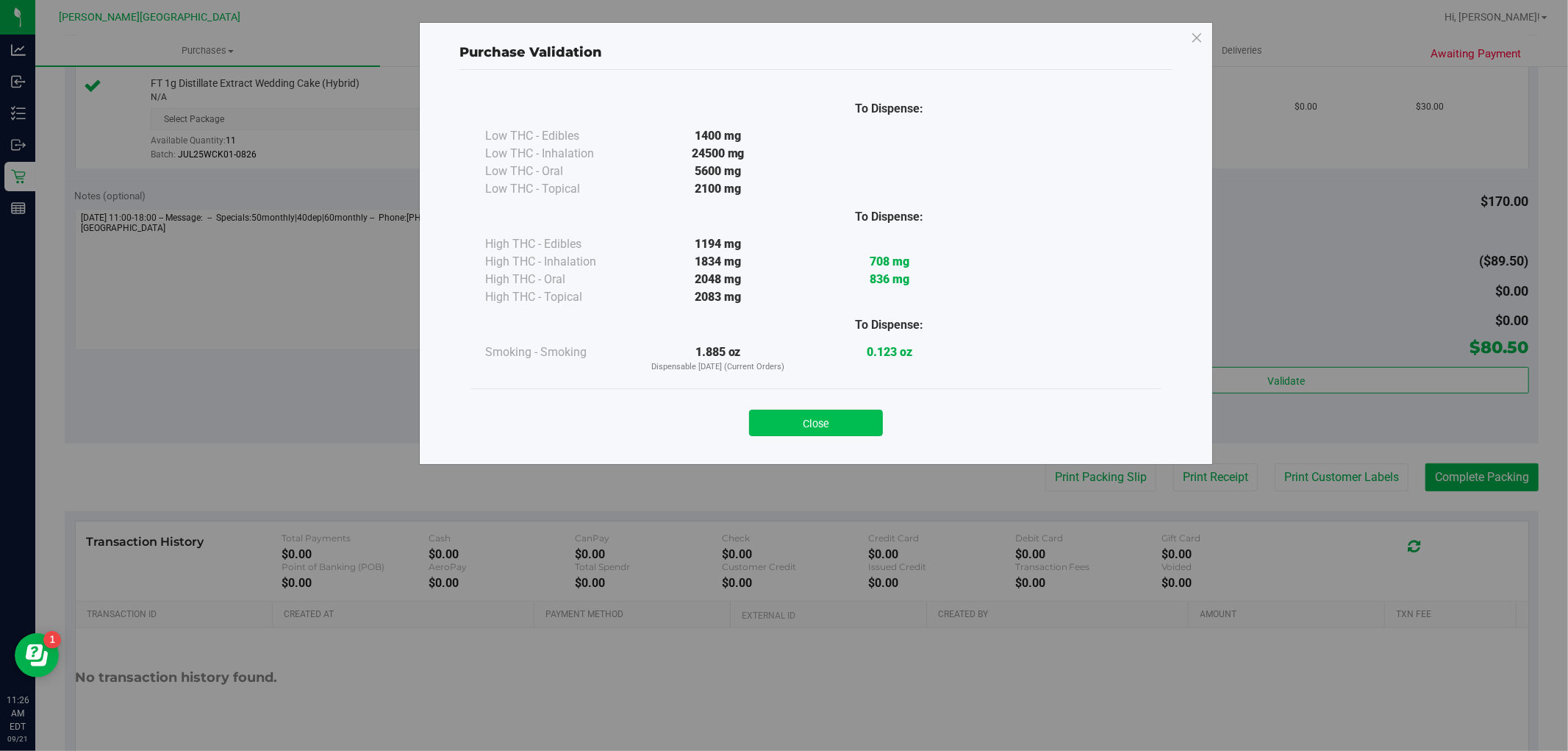
click at [876, 414] on button "Close" at bounding box center [816, 422] width 134 height 26
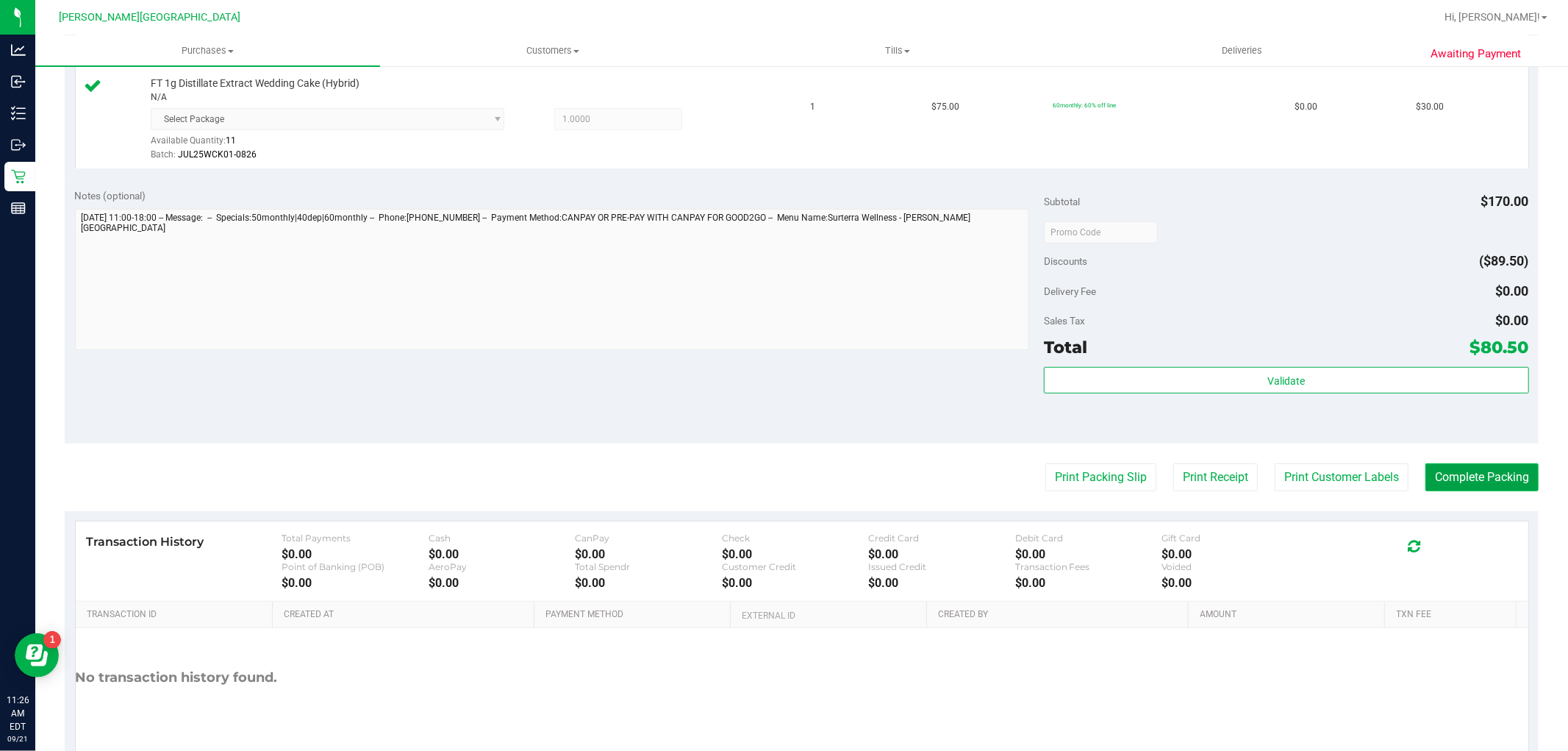
click at [1452, 476] on button "Complete Packing" at bounding box center [1482, 477] width 114 height 28
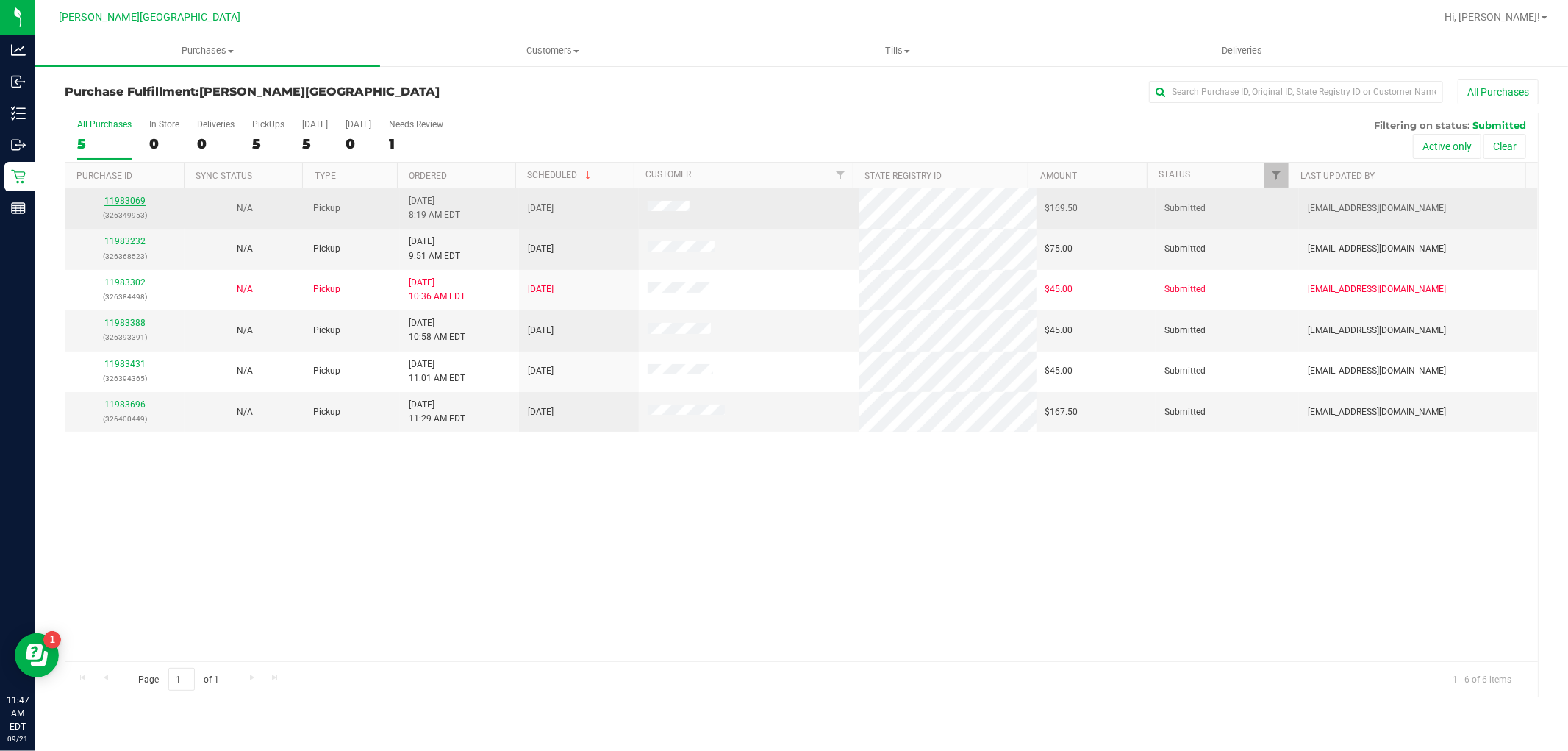
click at [140, 204] on link "11983069" at bounding box center [125, 201] width 42 height 10
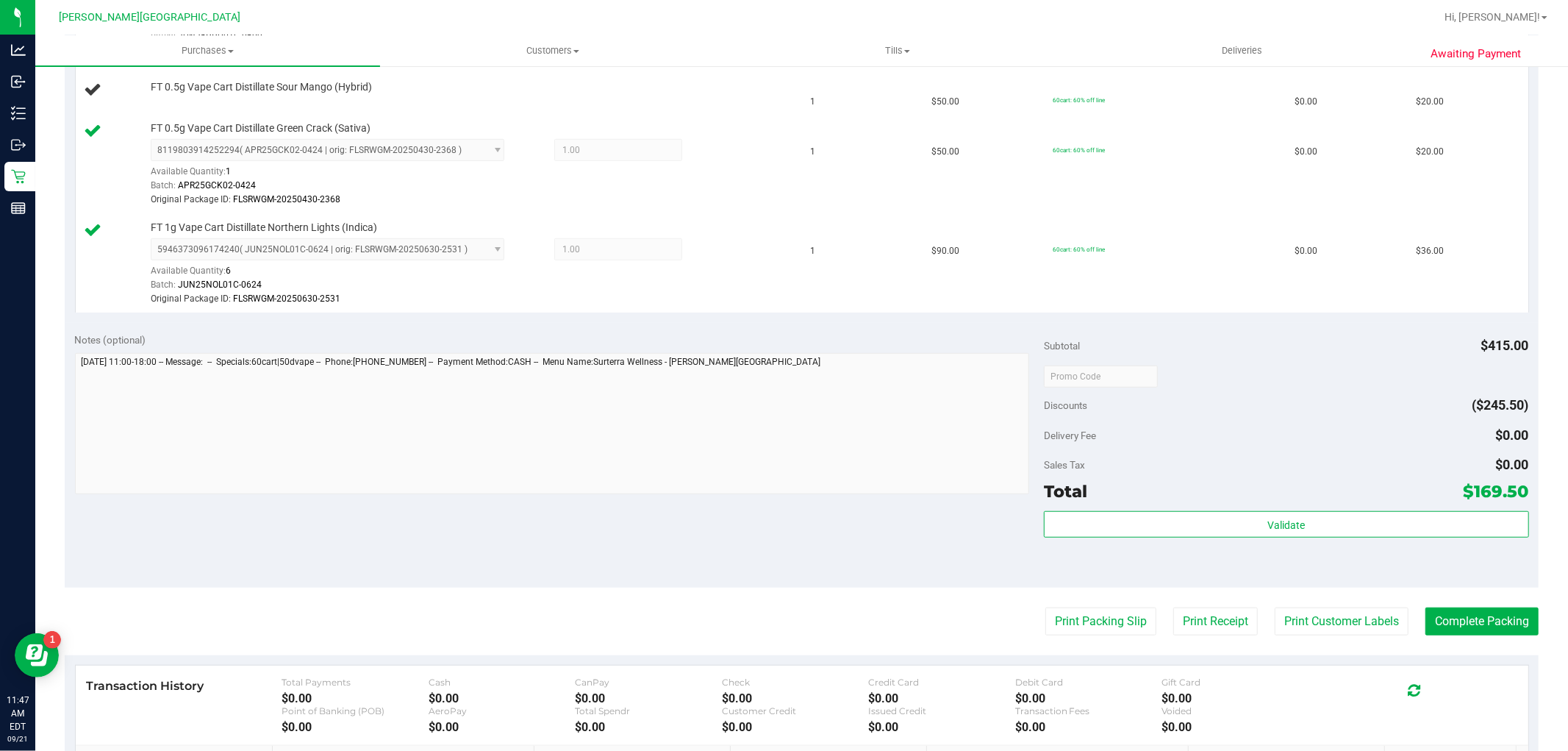
scroll to position [817, 0]
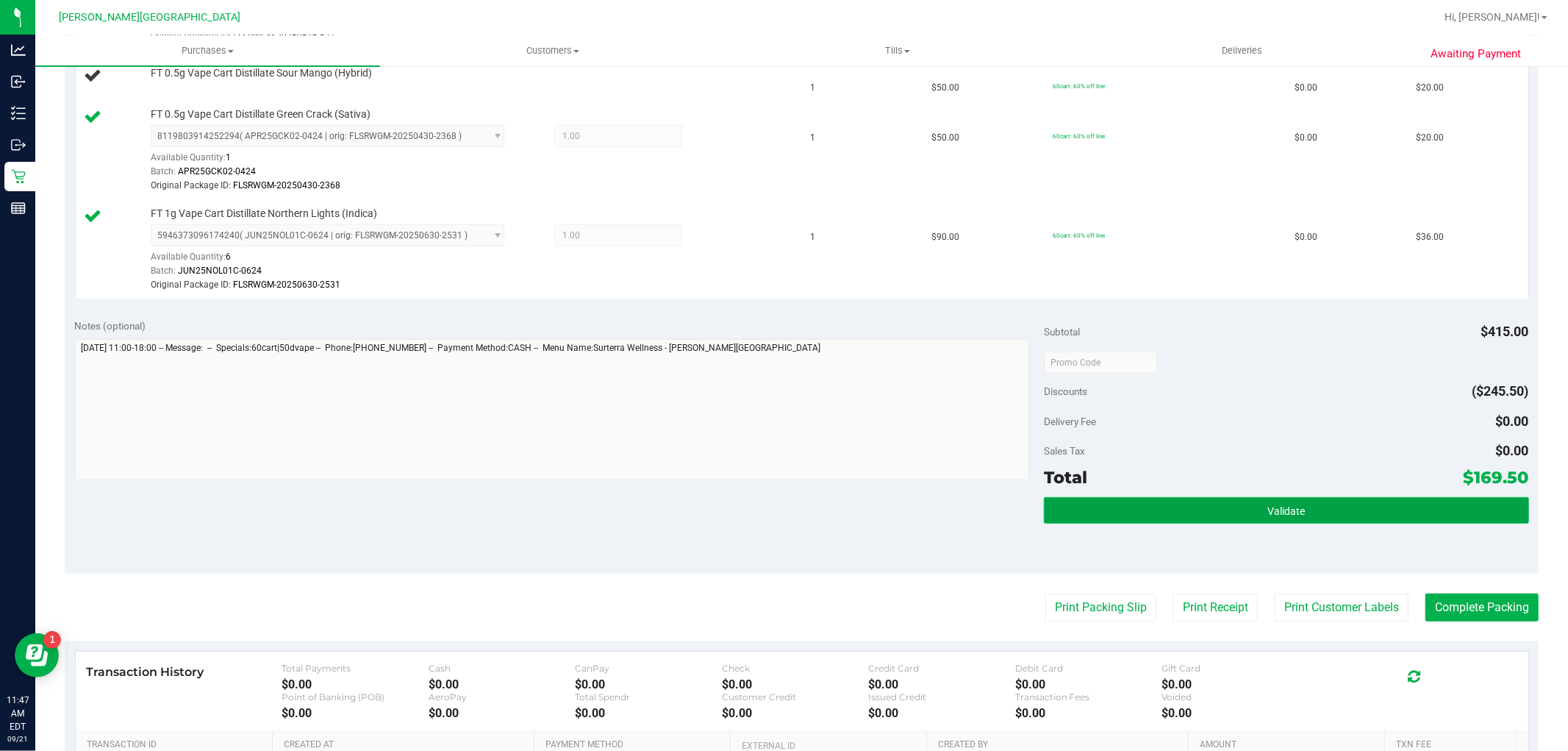
click at [1144, 510] on button "Validate" at bounding box center [1286, 509] width 485 height 26
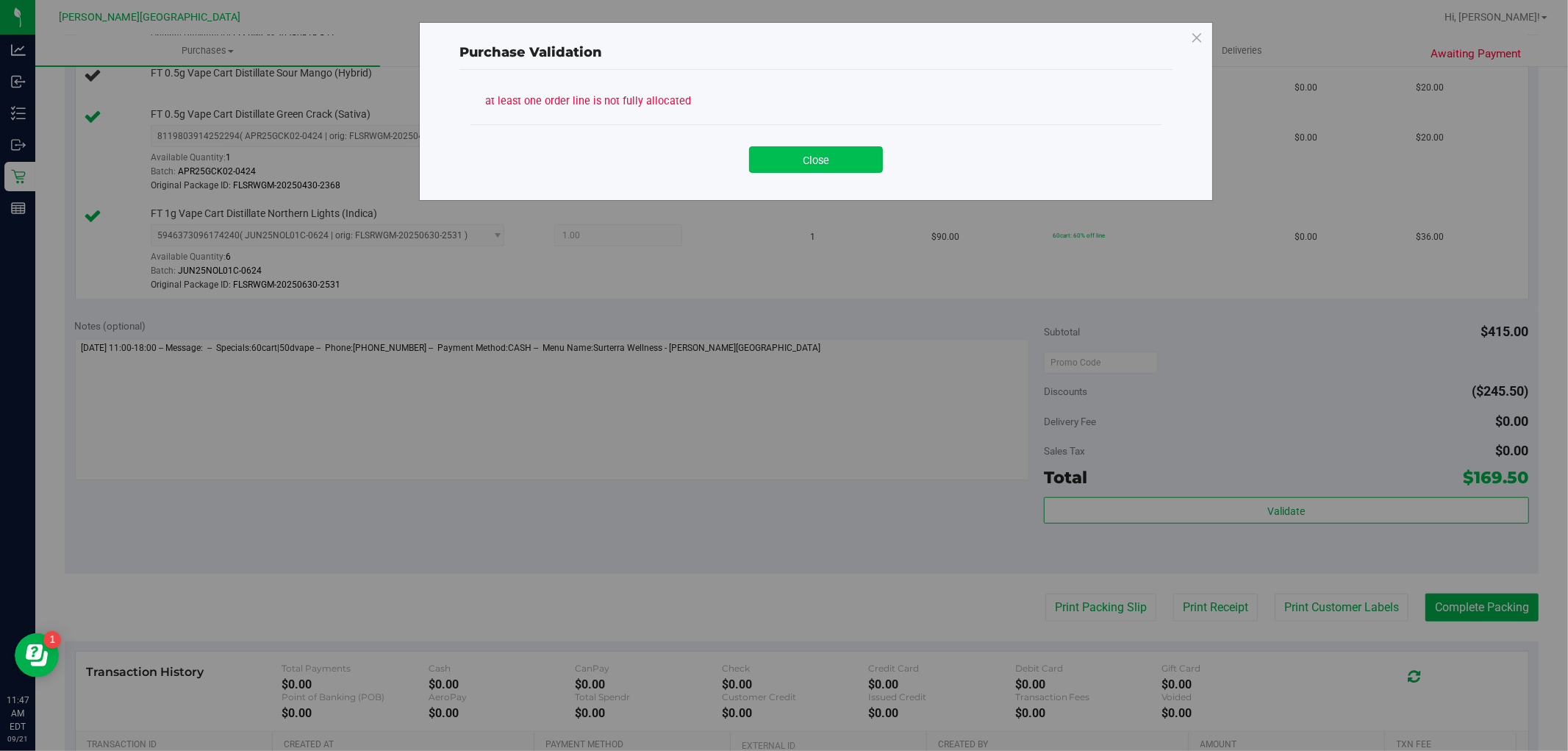
click at [819, 164] on button "Close" at bounding box center [816, 159] width 134 height 26
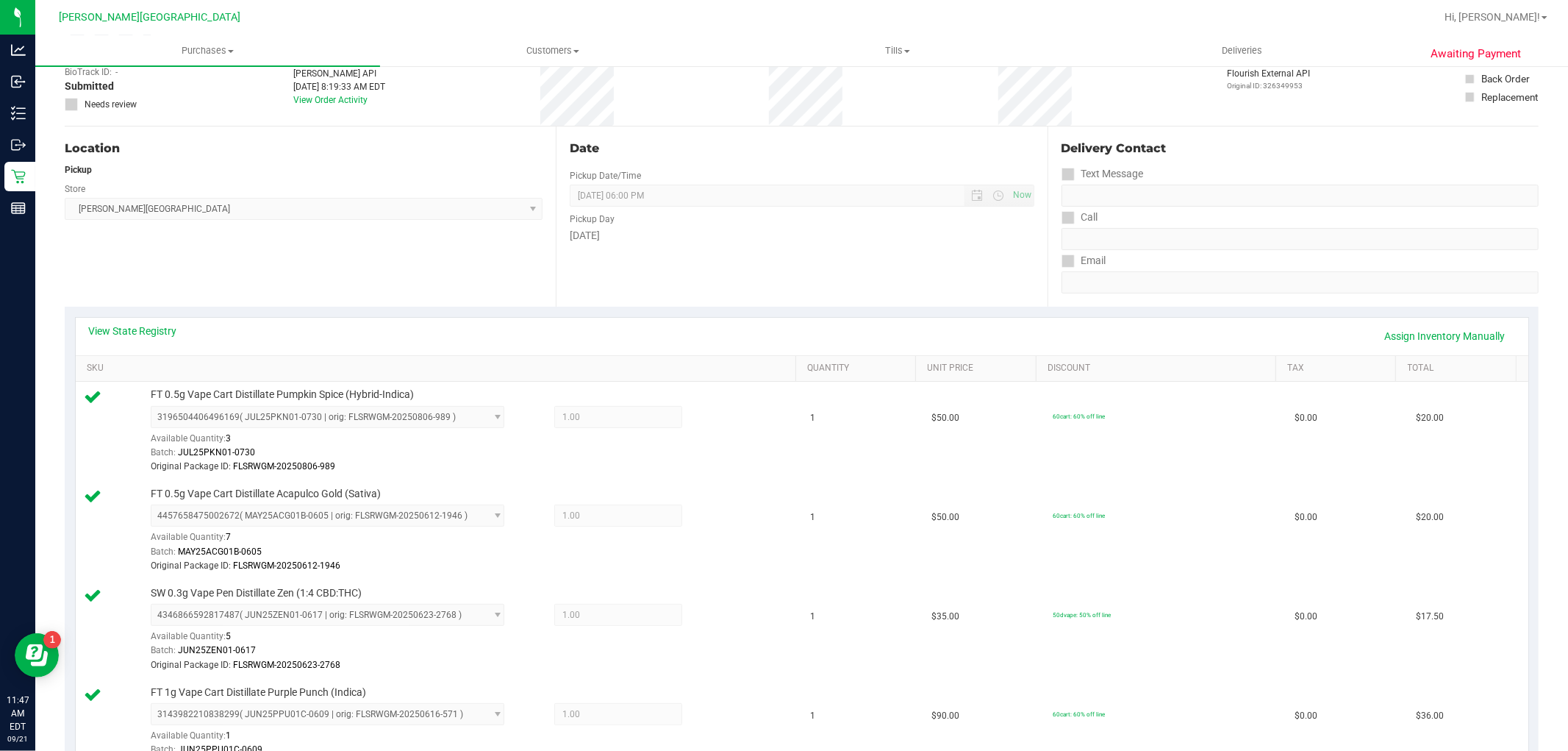
scroll to position [0, 0]
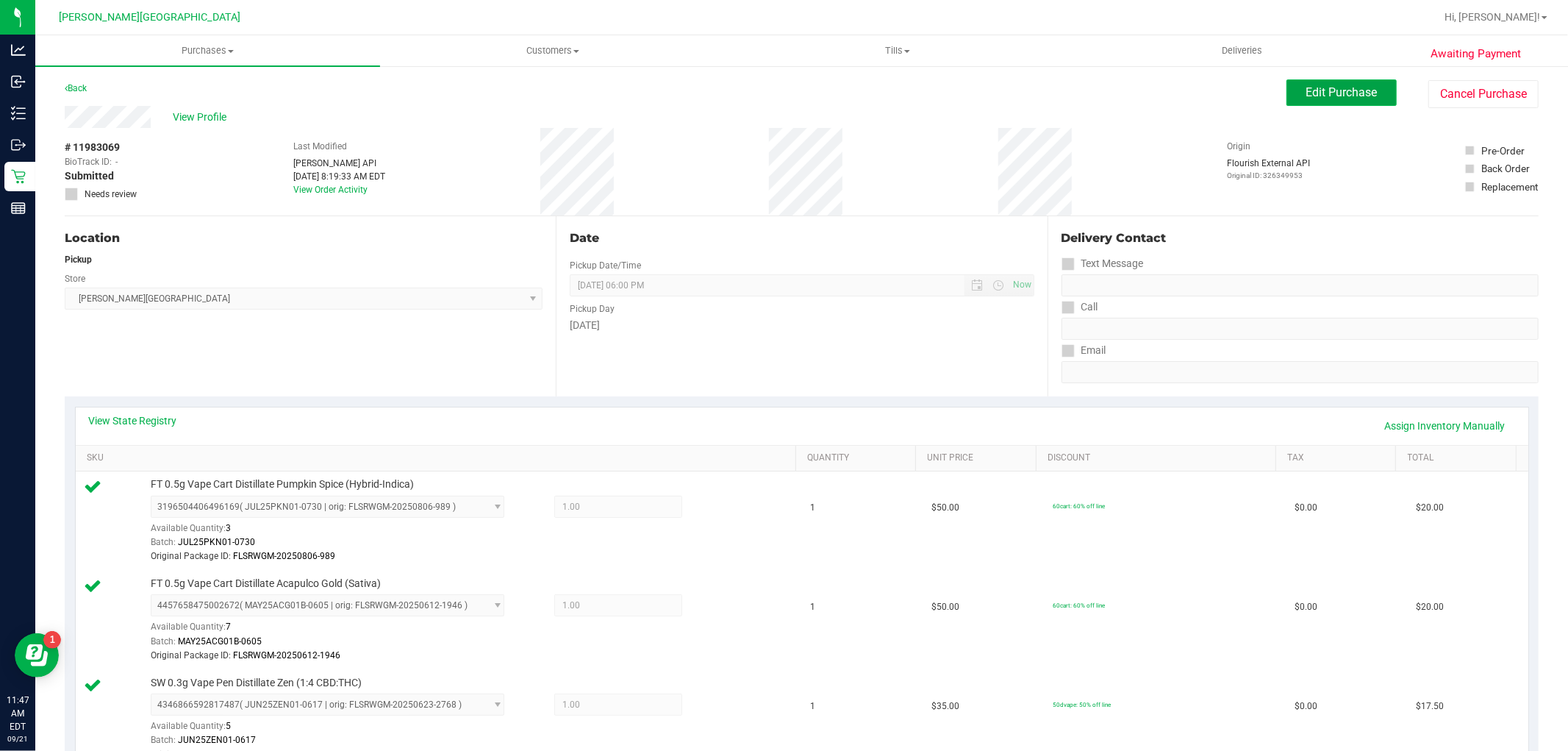
click at [1312, 86] on span "Edit Purchase" at bounding box center [1342, 92] width 71 height 14
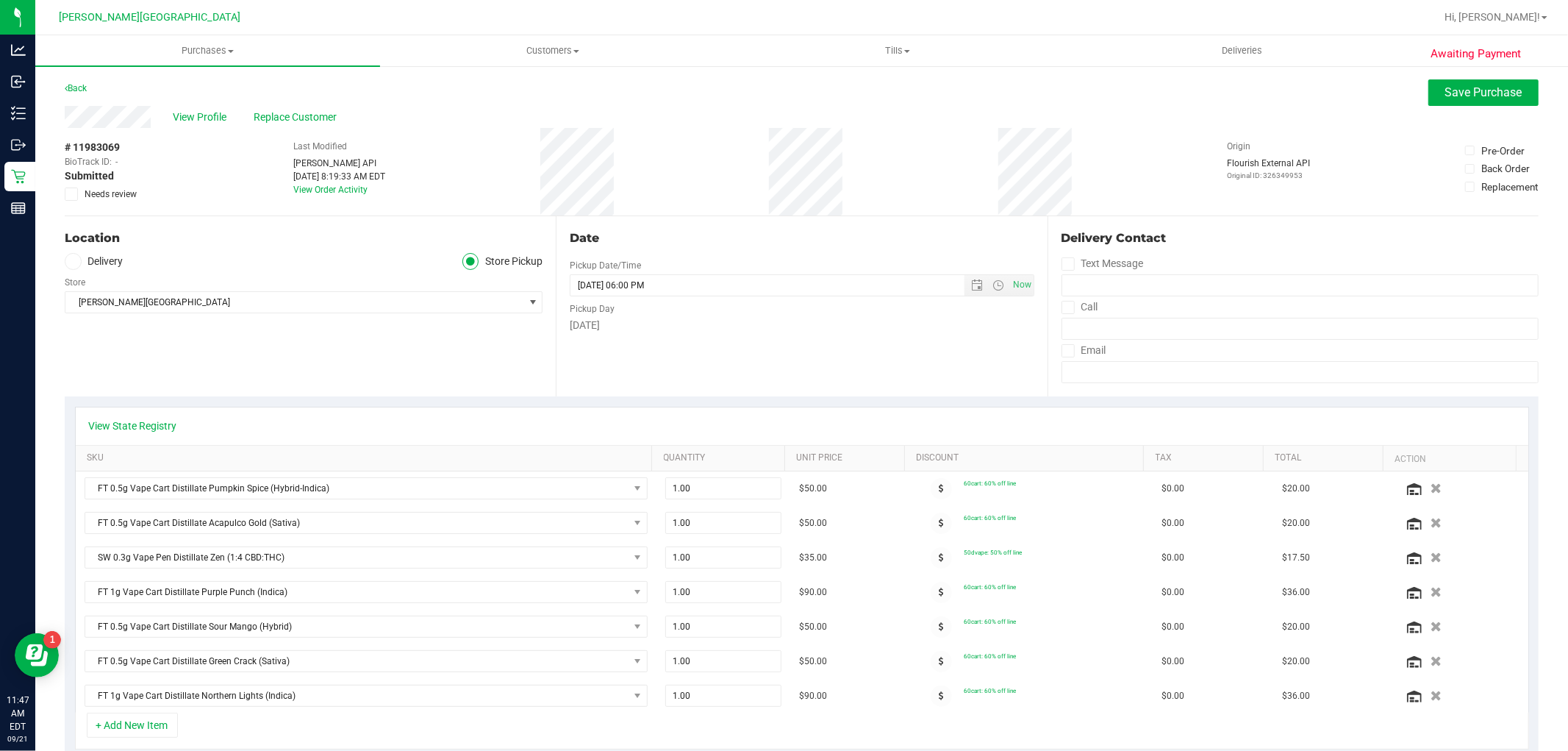
click at [72, 194] on icon at bounding box center [71, 194] width 9 height 0
click at [0, 0] on input "Needs review" at bounding box center [0, 0] width 0 height 0
click at [1445, 89] on span "Save Purchase" at bounding box center [1483, 92] width 77 height 14
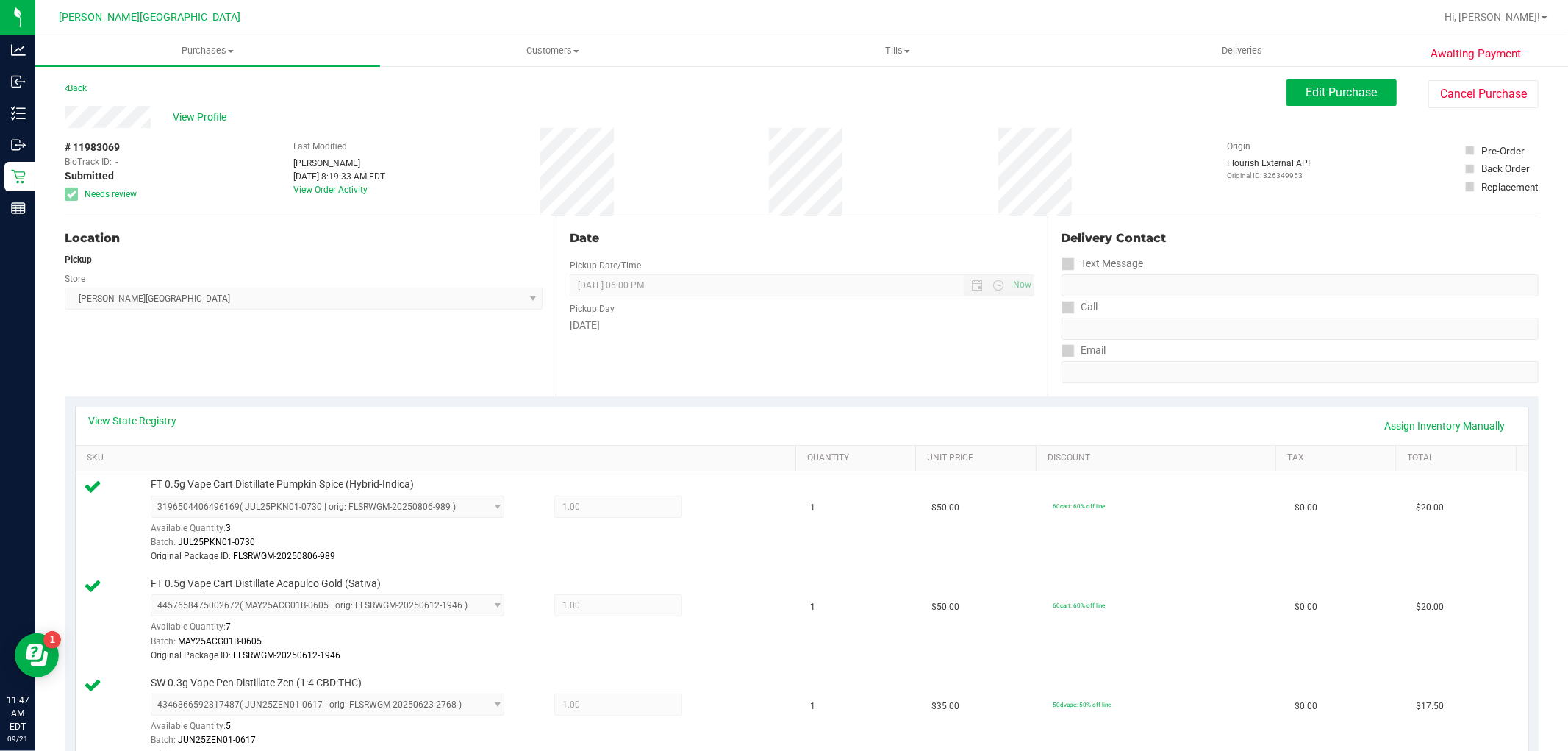
drag, startPoint x: 548, startPoint y: 431, endPoint x: 519, endPoint y: 425, distance: 29.6
click at [1334, 96] on span "Edit Purchase" at bounding box center [1342, 92] width 71 height 14
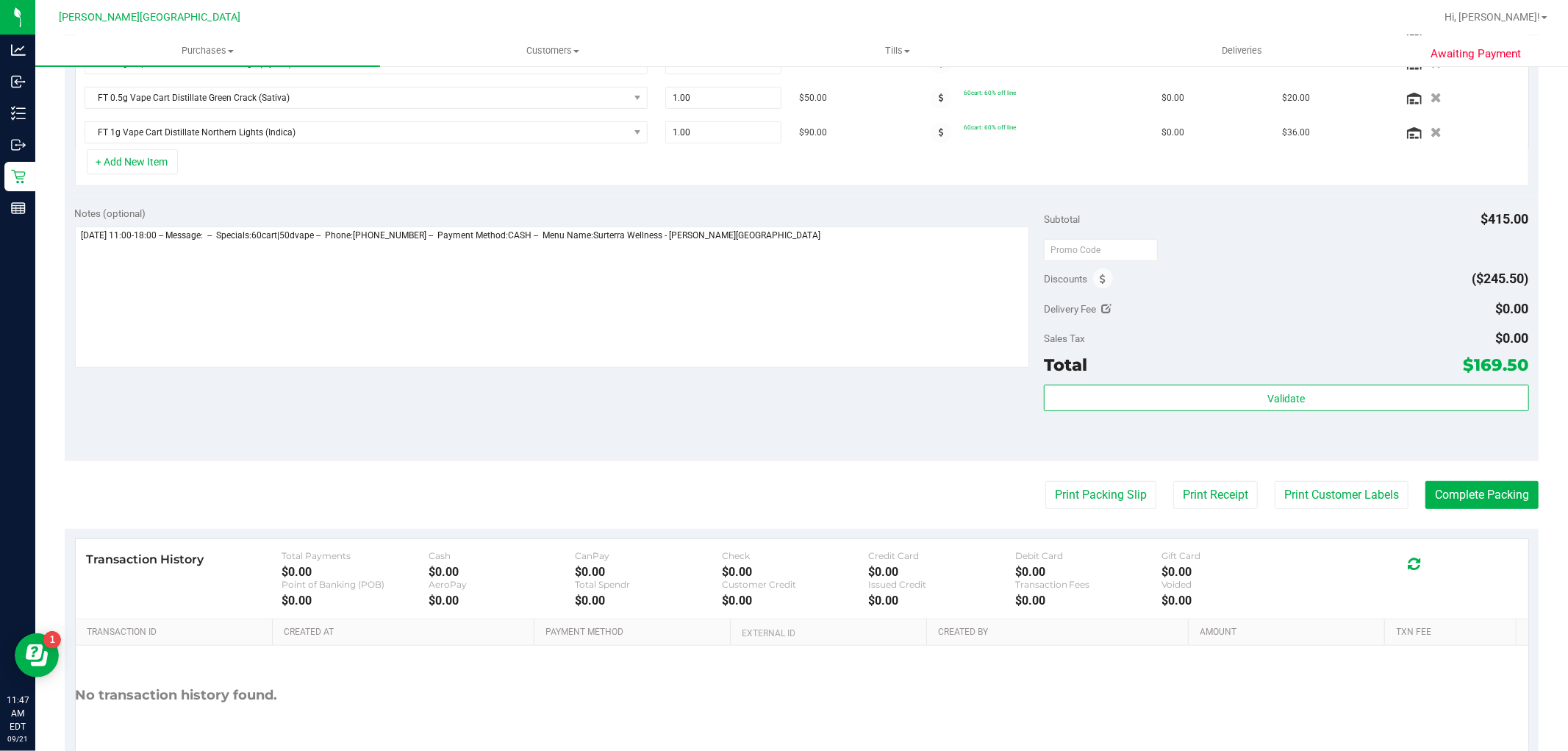
scroll to position [648, 0]
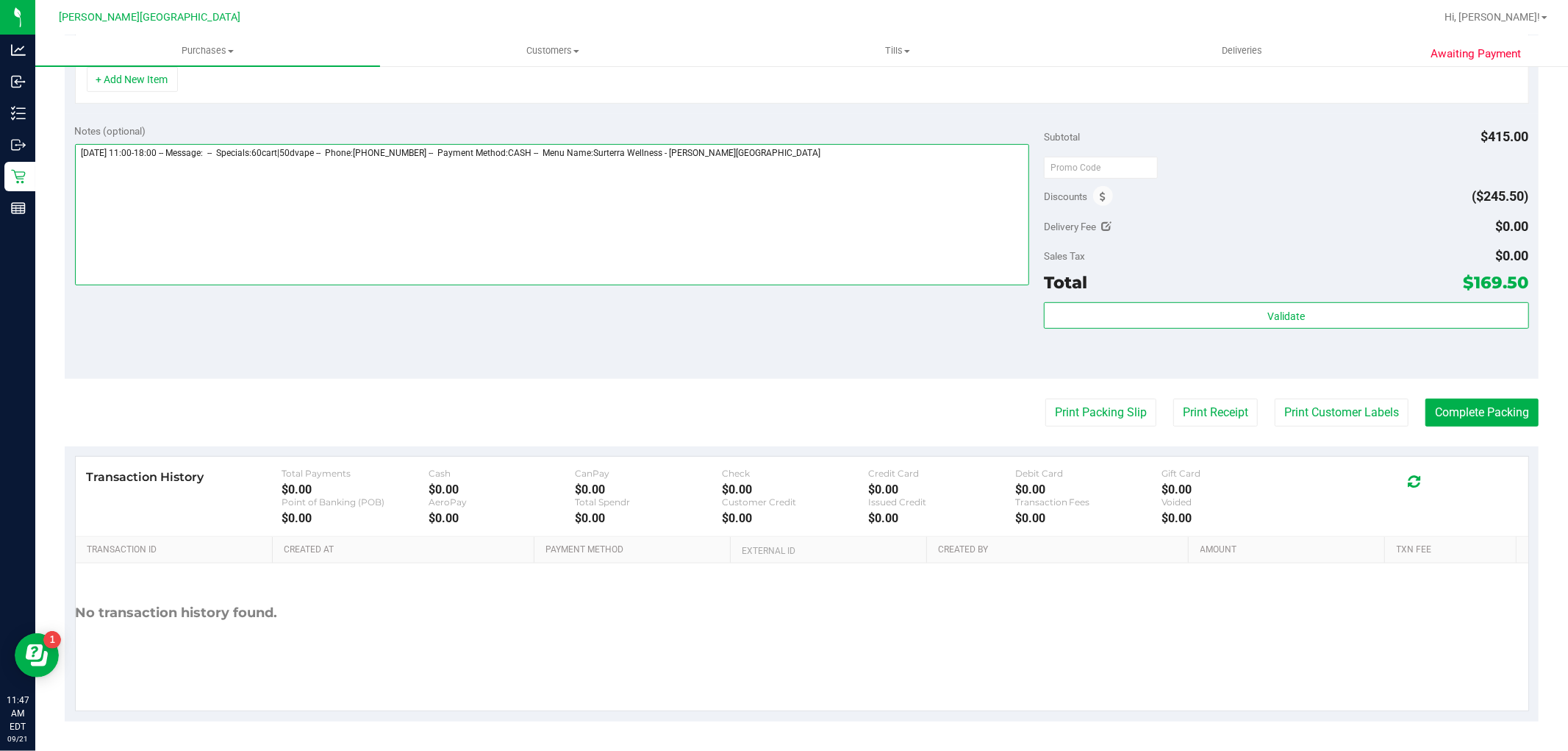
click at [895, 206] on textarea at bounding box center [551, 214] width 955 height 142
type textarea "Sunday 09/21/2025 11:00-18:00 -- Message: -- Specials:60cart|50dvape -- Phone:9…"
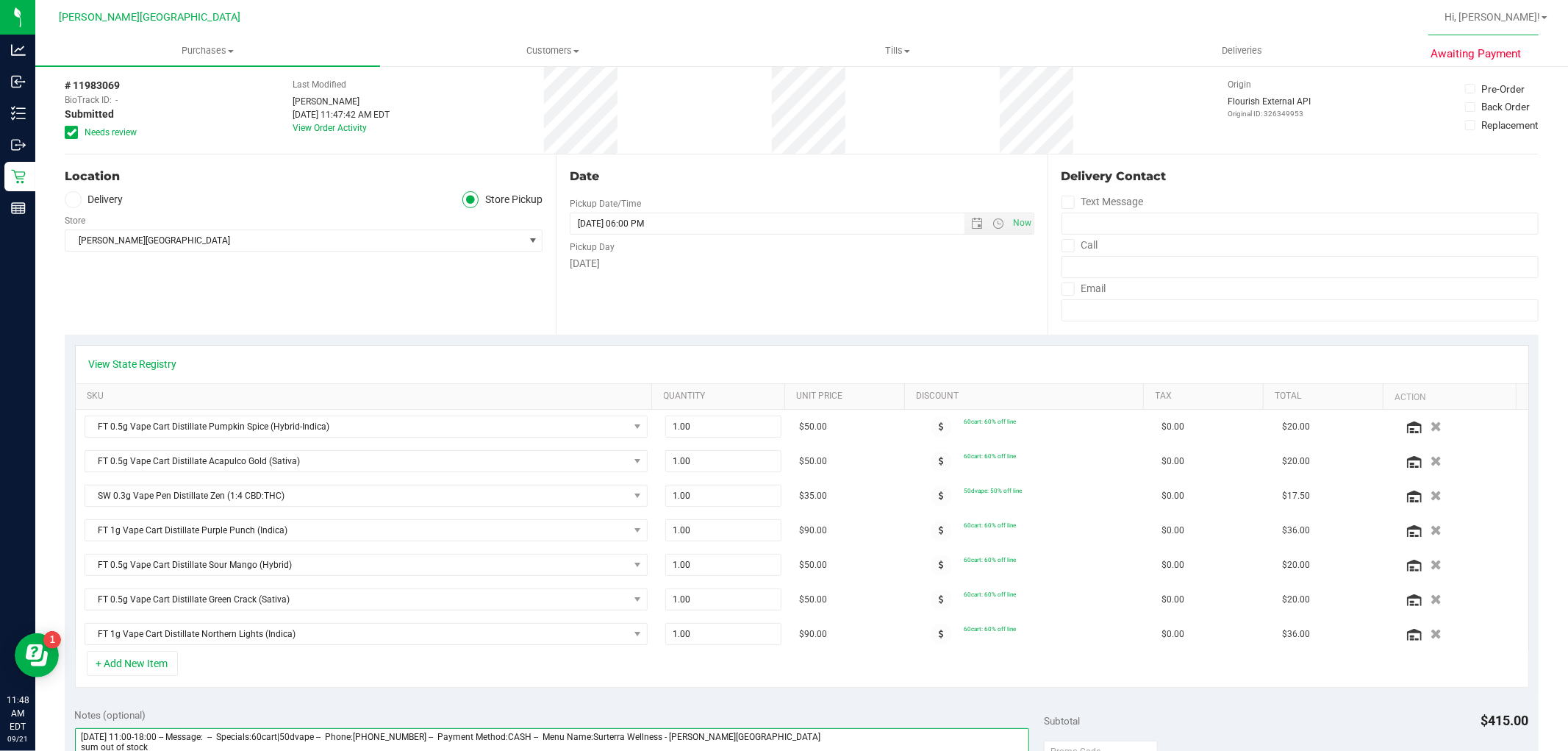
scroll to position [0, 0]
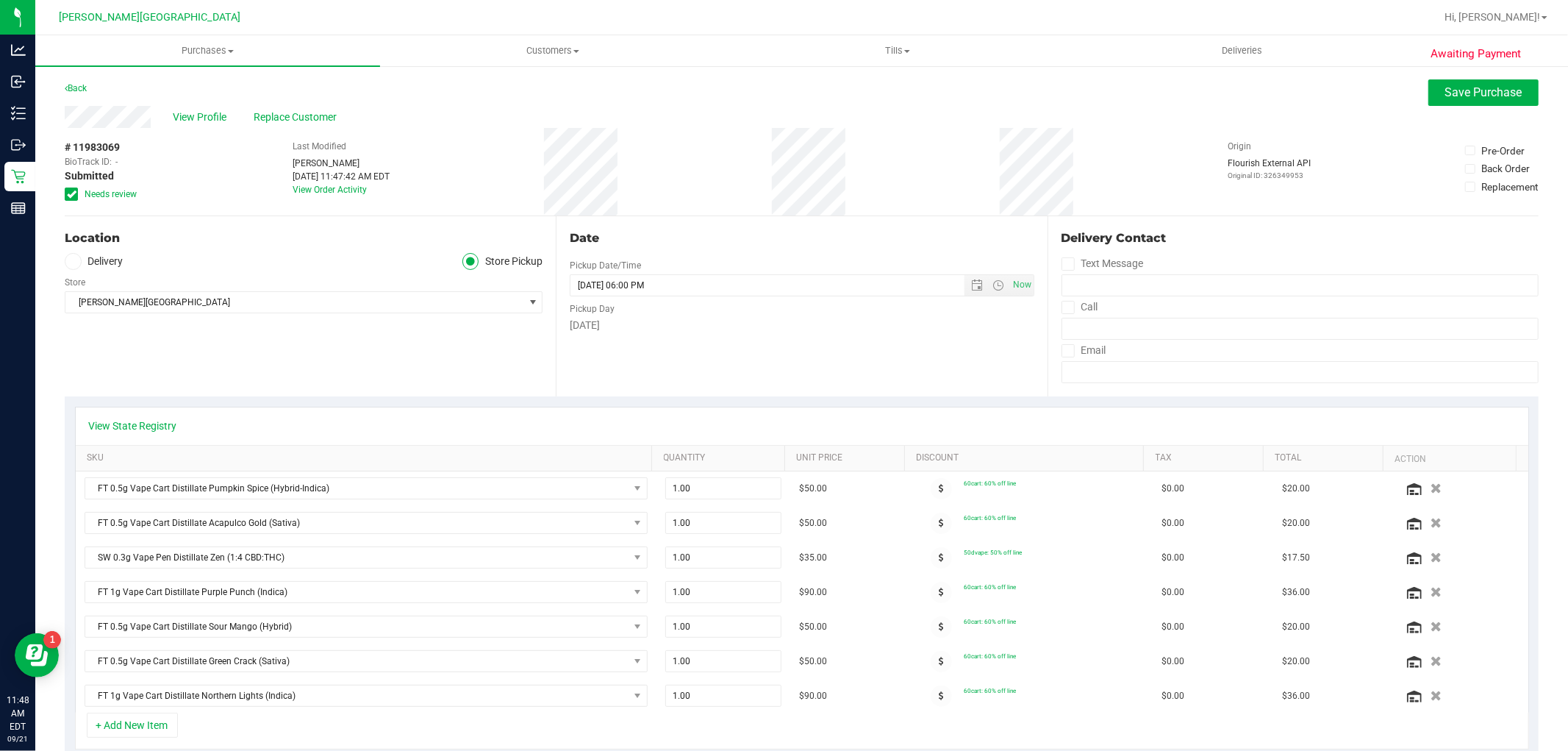
click at [1472, 70] on div "Awaiting Payment Back Save Purchase View Profile Replace Customer # 11983069 Bi…" at bounding box center [801, 730] width 1532 height 1332
click at [1467, 91] on span "Save Purchase" at bounding box center [1483, 92] width 77 height 14
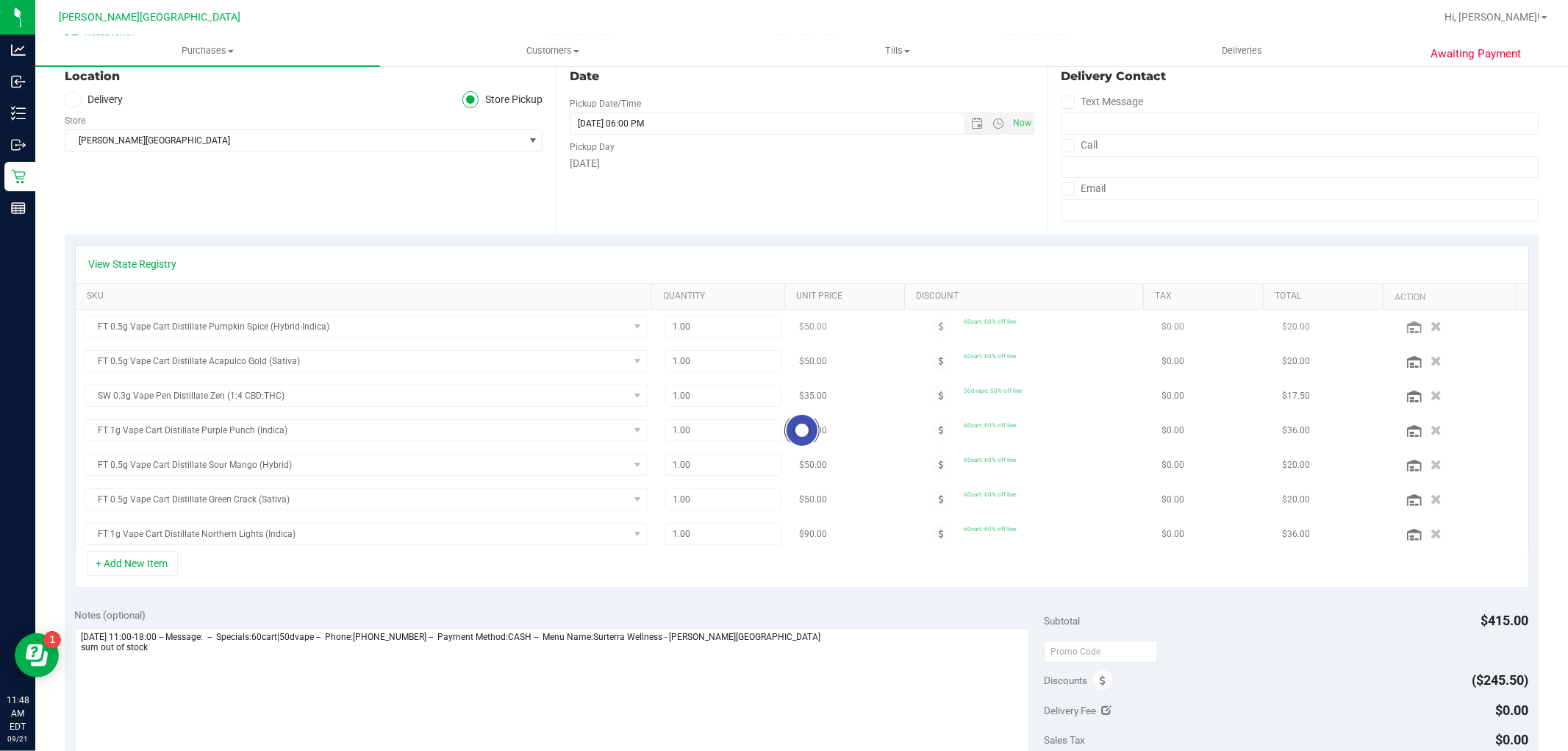
scroll to position [164, 0]
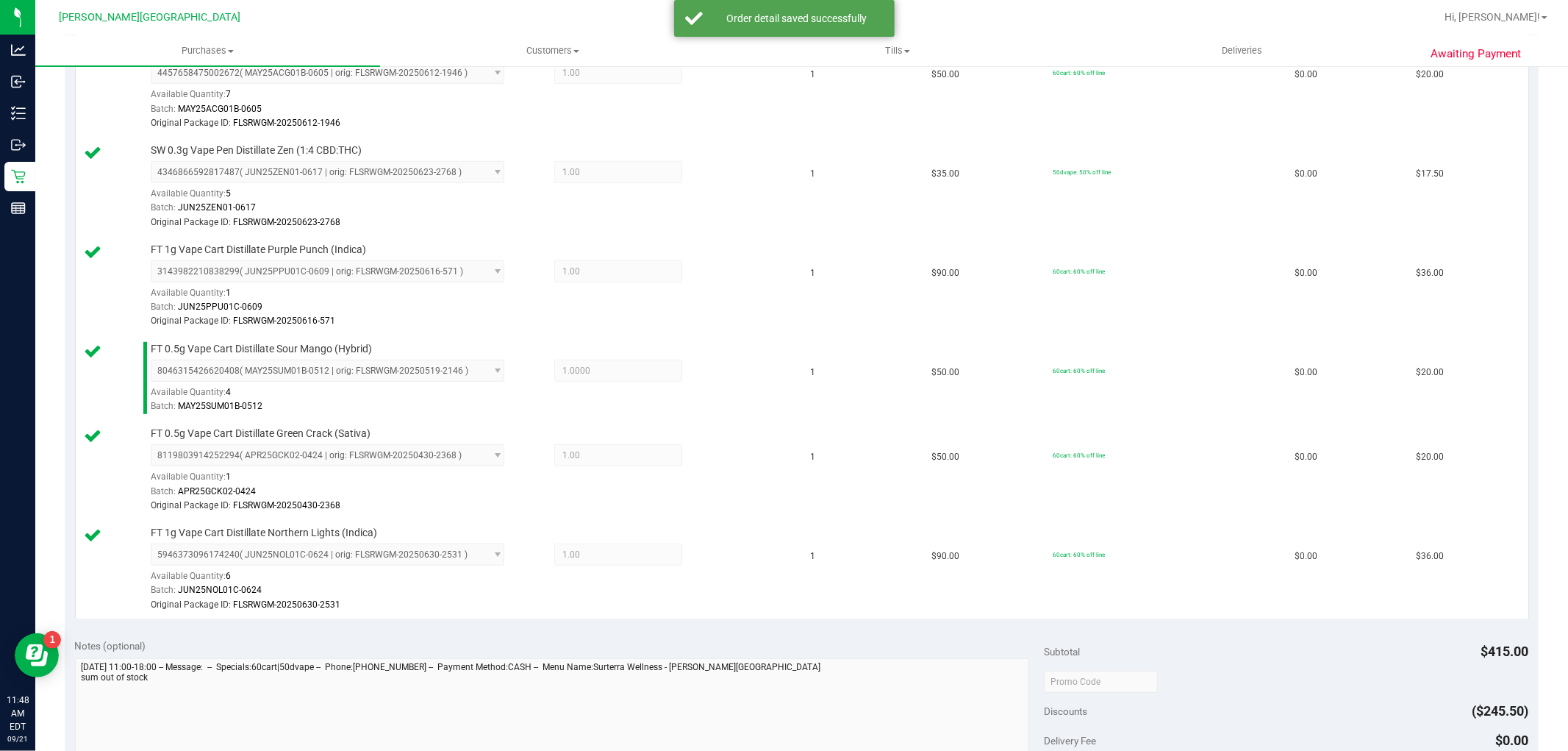
scroll to position [817, 0]
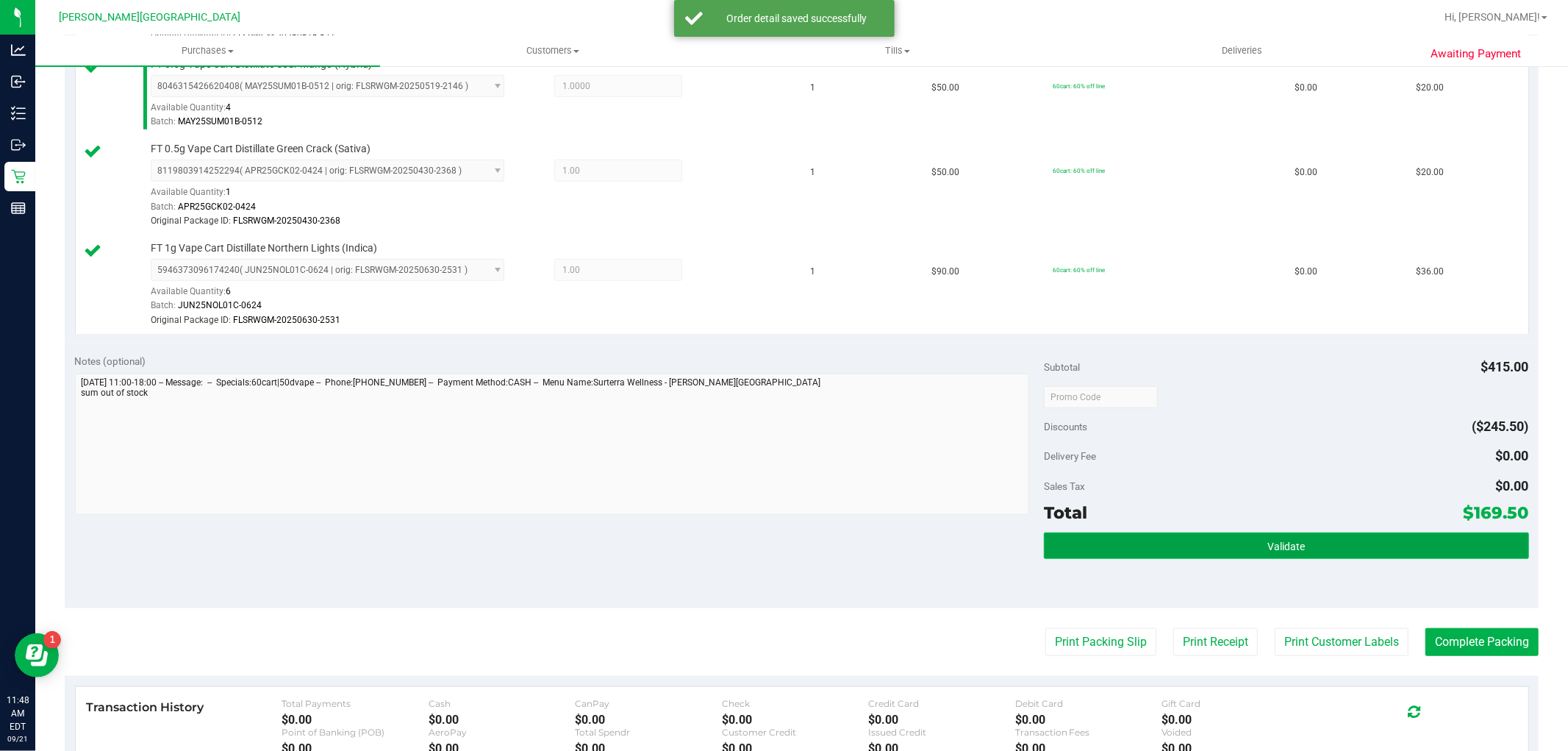
drag, startPoint x: 1135, startPoint y: 542, endPoint x: 1123, endPoint y: 547, distance: 13.0
click at [1135, 542] on button "Validate" at bounding box center [1286, 545] width 485 height 26
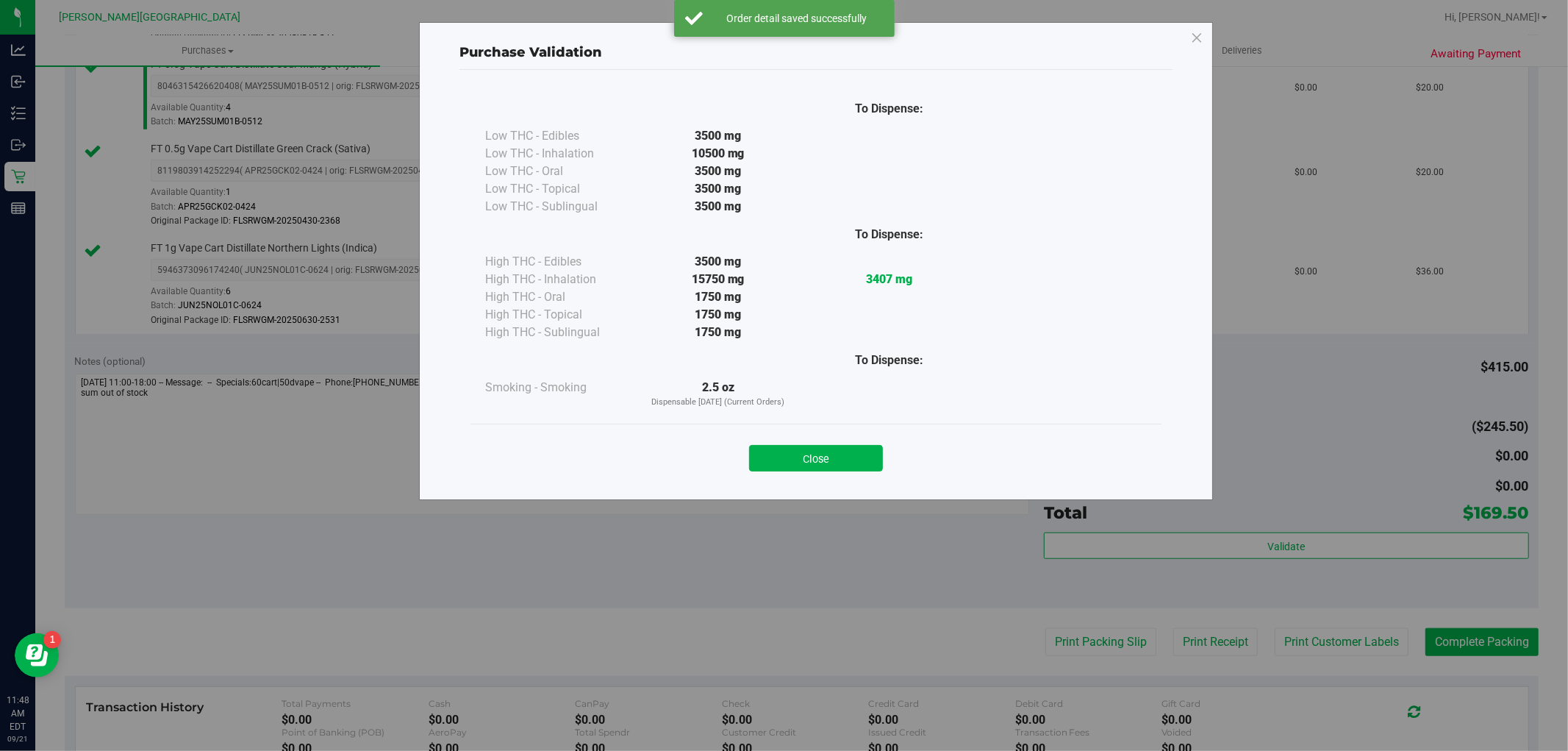
click at [846, 458] on button "Close" at bounding box center [816, 458] width 134 height 26
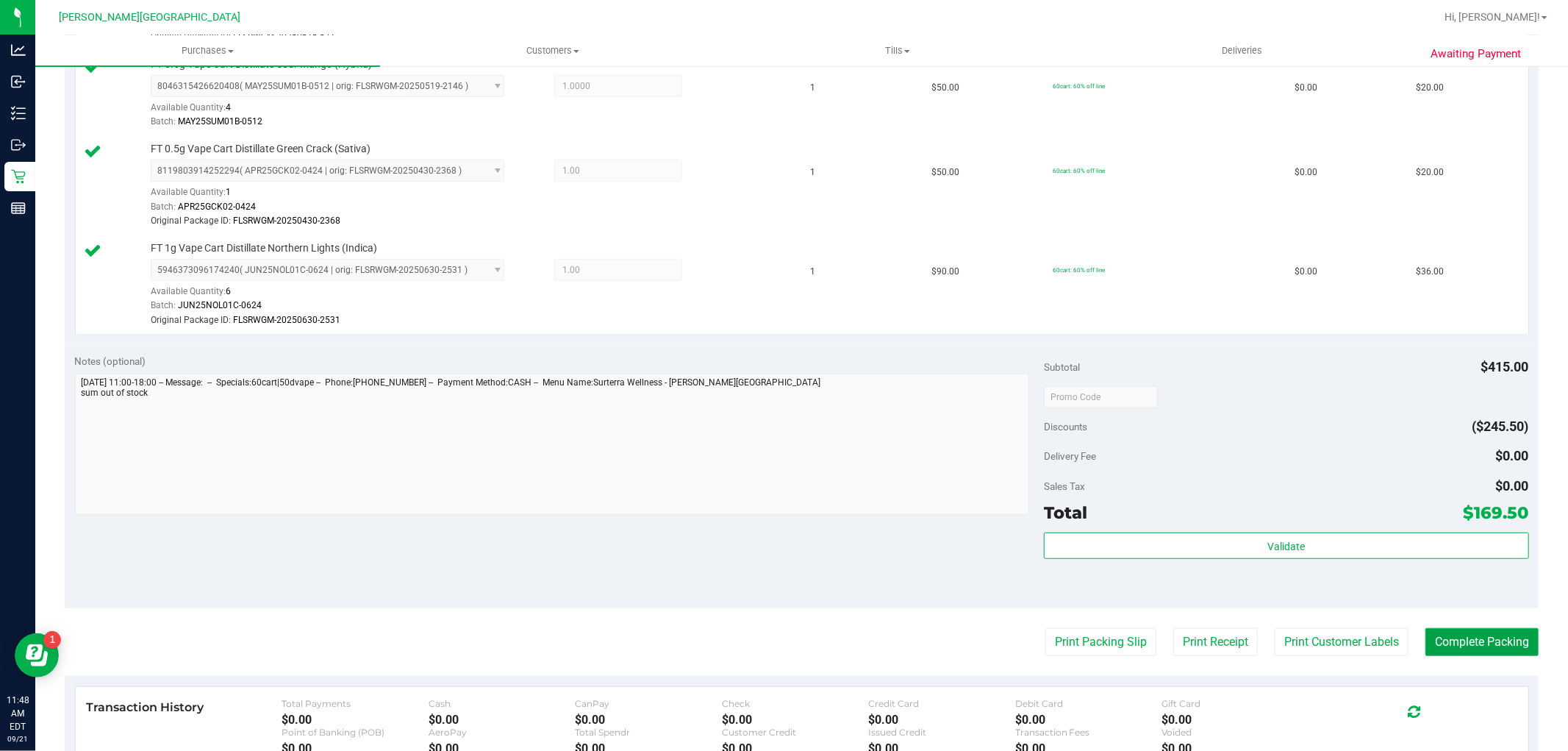
click at [1462, 646] on button "Complete Packing" at bounding box center [1482, 642] width 114 height 28
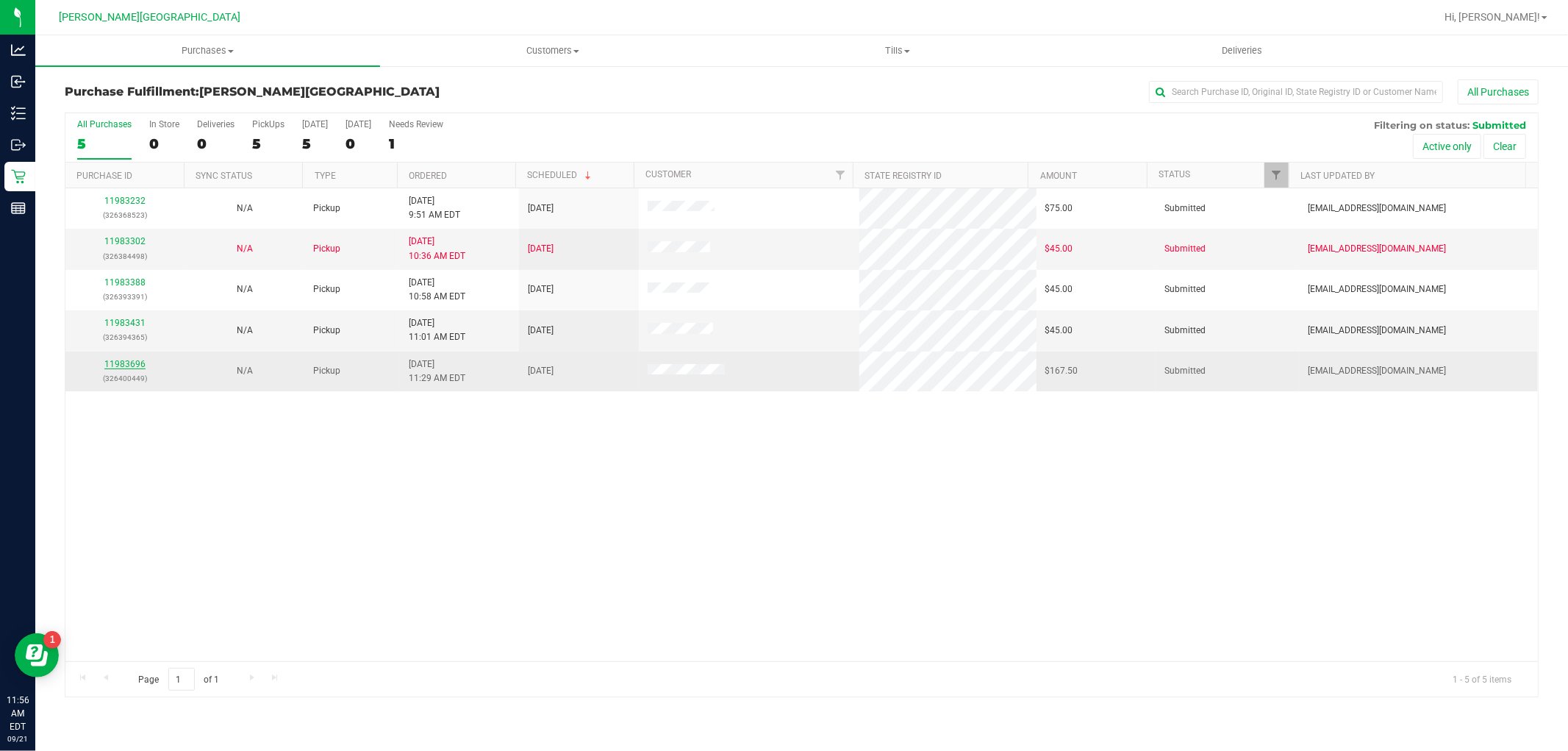
click at [123, 365] on link "11983696" at bounding box center [125, 364] width 42 height 10
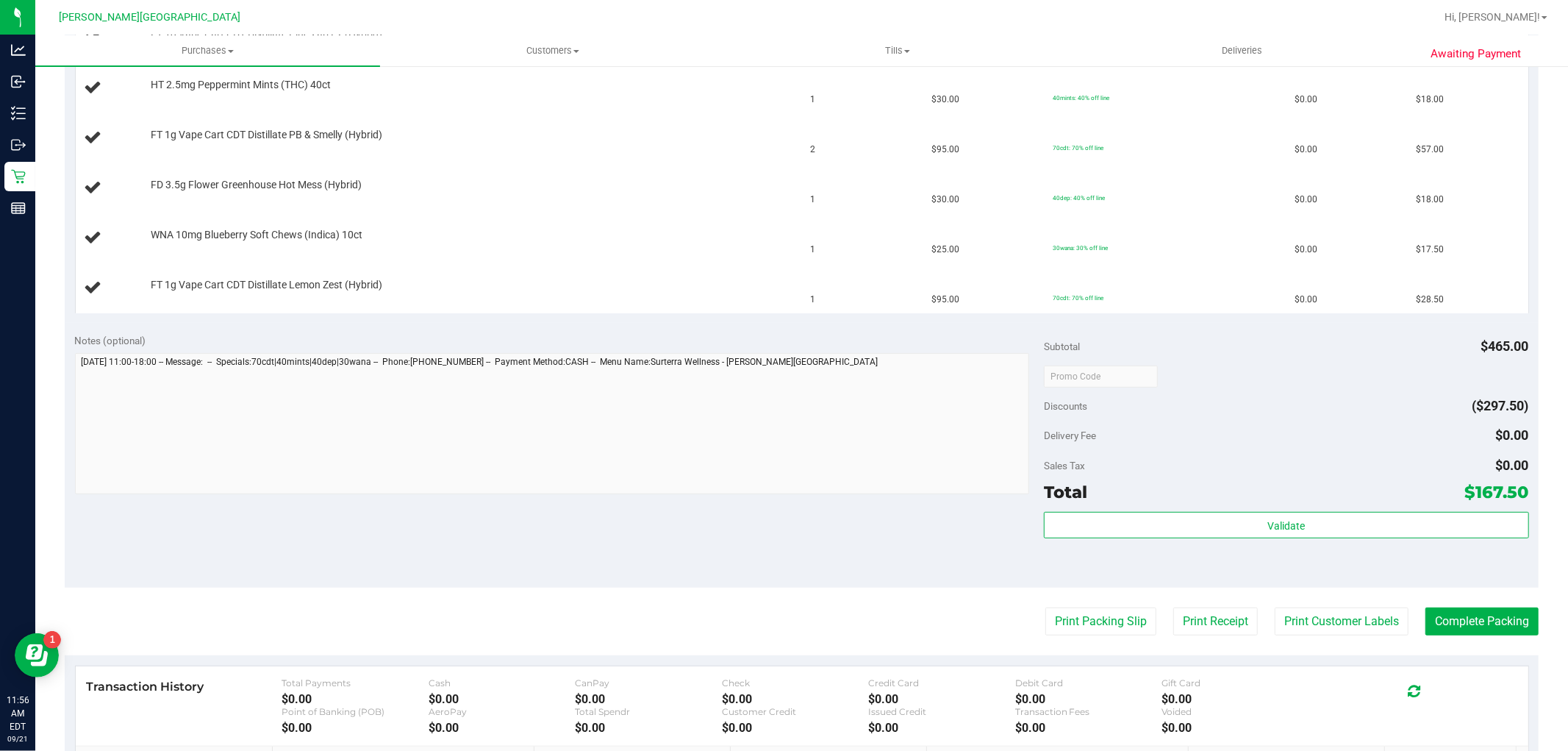
scroll to position [490, 0]
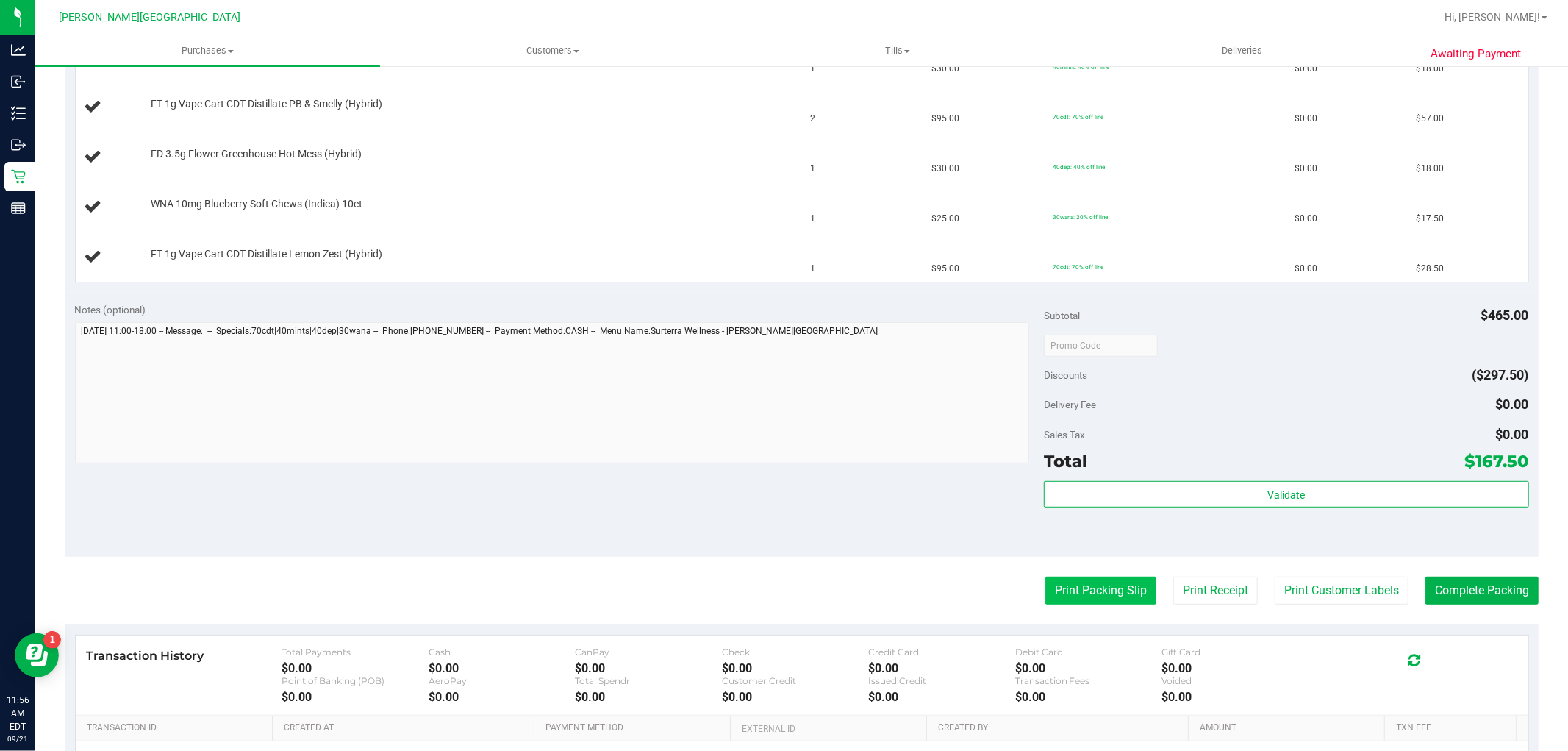
click at [1045, 580] on button "Print Packing Slip" at bounding box center [1100, 590] width 111 height 28
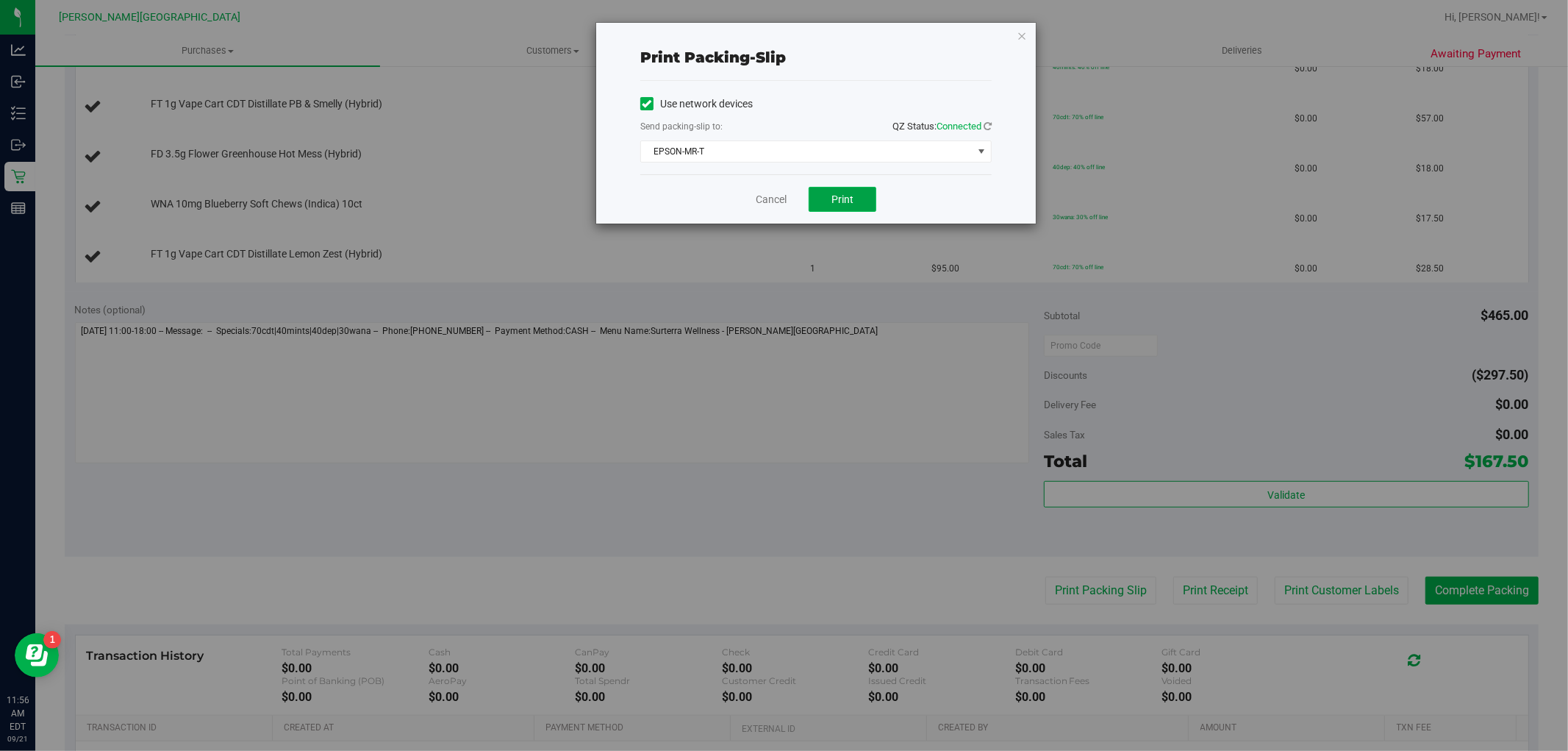
click at [851, 189] on button "Print" at bounding box center [842, 198] width 68 height 25
click at [768, 199] on link "Cancel" at bounding box center [771, 199] width 30 height 15
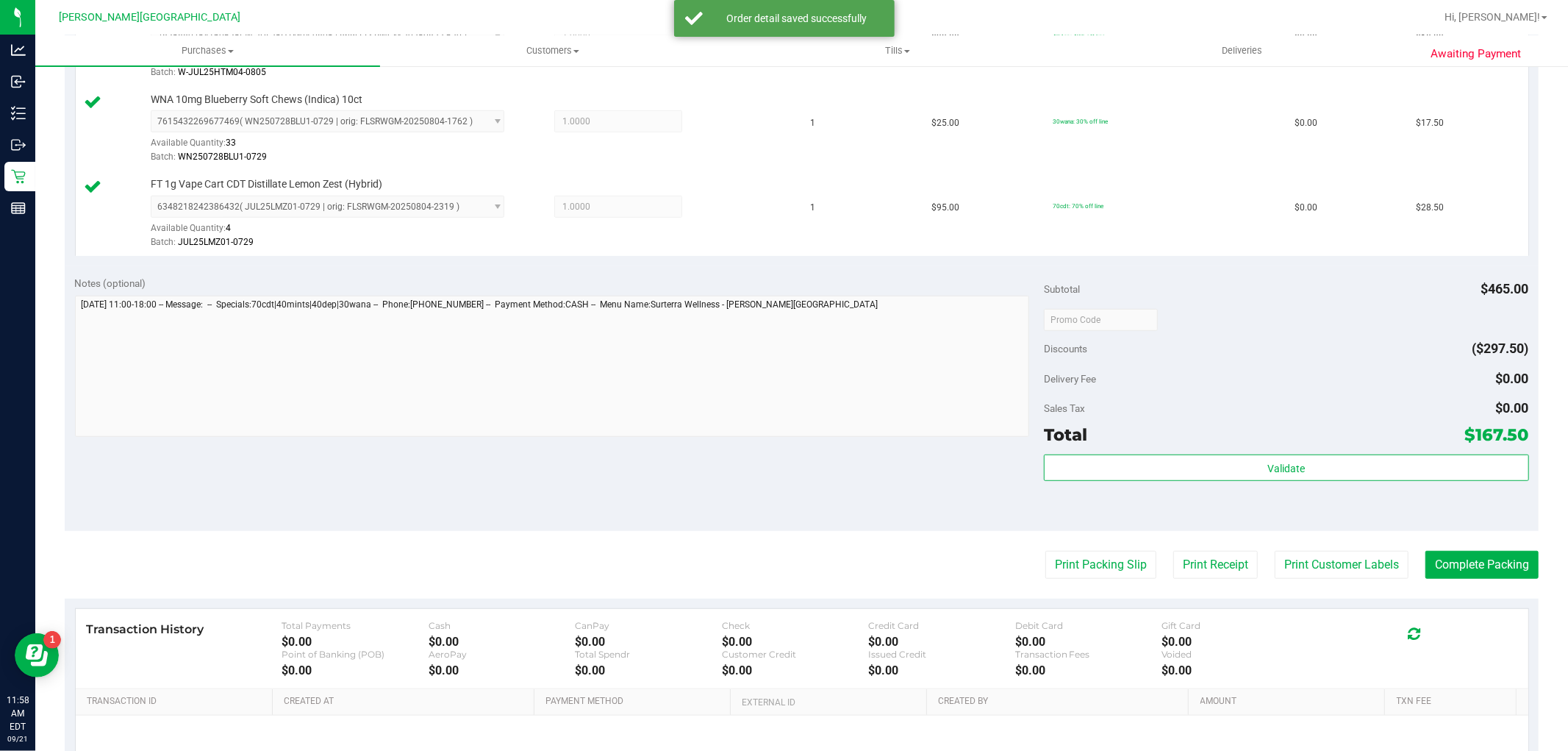
scroll to position [736, 0]
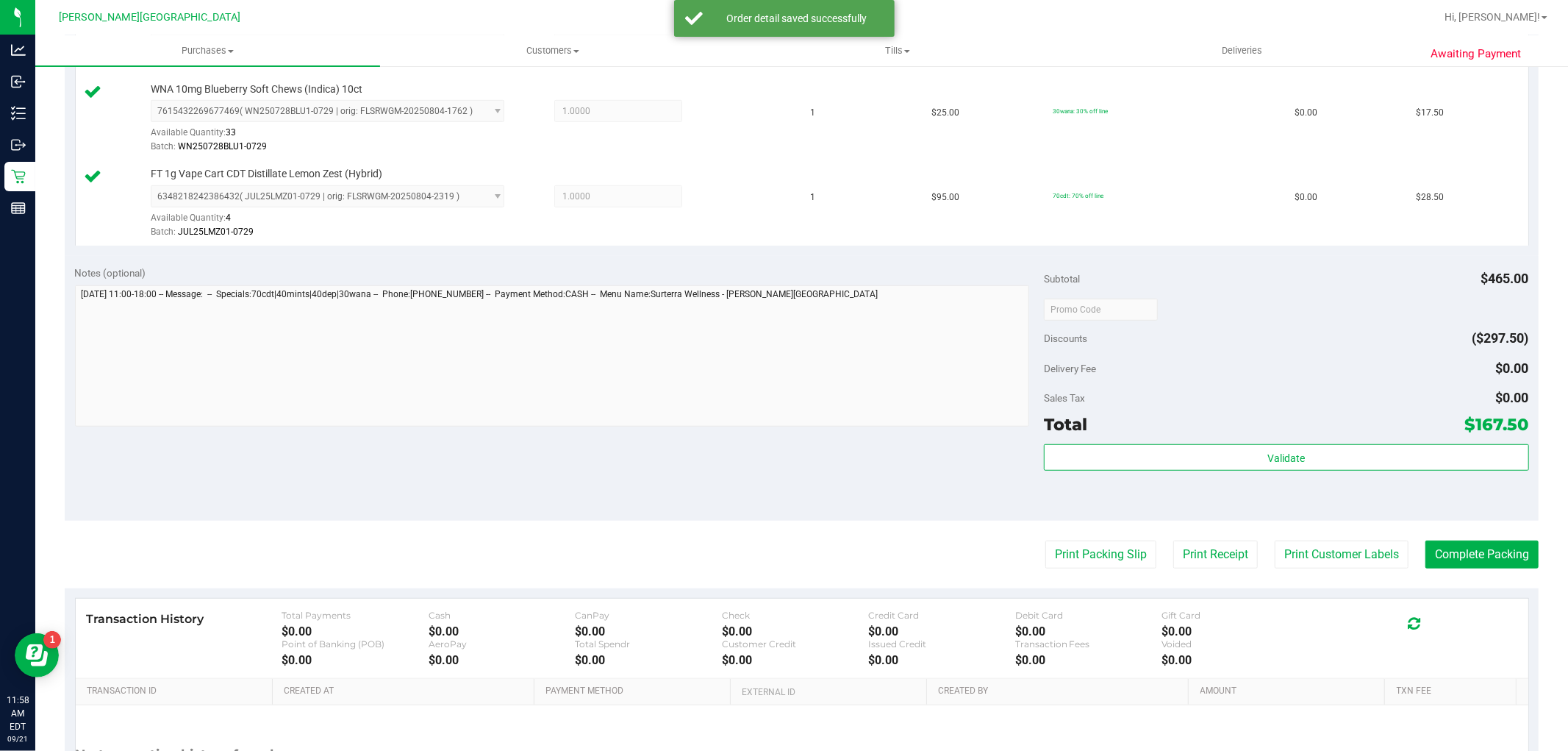
click at [1180, 444] on div "Subtotal $465.00 Discounts ($297.50) Delivery Fee $0.00 Sales Tax $0.00 Total $…" at bounding box center [1286, 387] width 485 height 245
click at [1162, 453] on button "Validate" at bounding box center [1286, 457] width 485 height 26
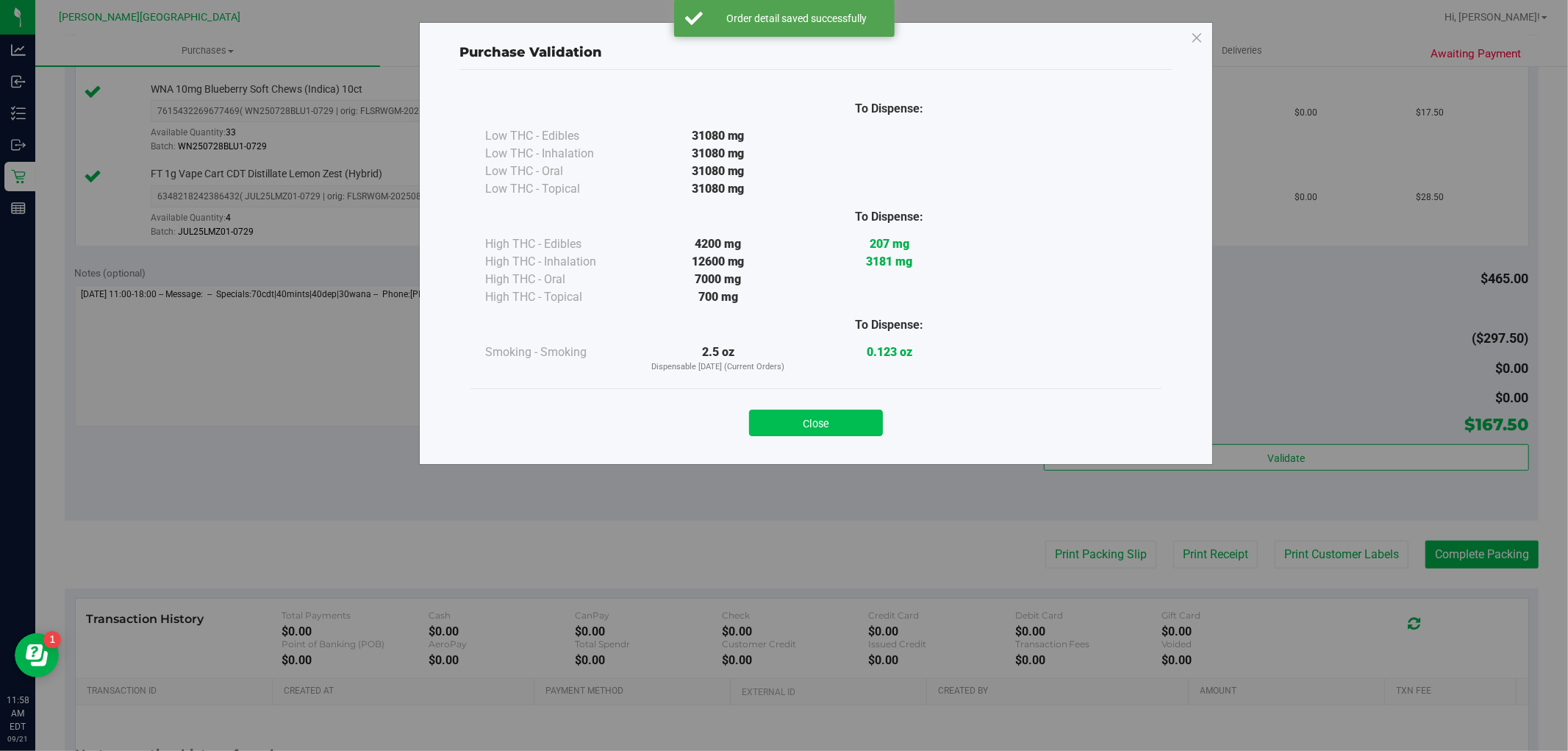
click at [839, 412] on button "Close" at bounding box center [816, 422] width 134 height 26
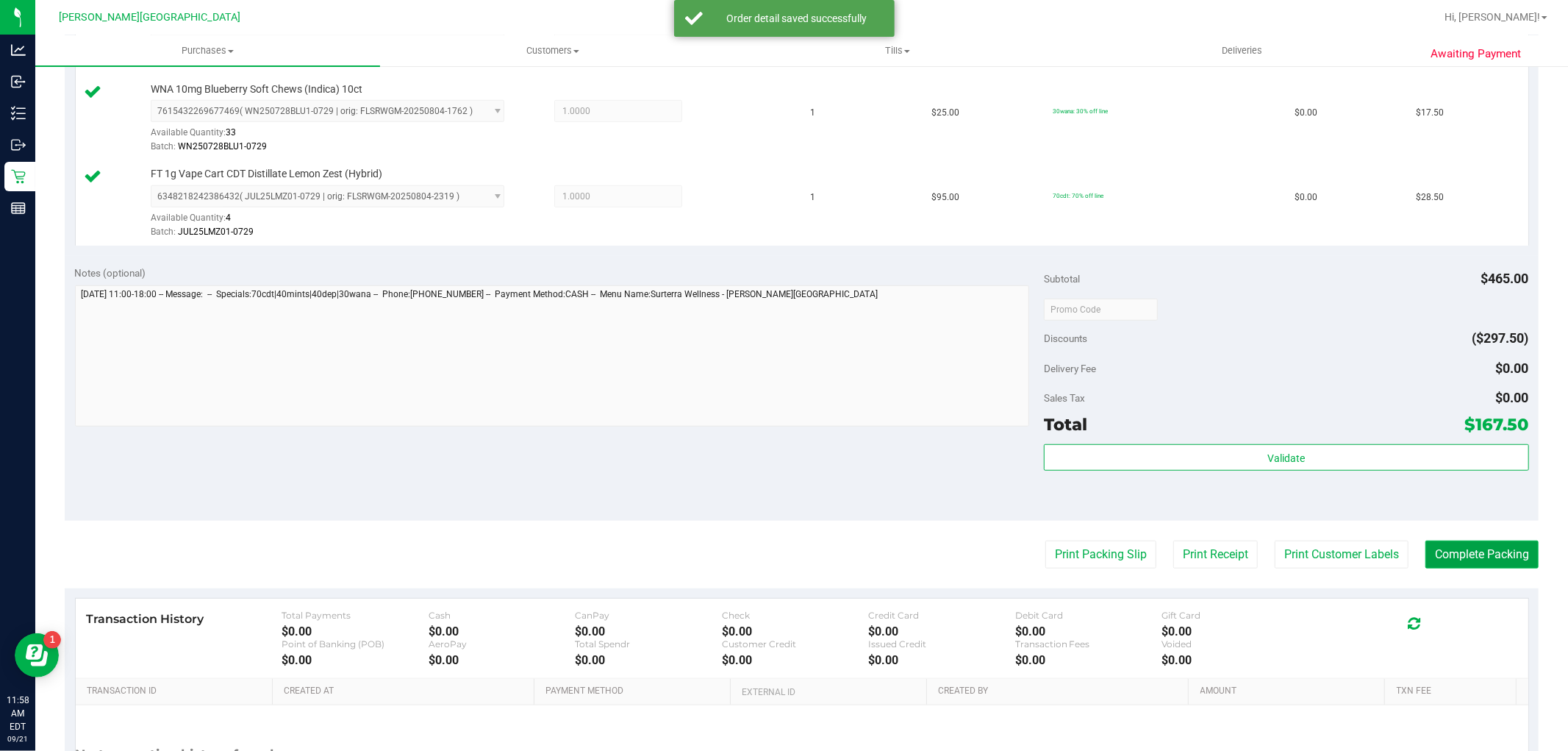
click at [1486, 561] on button "Complete Packing" at bounding box center [1482, 554] width 114 height 28
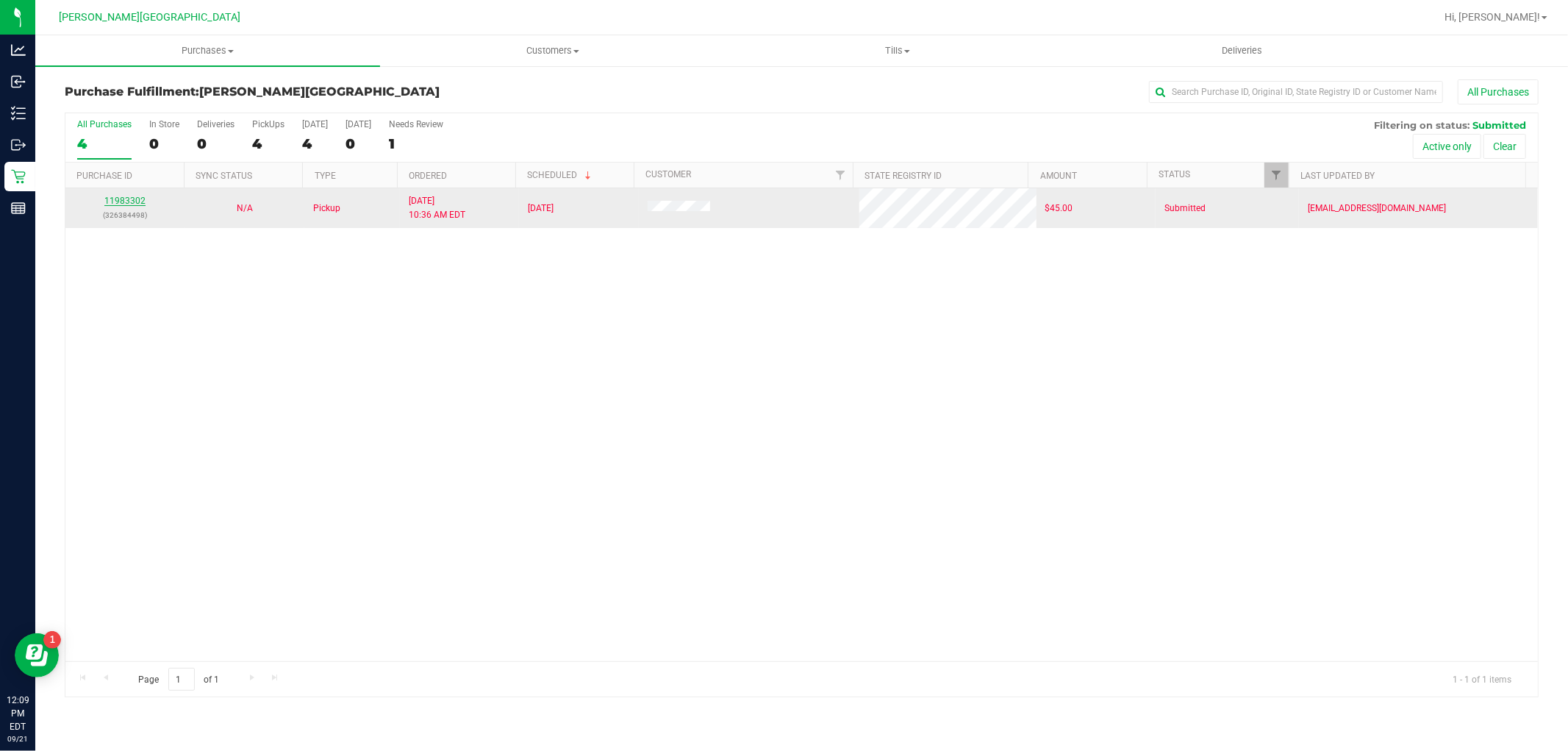
click at [133, 203] on link "11983302" at bounding box center [125, 201] width 42 height 10
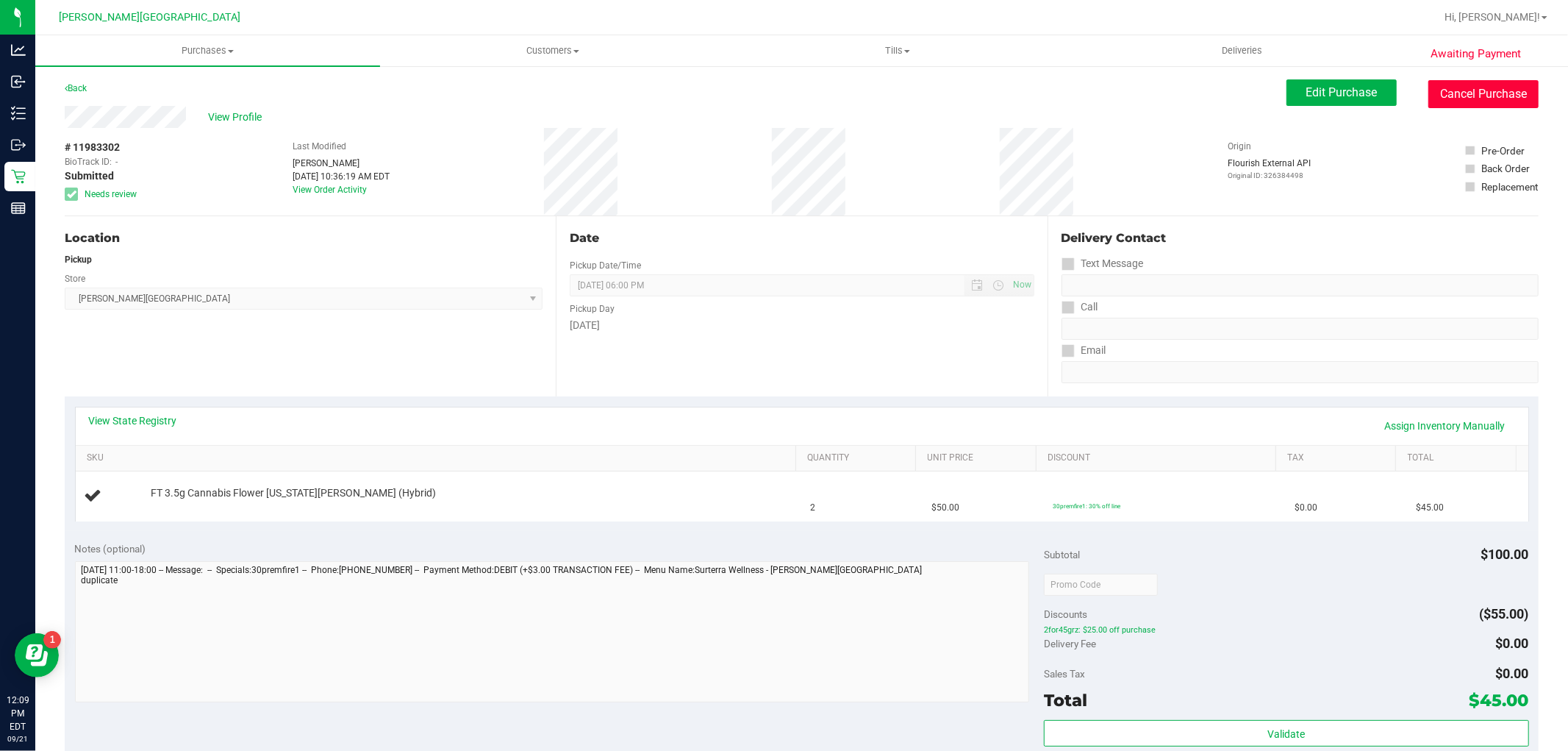
click at [1444, 98] on button "Cancel Purchase" at bounding box center [1483, 94] width 110 height 28
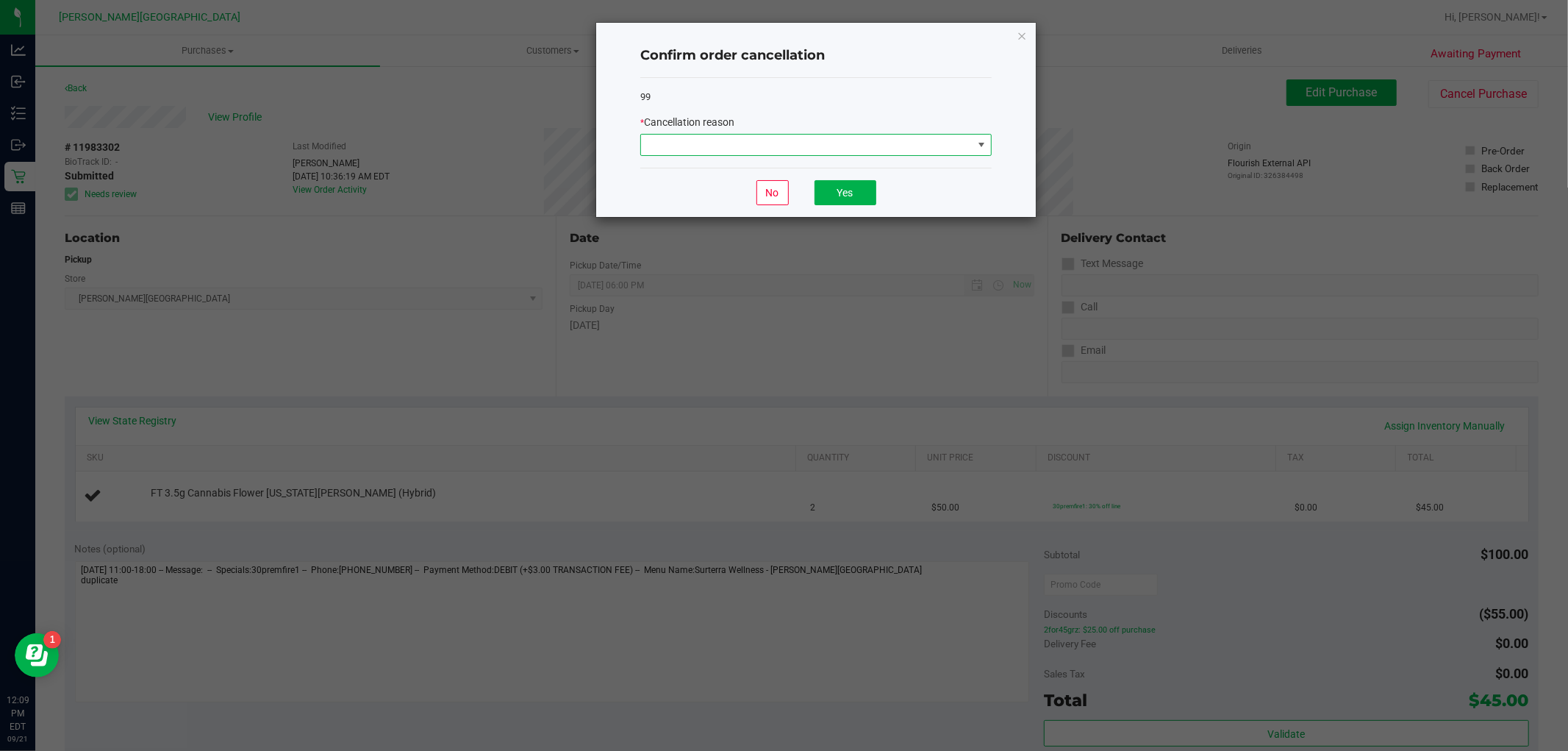
click at [710, 147] on span at bounding box center [806, 145] width 331 height 20
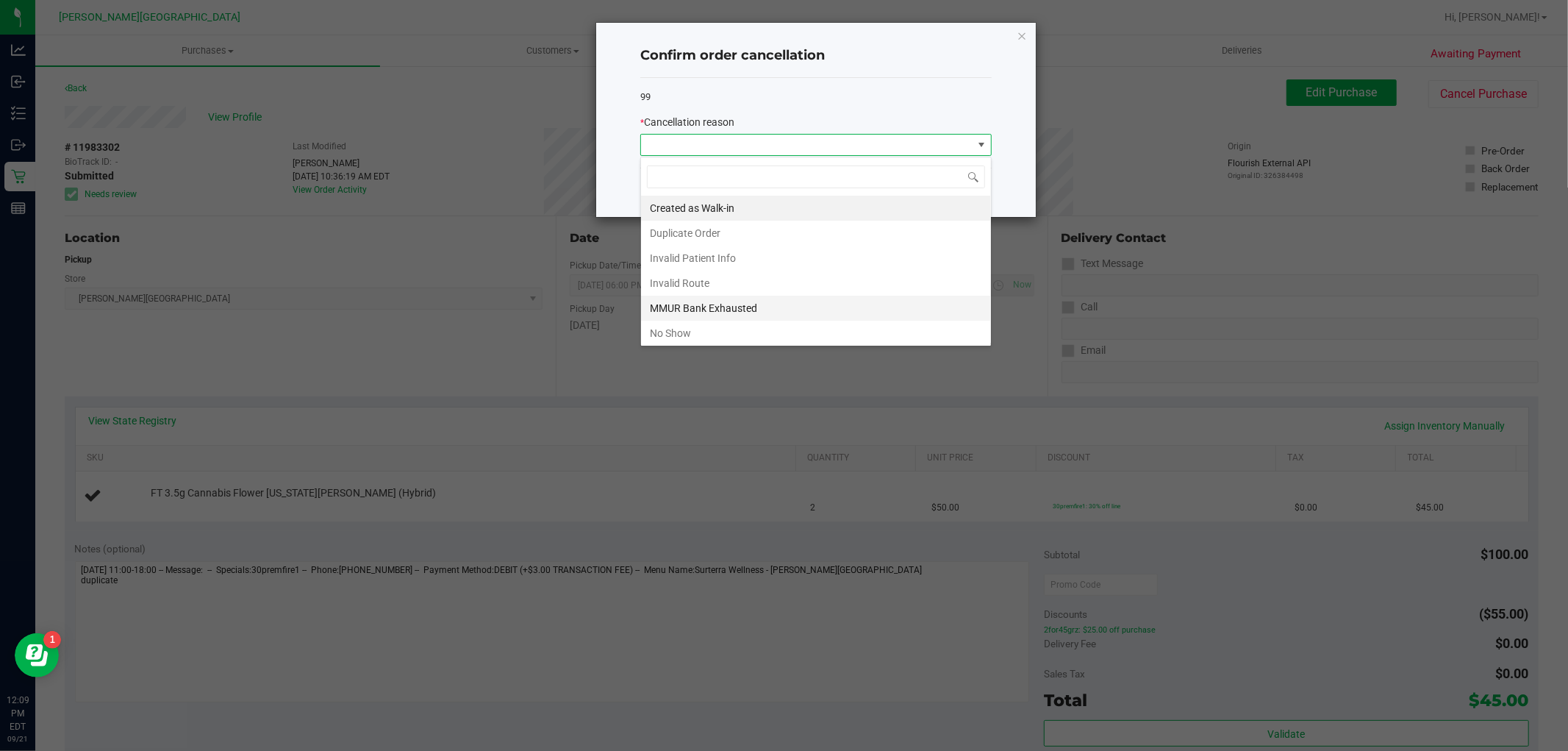
scroll to position [79, 0]
click at [674, 283] on li "Other" at bounding box center [816, 280] width 350 height 25
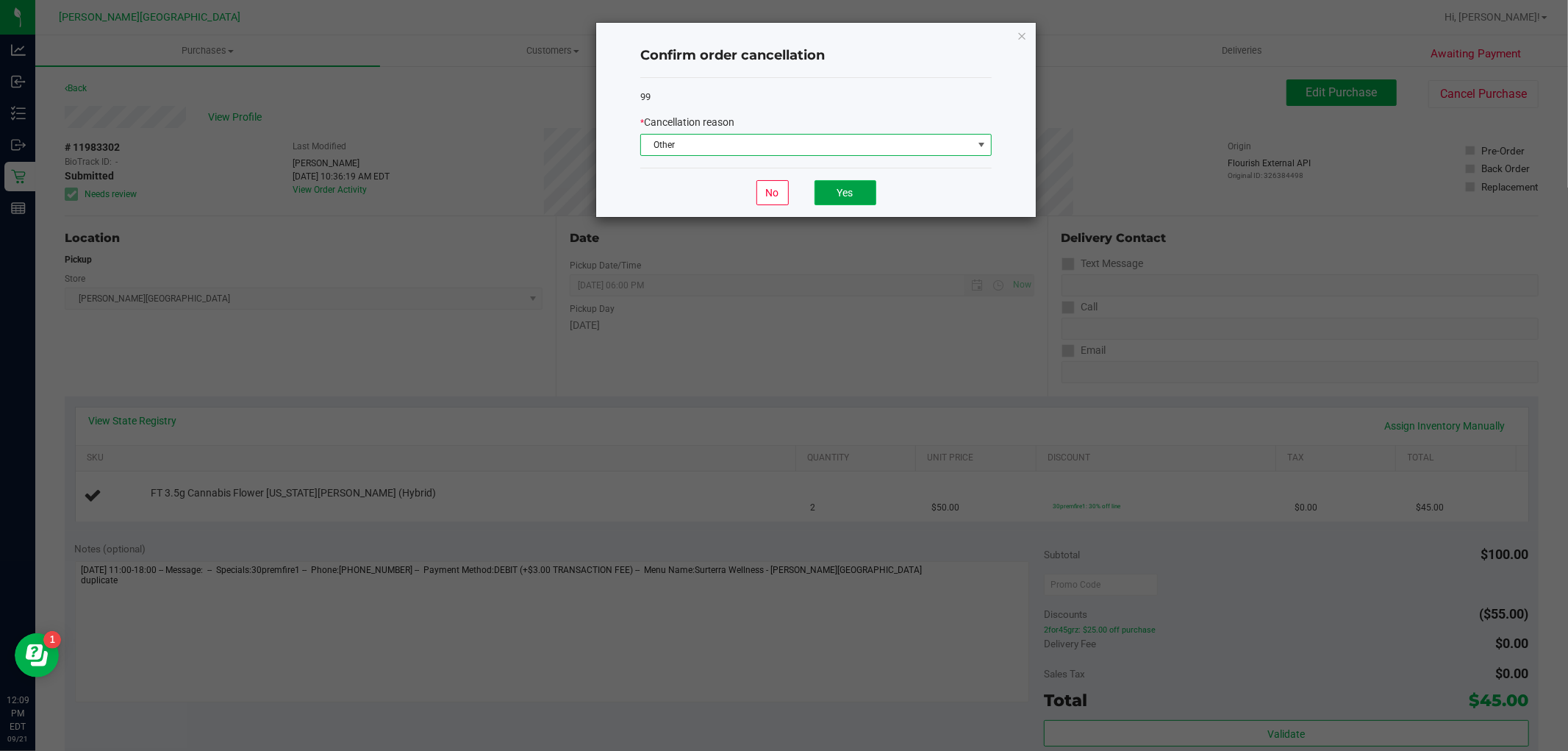
click at [846, 203] on button "Yes" at bounding box center [845, 192] width 62 height 25
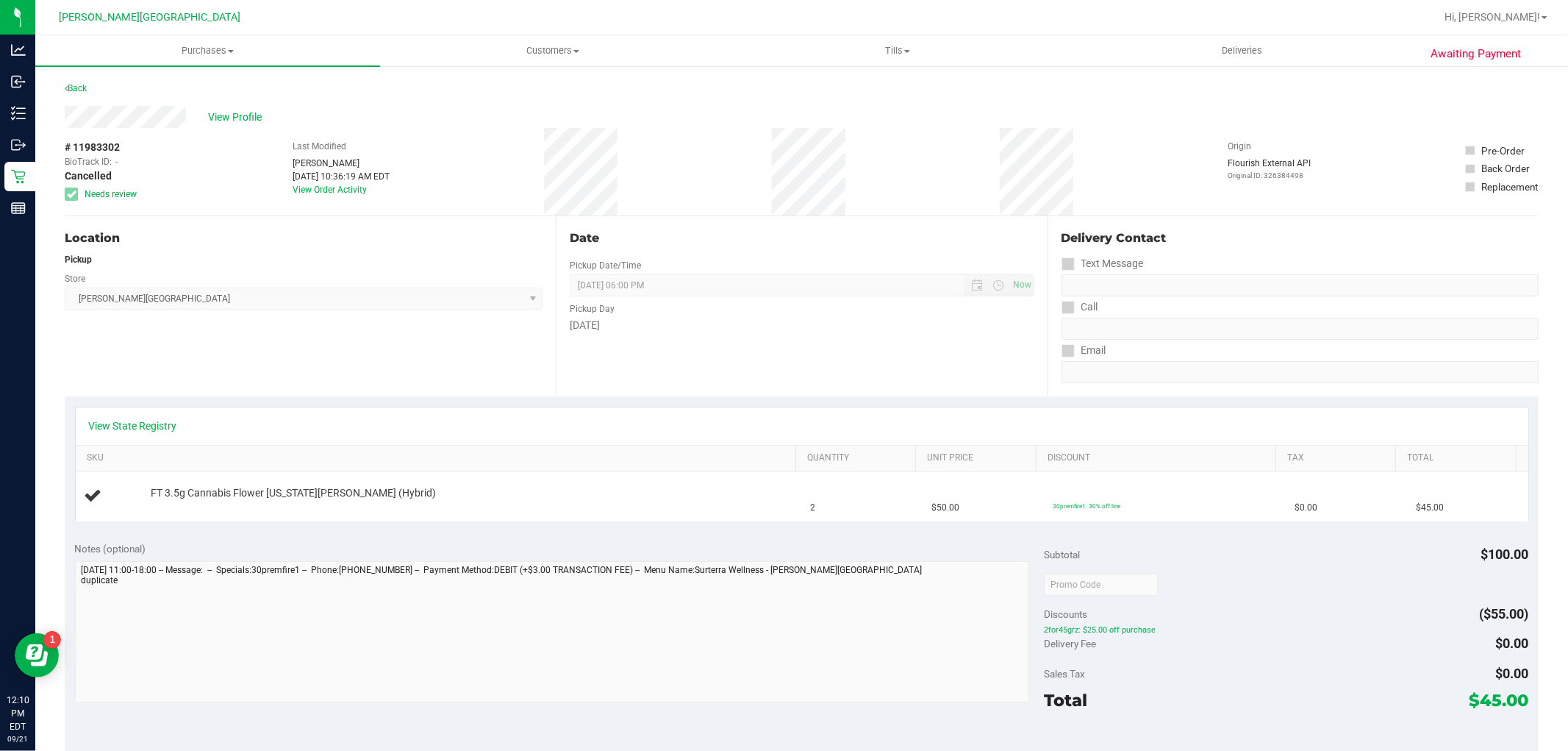
drag, startPoint x: 394, startPoint y: 270, endPoint x: 391, endPoint y: 260, distance: 10.4
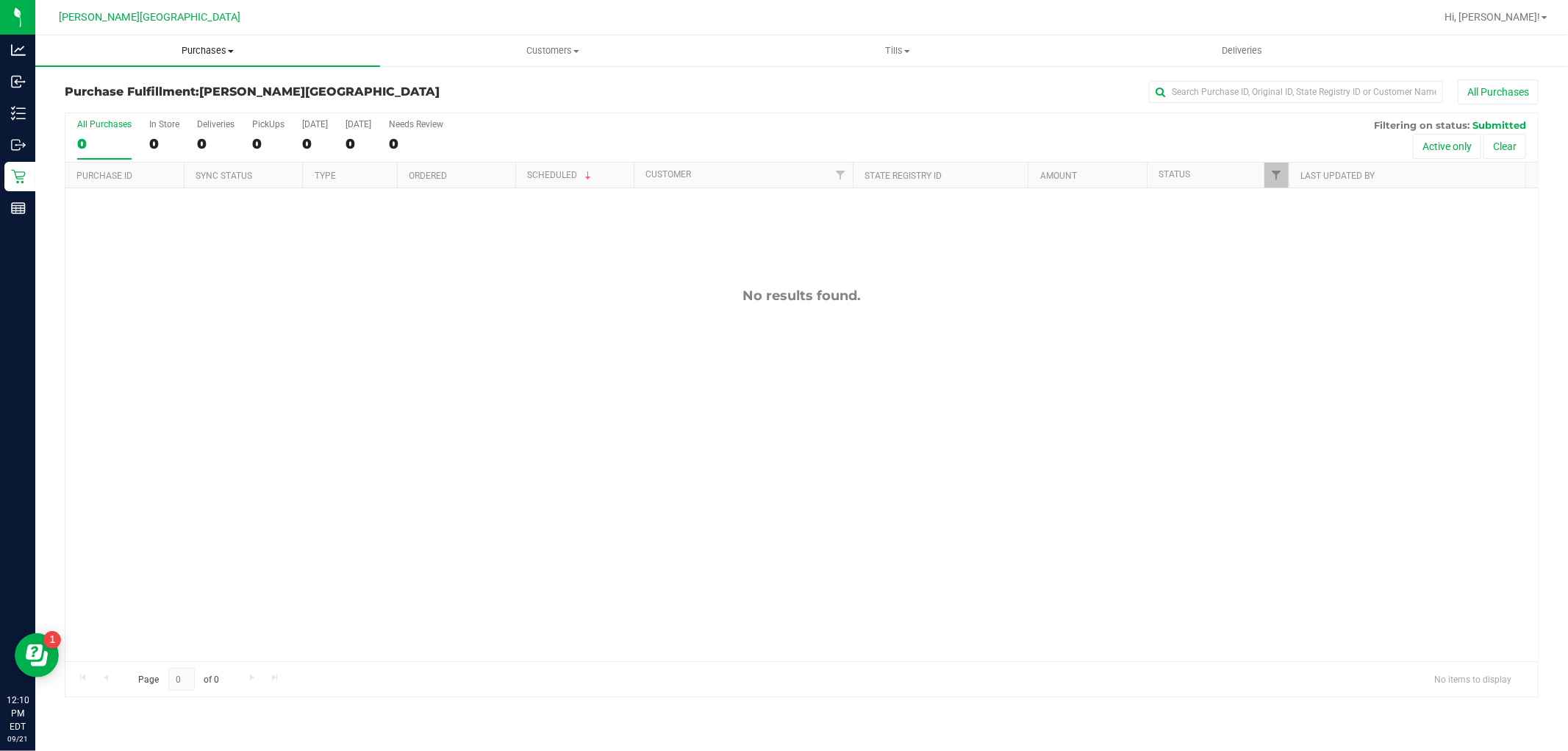
click at [208, 60] on uib-tab-heading "Purchases Summary of purchases Fulfillment All purchases" at bounding box center [208, 51] width 345 height 31
click at [111, 107] on span "Fulfillment" at bounding box center [81, 106] width 91 height 13
click at [204, 58] on uib-tab-heading "Purchases Summary of purchases Fulfillment All purchases" at bounding box center [208, 51] width 345 height 31
click at [208, 103] on li "Fulfillment" at bounding box center [208, 106] width 345 height 18
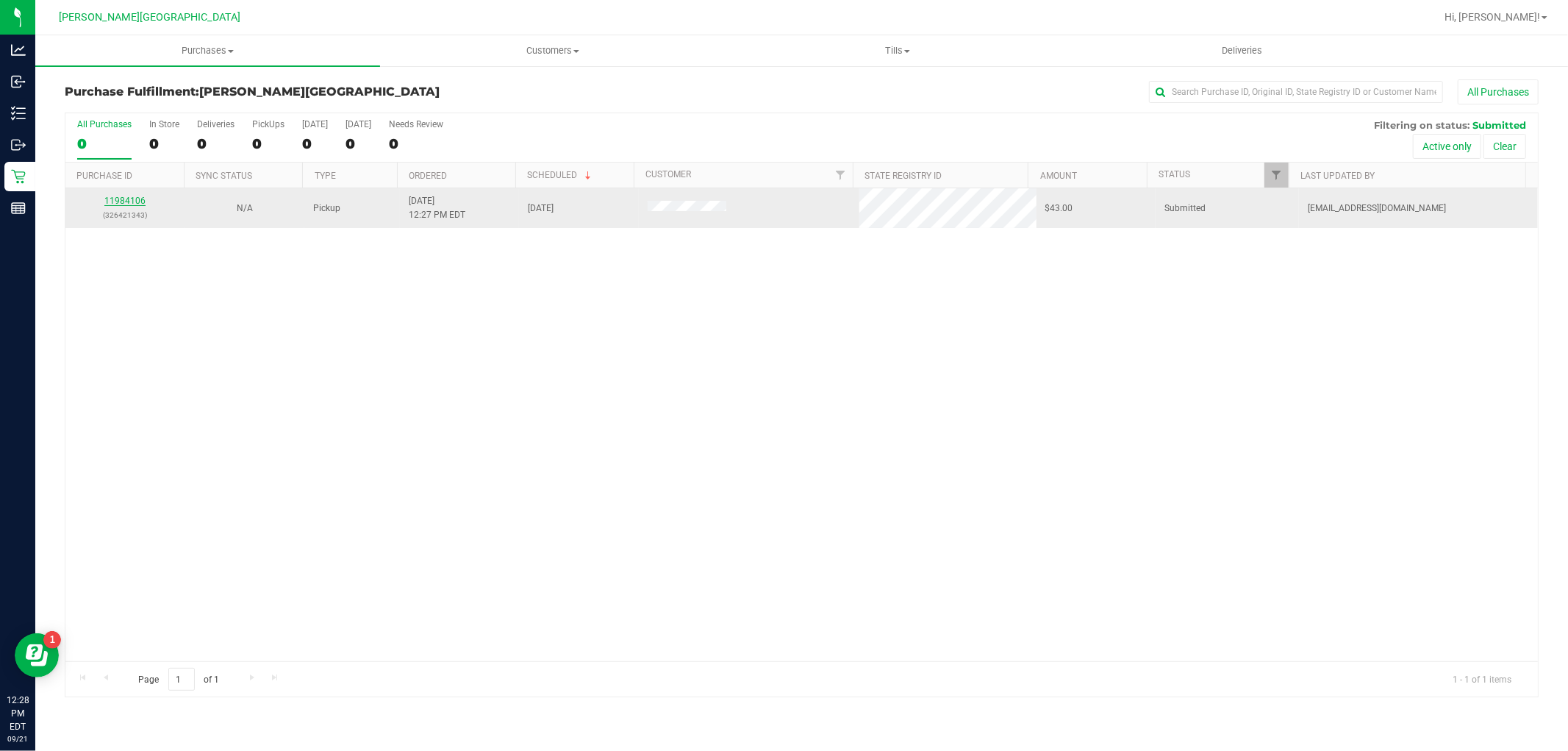
click at [112, 197] on link "11984106" at bounding box center [125, 201] width 42 height 10
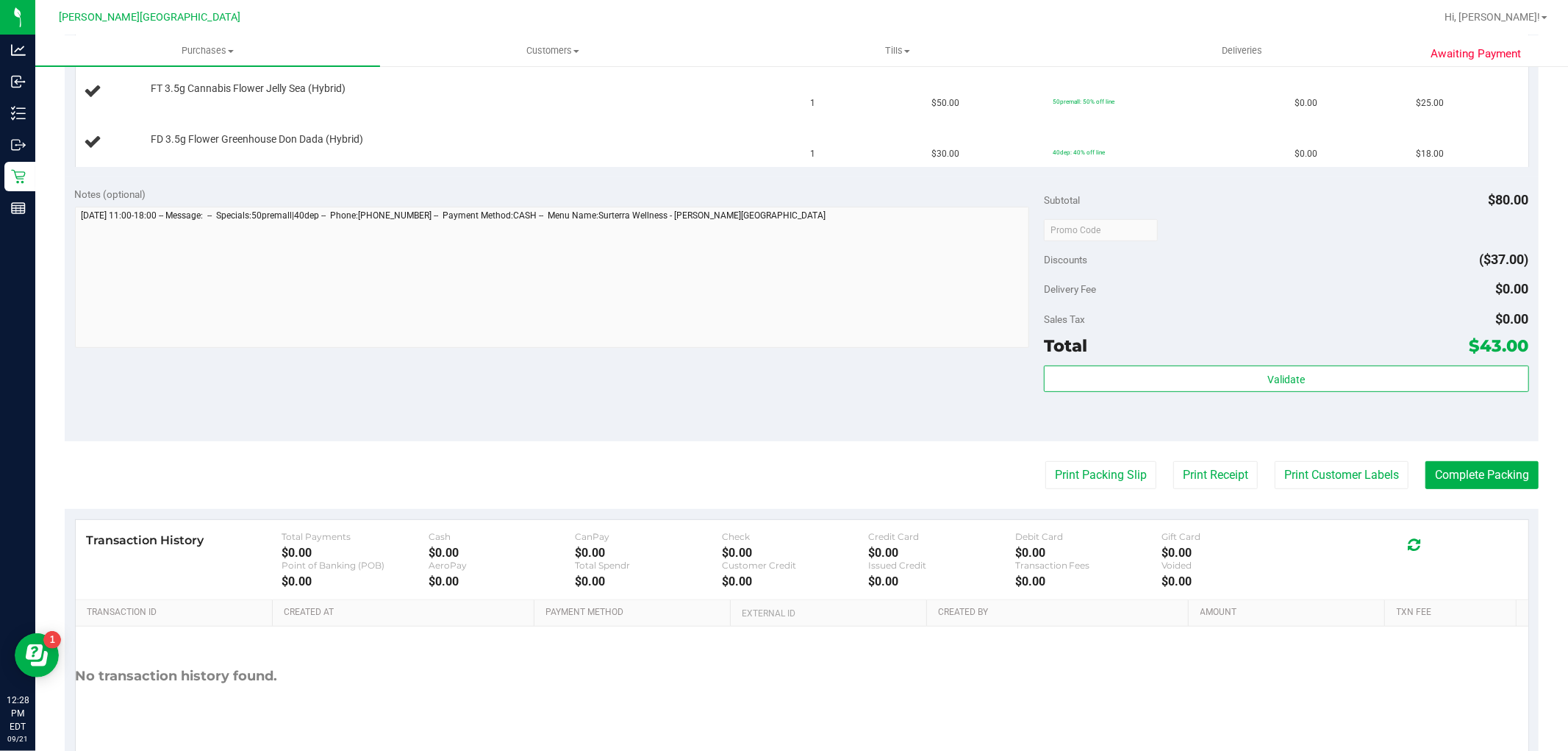
scroll to position [408, 0]
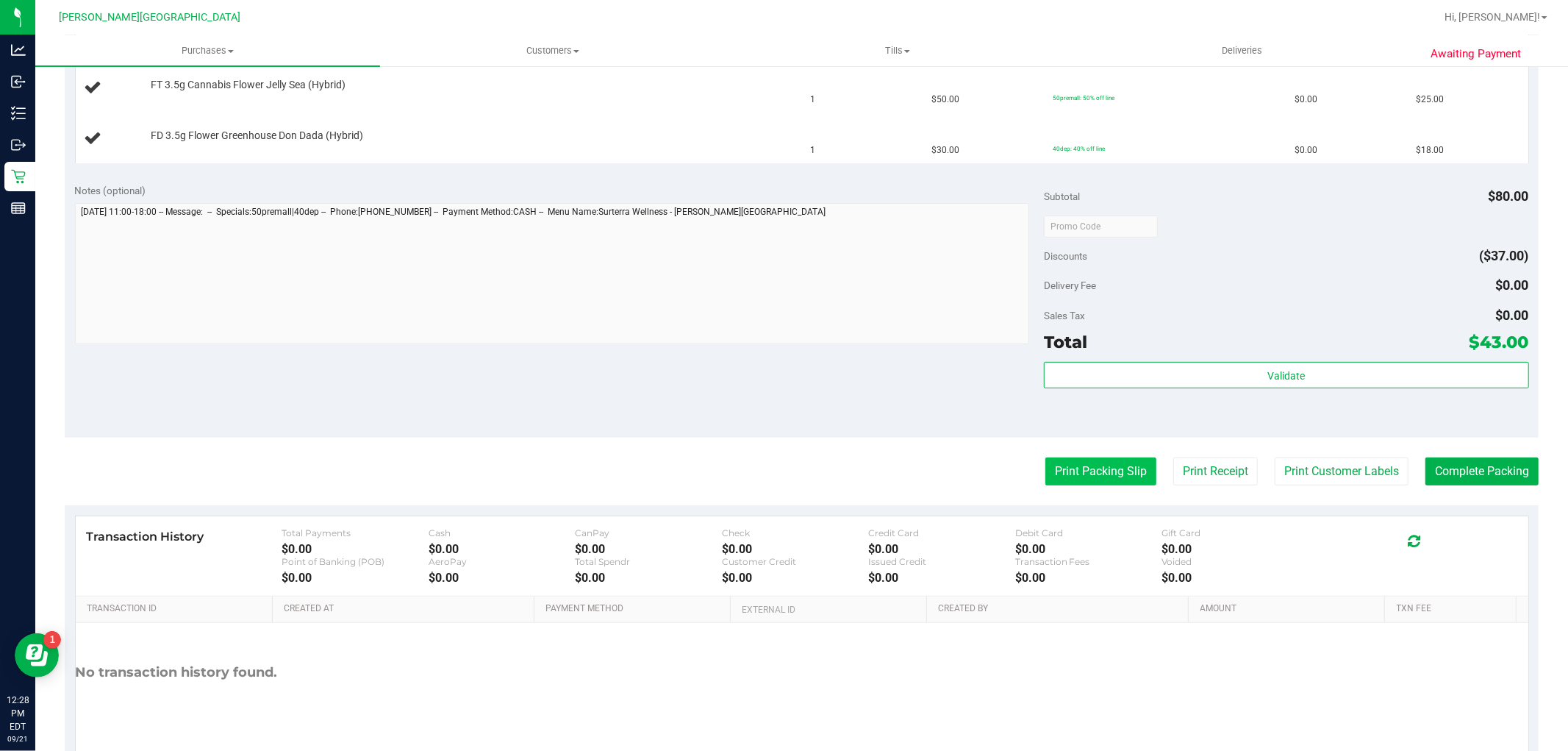
click at [1074, 468] on button "Print Packing Slip" at bounding box center [1100, 471] width 111 height 28
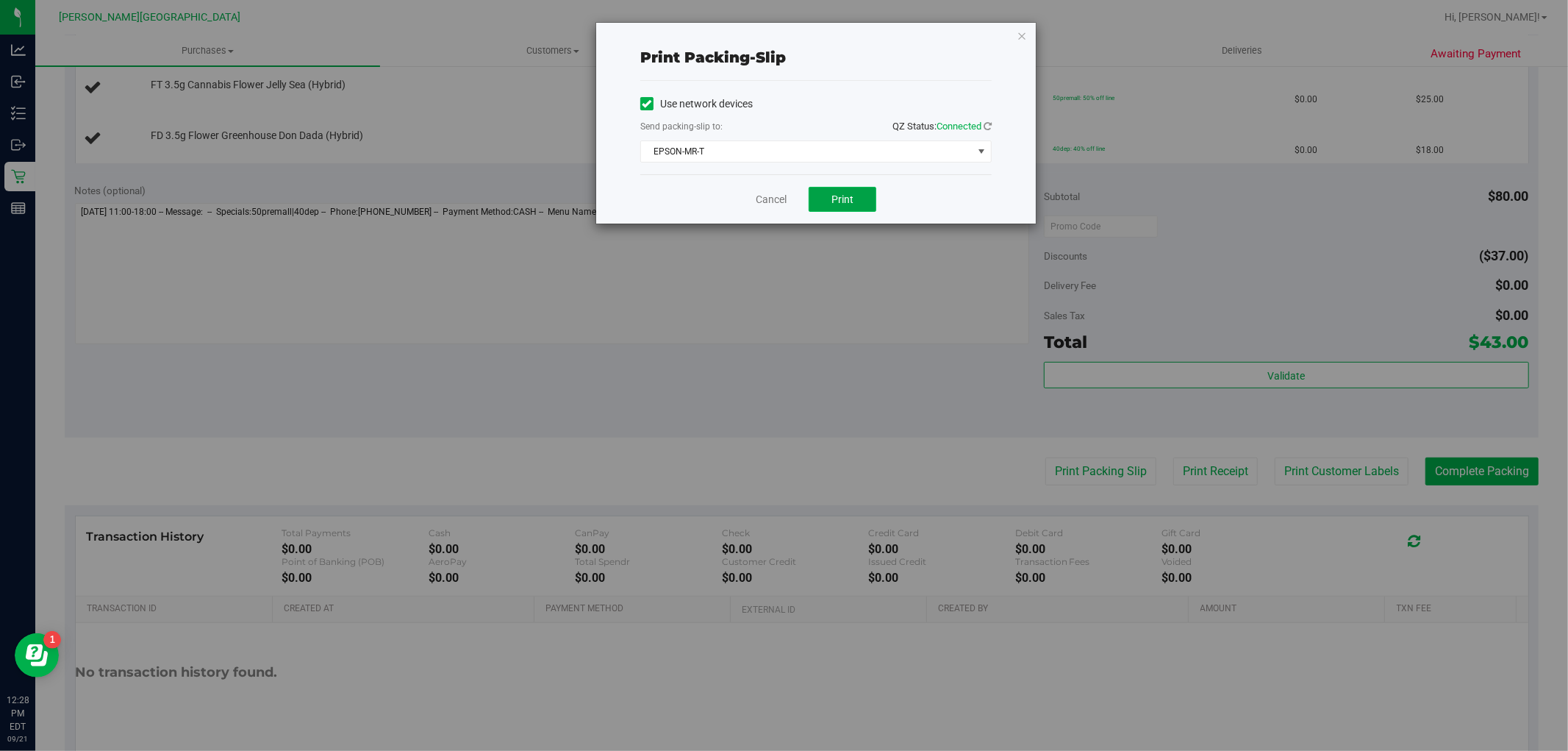
click at [854, 198] on button "Print" at bounding box center [842, 198] width 68 height 25
click at [774, 203] on link "Cancel" at bounding box center [771, 199] width 30 height 15
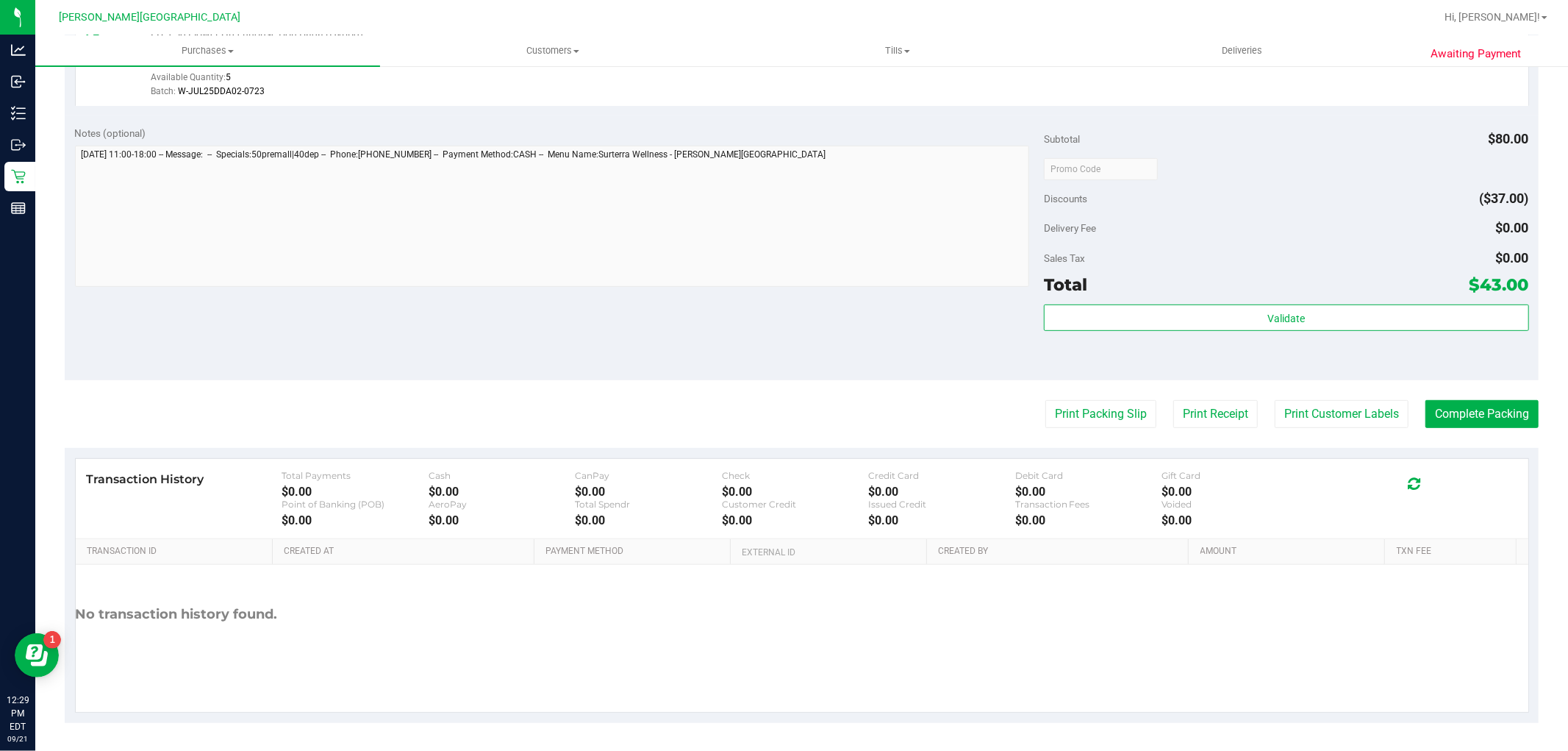
scroll to position [538, 0]
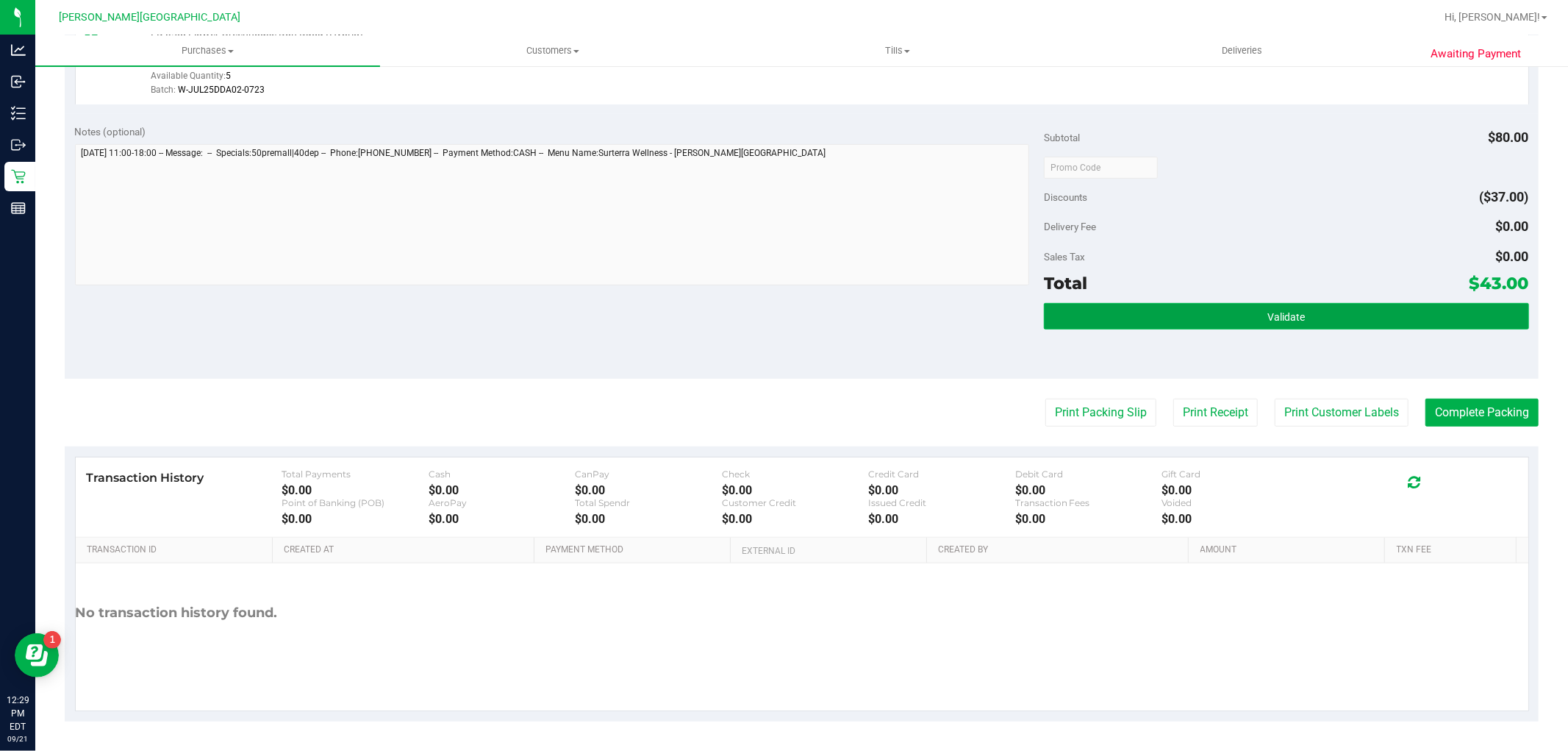
click at [1152, 313] on button "Validate" at bounding box center [1286, 315] width 485 height 26
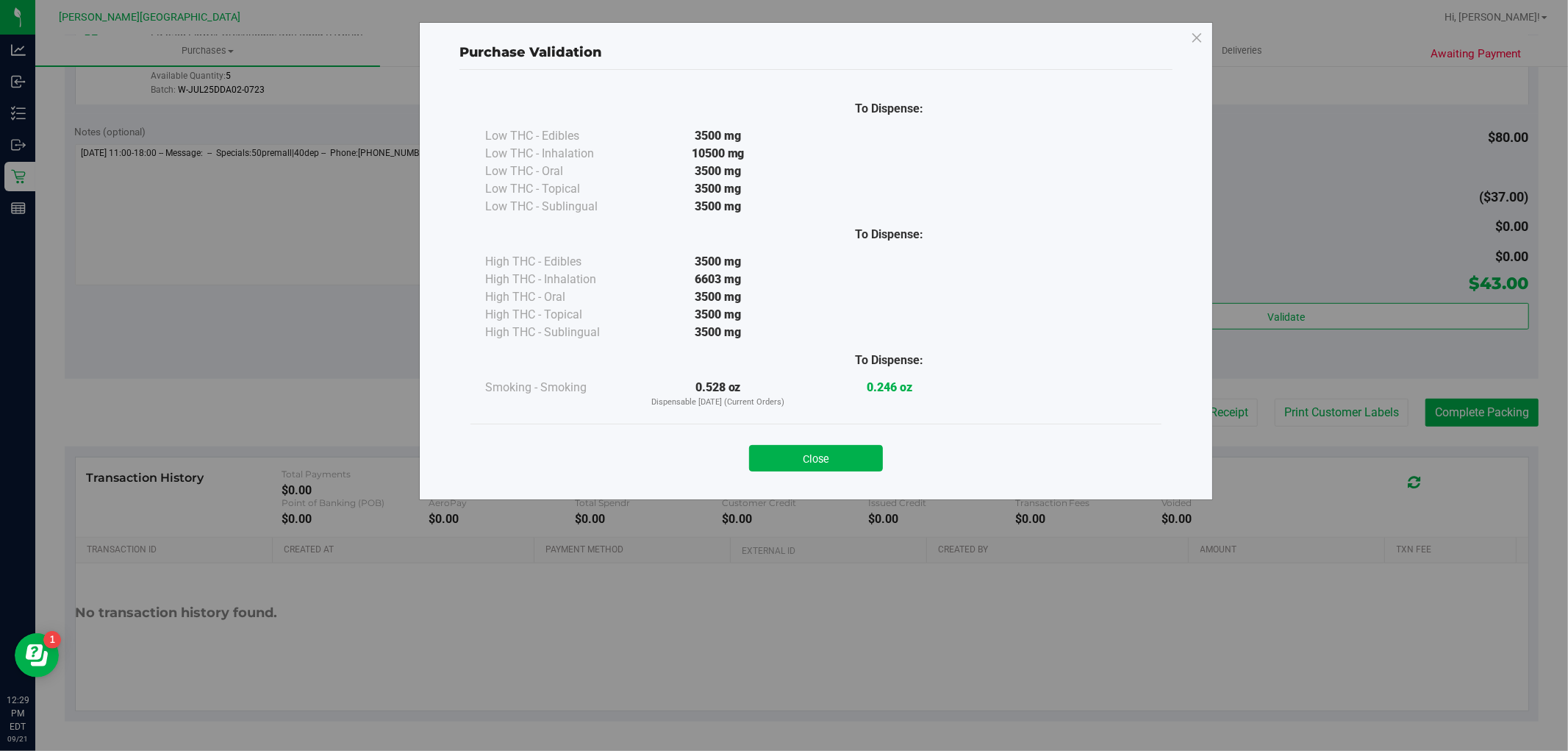
click at [841, 472] on div "Close" at bounding box center [816, 453] width 691 height 59
drag, startPoint x: 845, startPoint y: 456, endPoint x: 865, endPoint y: 453, distance: 20.2
click at [847, 456] on button "Close" at bounding box center [816, 458] width 134 height 26
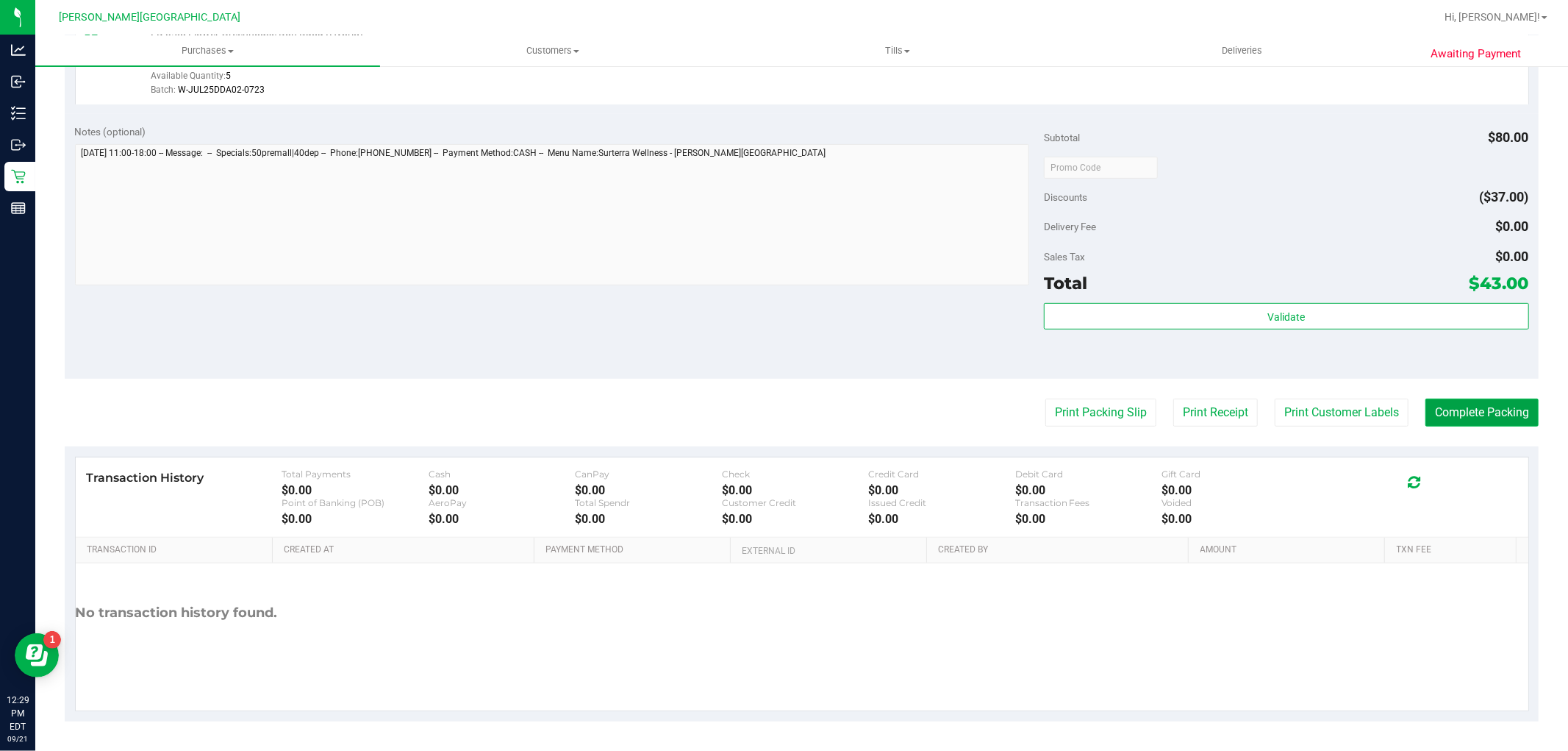
click at [1471, 415] on button "Complete Packing" at bounding box center [1482, 412] width 114 height 28
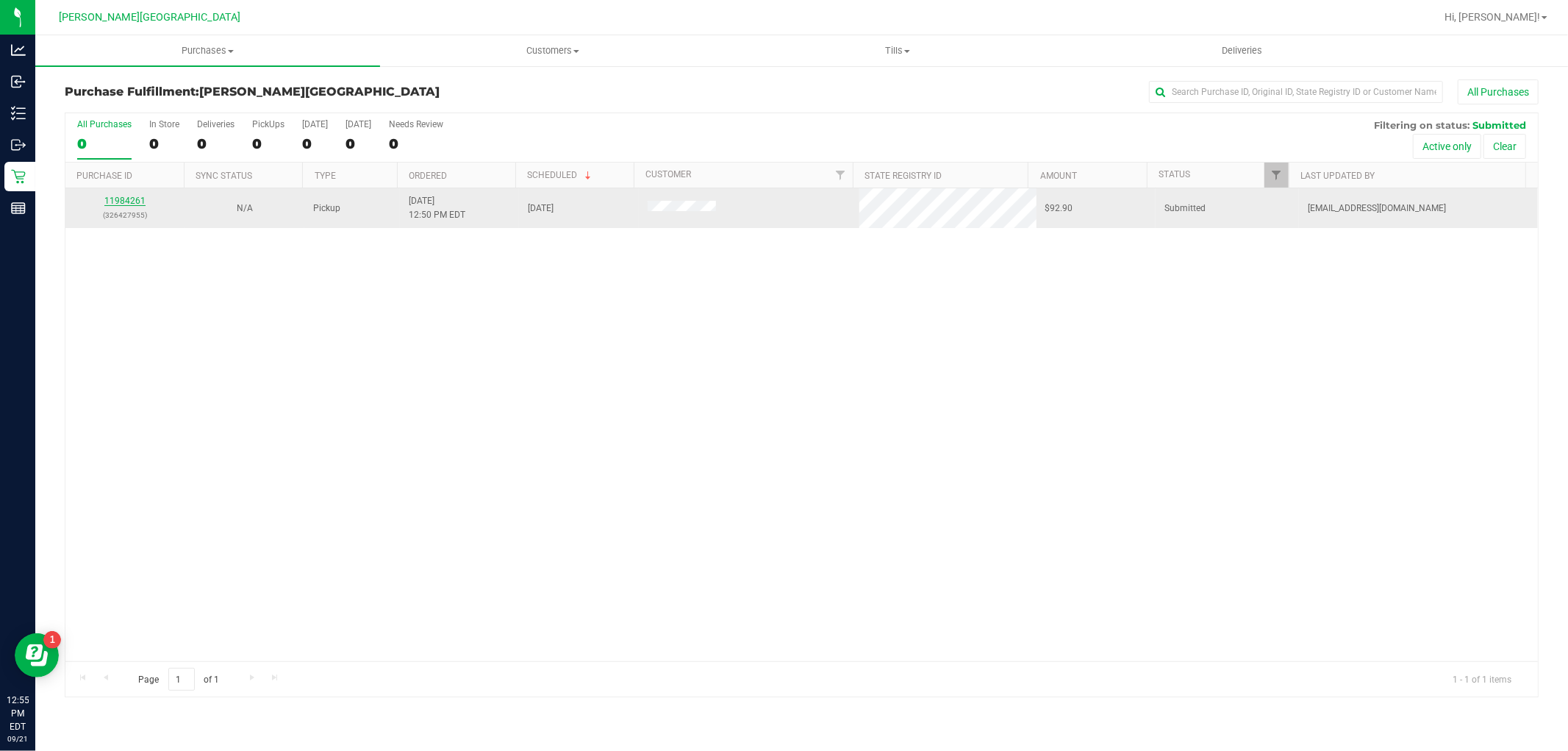
click at [133, 202] on link "11984261" at bounding box center [125, 201] width 42 height 10
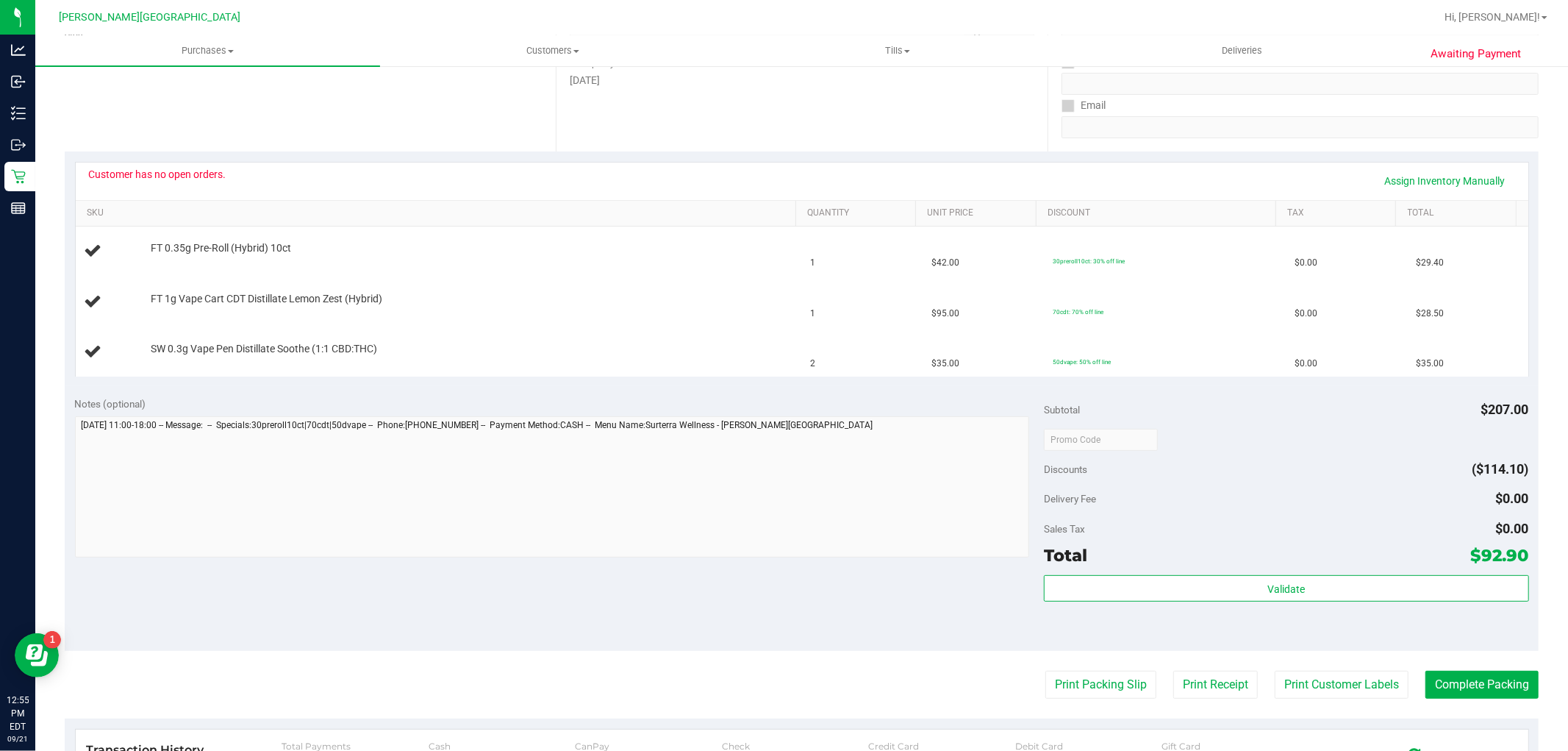
scroll to position [326, 0]
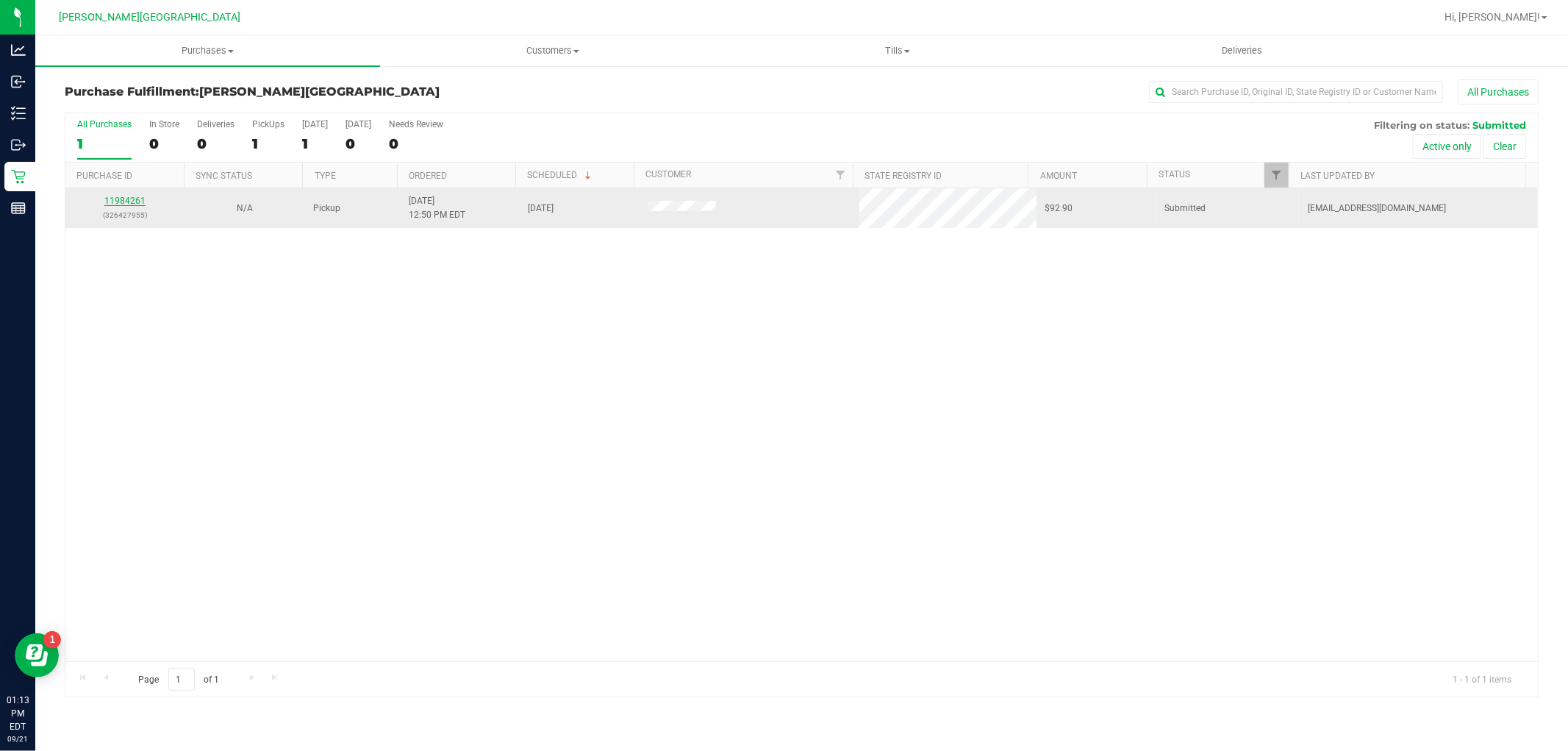
click at [125, 203] on link "11984261" at bounding box center [125, 201] width 42 height 10
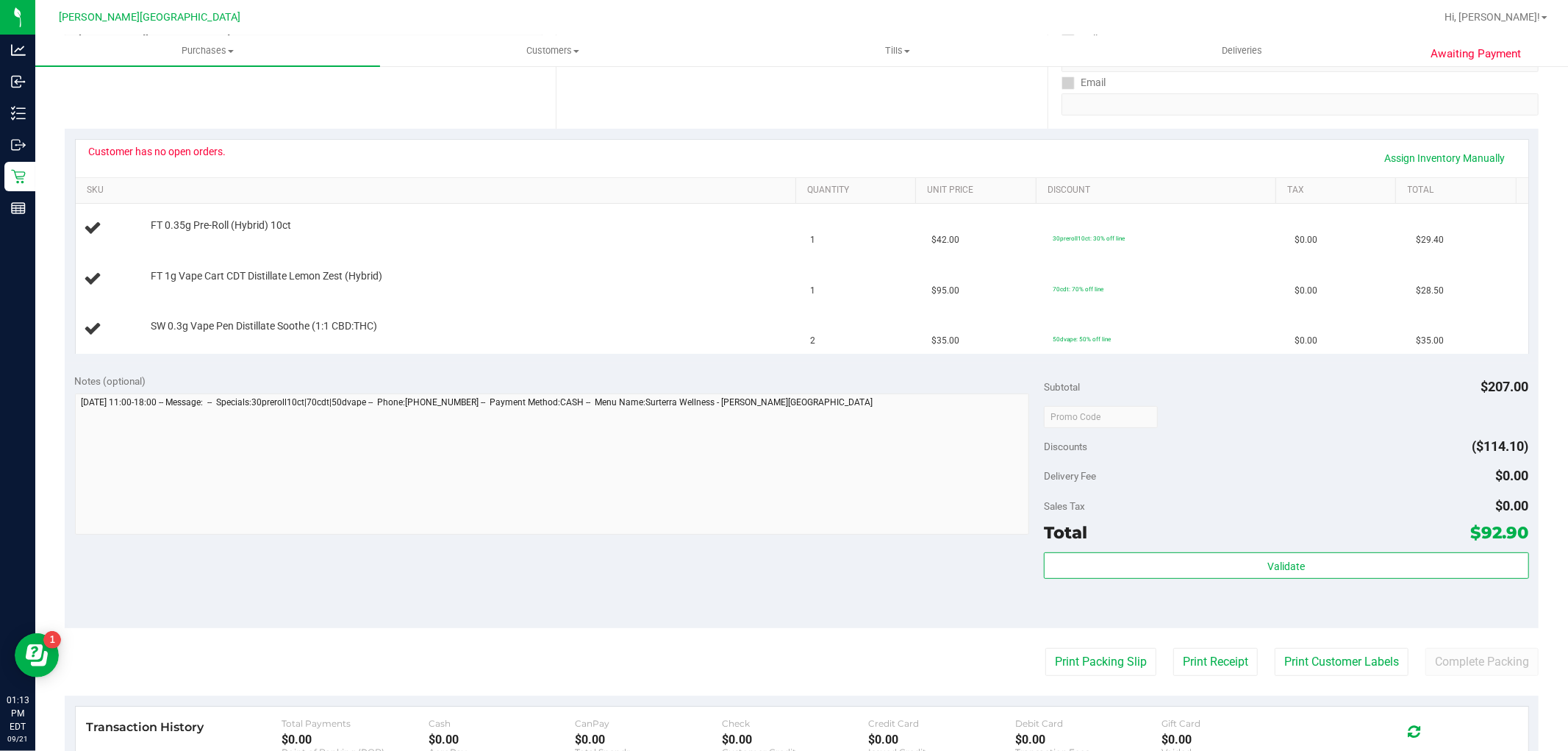
scroll to position [326, 0]
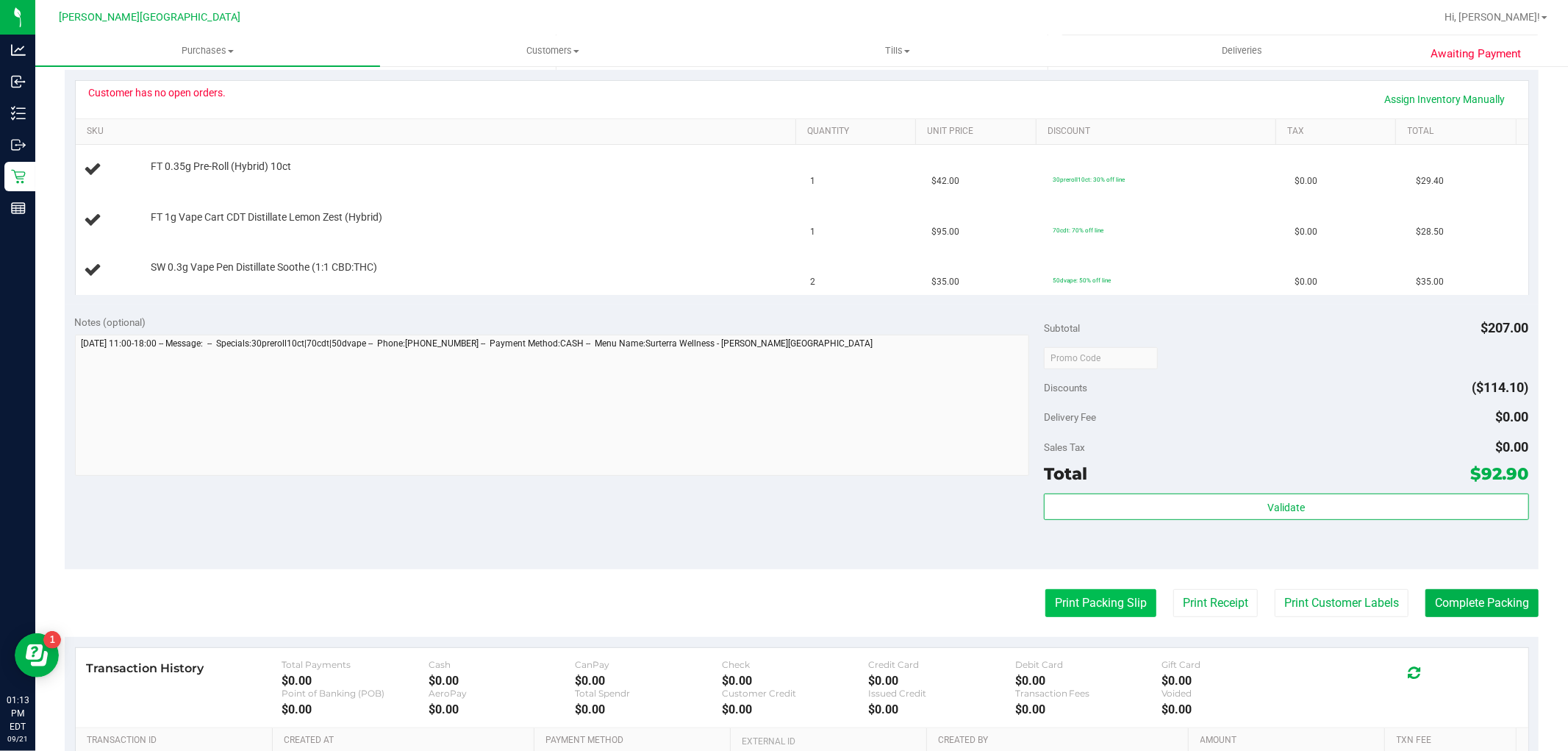
click at [1051, 600] on button "Print Packing Slip" at bounding box center [1100, 603] width 111 height 28
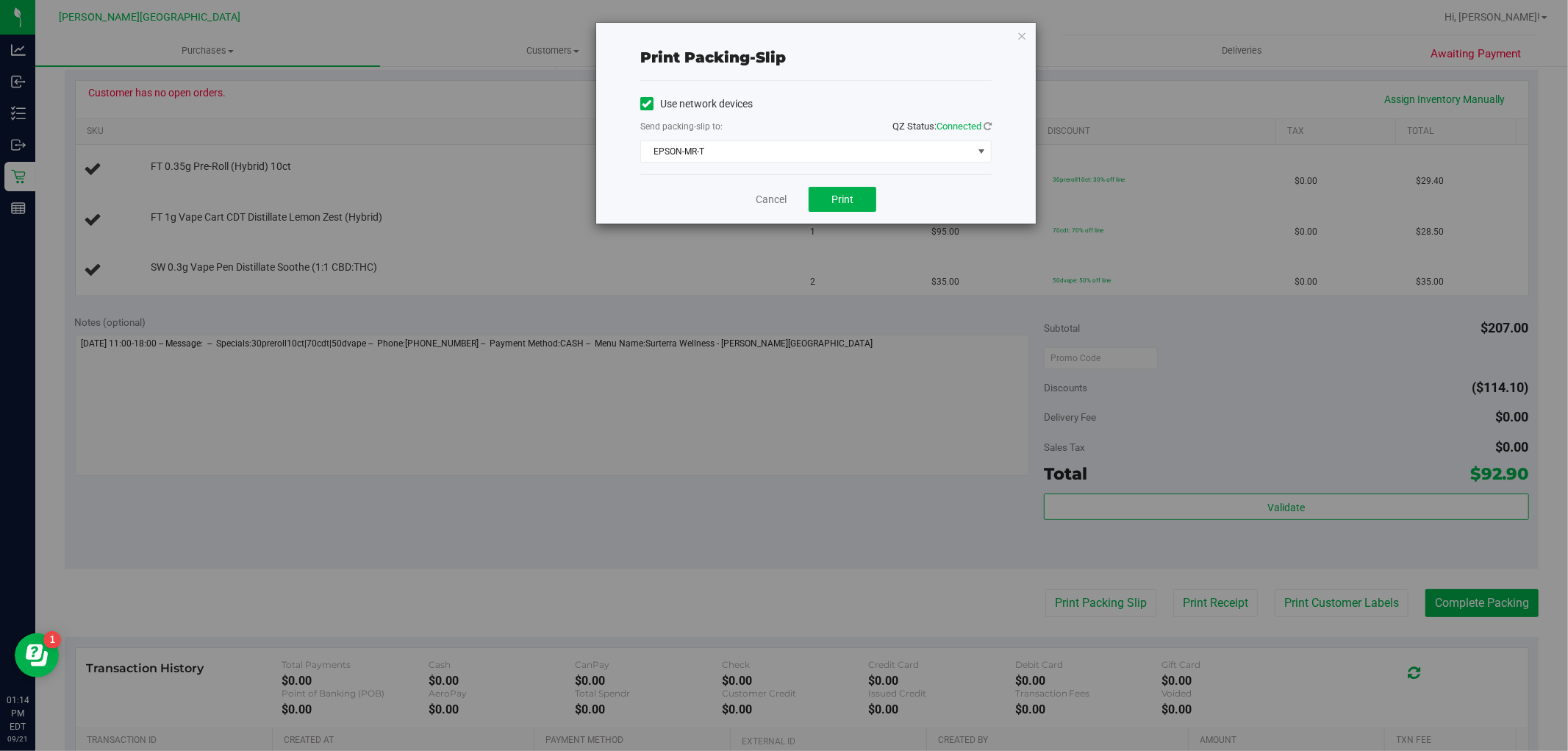
click at [789, 189] on div "Cancel Print" at bounding box center [816, 199] width 352 height 49
click at [786, 192] on div "Cancel Print" at bounding box center [816, 199] width 352 height 49
click at [784, 193] on link "Cancel" at bounding box center [771, 199] width 30 height 15
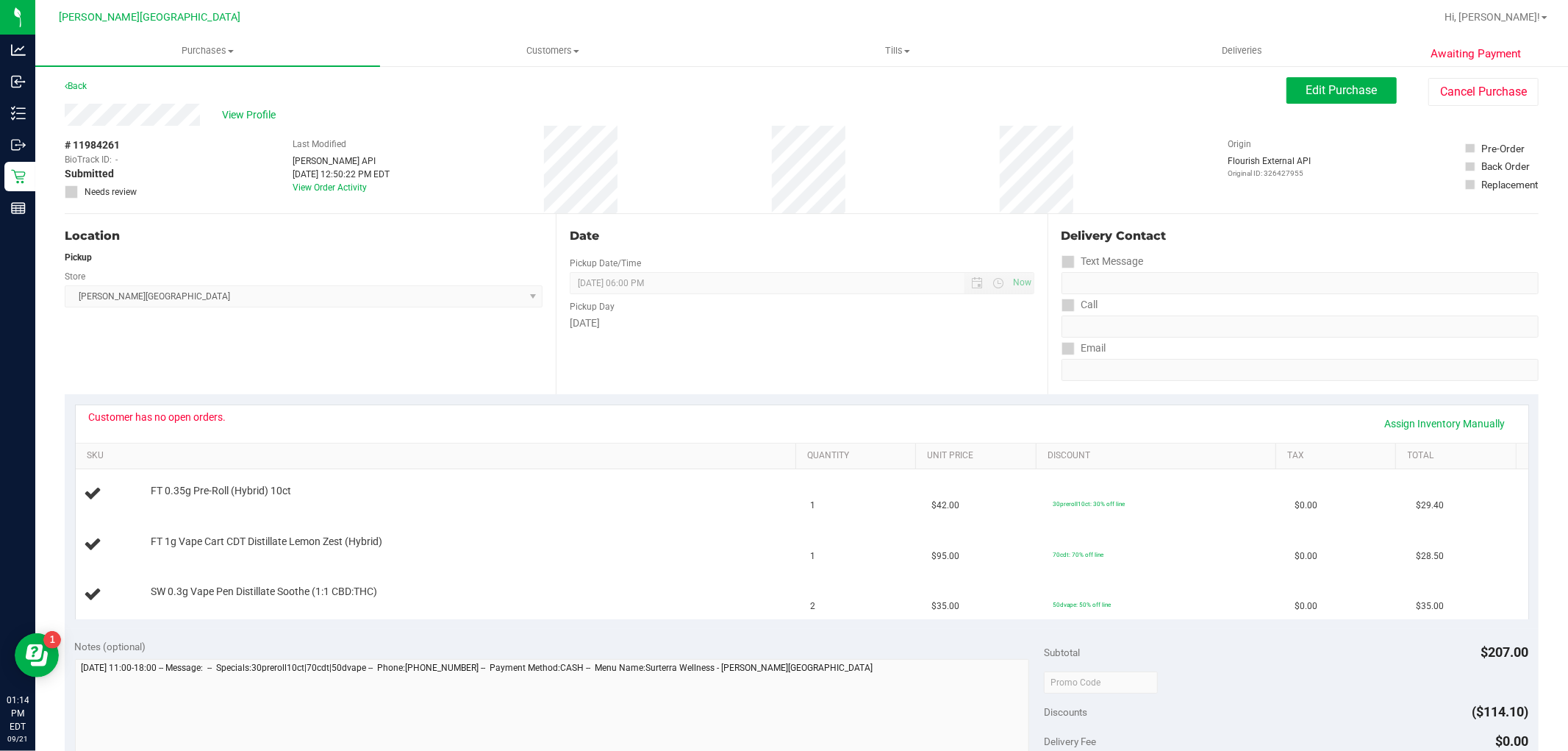
scroll to position [0, 0]
click at [1428, 86] on button "Cancel Purchase" at bounding box center [1483, 94] width 110 height 28
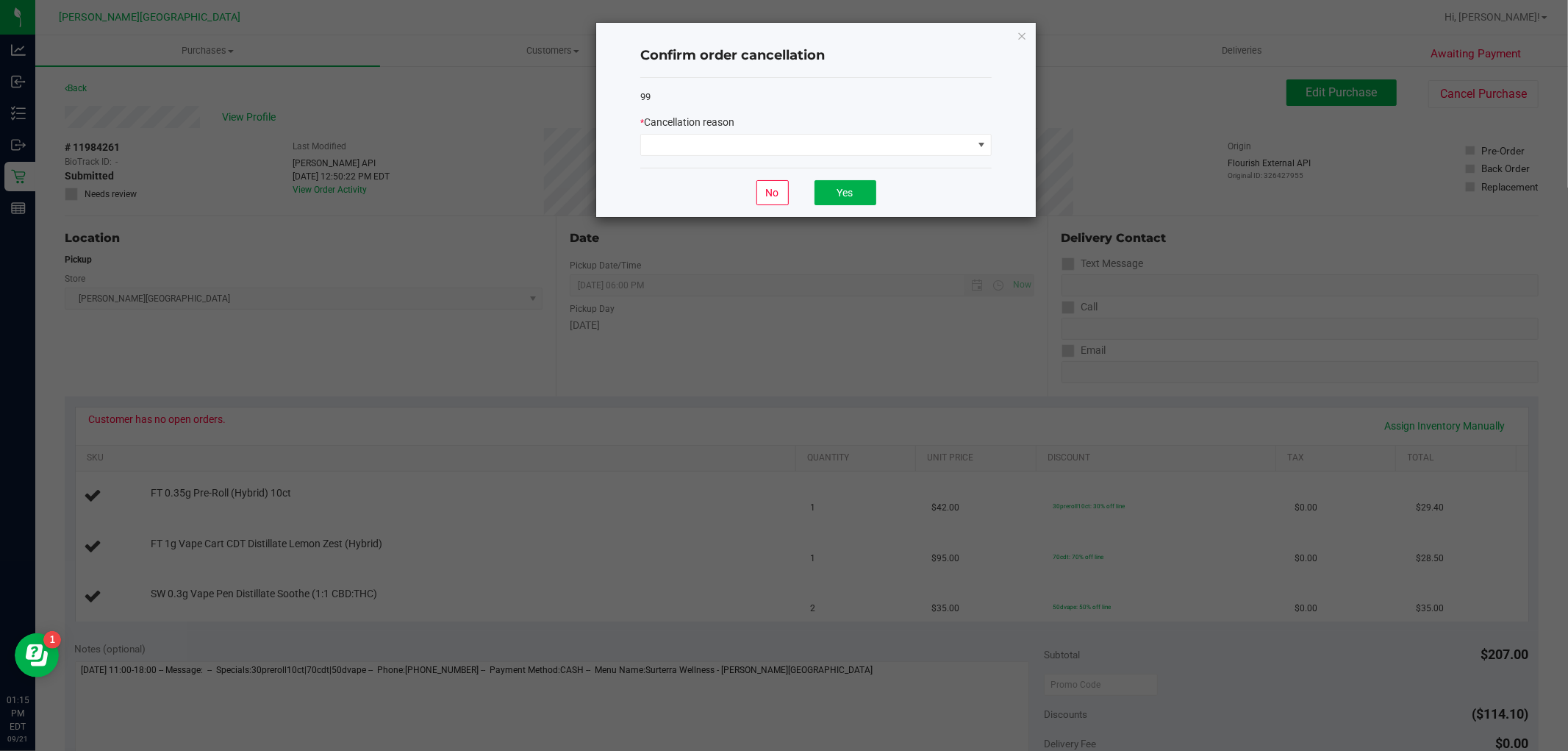
click at [829, 120] on div "* Cancellation reason" at bounding box center [816, 122] width 352 height 15
click at [799, 142] on span at bounding box center [806, 145] width 331 height 20
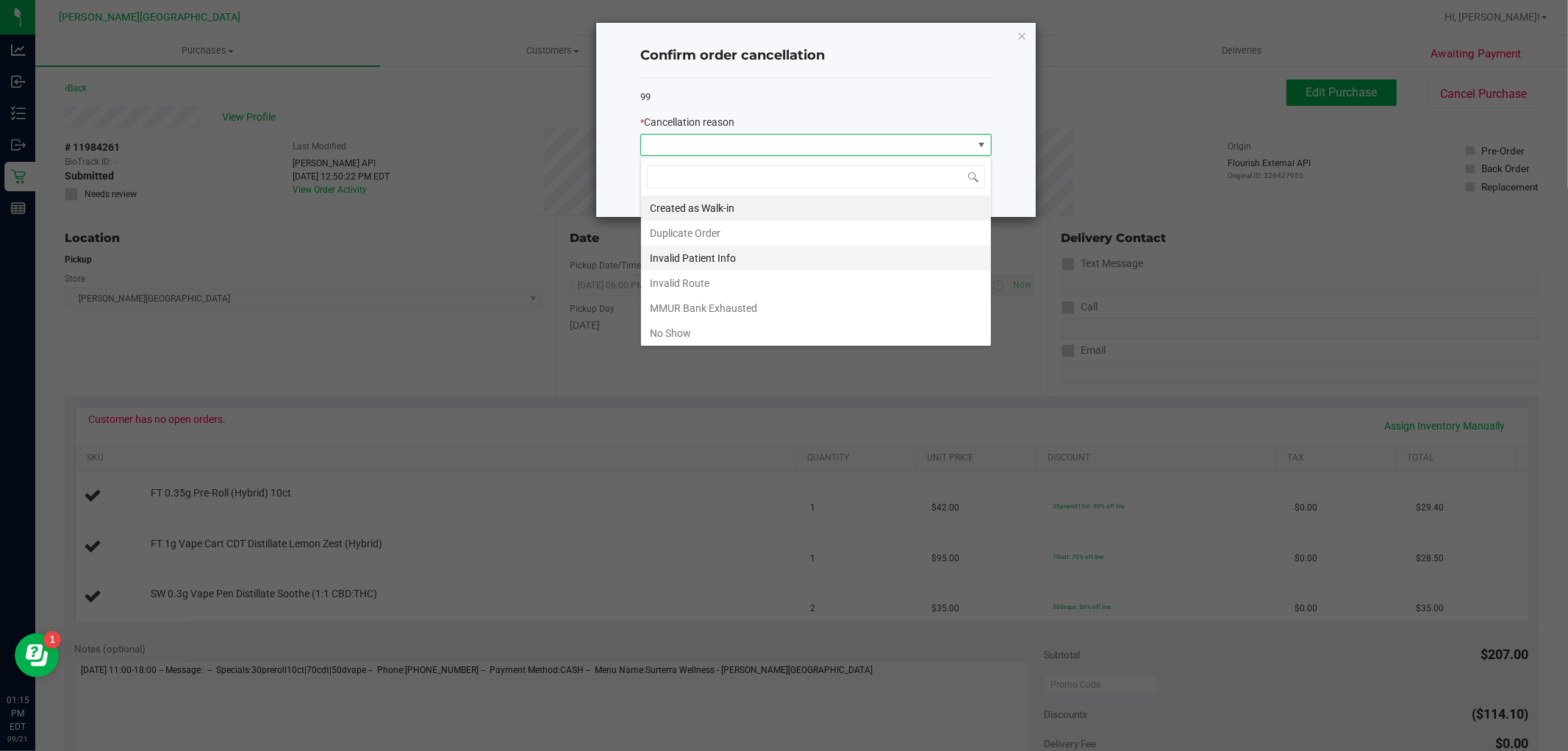
scroll to position [79, 0]
click at [718, 303] on li "Patient ID Expired" at bounding box center [816, 304] width 350 height 25
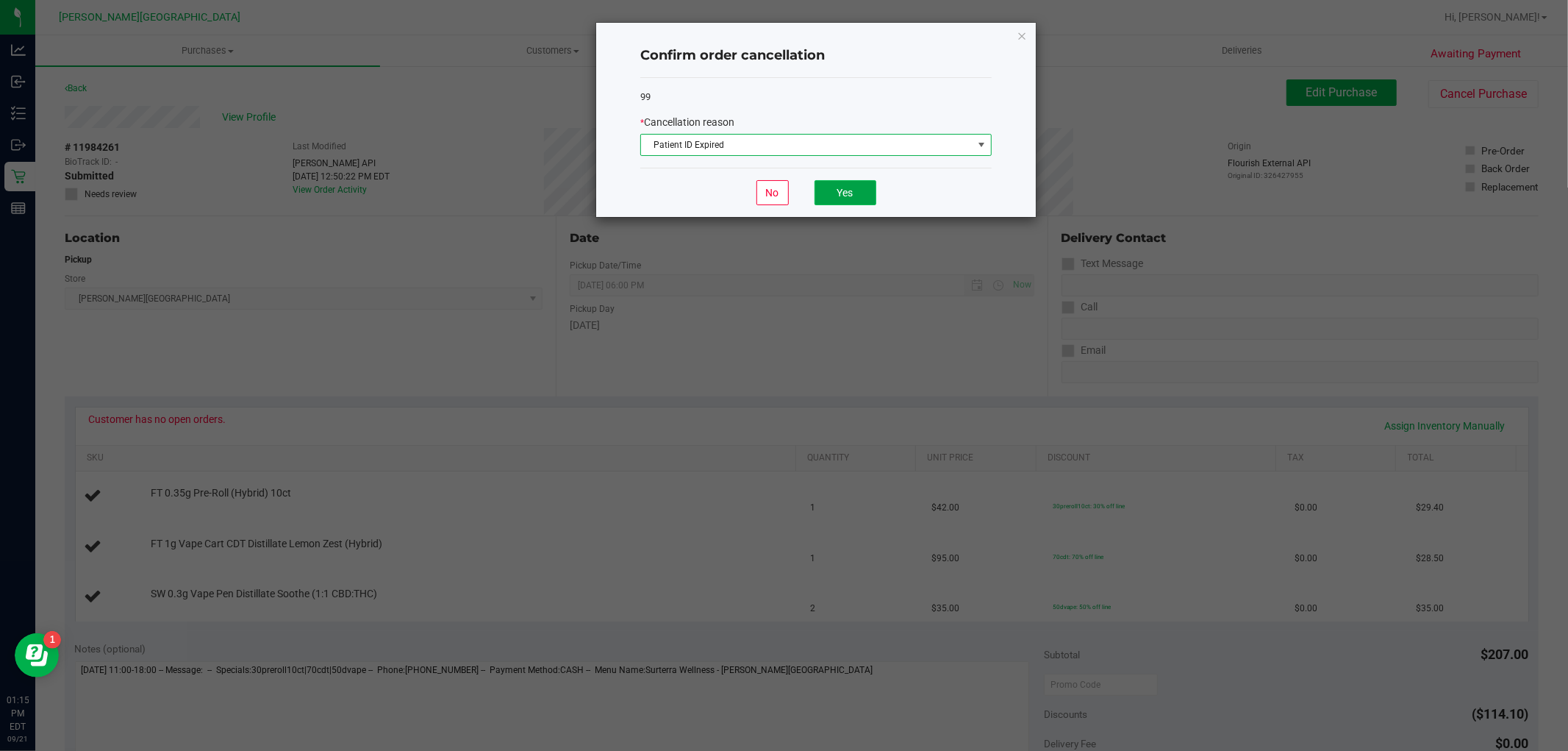
click at [840, 194] on button "Yes" at bounding box center [845, 192] width 62 height 25
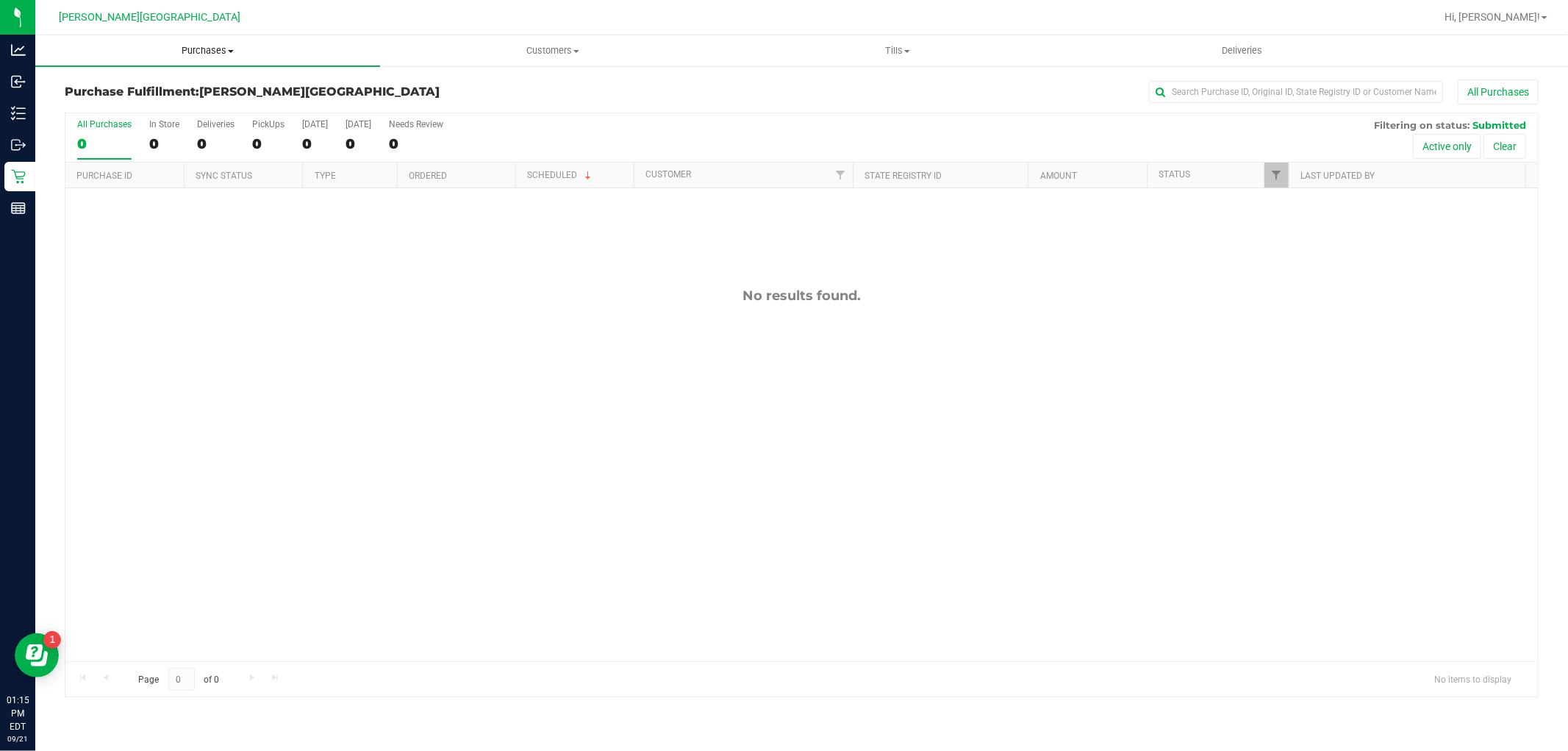
click at [203, 58] on uib-tab-heading "Purchases Summary of purchases Fulfillment All purchases" at bounding box center [208, 51] width 345 height 31
click at [102, 108] on span "Fulfillment" at bounding box center [81, 106] width 91 height 13
click at [537, 289] on div "No results found." at bounding box center [801, 295] width 1472 height 16
drag, startPoint x: 637, startPoint y: 341, endPoint x: 956, endPoint y: 440, distance: 334.0
click at [950, 442] on div "No results found." at bounding box center [801, 474] width 1472 height 572
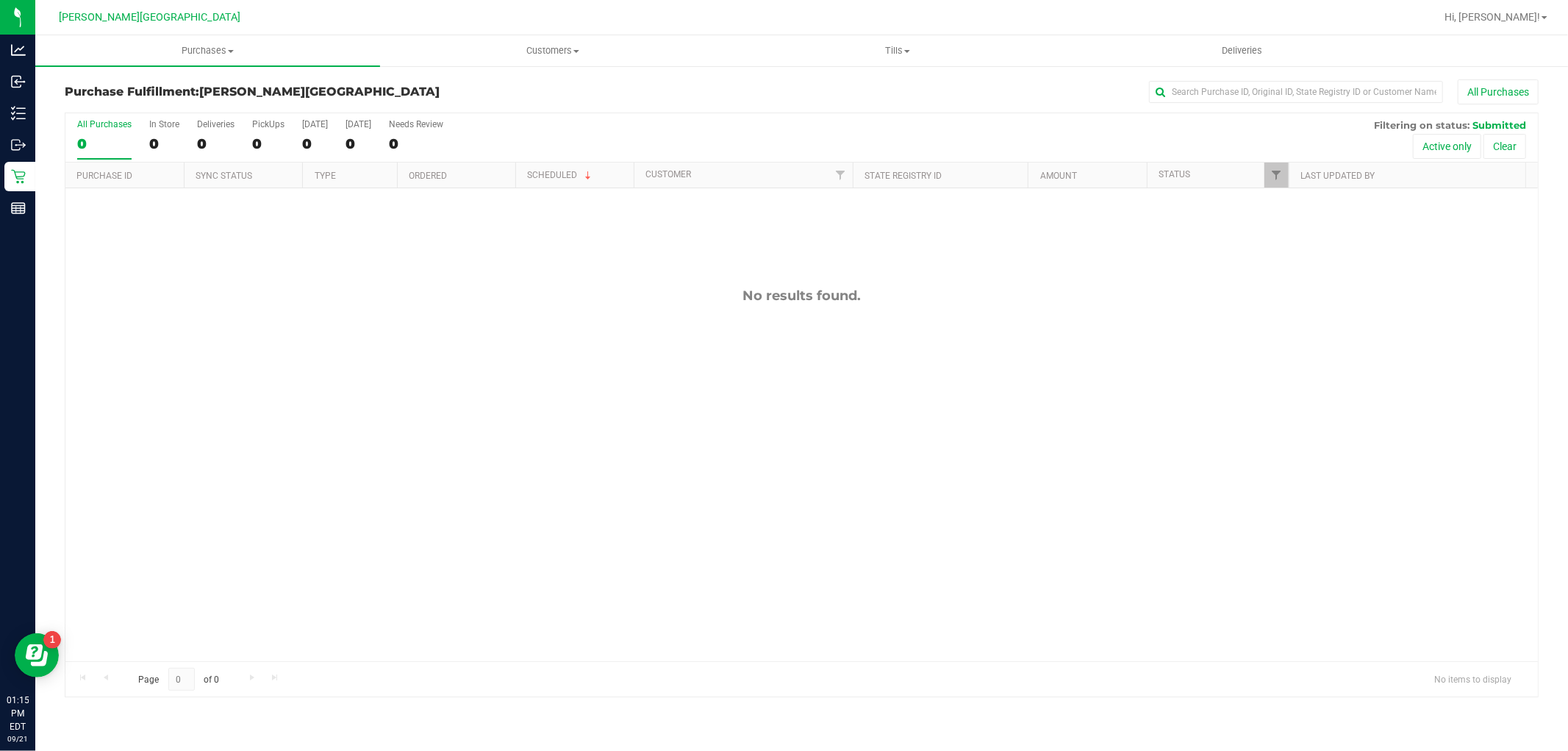
click at [954, 440] on div "No results found." at bounding box center [801, 474] width 1472 height 572
click at [950, 450] on div "No results found." at bounding box center [801, 474] width 1472 height 572
drag, startPoint x: 879, startPoint y: 335, endPoint x: 659, endPoint y: 402, distance: 230.0
click at [660, 402] on div "No results found." at bounding box center [801, 474] width 1472 height 572
click at [659, 402] on div "No results found." at bounding box center [801, 474] width 1472 height 572
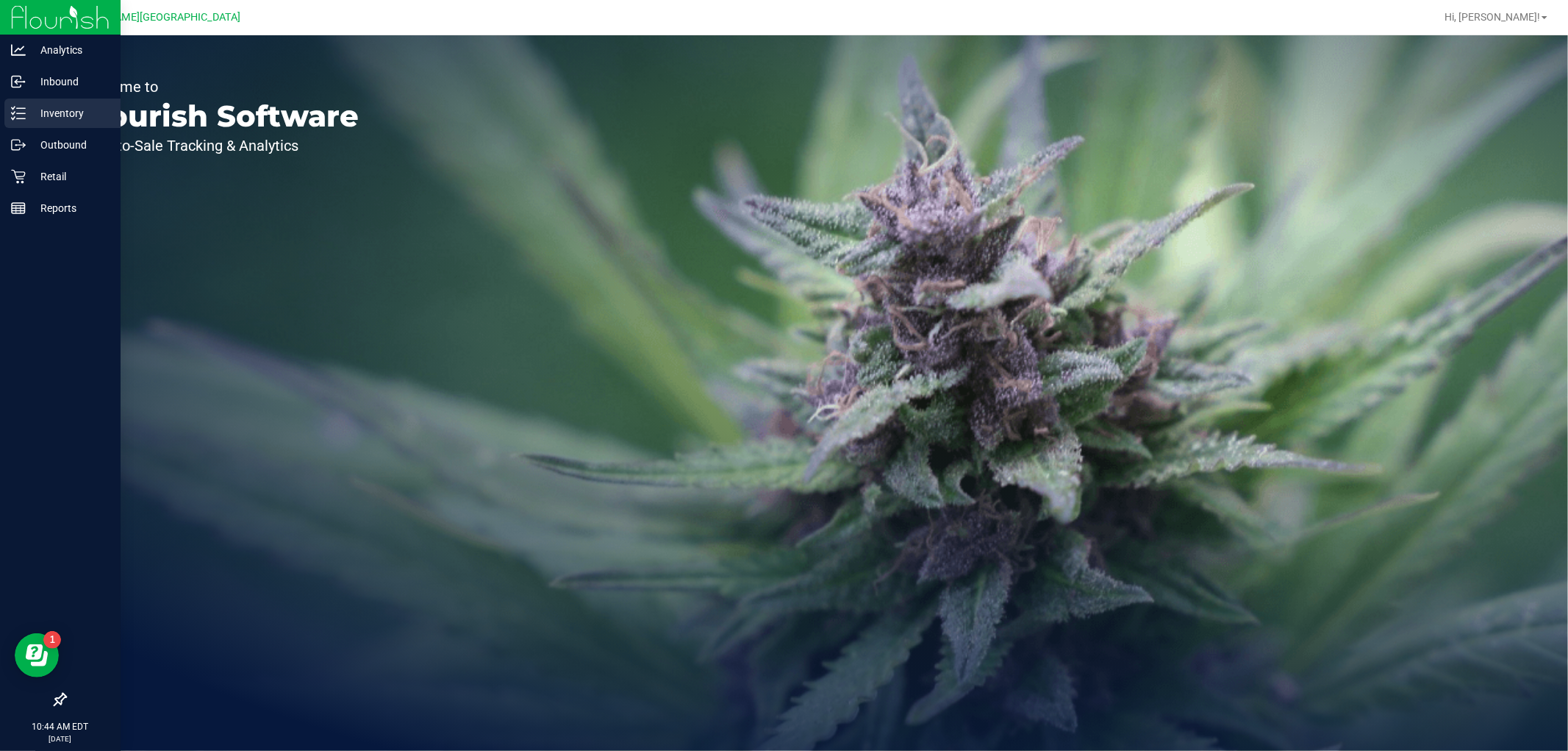
click at [28, 126] on div "Inventory" at bounding box center [62, 113] width 116 height 30
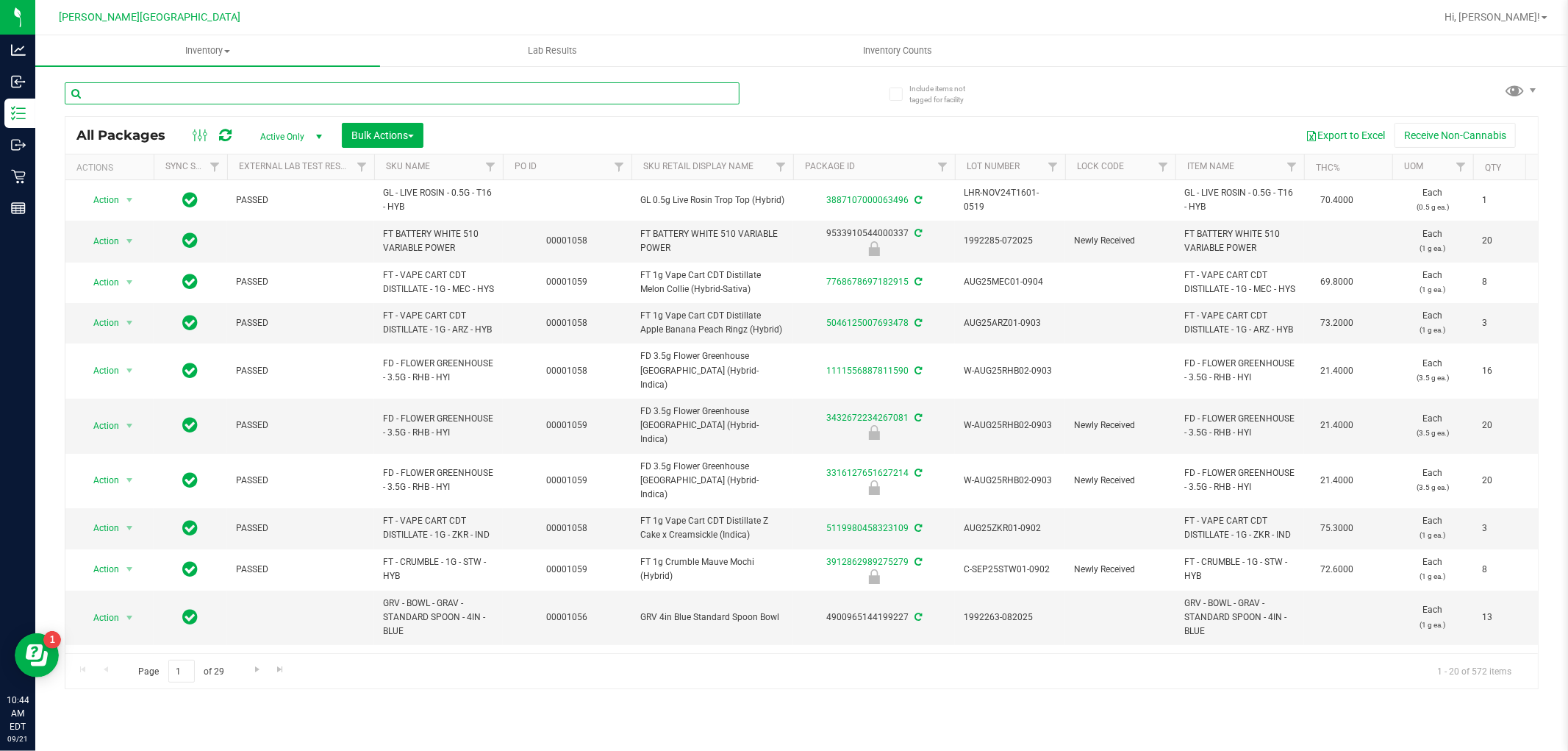
click at [130, 91] on input "text" at bounding box center [402, 93] width 674 height 22
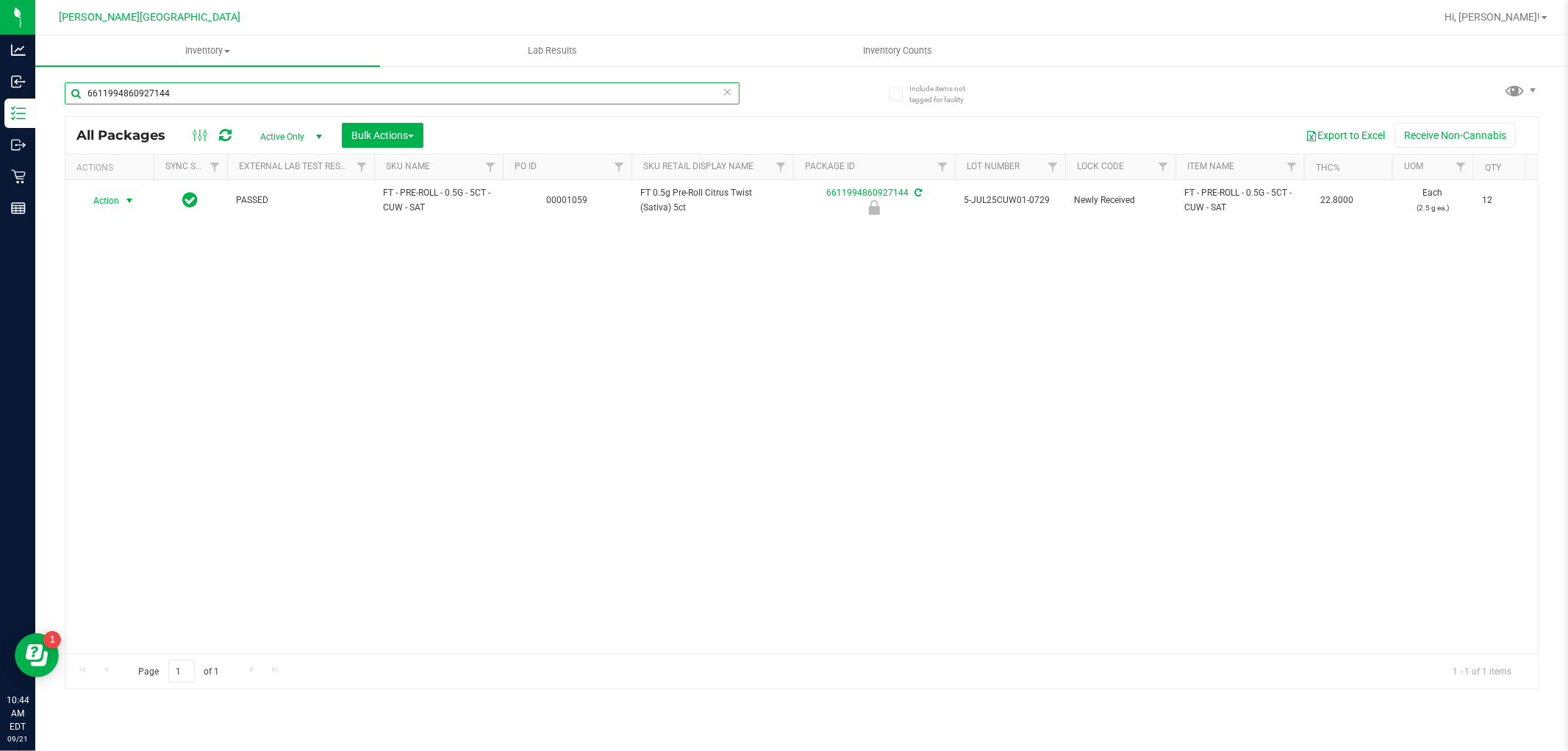
type input "6611994860927144"
click at [114, 201] on span "Action" at bounding box center [100, 201] width 40 height 20
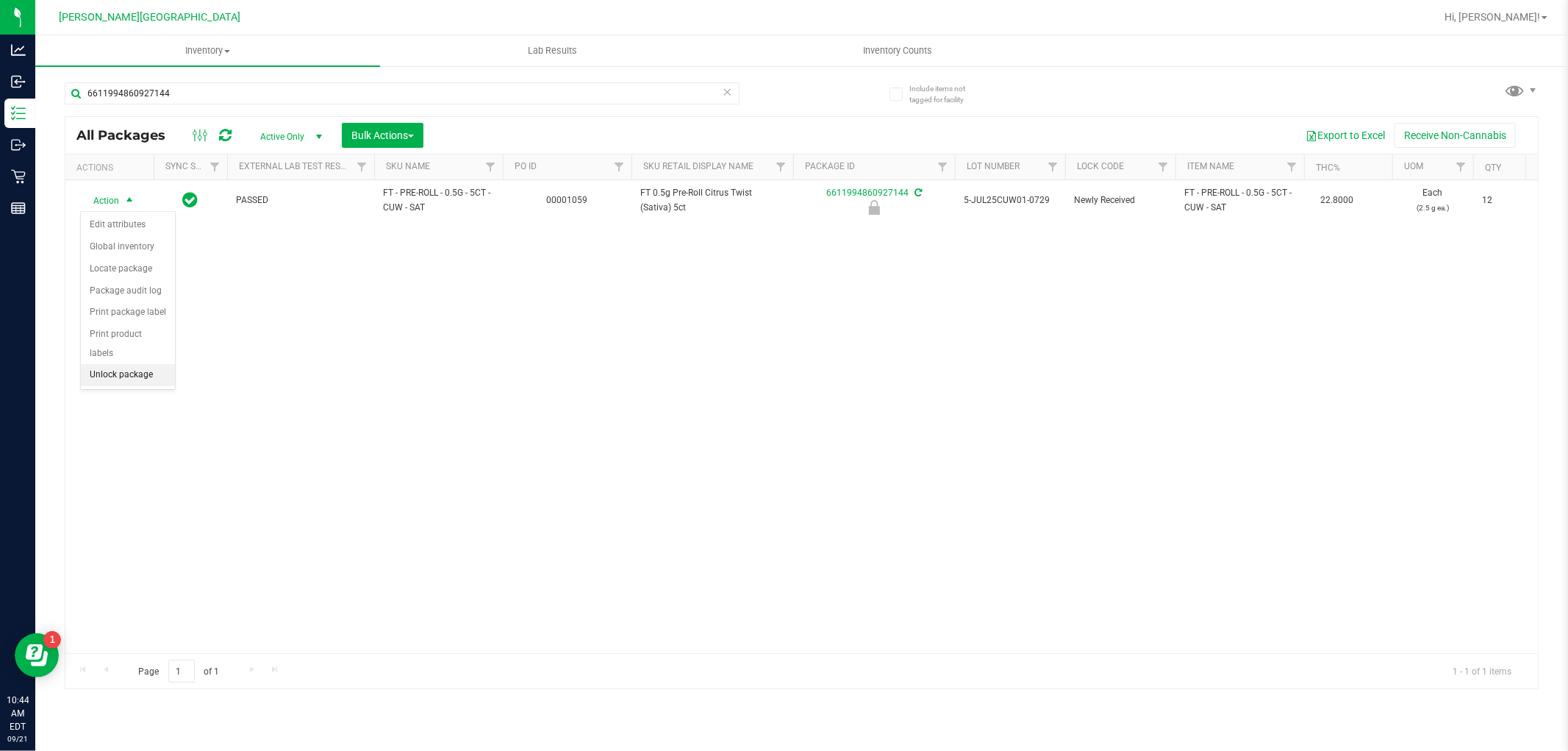
click at [137, 369] on li "Unlock package" at bounding box center [127, 375] width 94 height 22
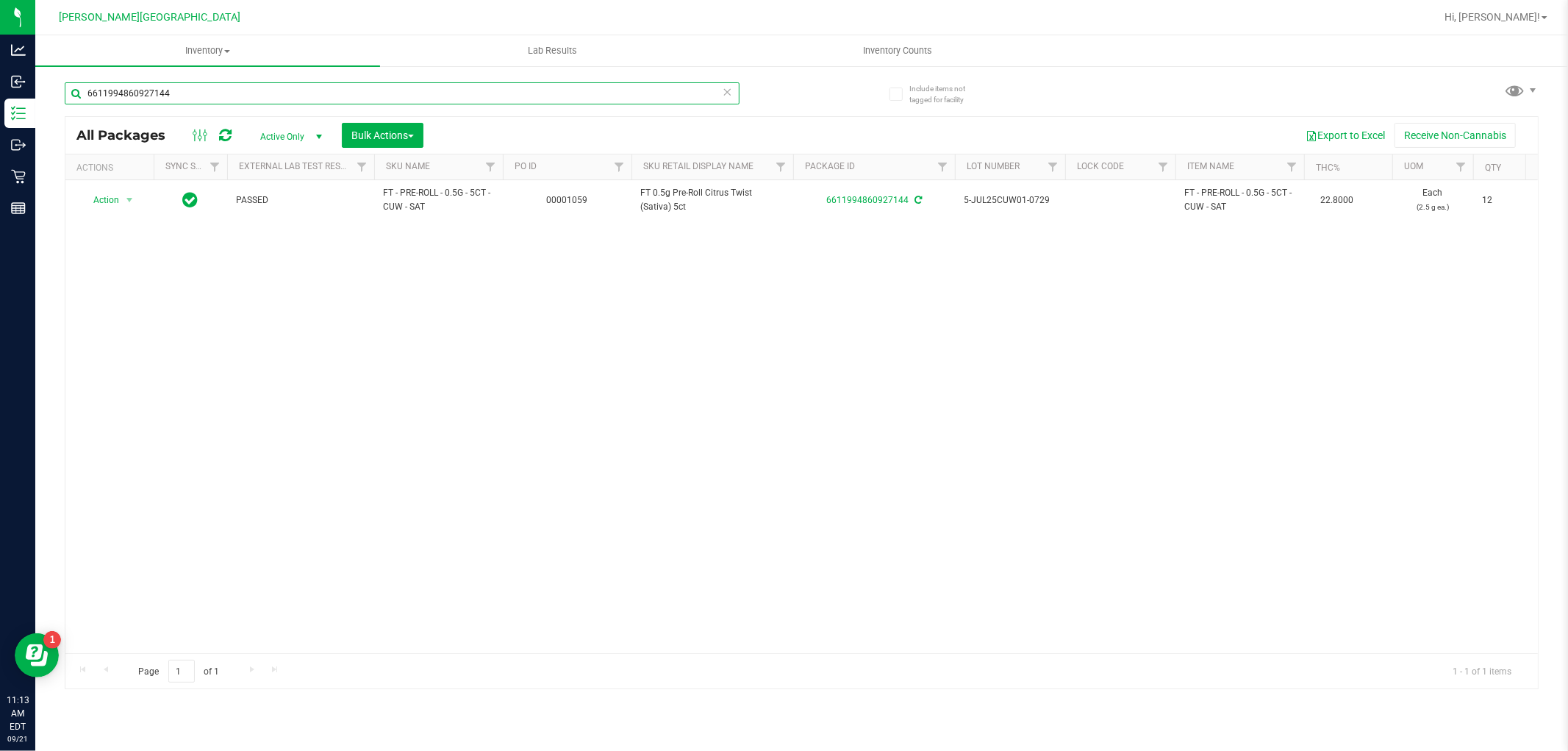
drag, startPoint x: 186, startPoint y: 84, endPoint x: 45, endPoint y: 85, distance: 141.0
click at [45, 85] on div "Include items not tagged for facility 6611994860927144 All Packages Active Only…" at bounding box center [801, 288] width 1532 height 448
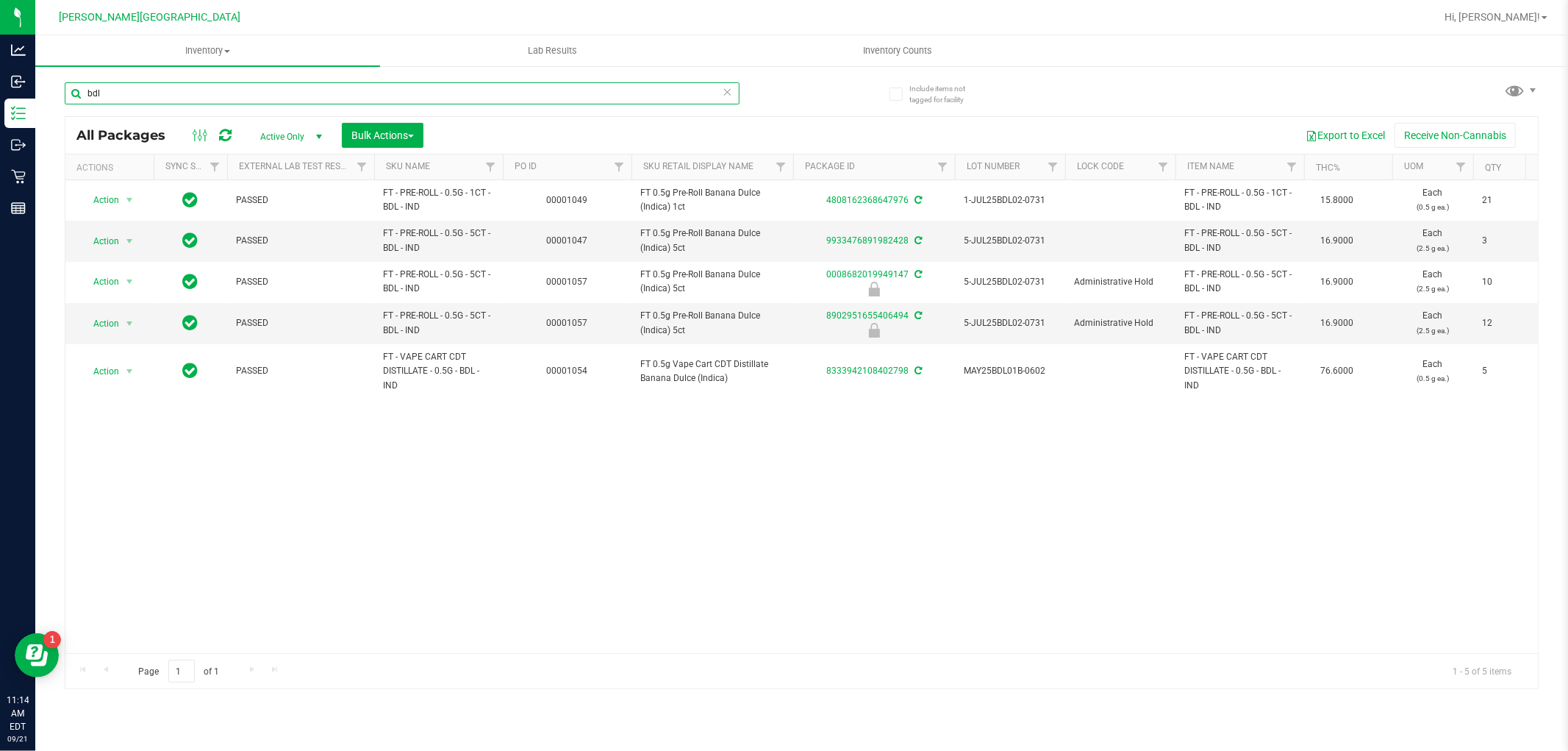
drag, startPoint x: 136, startPoint y: 88, endPoint x: 54, endPoint y: 92, distance: 82.1
click at [55, 92] on div "Include items not tagged for facility bdl All Packages Active Only Active Only …" at bounding box center [801, 288] width 1532 height 448
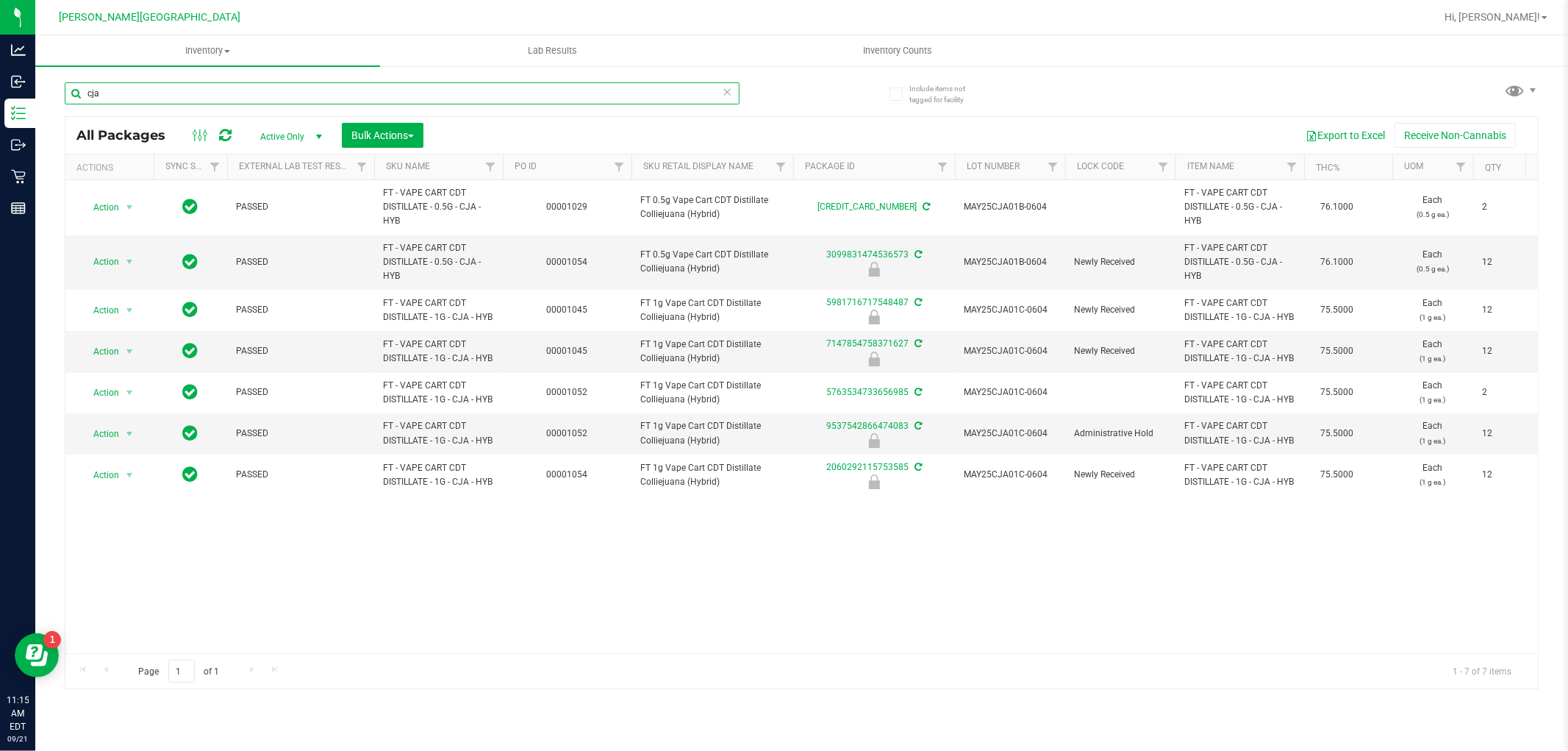
drag, startPoint x: 107, startPoint y: 103, endPoint x: 47, endPoint y: 108, distance: 60.2
click at [47, 108] on div "Include items not tagged for facility cja All Packages Active Only Active Only …" at bounding box center [801, 288] width 1532 height 448
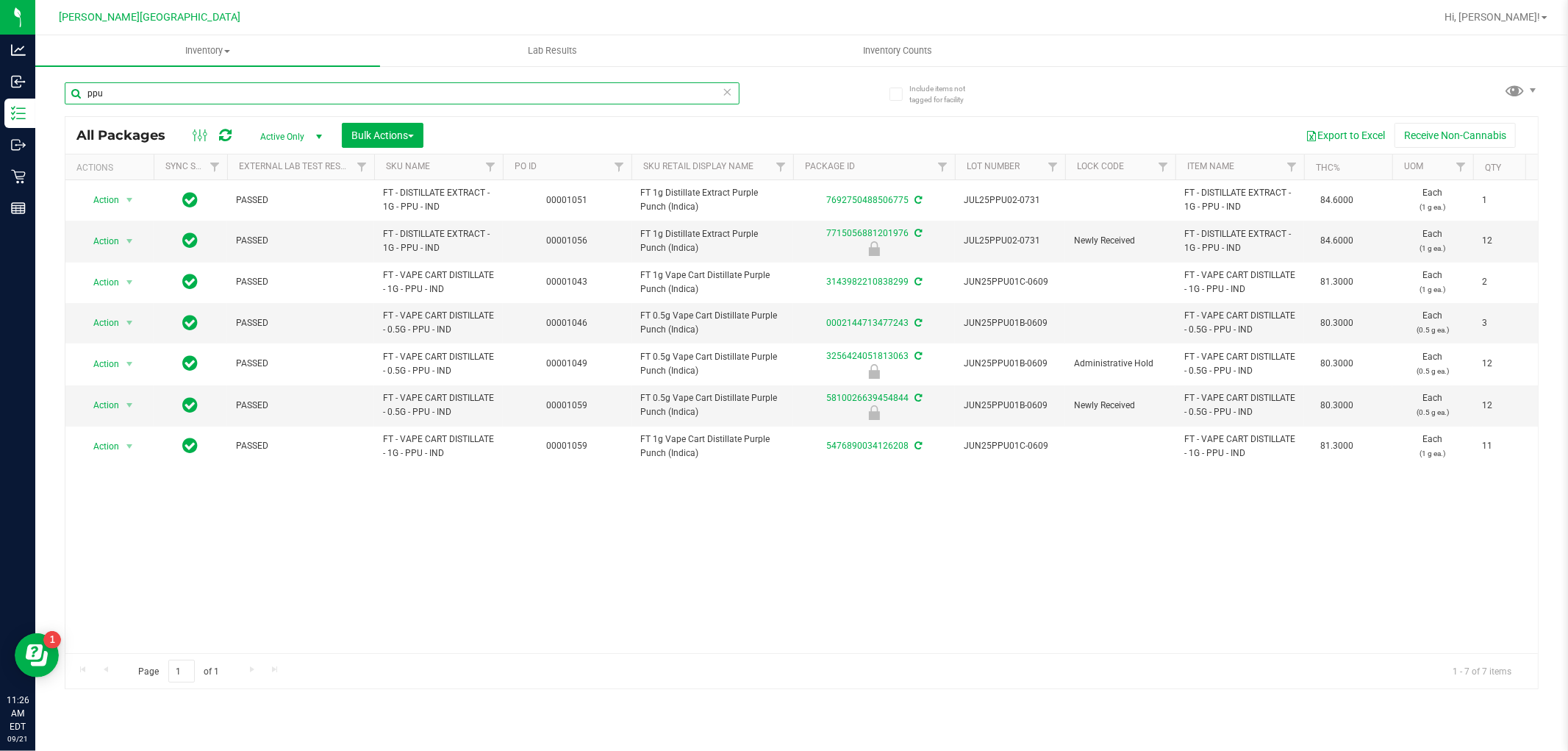
drag, startPoint x: 142, startPoint y: 103, endPoint x: 53, endPoint y: 103, distance: 89.0
click at [53, 103] on div "Include items not tagged for facility ppu All Packages Active Only Active Only …" at bounding box center [801, 288] width 1532 height 448
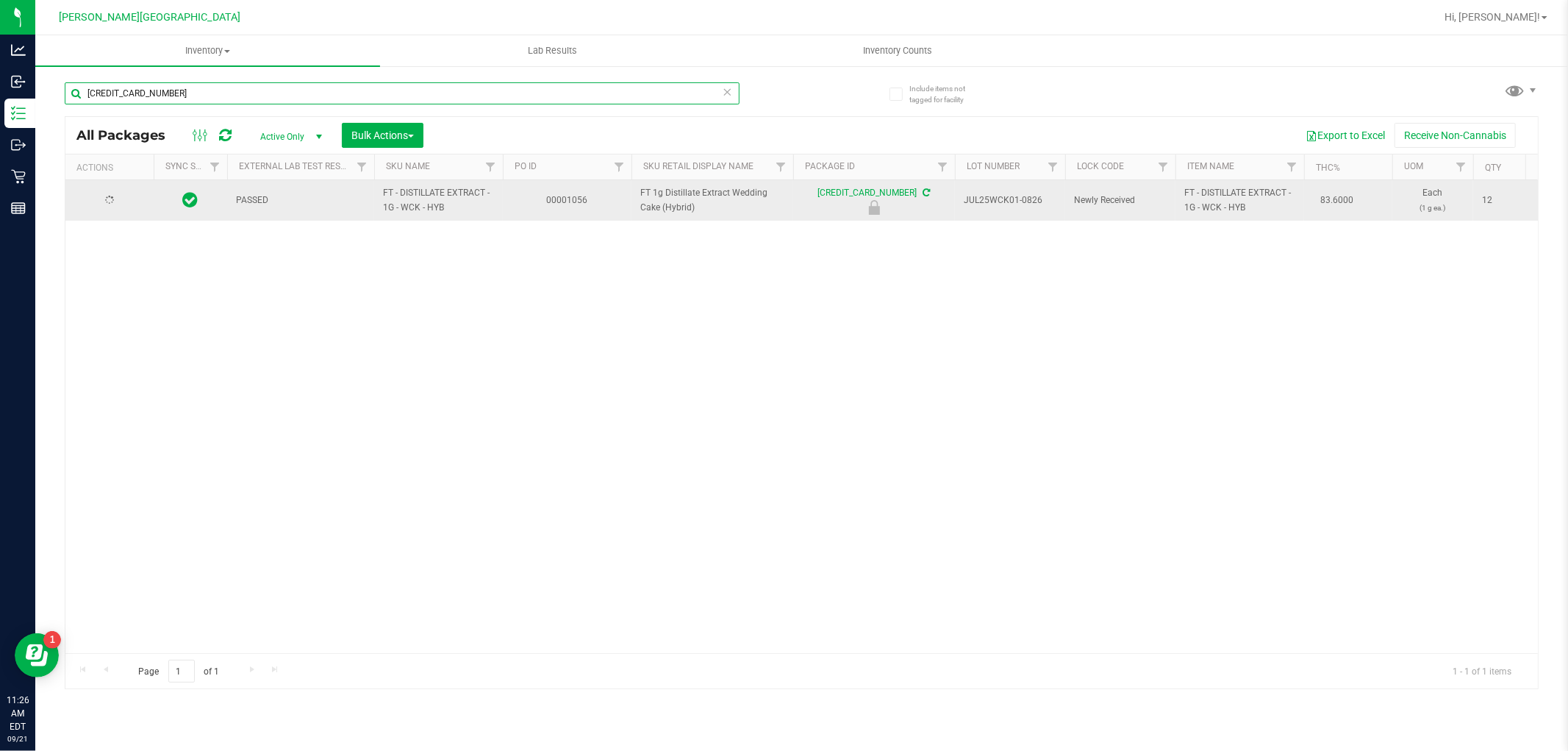
type input "5078918073775578"
click at [110, 200] on span "Action" at bounding box center [100, 201] width 40 height 20
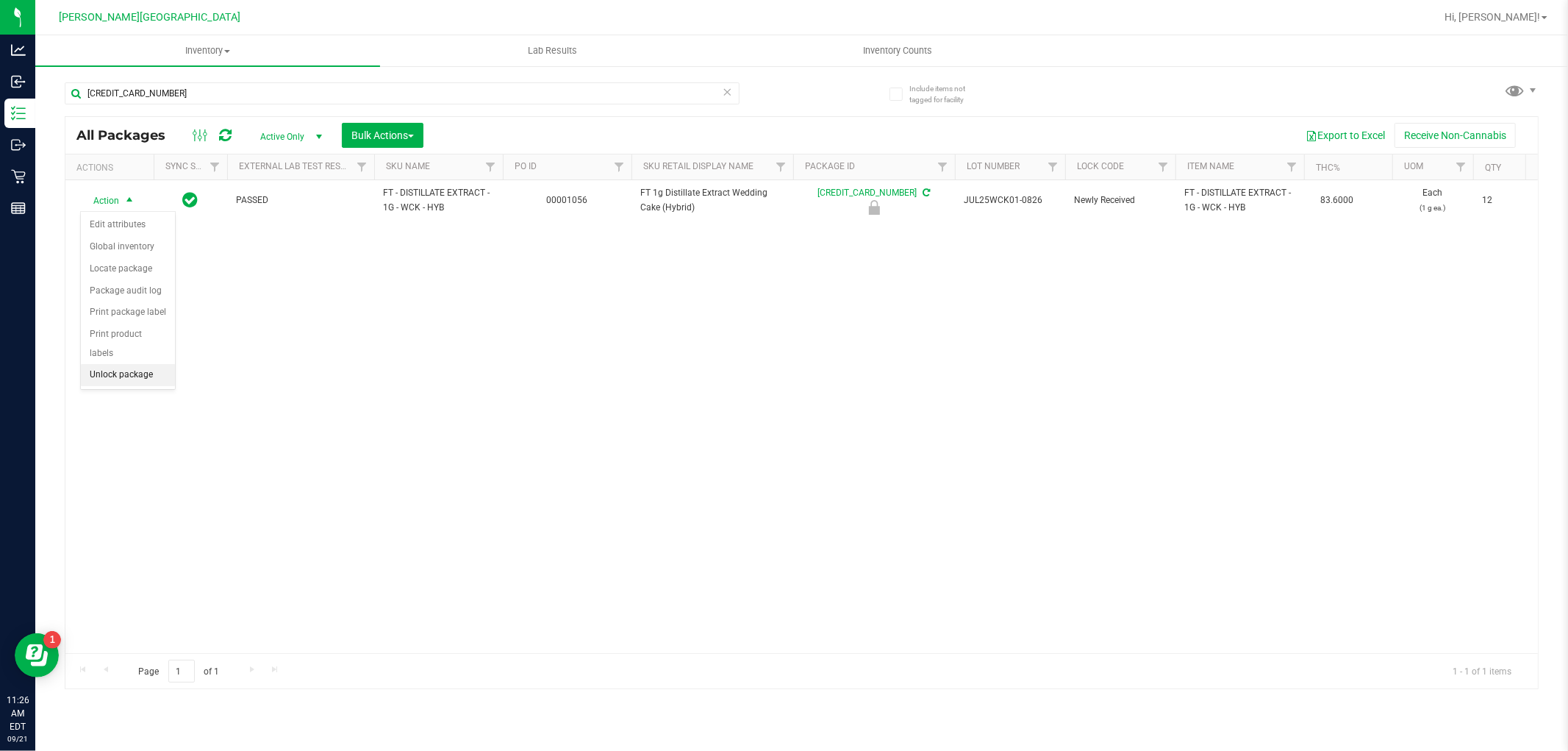
click at [113, 376] on li "Unlock package" at bounding box center [127, 375] width 94 height 22
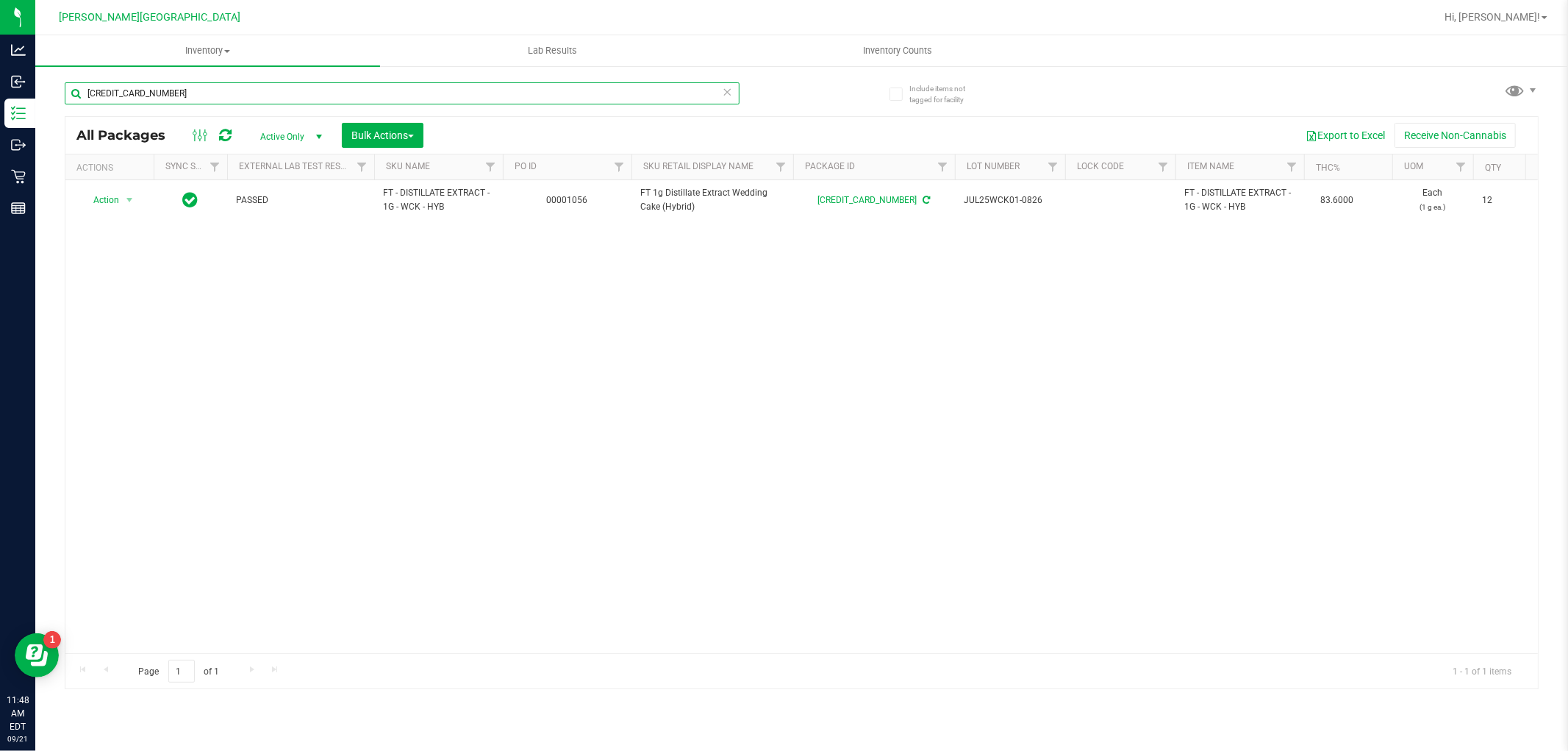
drag, startPoint x: 176, startPoint y: 103, endPoint x: 42, endPoint y: 83, distance: 135.5
click at [42, 83] on div "Include items not tagged for facility 5078918073775578 All Packages Active Only…" at bounding box center [801, 288] width 1532 height 448
type input "sum"
click at [798, 342] on div "Action Action Adjust qty Create package Edit attributes Global inventory Locate…" at bounding box center [801, 417] width 1472 height 473
click at [562, 484] on div "Action Action Adjust qty Create package Edit attributes Global inventory Locate…" at bounding box center [801, 417] width 1472 height 473
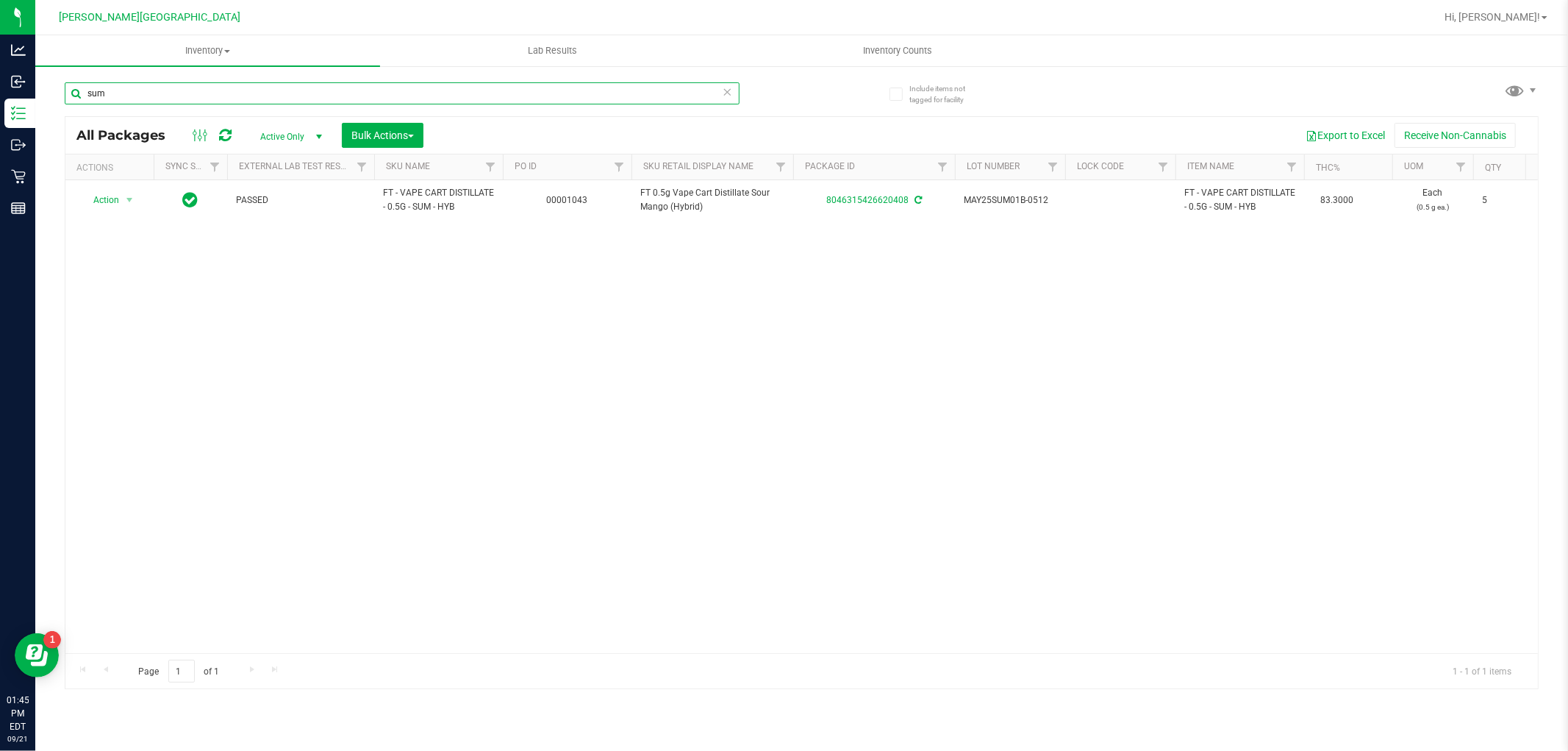
drag, startPoint x: 108, startPoint y: 90, endPoint x: 60, endPoint y: 110, distance: 52.0
click at [60, 107] on div "Include items not tagged for facility sum All Packages Active Only Active Only …" at bounding box center [801, 288] width 1532 height 448
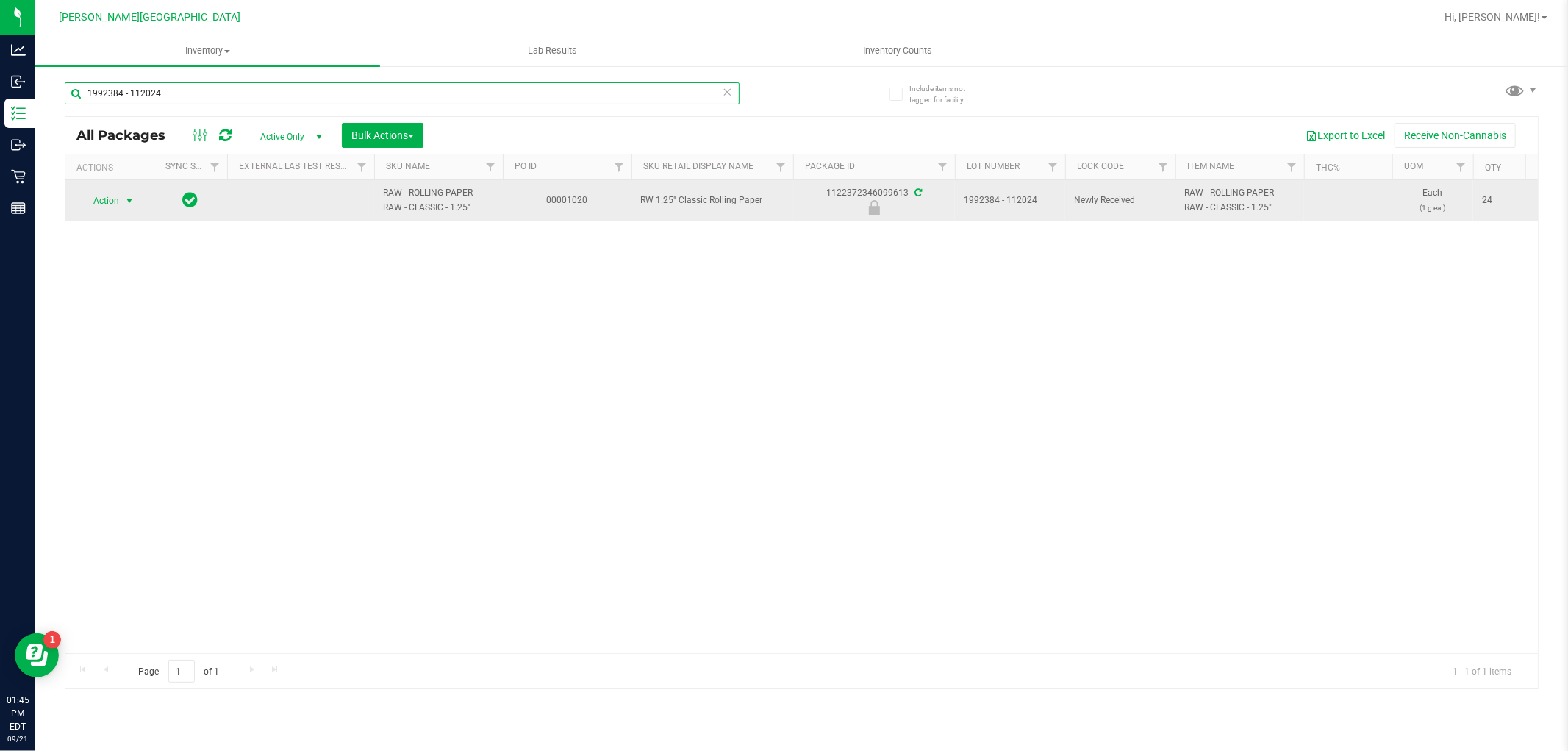
type input "1992384 - 112024"
click at [126, 203] on span "select" at bounding box center [130, 201] width 12 height 12
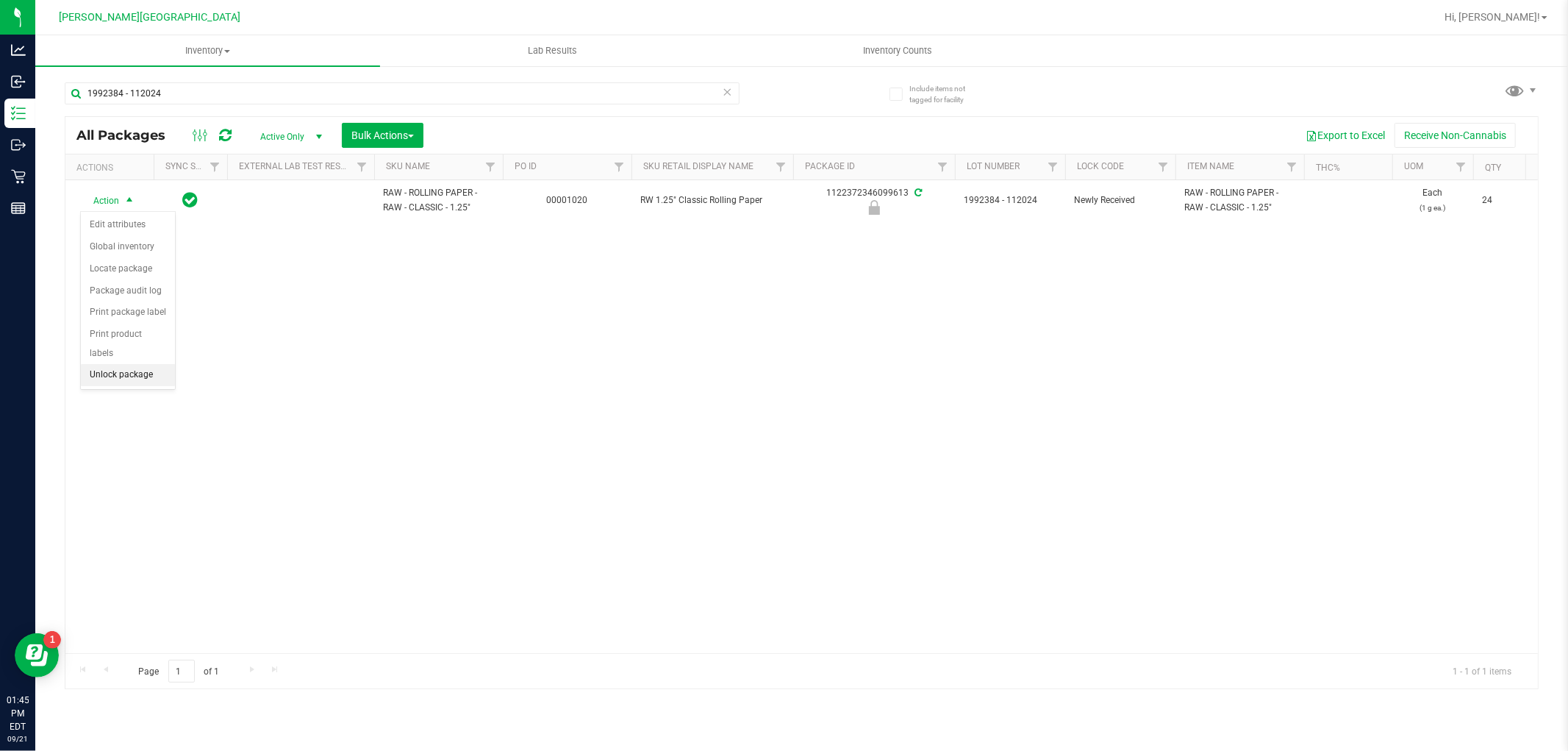
click at [134, 370] on li "Unlock package" at bounding box center [127, 375] width 94 height 22
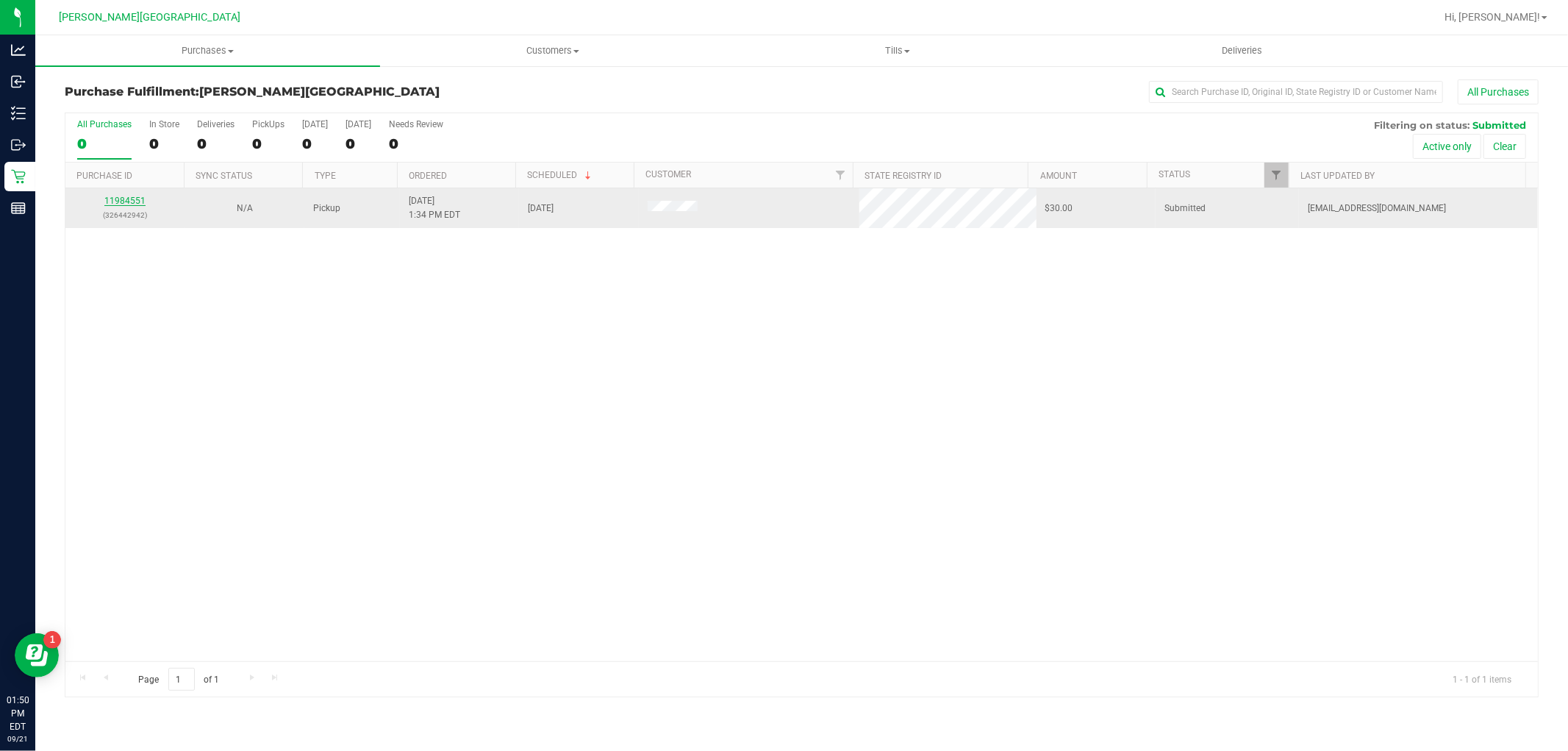
click at [130, 196] on link "11984551" at bounding box center [125, 201] width 42 height 10
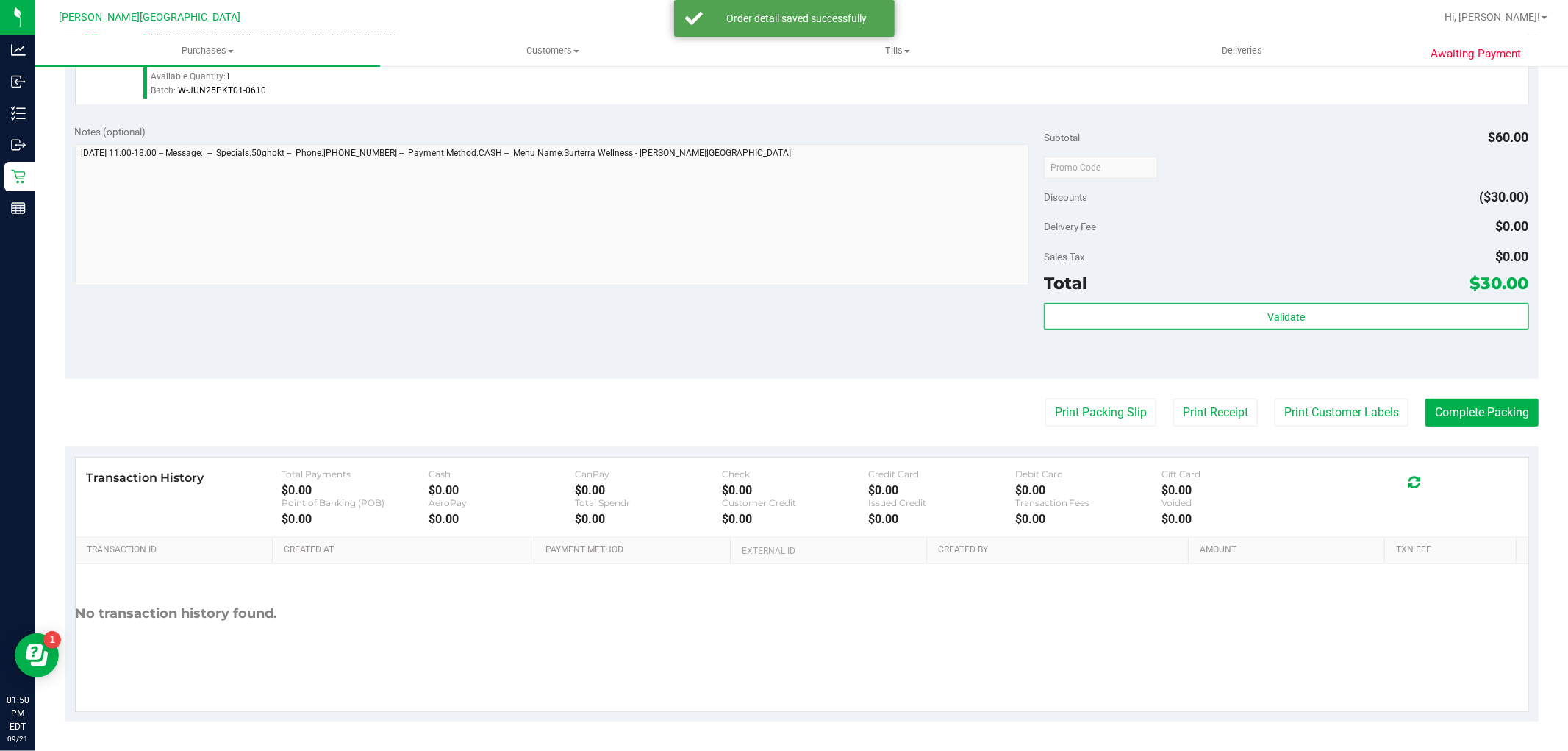
scroll to position [453, 0]
click at [1143, 298] on div "Subtotal $60.00 Discounts ($30.00) Delivery Fee $0.00 Sales Tax $0.00 Total $30…" at bounding box center [1286, 247] width 485 height 245
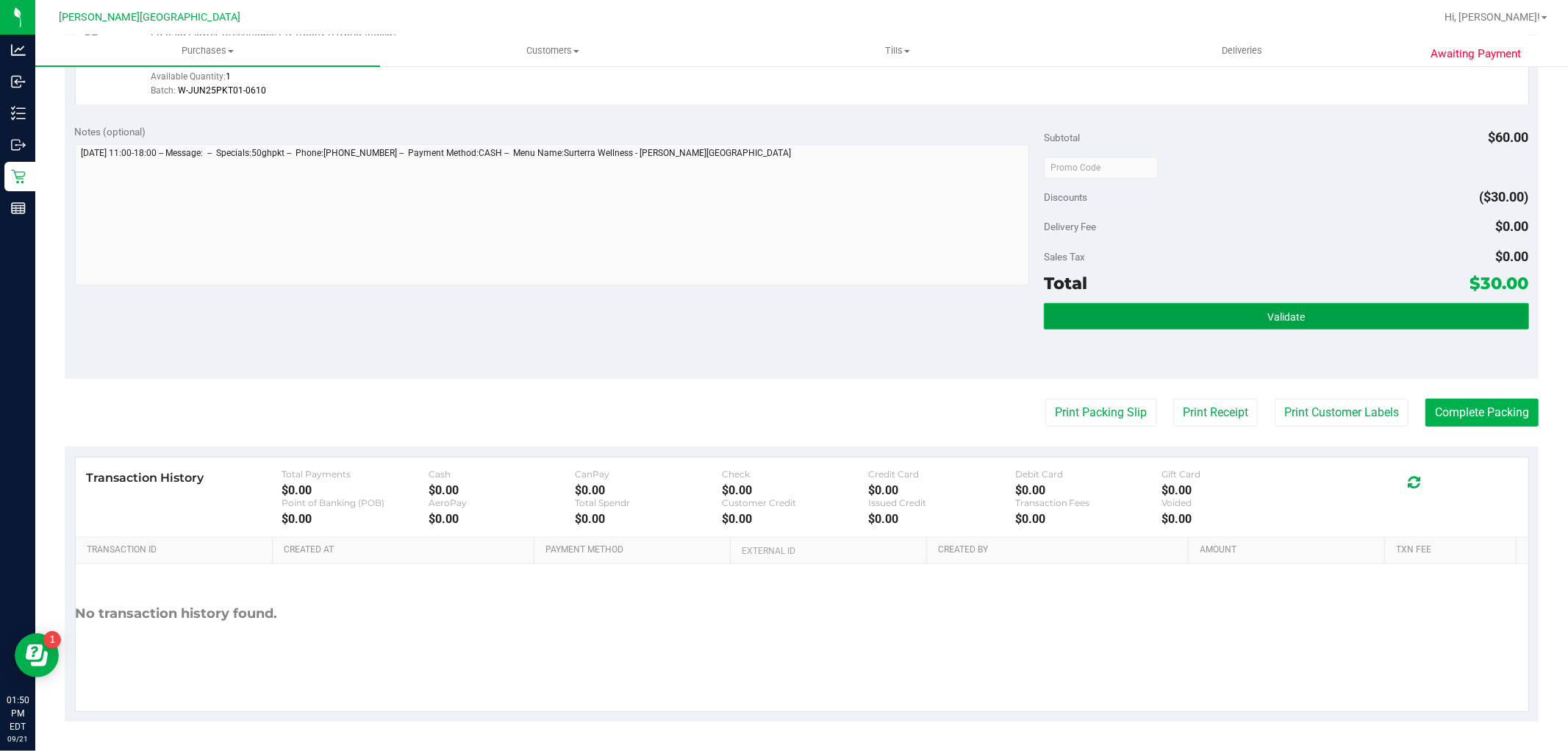
click at [1126, 320] on button "Validate" at bounding box center [1286, 315] width 485 height 26
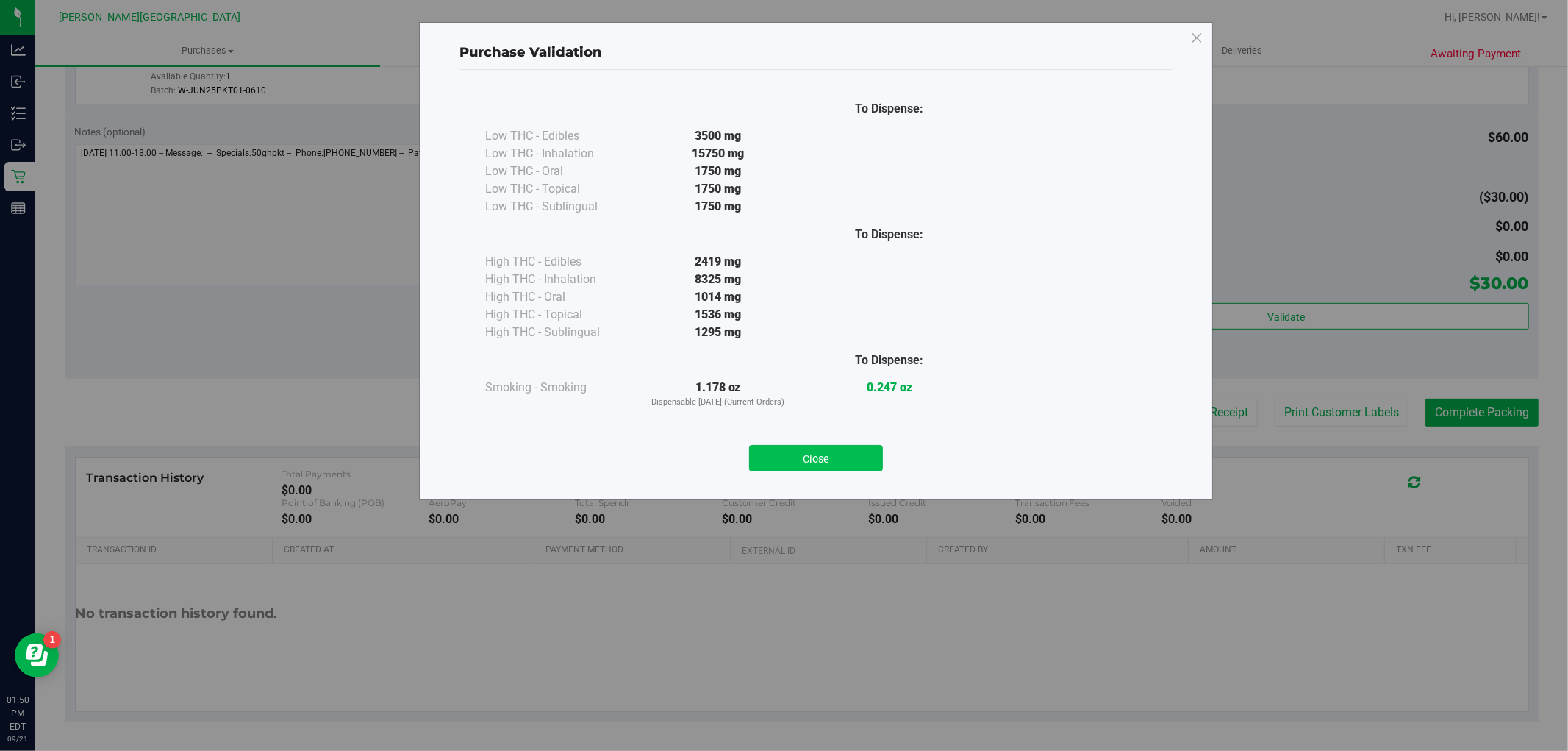
click at [799, 458] on button "Close" at bounding box center [816, 458] width 134 height 26
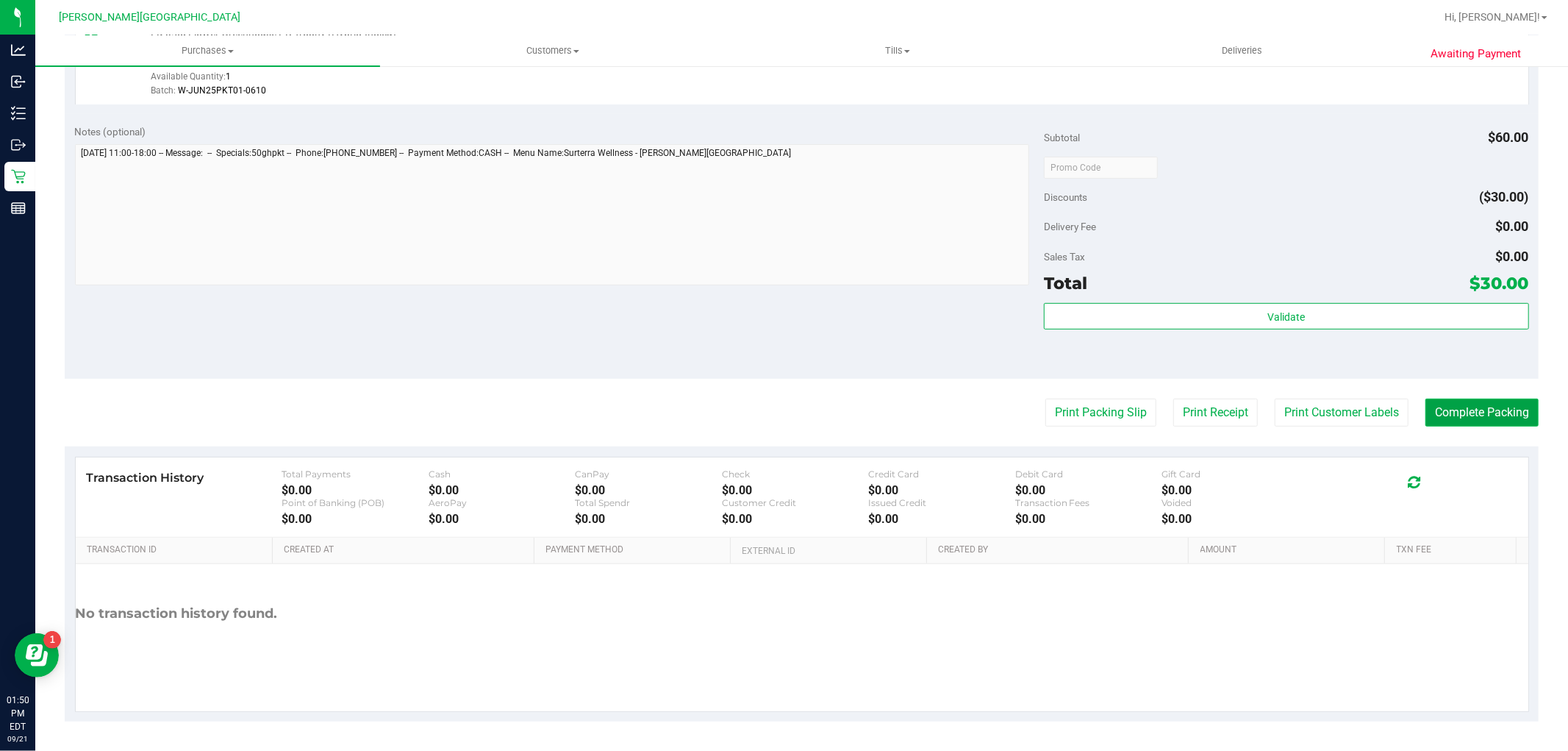
click at [1460, 402] on button "Complete Packing" at bounding box center [1482, 412] width 114 height 28
